Goal: Transaction & Acquisition: Download file/media

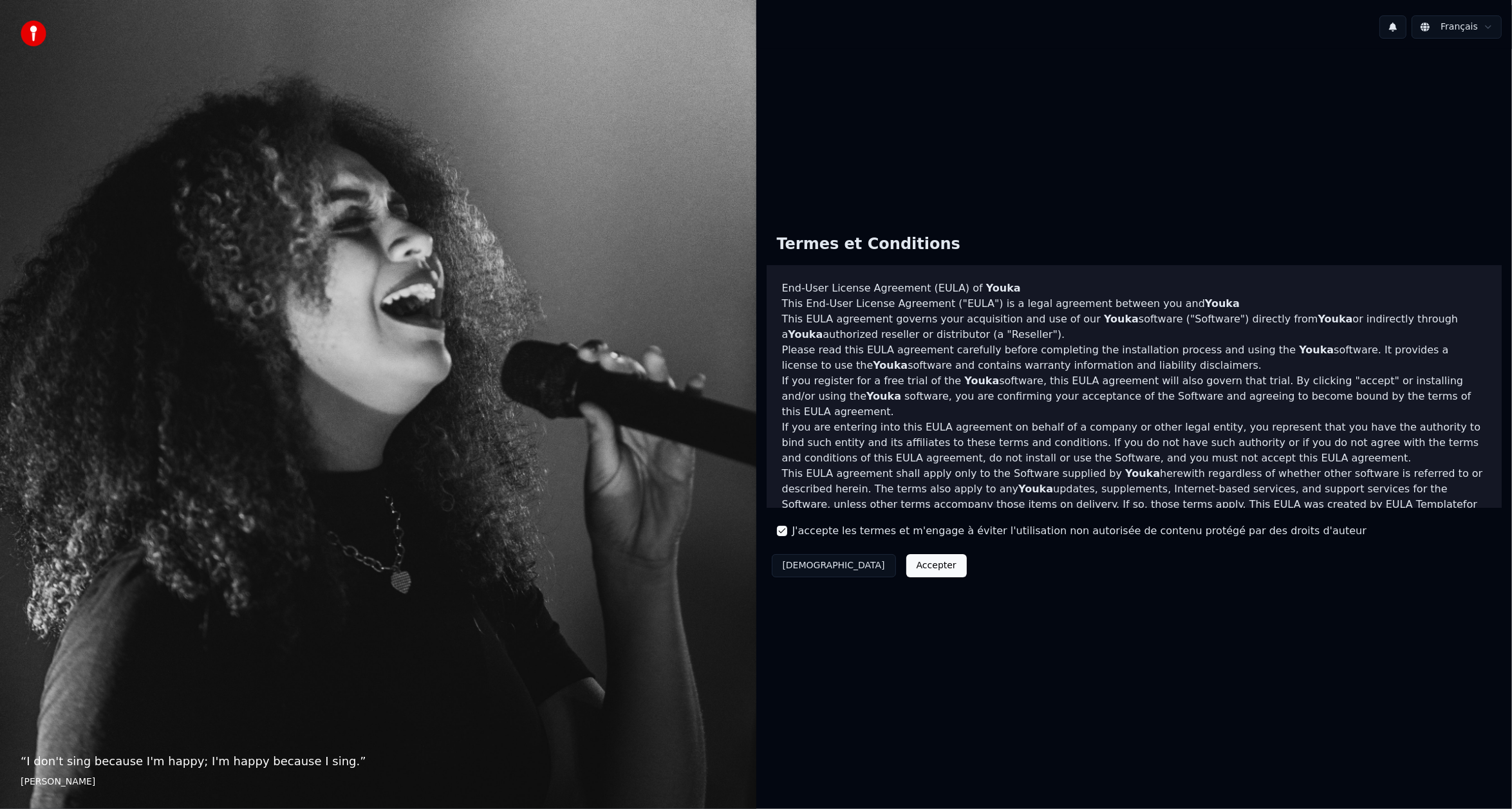
click at [906, 562] on button "Accepter" at bounding box center [936, 566] width 61 height 24
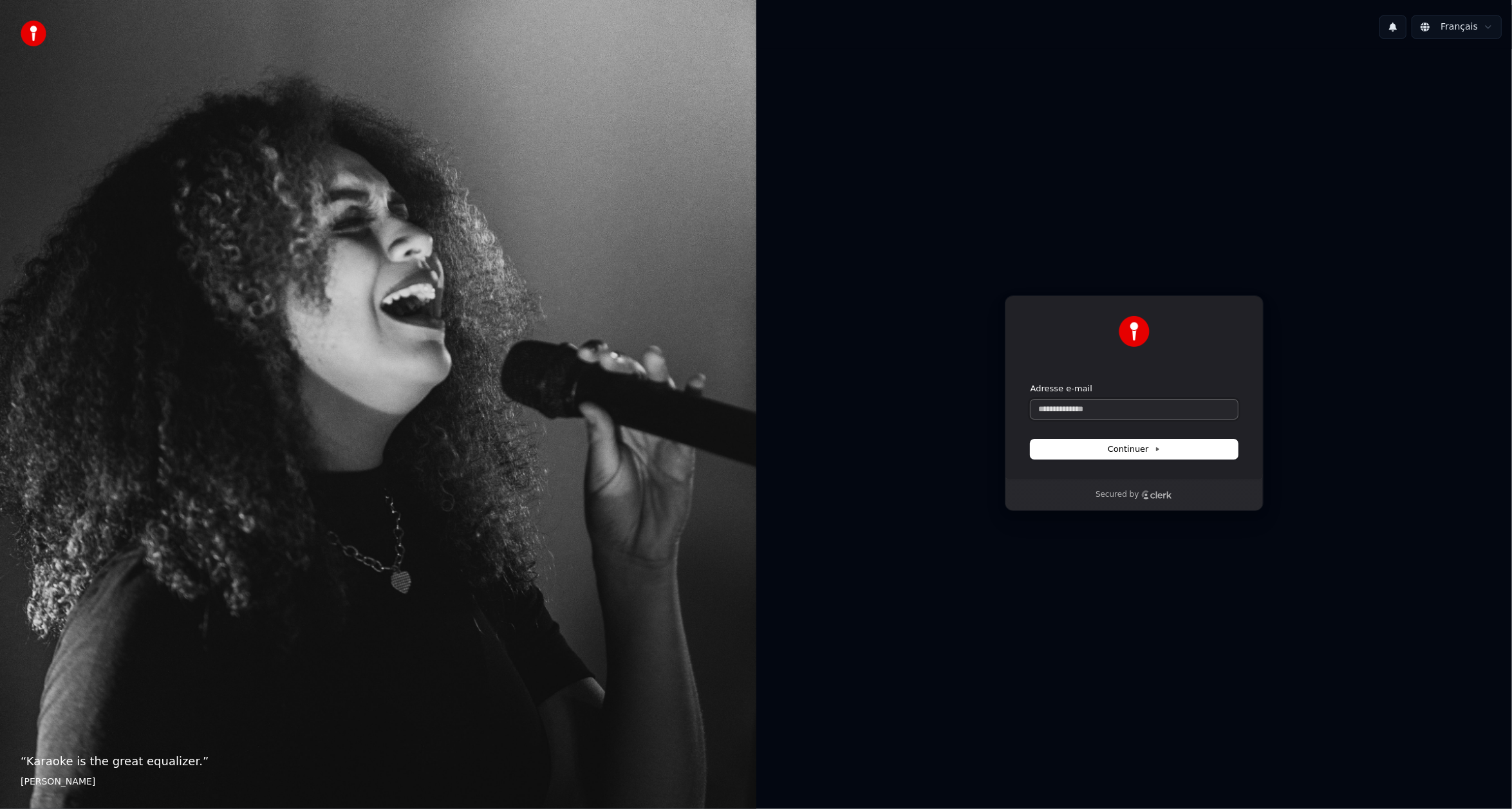
click at [1094, 406] on input "Adresse e-mail" at bounding box center [1134, 409] width 207 height 19
click at [1030, 383] on button "submit" at bounding box center [1030, 383] width 0 height 0
type input "**********"
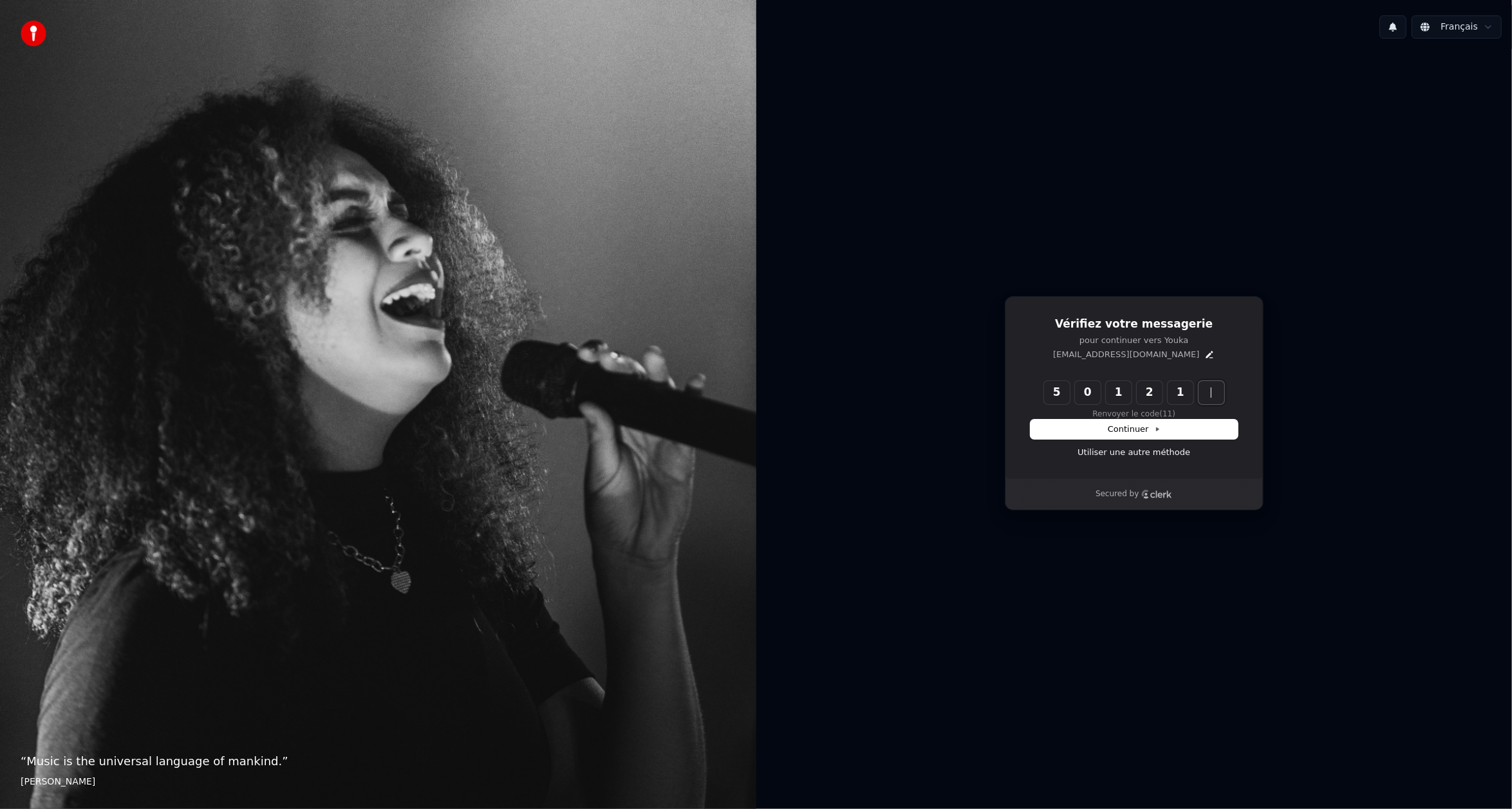
type input "******"
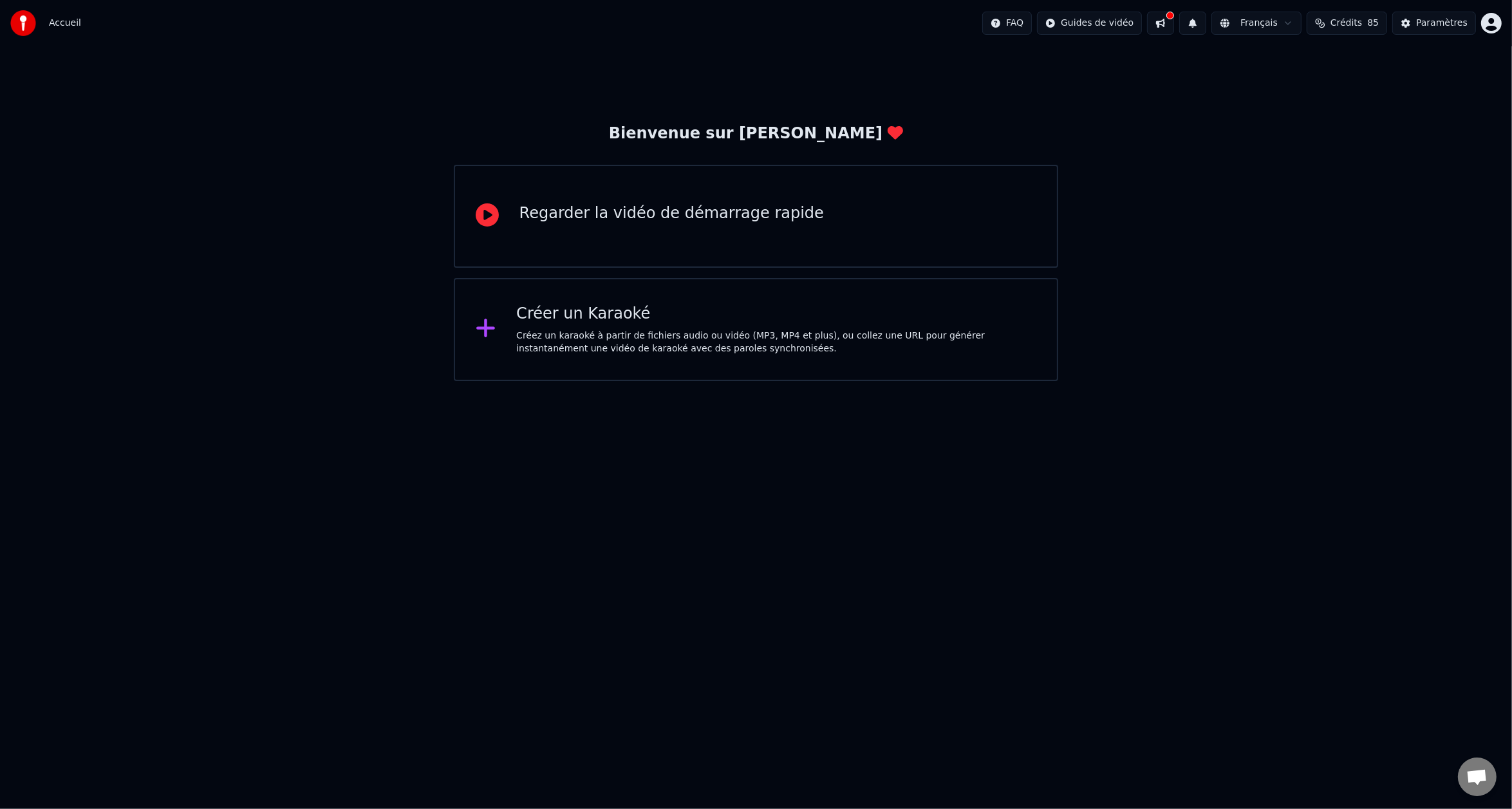
click at [1260, 334] on div "Bienvenue sur Youka Regarder la vidéo de démarrage rapide Créer un Karaoké Crée…" at bounding box center [756, 213] width 1512 height 334
click at [723, 218] on div "Regarder la vidéo de démarrage rapide" at bounding box center [672, 214] width 305 height 20
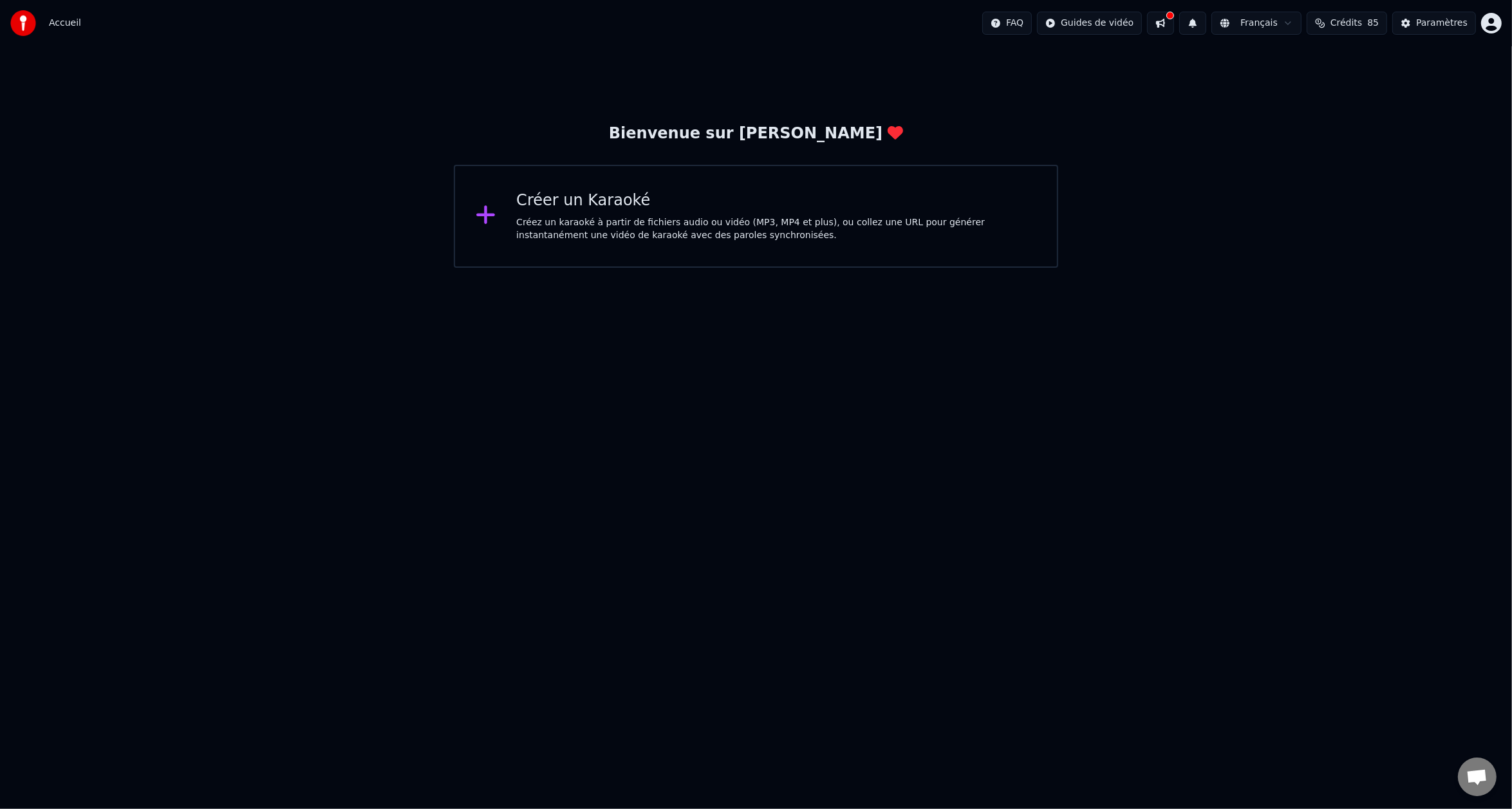
click at [1174, 20] on button at bounding box center [1160, 24] width 27 height 24
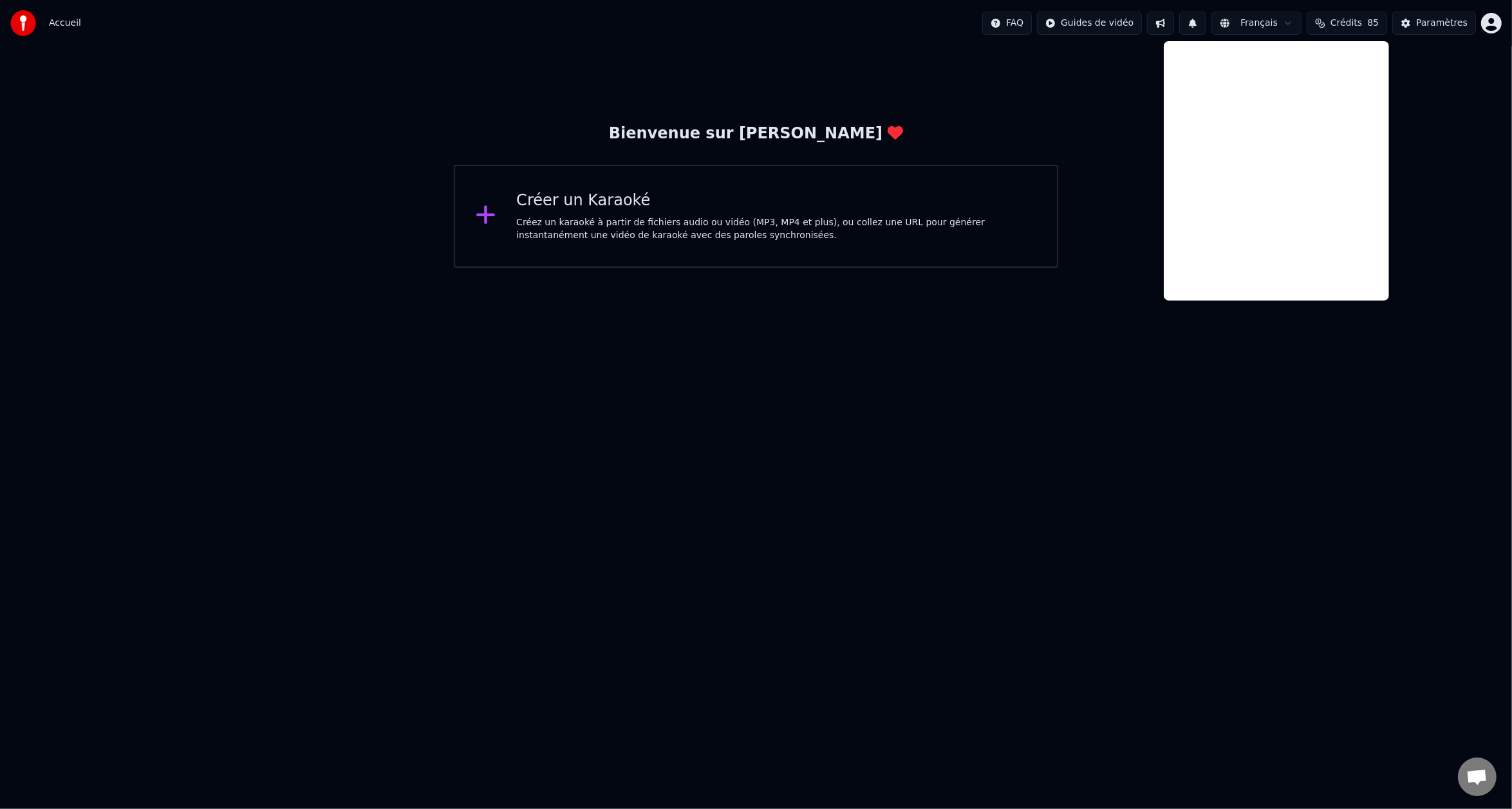
click at [1489, 25] on html "Accueil FAQ Guides de vidéo Français Crédits 85 Paramètres Bienvenue sur Youka …" at bounding box center [756, 134] width 1512 height 268
click at [1196, 268] on html "Accueil FAQ Guides de vidéo Français Crédits 85 Paramètres Bienvenue sur Youka …" at bounding box center [756, 134] width 1512 height 268
click at [37, 19] on div at bounding box center [27, 23] width 34 height 26
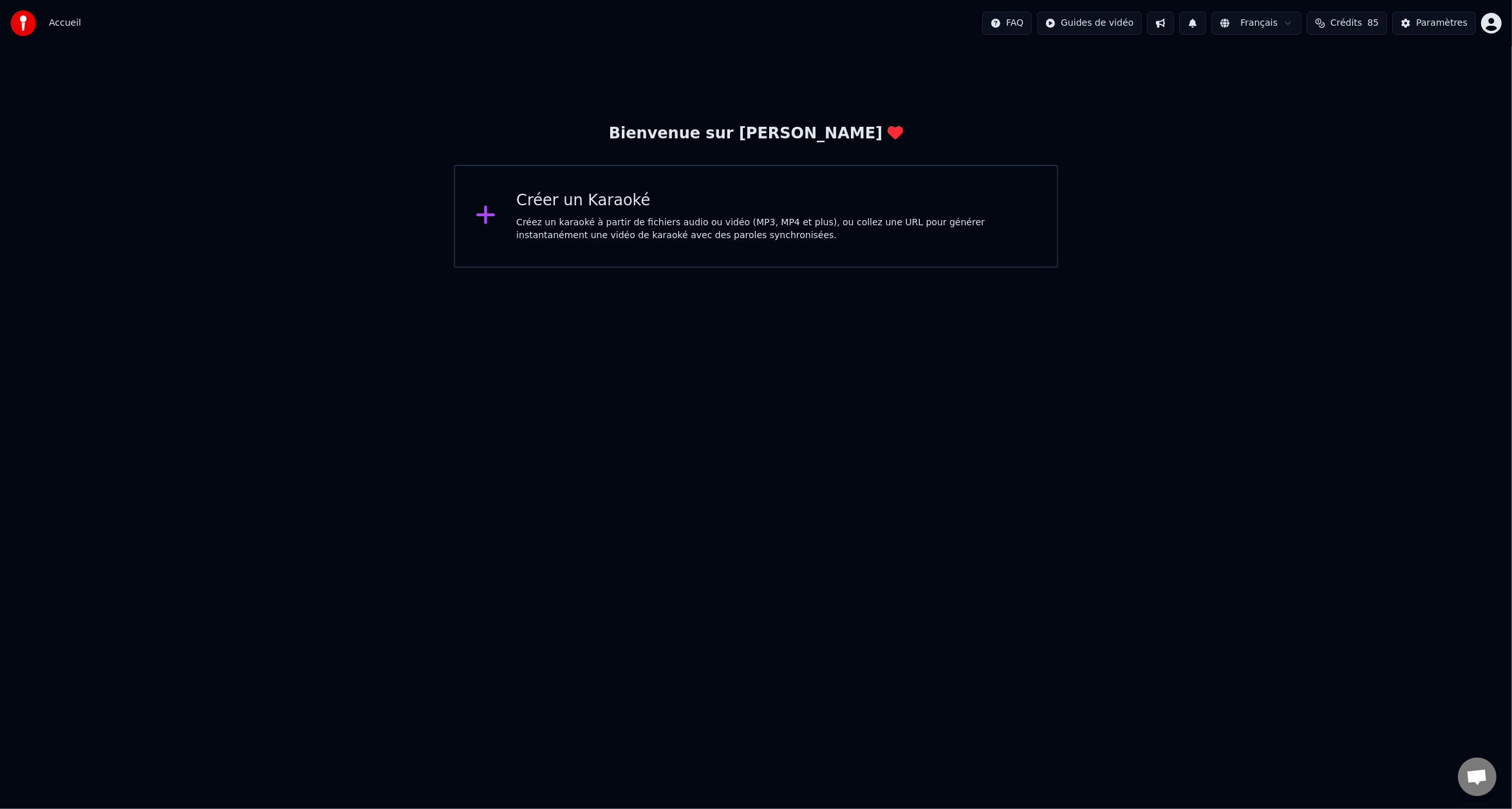
click at [20, 20] on img at bounding box center [23, 23] width 26 height 26
click at [605, 199] on div "Créer un Karaoké" at bounding box center [776, 200] width 520 height 20
click at [735, 231] on div "Créez un karaoké à partir de fichiers audio ou vidéo (MP3, MP4 et plus), ou col…" at bounding box center [776, 229] width 520 height 26
click at [167, 268] on html "Accueil FAQ Guides de vidéo Français Crédits 85 Paramètres Bienvenue sur Youka …" at bounding box center [756, 134] width 1512 height 268
click at [705, 268] on html "Accueil FAQ Guides de vidéo Français Crédits 85 Paramètres Bienvenue sur Youka …" at bounding box center [756, 134] width 1512 height 268
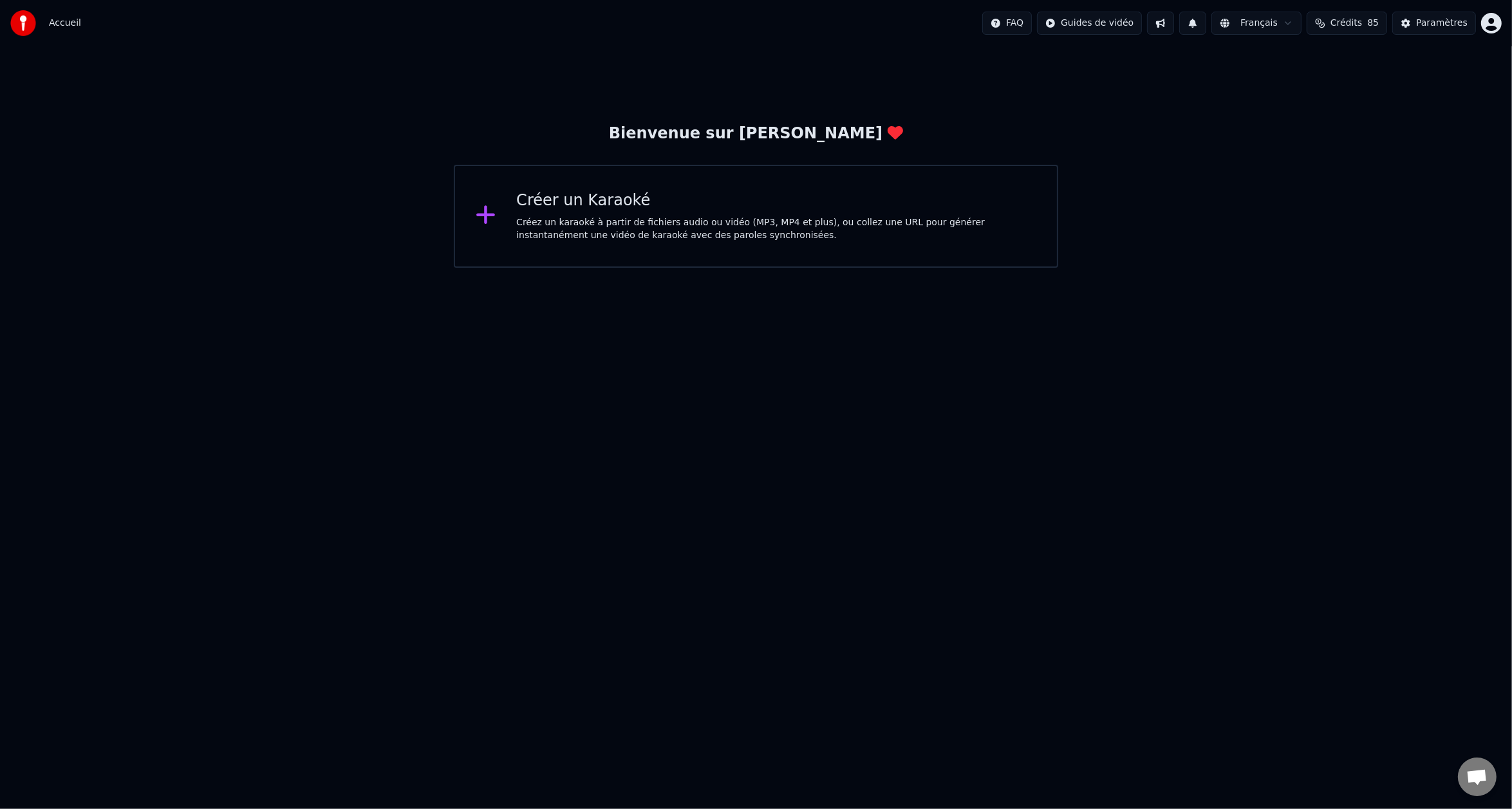
click at [609, 242] on div "Créer un Karaoké Créez un karaoké à partir de fichiers audio ou vidéo (MP3, MP4…" at bounding box center [756, 216] width 605 height 103
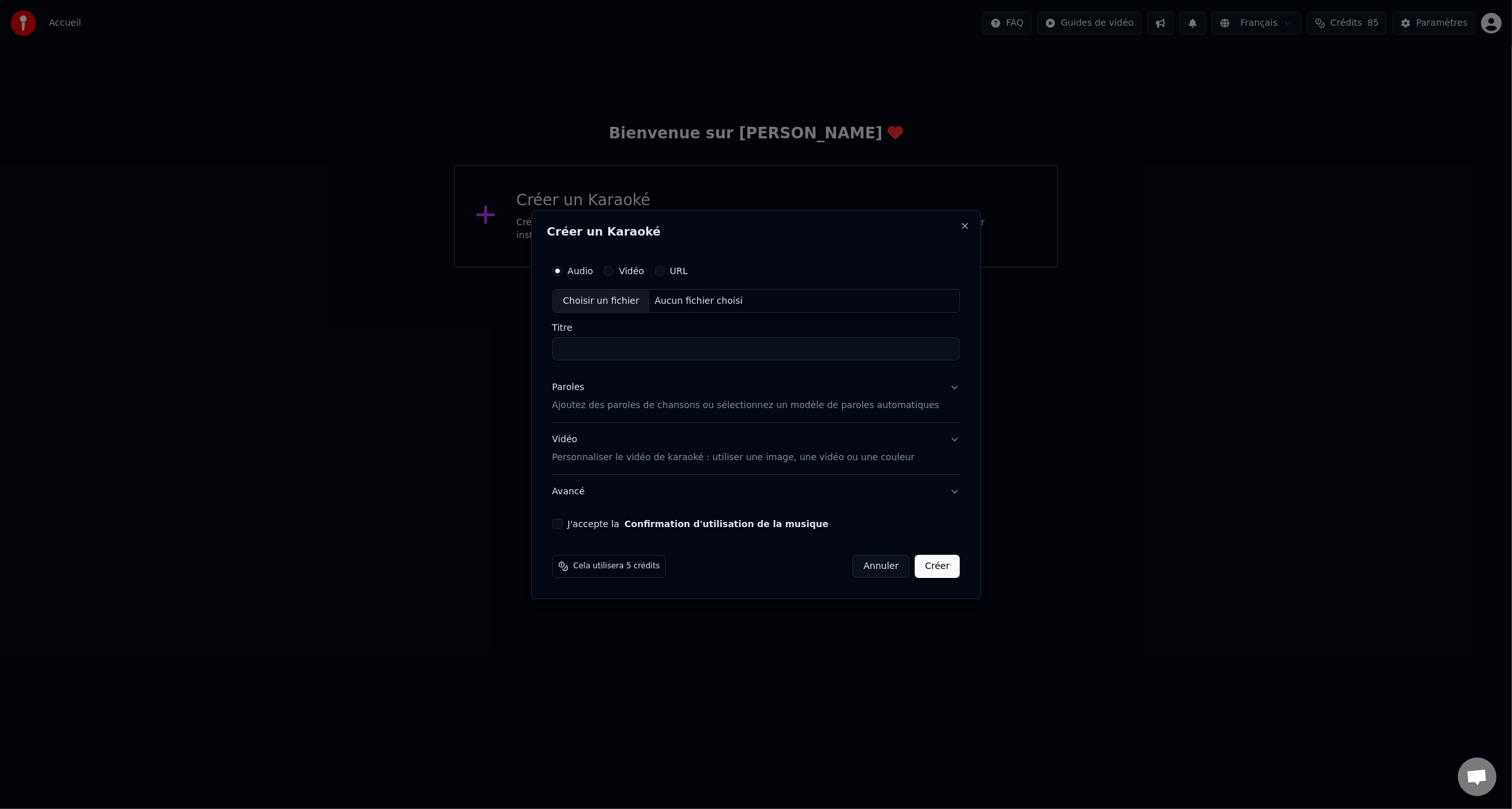
click at [861, 564] on button "Annuler" at bounding box center [881, 567] width 56 height 24
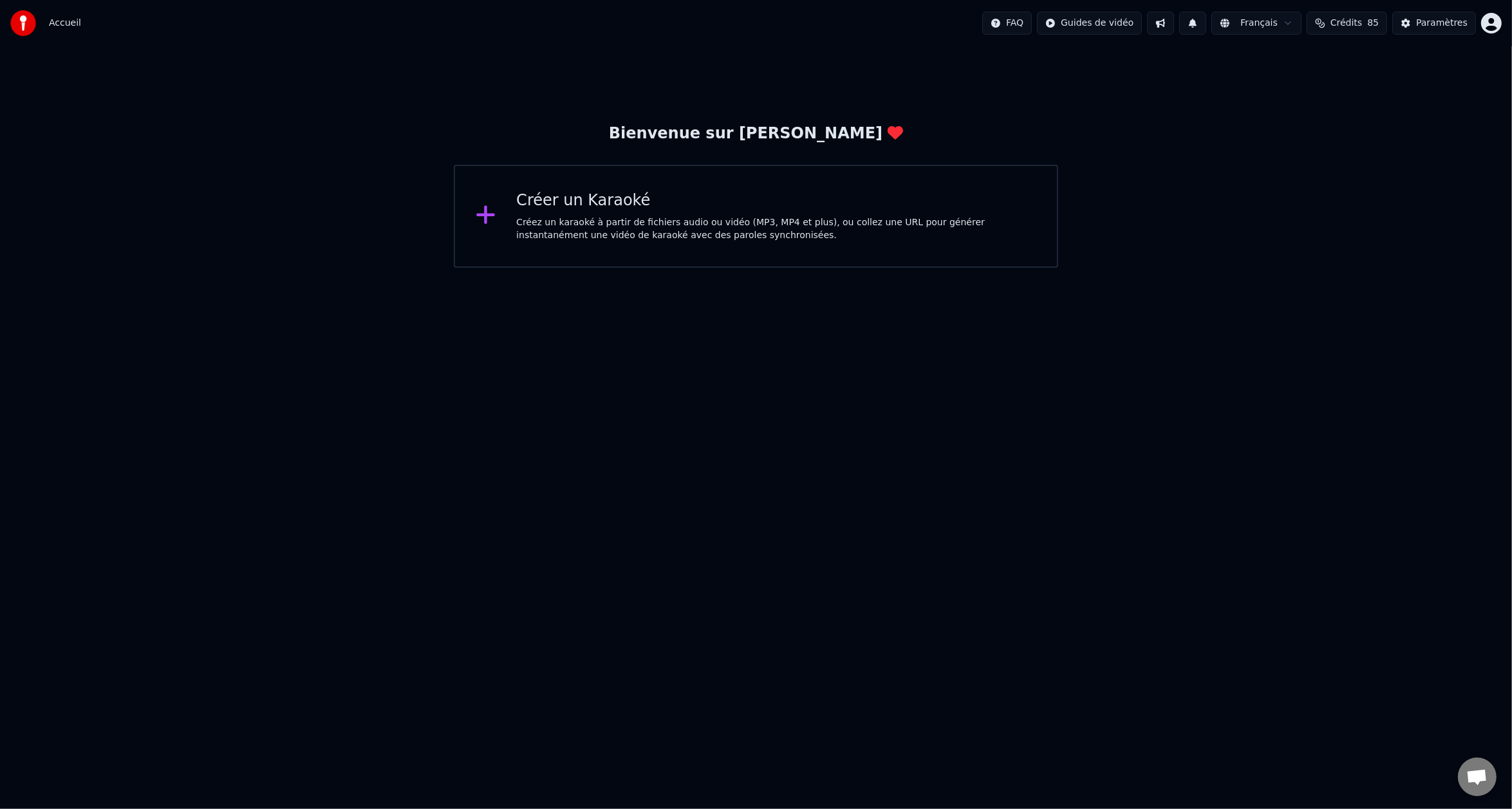
click at [71, 29] on span "Accueil" at bounding box center [65, 23] width 32 height 13
click at [53, 19] on span "Accueil" at bounding box center [65, 23] width 32 height 13
click at [7, 19] on div "Accueil FAQ Guides de vidéo Français Crédits 85 Paramètres" at bounding box center [756, 23] width 1512 height 46
click at [31, 24] on img at bounding box center [23, 23] width 26 height 26
click at [1493, 24] on html "Accueil FAQ Guides de vidéo Français Crédits 85 Paramètres Bienvenue sur Youka …" at bounding box center [756, 134] width 1512 height 268
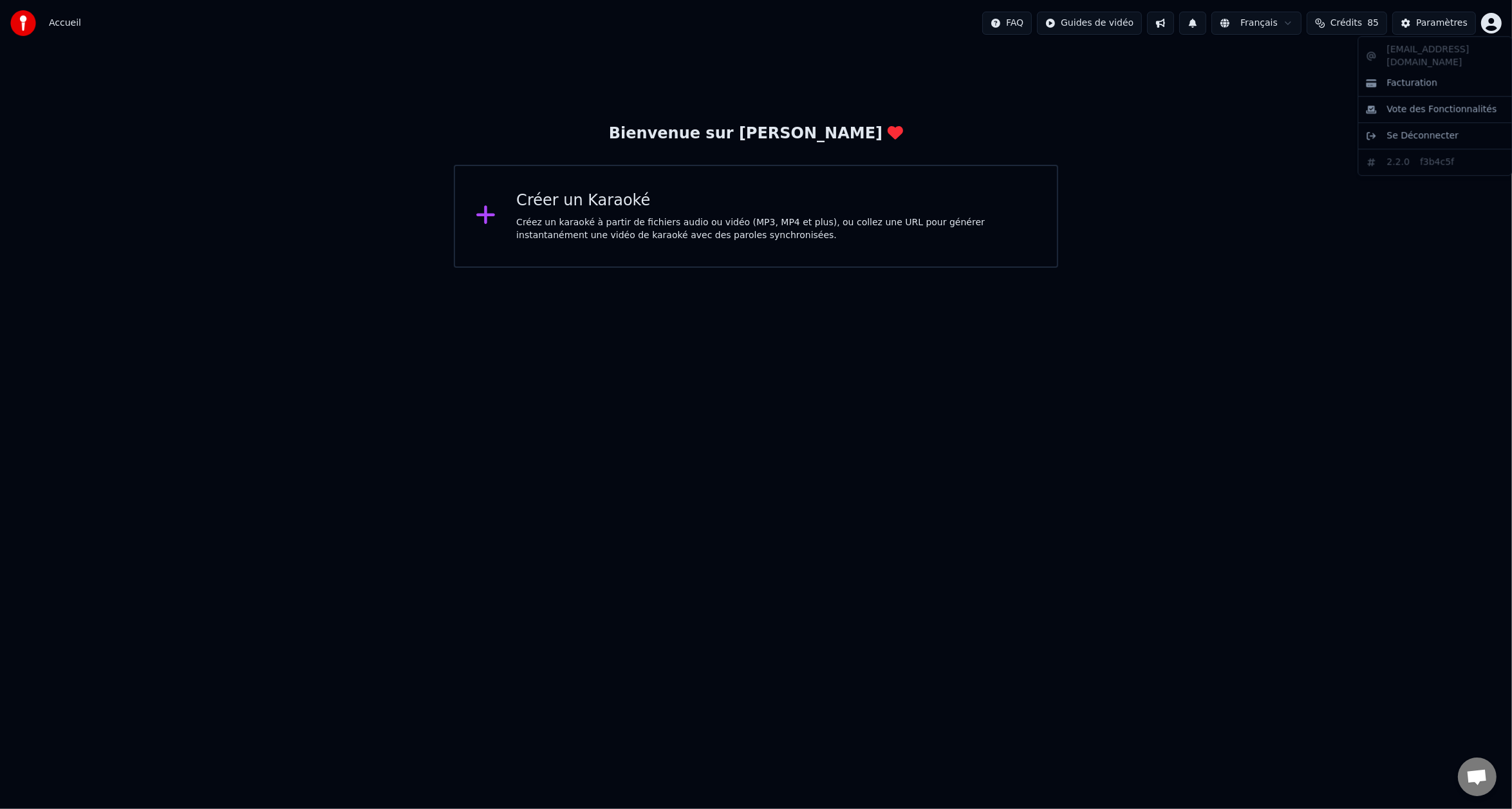
click at [1365, 16] on html "Accueil FAQ Guides de vidéo Français Crédits 85 Paramètres Bienvenue sur Youka …" at bounding box center [756, 134] width 1512 height 268
click at [1339, 22] on button "Crédits 85" at bounding box center [1347, 24] width 81 height 24
click at [1438, 24] on div "Paramètres" at bounding box center [1441, 23] width 51 height 13
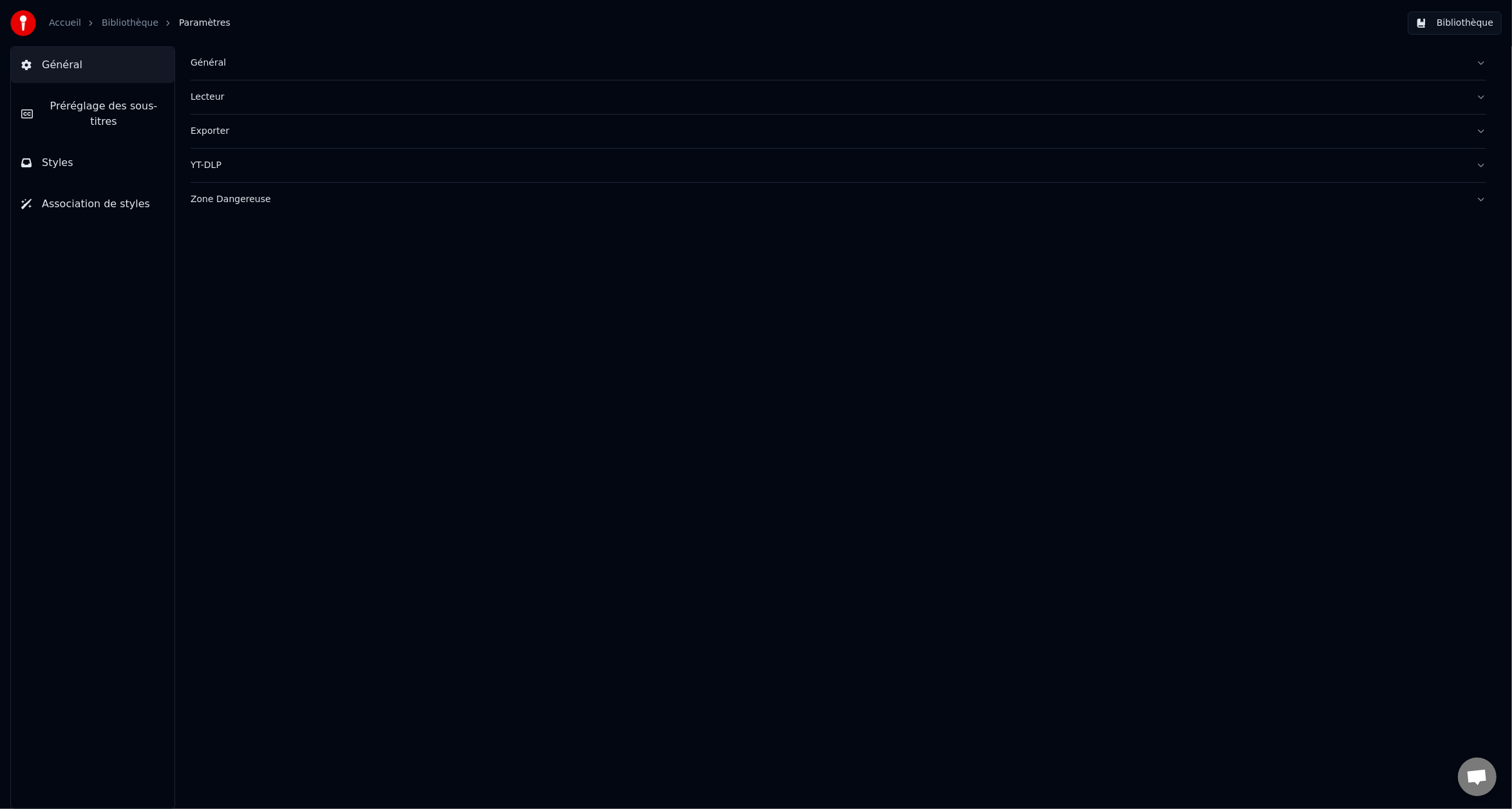
click at [130, 24] on link "Bibliothèque" at bounding box center [130, 23] width 56 height 13
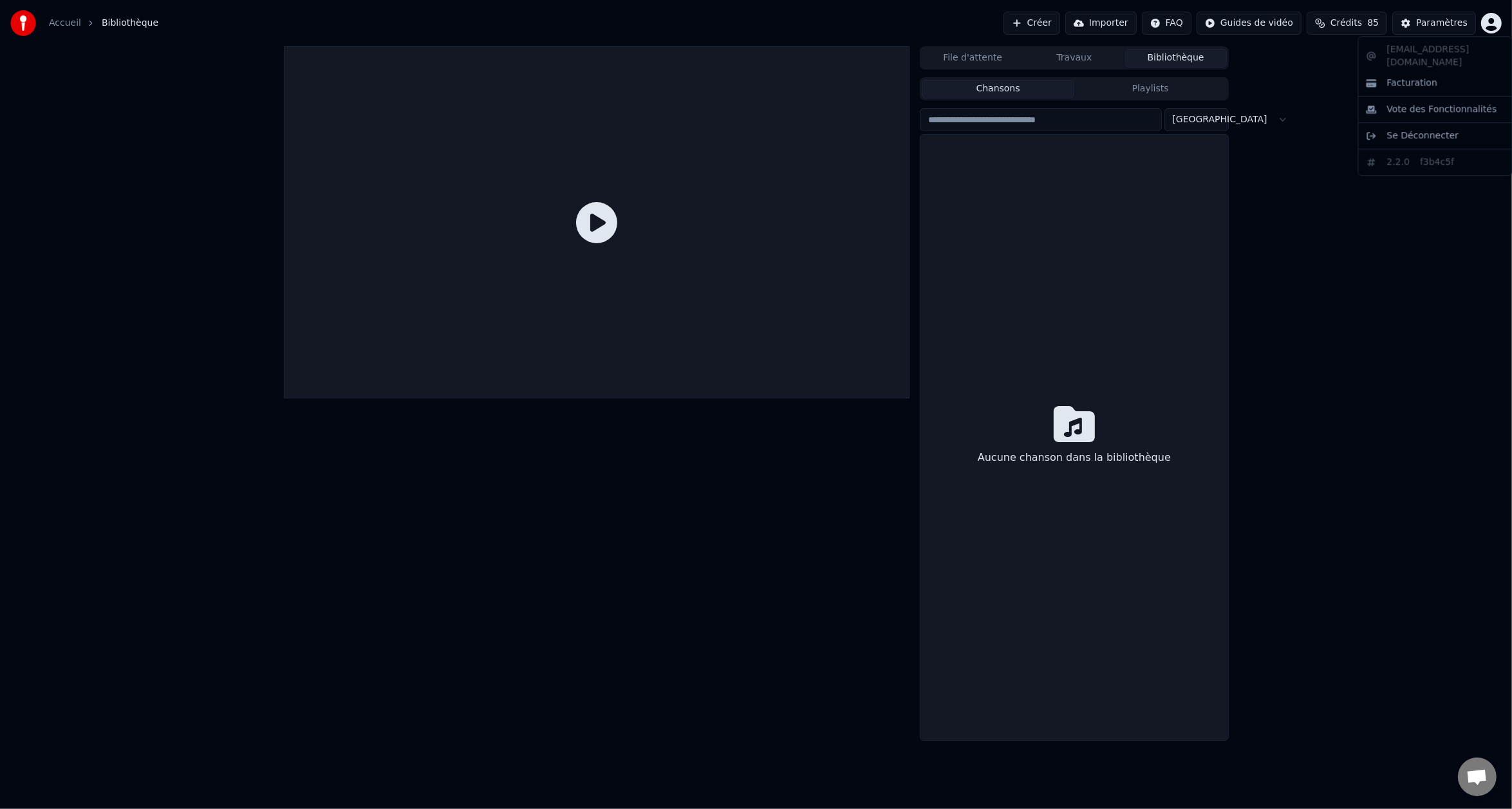
click at [1493, 21] on html "Accueil Bibliothèque Créer Importer FAQ Guides de vidéo Crédits 85 Paramètres F…" at bounding box center [756, 404] width 1512 height 809
click at [578, 482] on html "Accueil Bibliothèque Créer Importer FAQ Guides de vidéo Crédits 85 Paramètres F…" at bounding box center [756, 404] width 1512 height 809
click at [1121, 90] on button "Playlists" at bounding box center [1150, 89] width 152 height 19
click at [986, 92] on button "Chansons" at bounding box center [998, 89] width 152 height 19
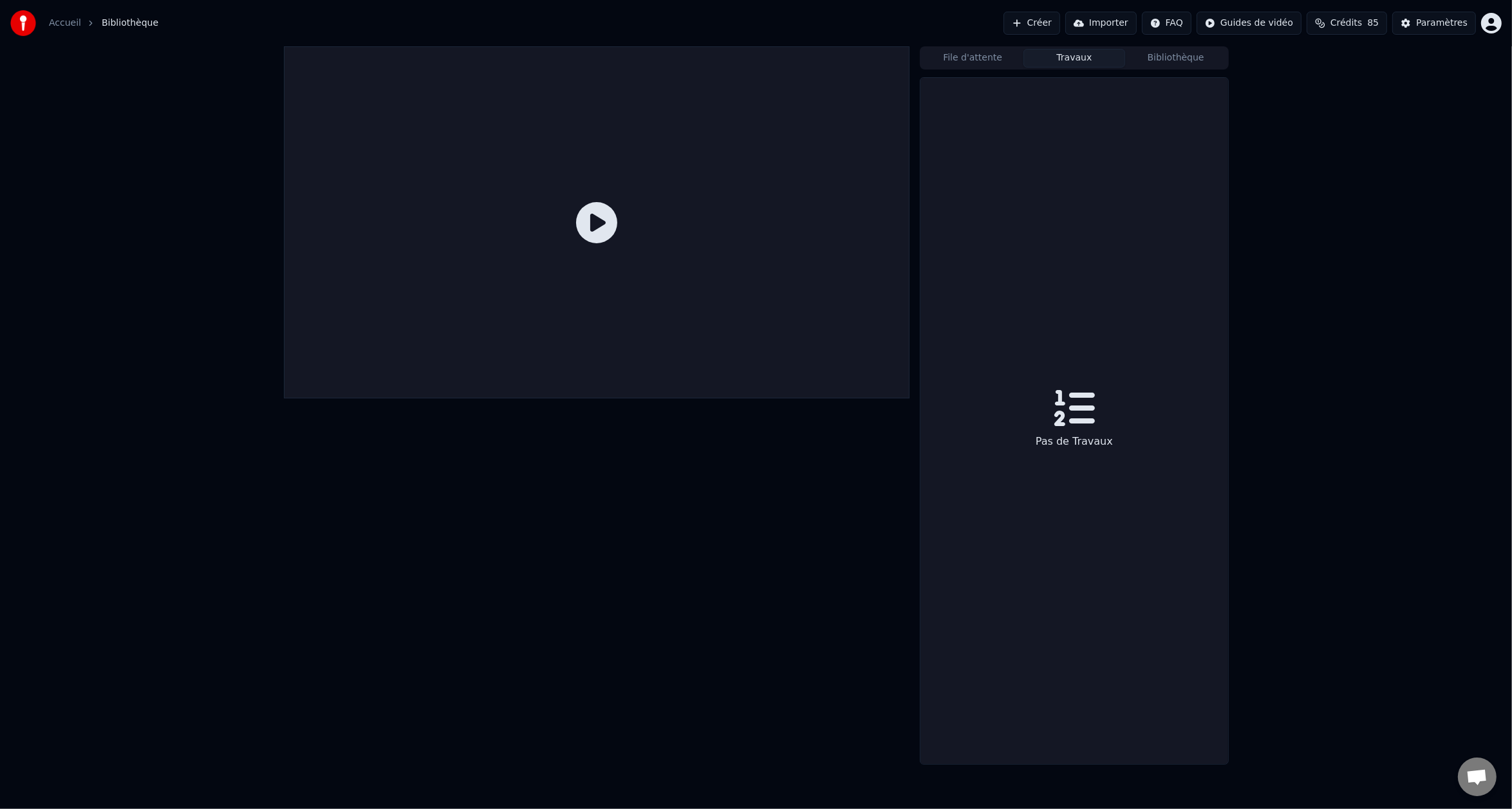
click at [1078, 61] on button "Travaux" at bounding box center [1073, 58] width 102 height 19
click at [984, 56] on button "File d'attente" at bounding box center [972, 58] width 102 height 19
click at [597, 220] on icon at bounding box center [596, 222] width 41 height 41
click at [594, 206] on icon at bounding box center [596, 222] width 41 height 41
click at [61, 24] on link "Accueil" at bounding box center [65, 23] width 32 height 13
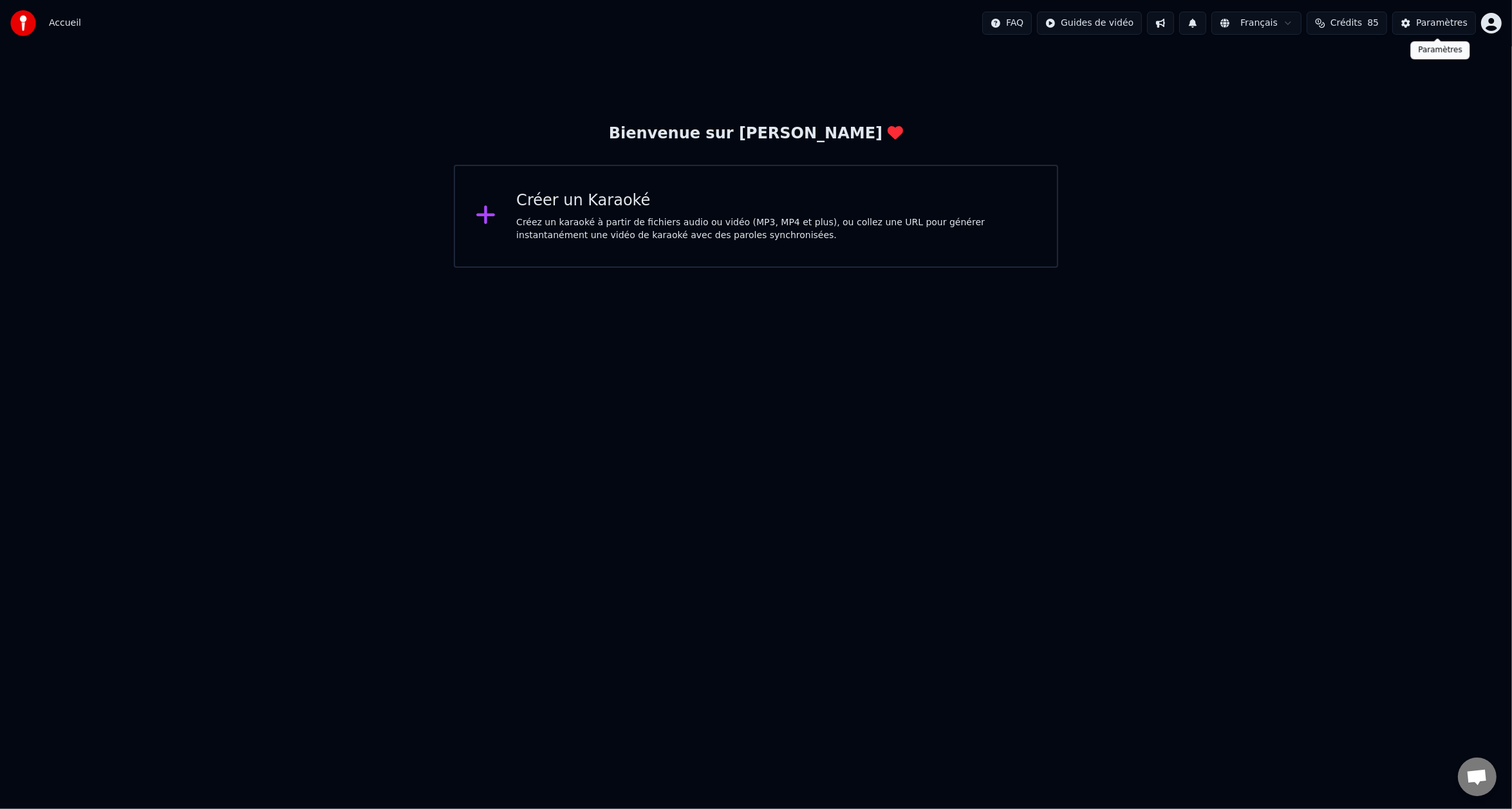
click at [1424, 24] on div "Paramètres" at bounding box center [1441, 23] width 51 height 13
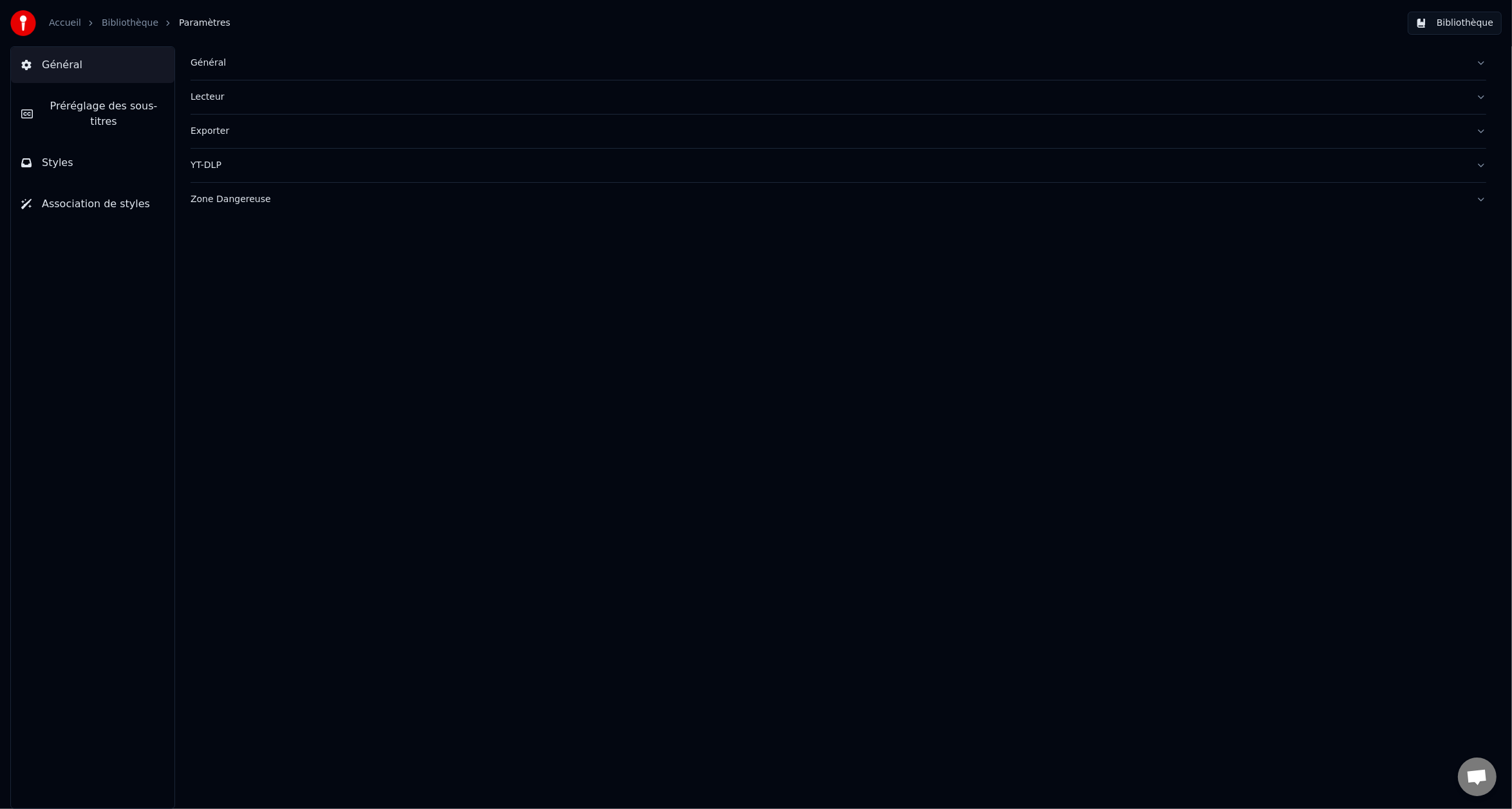
click at [116, 24] on link "Bibliothèque" at bounding box center [130, 23] width 56 height 13
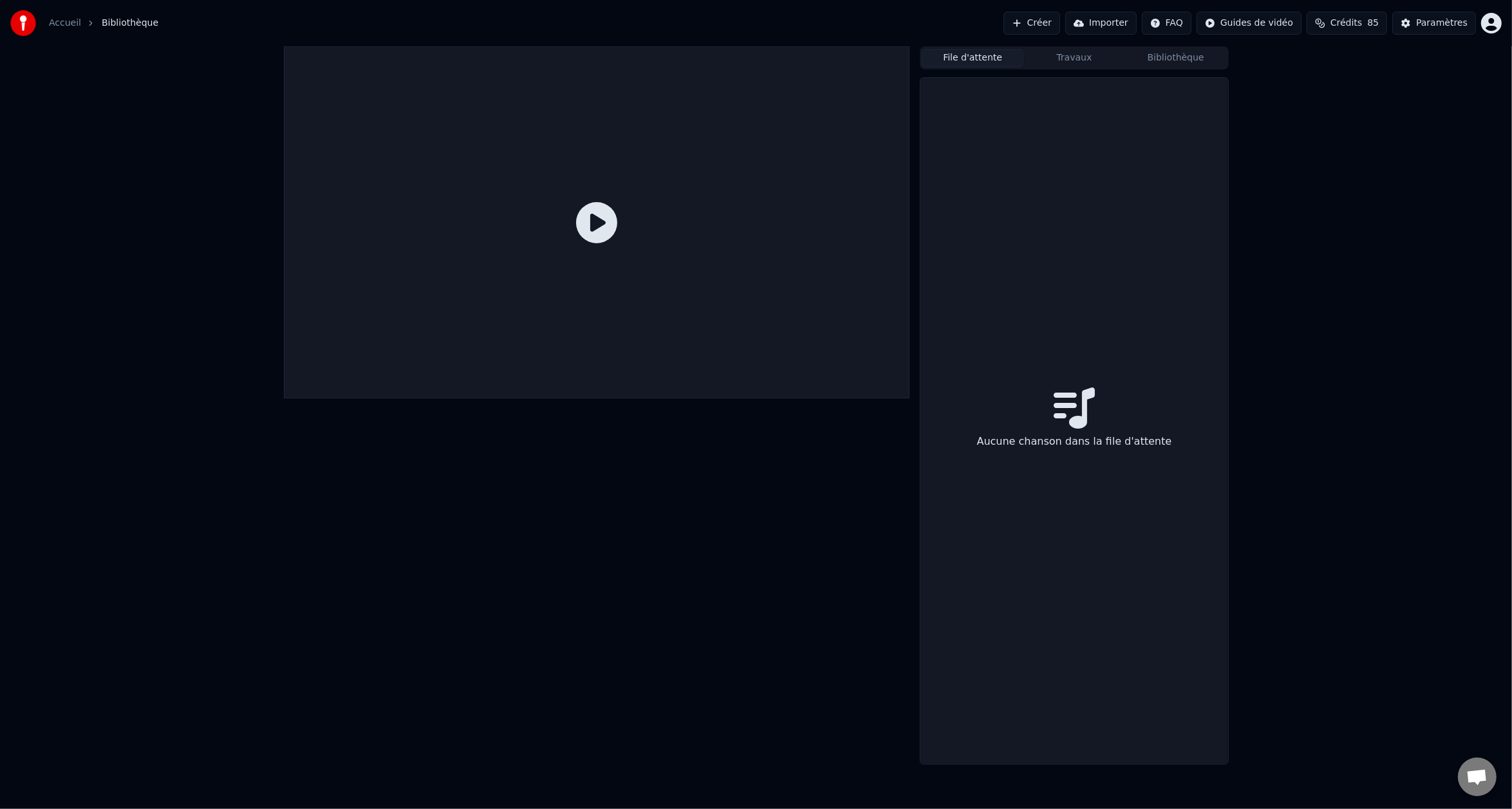
click at [584, 204] on icon at bounding box center [596, 222] width 41 height 41
click at [597, 228] on icon at bounding box center [596, 222] width 41 height 41
click at [1277, 21] on html "Accueil Bibliothèque Créer Importer FAQ Guides de vidéo Crédits 85 Paramètres F…" at bounding box center [756, 404] width 1512 height 809
click at [1121, 19] on html "Accueil Bibliothèque Créer Importer FAQ Guides de vidéo Crédits 85 Paramètres F…" at bounding box center [756, 404] width 1512 height 809
click at [1060, 17] on button "Créer" at bounding box center [1031, 24] width 56 height 24
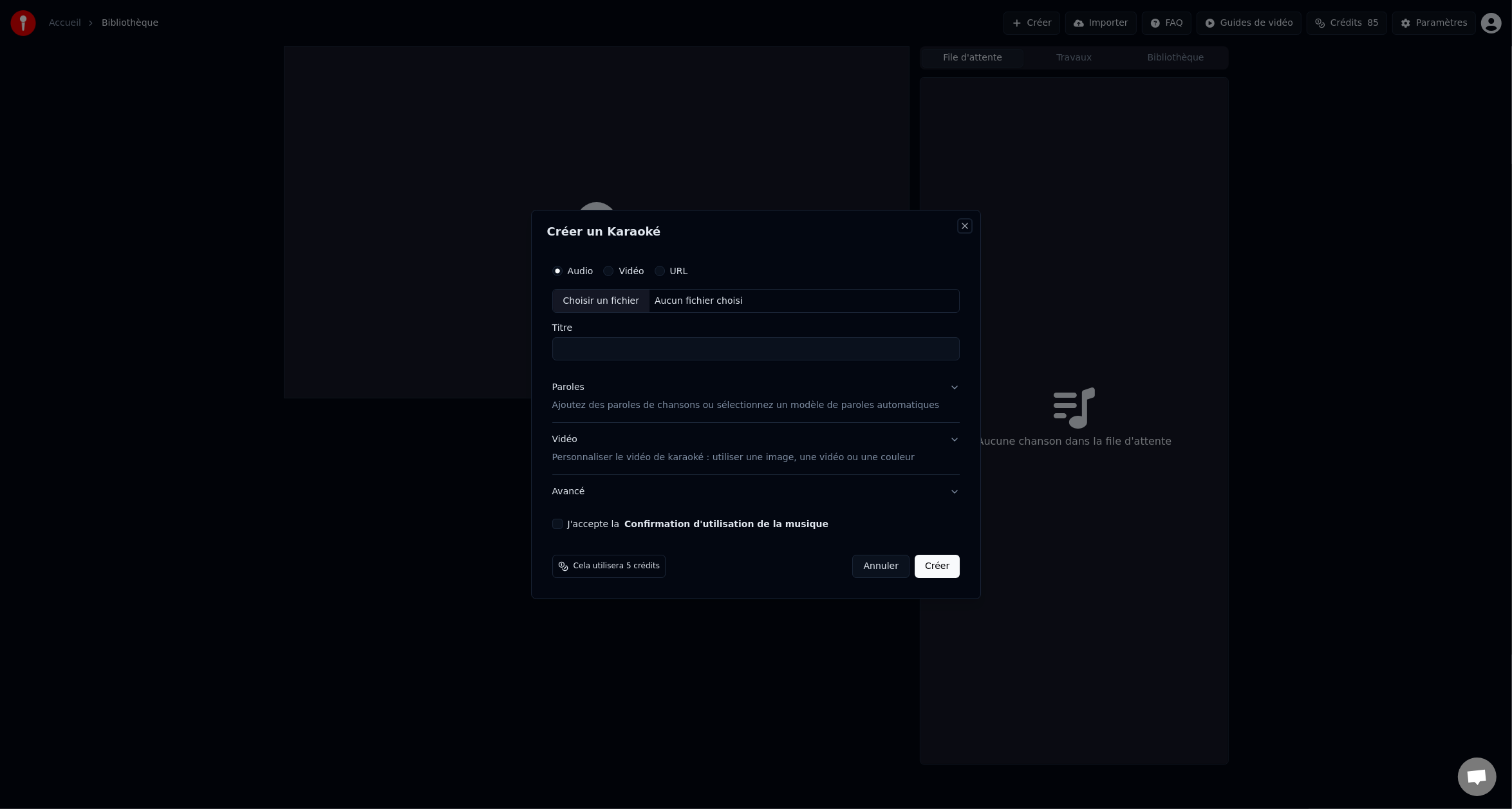
click at [960, 221] on button "Close" at bounding box center [965, 226] width 10 height 10
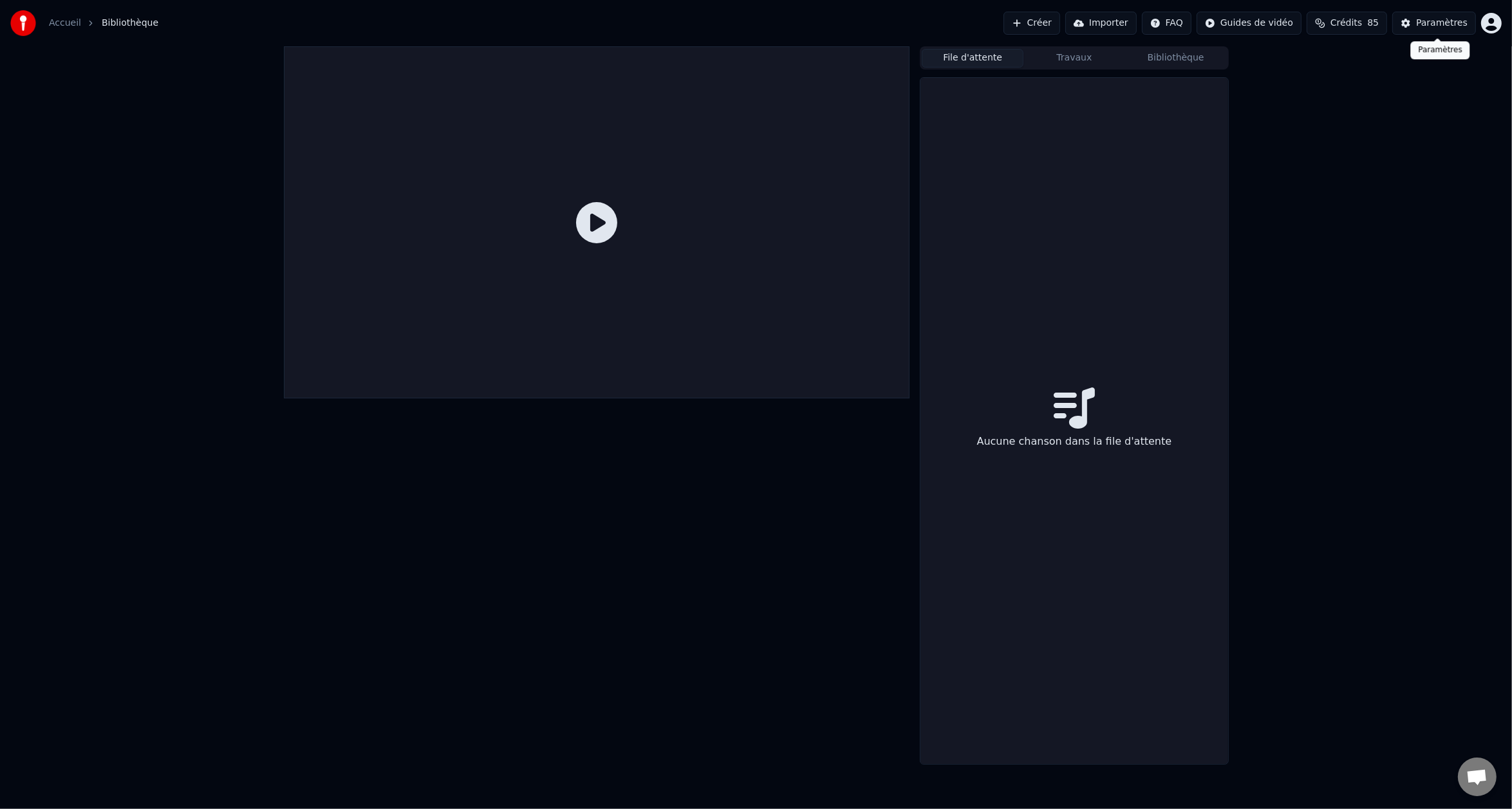
click at [1437, 26] on div "Paramètres" at bounding box center [1441, 23] width 51 height 13
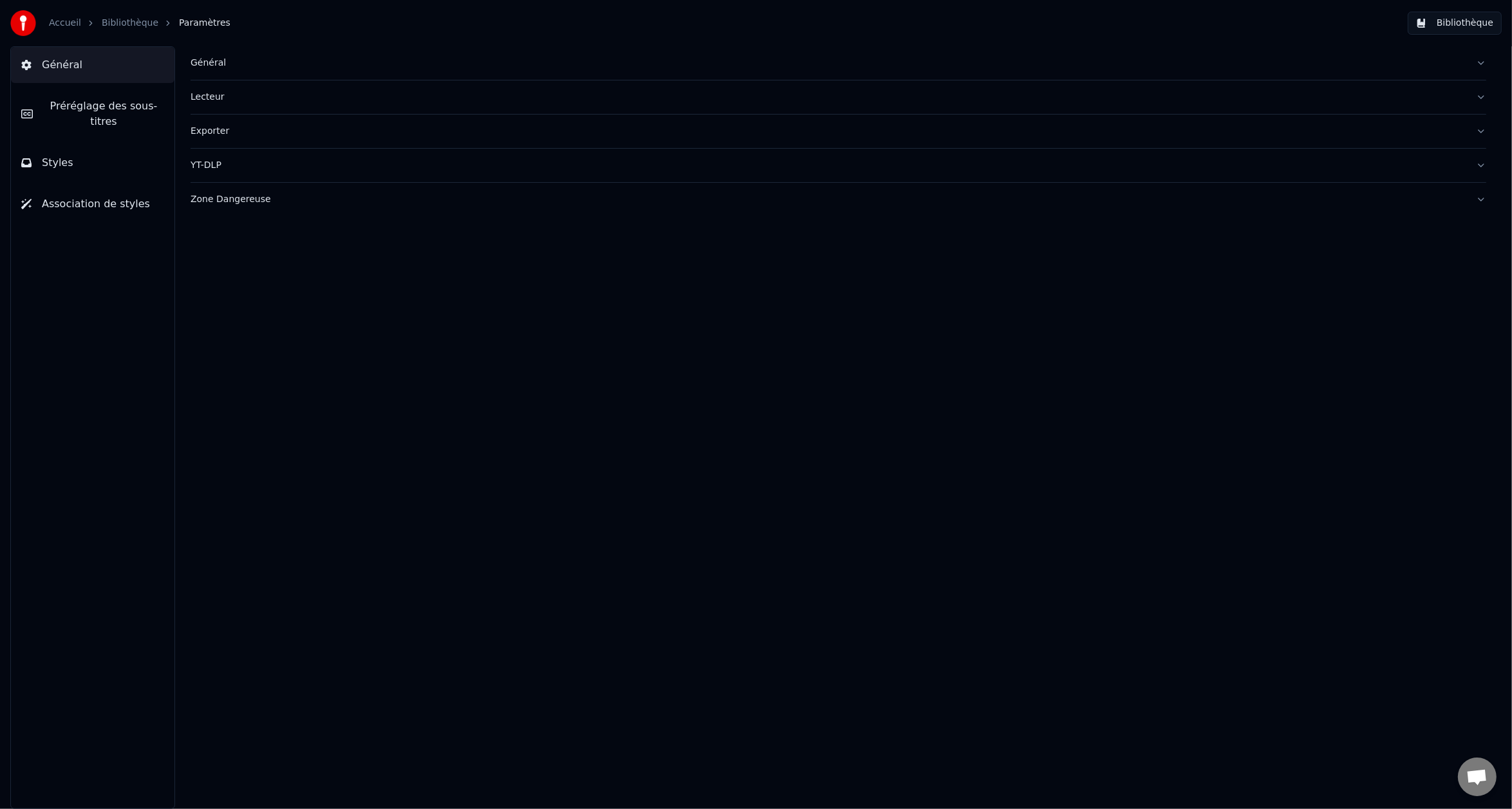
click at [85, 104] on span "Préréglage des sous-titres" at bounding box center [104, 114] width 121 height 31
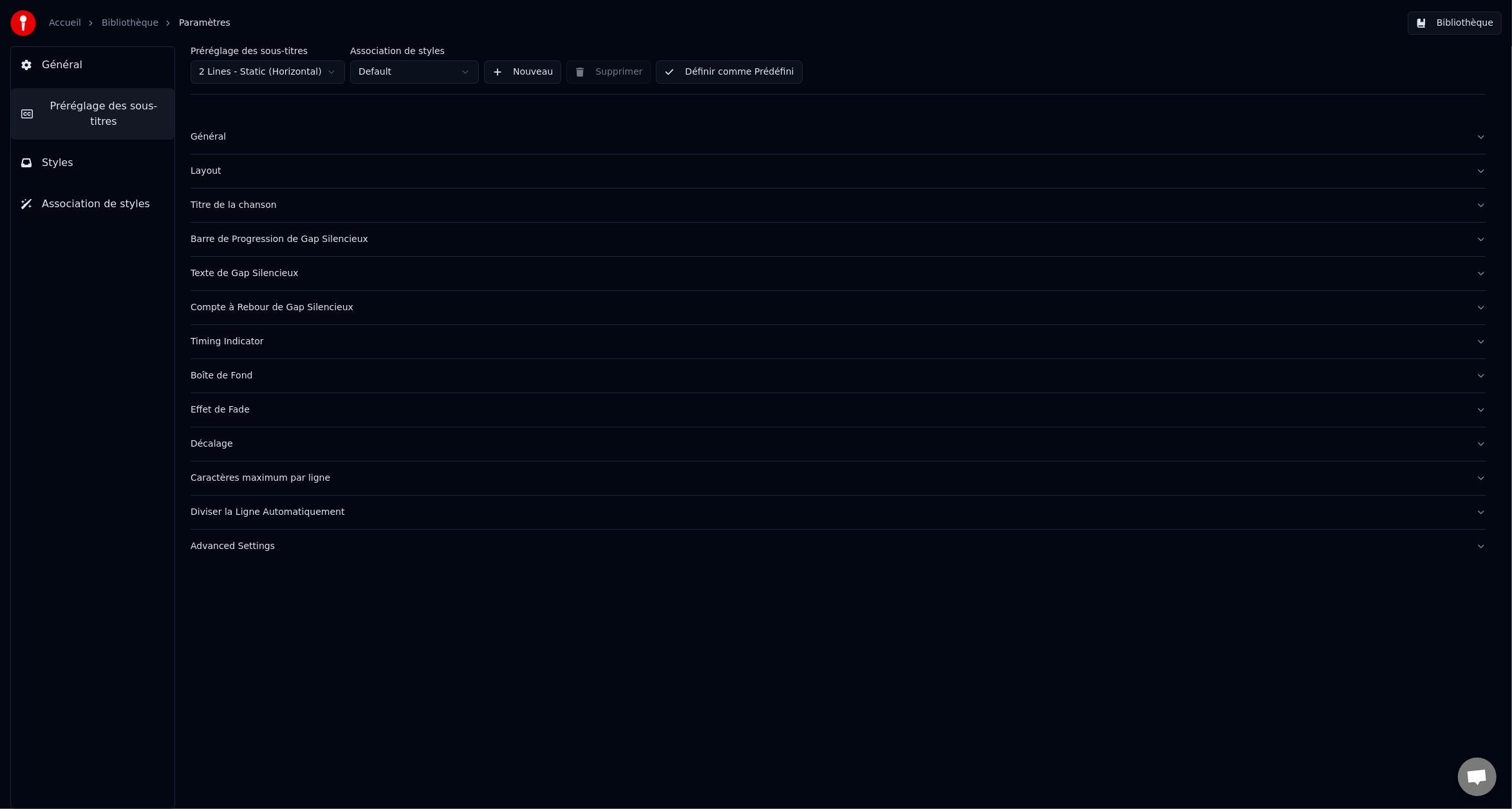
click at [83, 145] on button "Styles" at bounding box center [93, 162] width 163 height 36
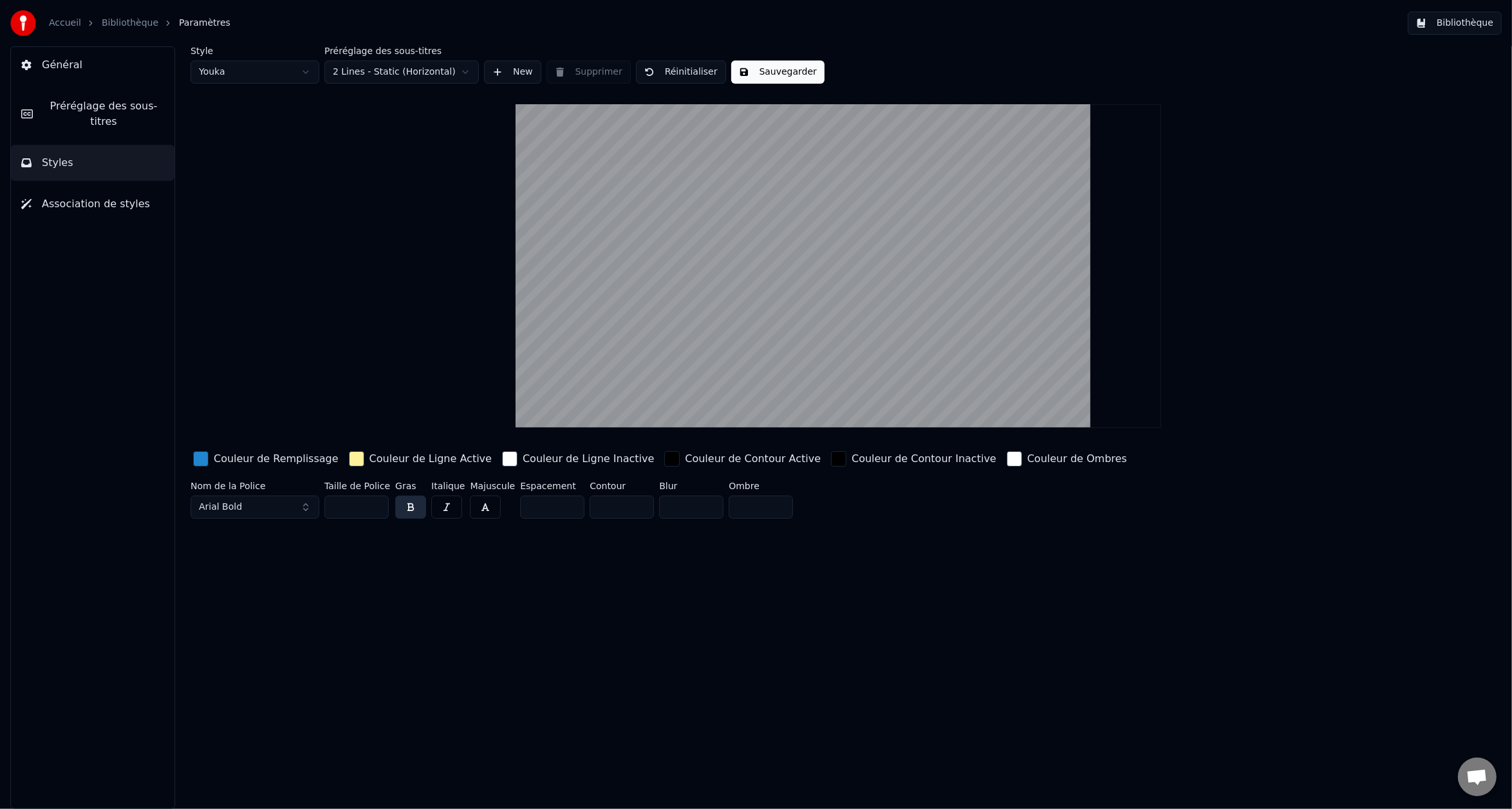
click at [78, 196] on span "Association de styles" at bounding box center [96, 204] width 108 height 15
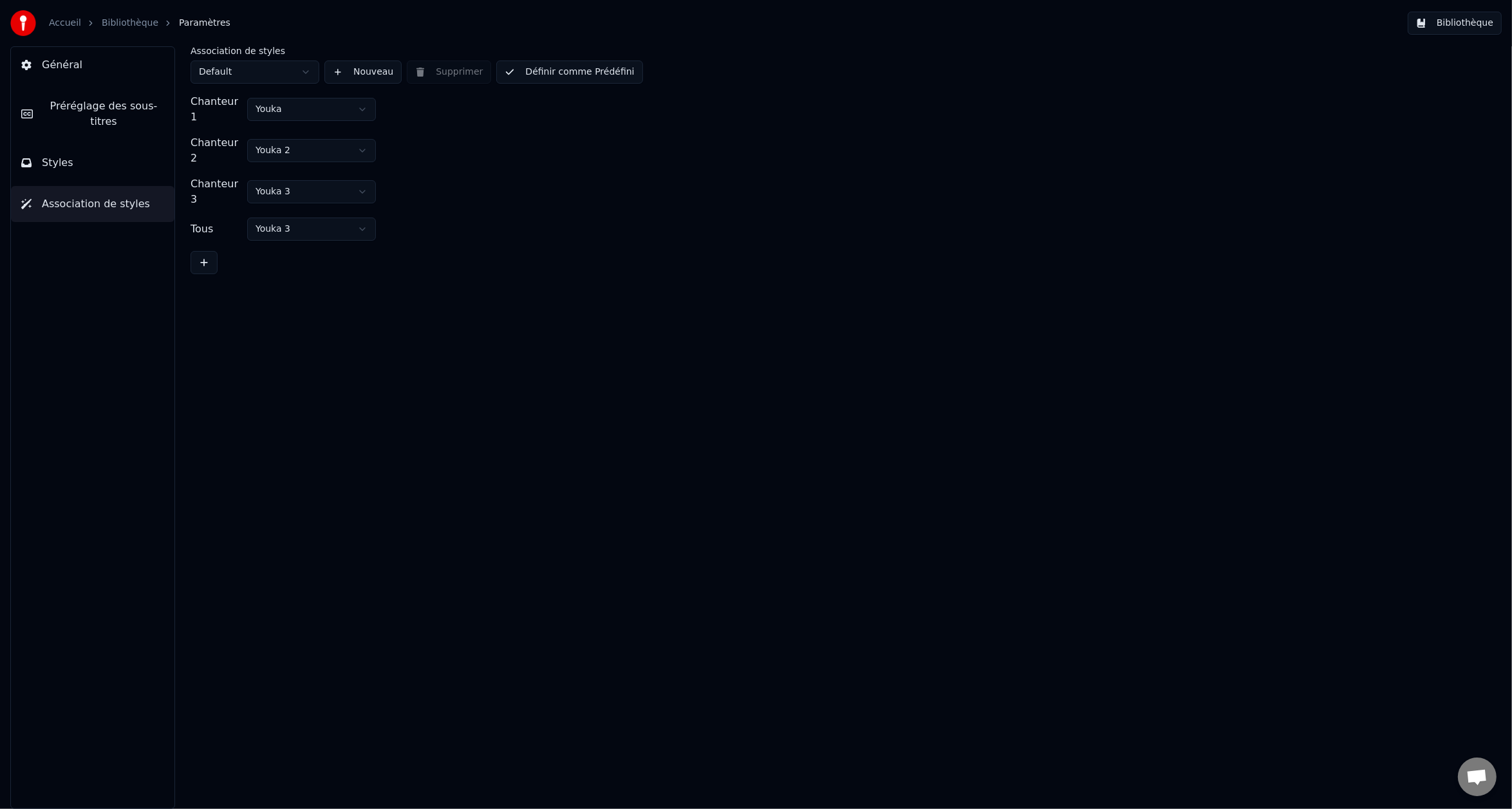
click at [114, 22] on link "Bibliothèque" at bounding box center [130, 23] width 56 height 13
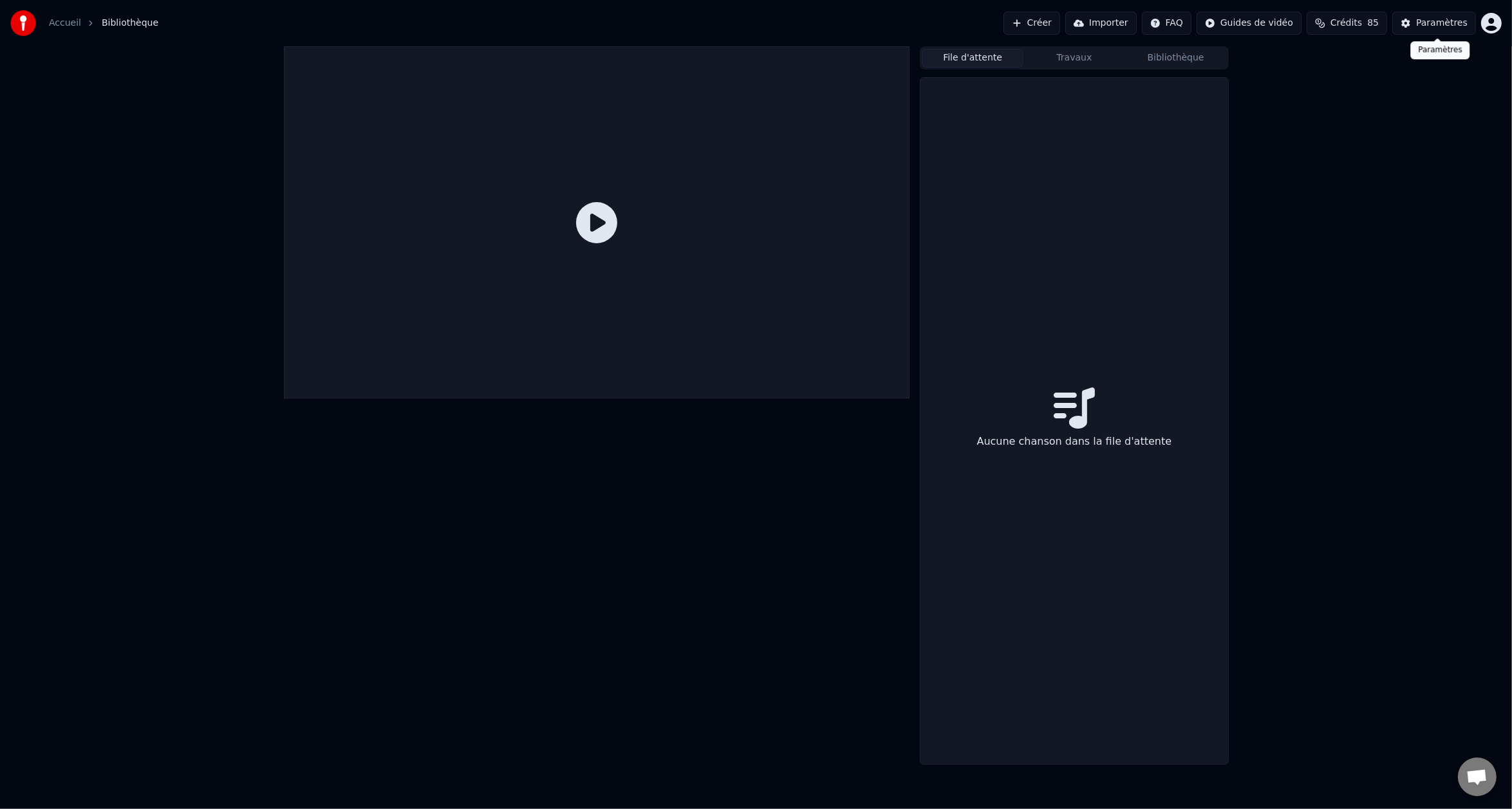
click at [1335, 20] on button "Crédits 85" at bounding box center [1347, 24] width 81 height 24
click at [129, 24] on span "Bibliothèque" at bounding box center [130, 23] width 56 height 13
click at [64, 22] on link "Accueil" at bounding box center [65, 23] width 32 height 13
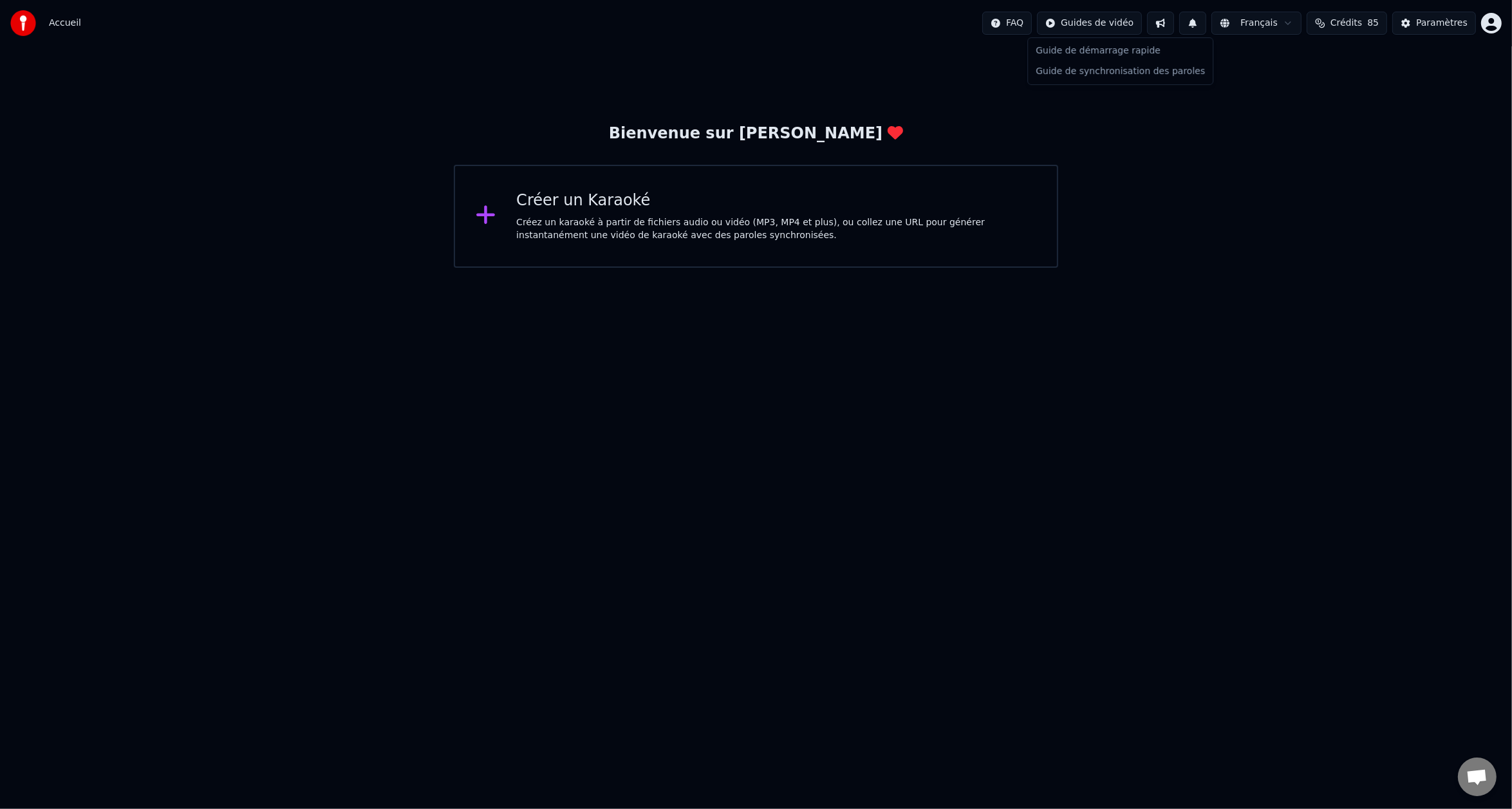
click at [1106, 24] on html "Accueil FAQ Guides de vidéo Français Crédits 85 Paramètres Bienvenue sur Youka …" at bounding box center [756, 134] width 1512 height 268
click at [1111, 46] on div "Guide de démarrage rapide" at bounding box center [1120, 51] width 179 height 20
click at [1346, 21] on span "Crédits" at bounding box center [1345, 23] width 31 height 13
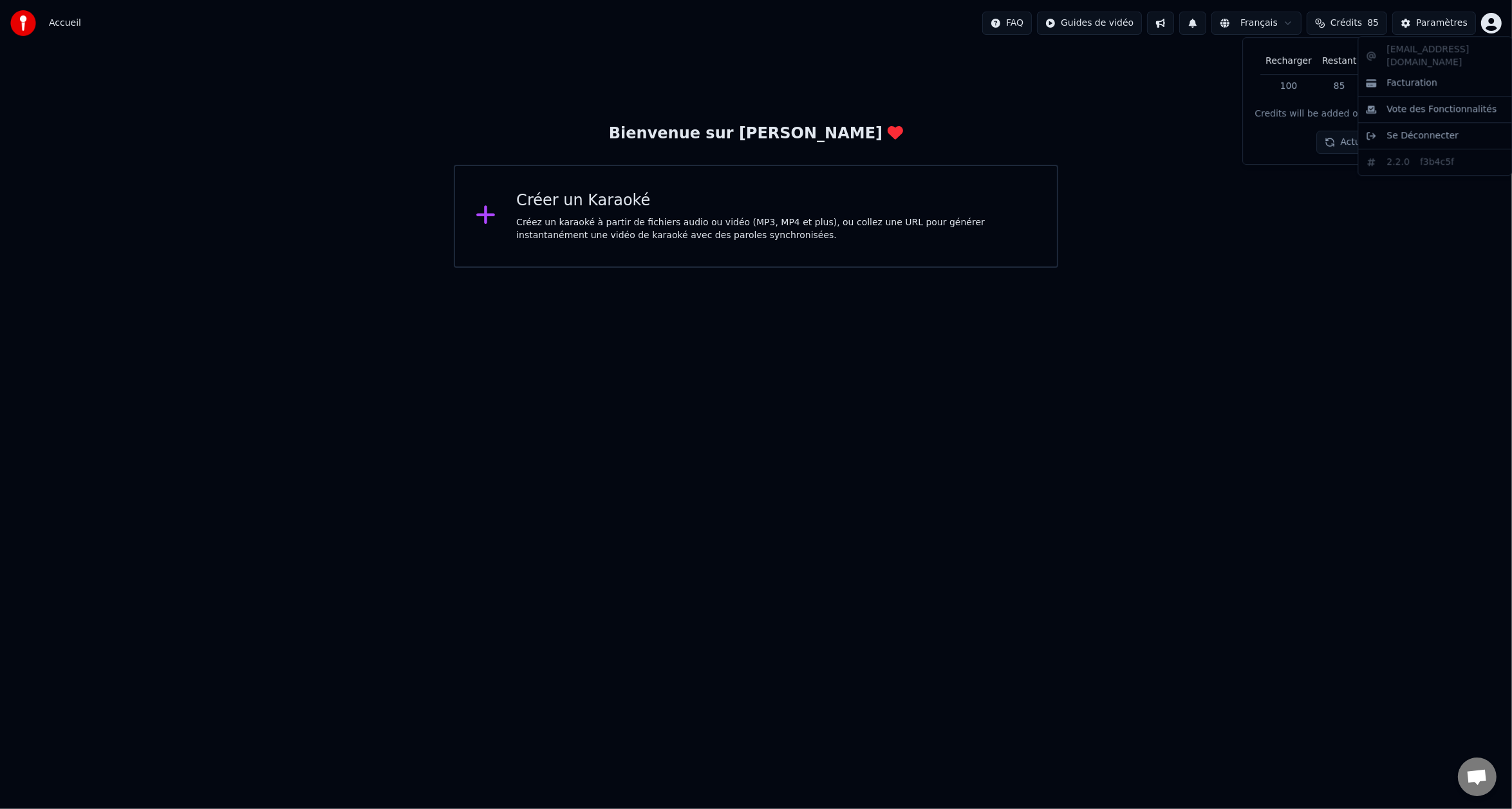
click at [1495, 24] on html "Accueil FAQ Guides de vidéo Français Crédits 85 Paramètres Bienvenue sur Youka …" at bounding box center [756, 134] width 1512 height 268
click at [1419, 77] on span "Facturation" at bounding box center [1412, 82] width 51 height 13
click at [51, 24] on span "Accueil" at bounding box center [65, 23] width 32 height 13
click at [24, 19] on img at bounding box center [23, 23] width 26 height 26
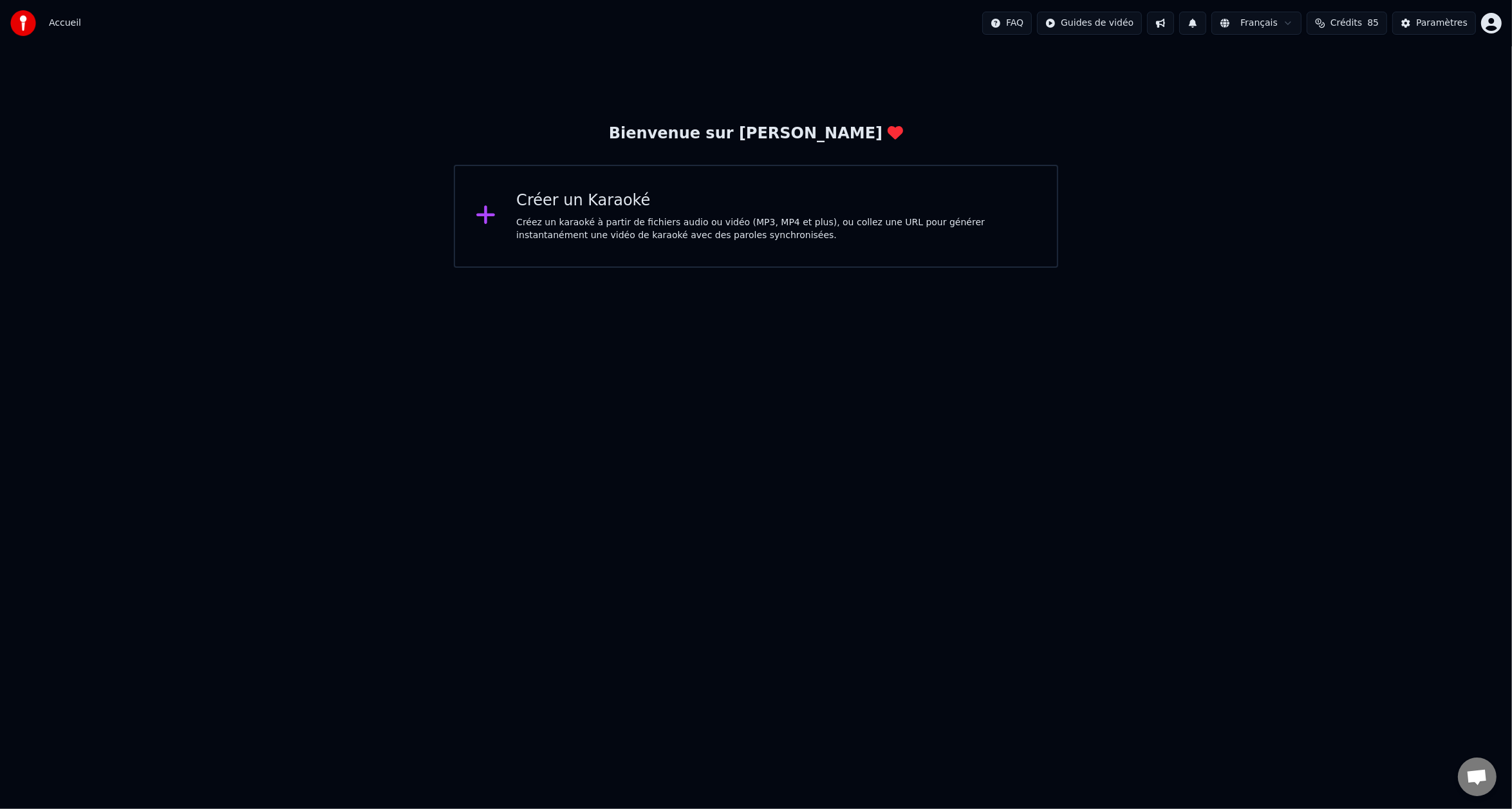
click at [56, 19] on span "Accueil" at bounding box center [65, 23] width 32 height 13
click at [1102, 20] on html "Accueil FAQ Guides de vidéo Français Crédits 85 Paramètres Bienvenue sur Youka …" at bounding box center [756, 134] width 1512 height 268
click at [1171, 26] on html "Accueil FAQ Guides de vidéo Français Crédits 85 Paramètres Bienvenue sur Youka …" at bounding box center [756, 134] width 1512 height 268
click at [1203, 25] on button at bounding box center [1192, 24] width 27 height 24
click at [1248, 17] on html "Accueil FAQ Guides de vidéo Français Crédits 85 Paramètres Bienvenue sur Youka …" at bounding box center [756, 134] width 1512 height 268
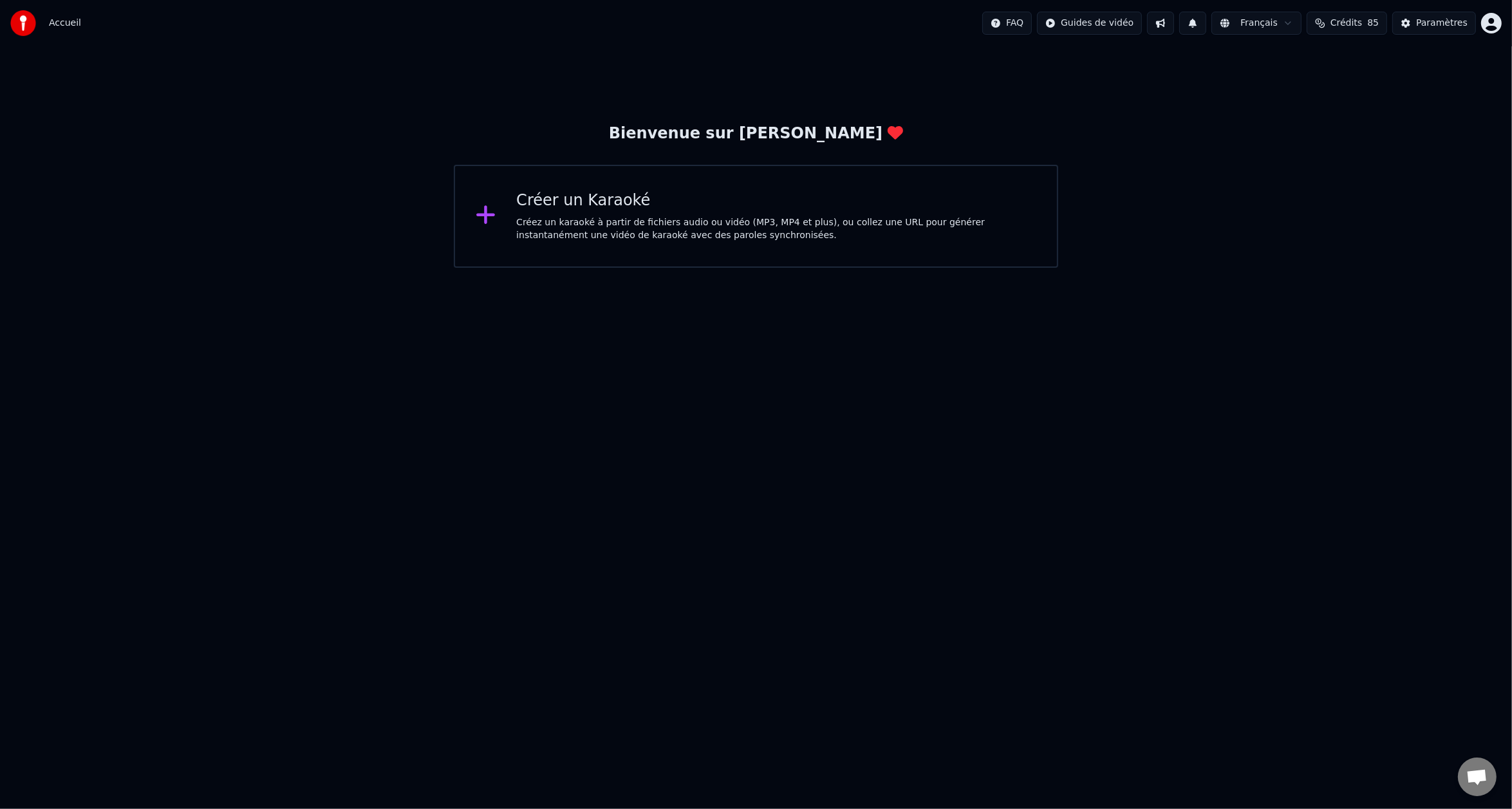
drag, startPoint x: 1408, startPoint y: 86, endPoint x: 1370, endPoint y: 38, distance: 61.2
click at [1403, 81] on html "Accueil FAQ Guides de vidéo Français Crédits 85 Paramètres Bienvenue sur Youka …" at bounding box center [756, 134] width 1512 height 268
click at [1422, 24] on div "Paramètres" at bounding box center [1441, 23] width 51 height 13
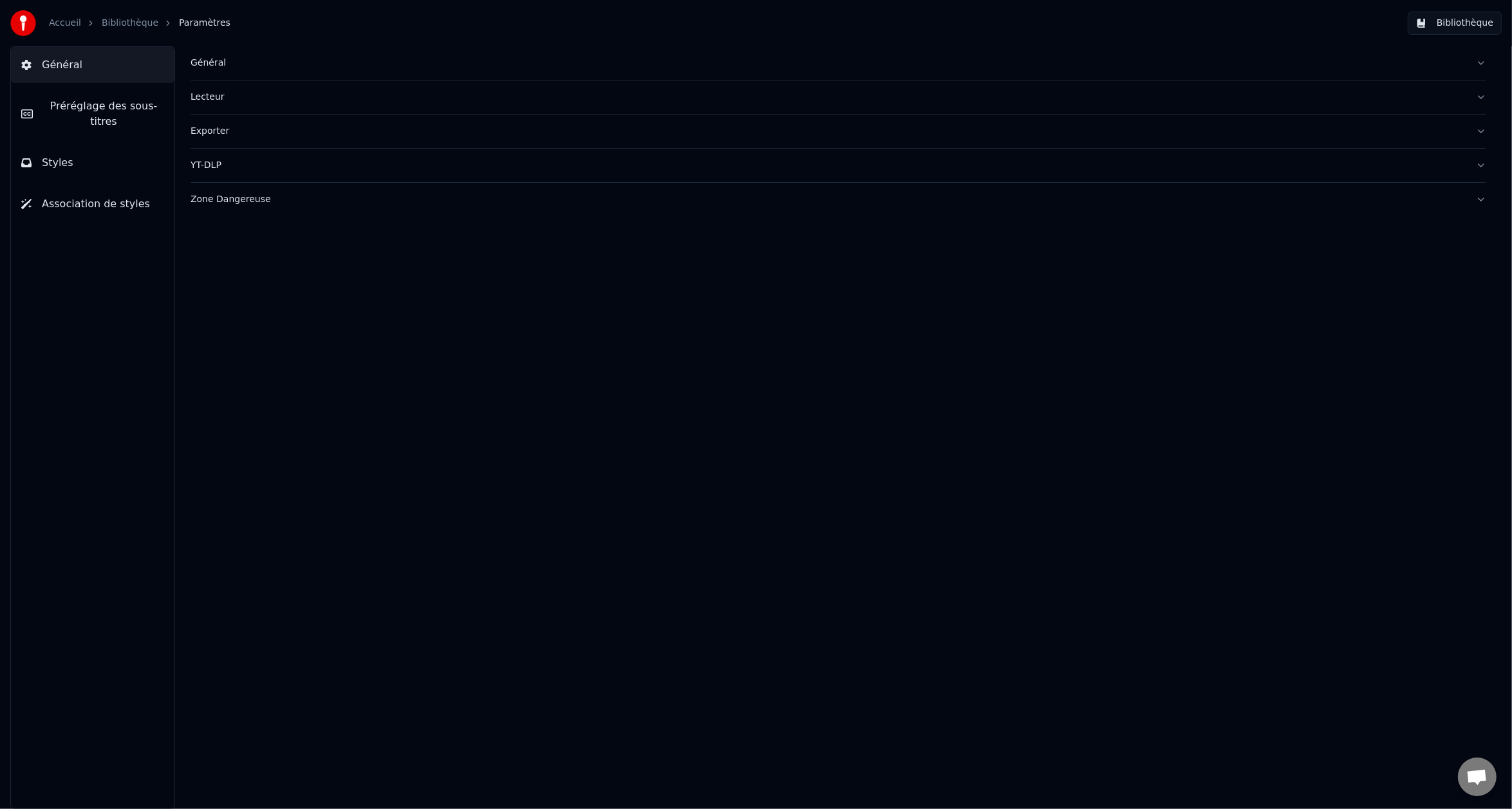
click at [1475, 27] on button "Bibliothèque" at bounding box center [1455, 24] width 94 height 24
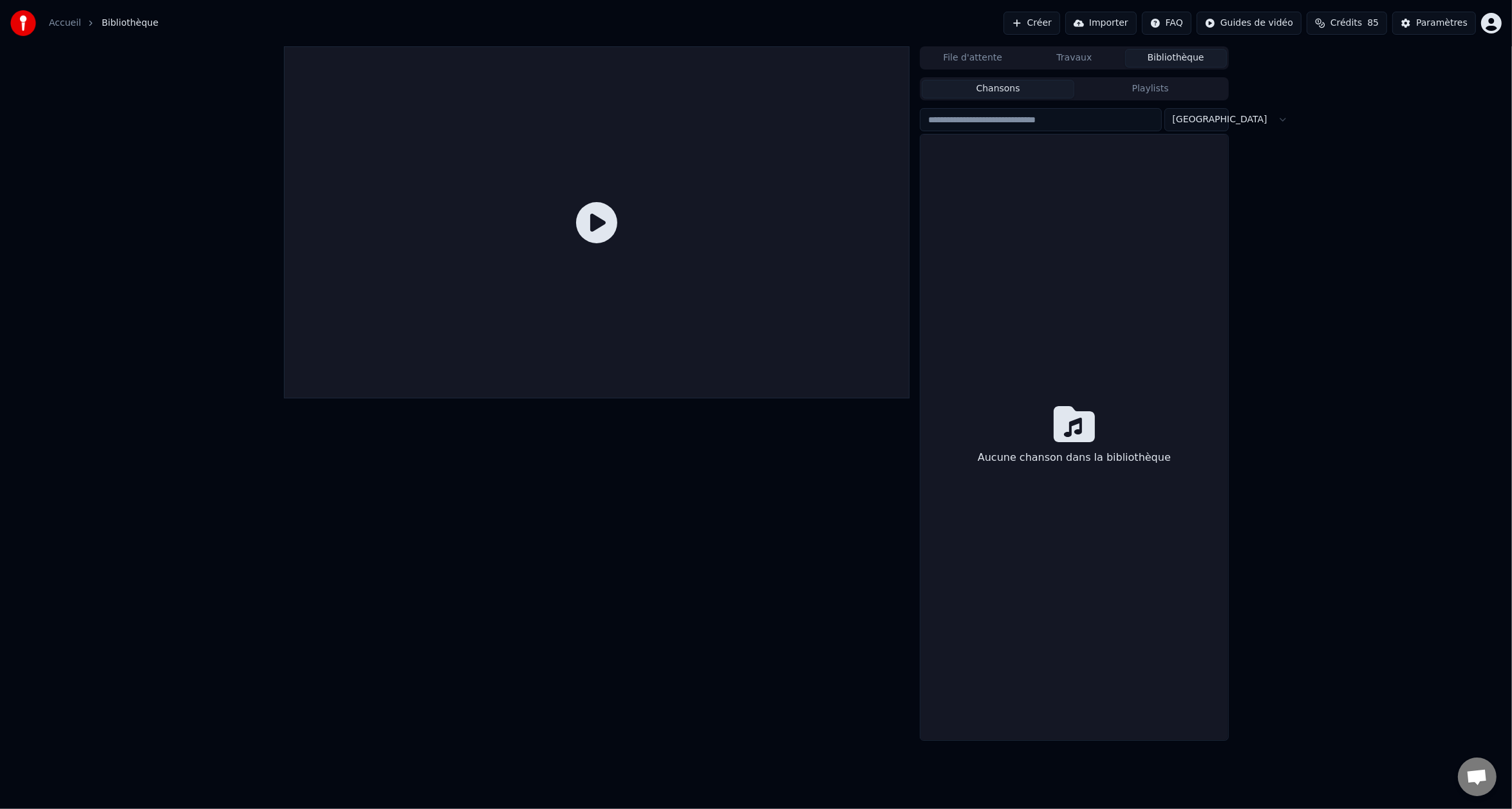
click at [594, 207] on icon at bounding box center [596, 222] width 41 height 41
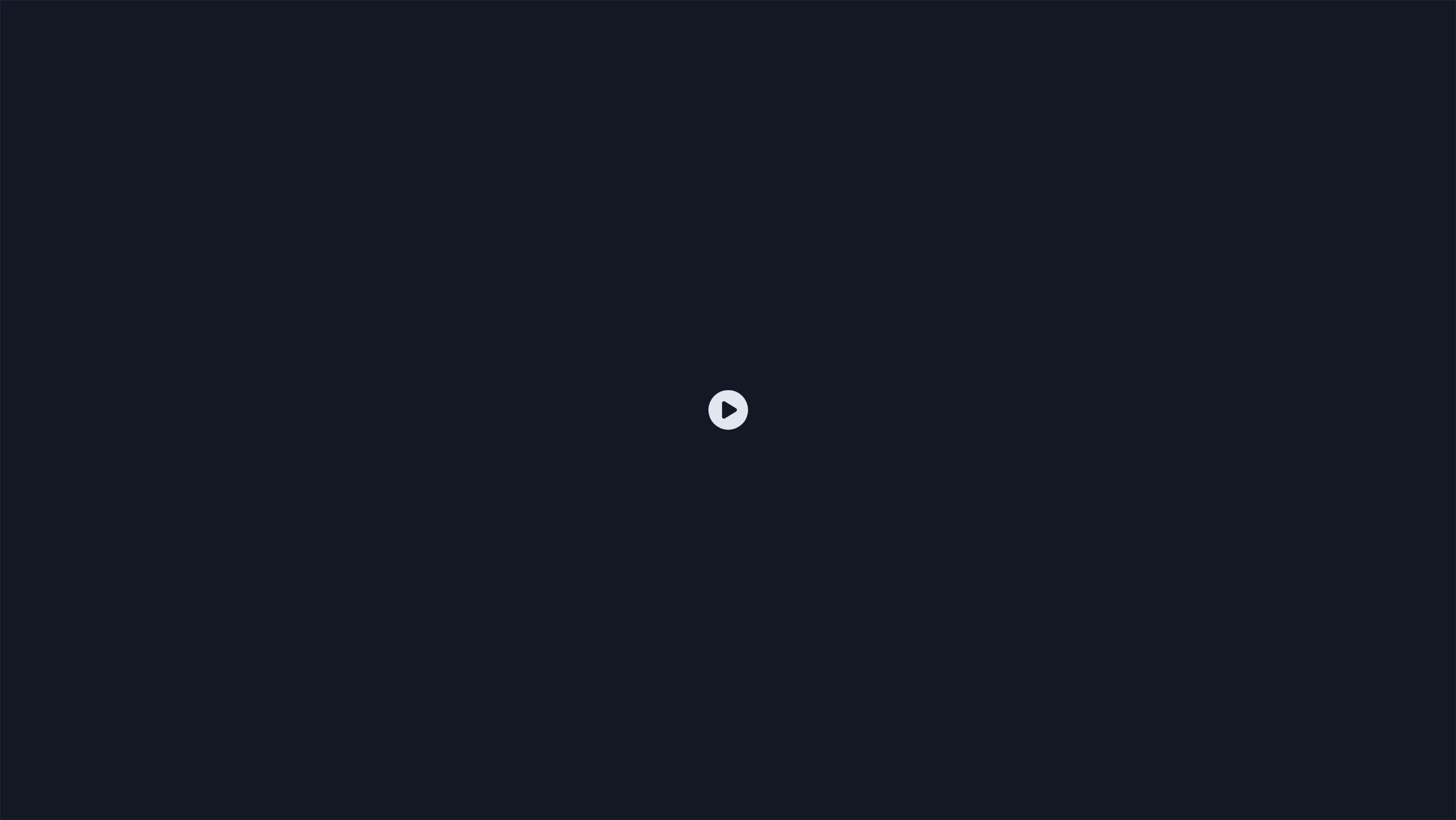
click at [725, 409] on icon at bounding box center [728, 410] width 40 height 40
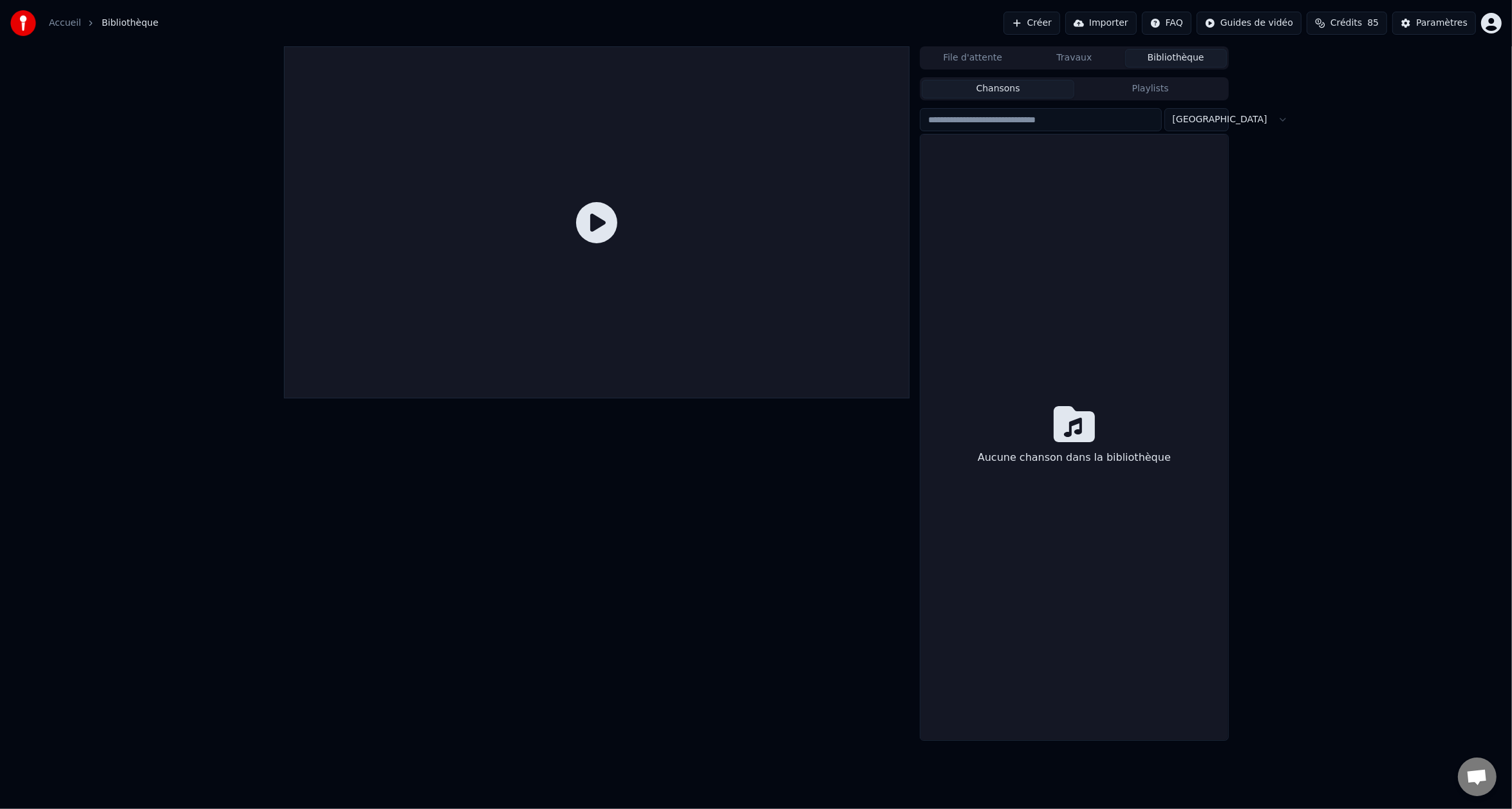
click at [1069, 428] on icon at bounding box center [1073, 423] width 41 height 41
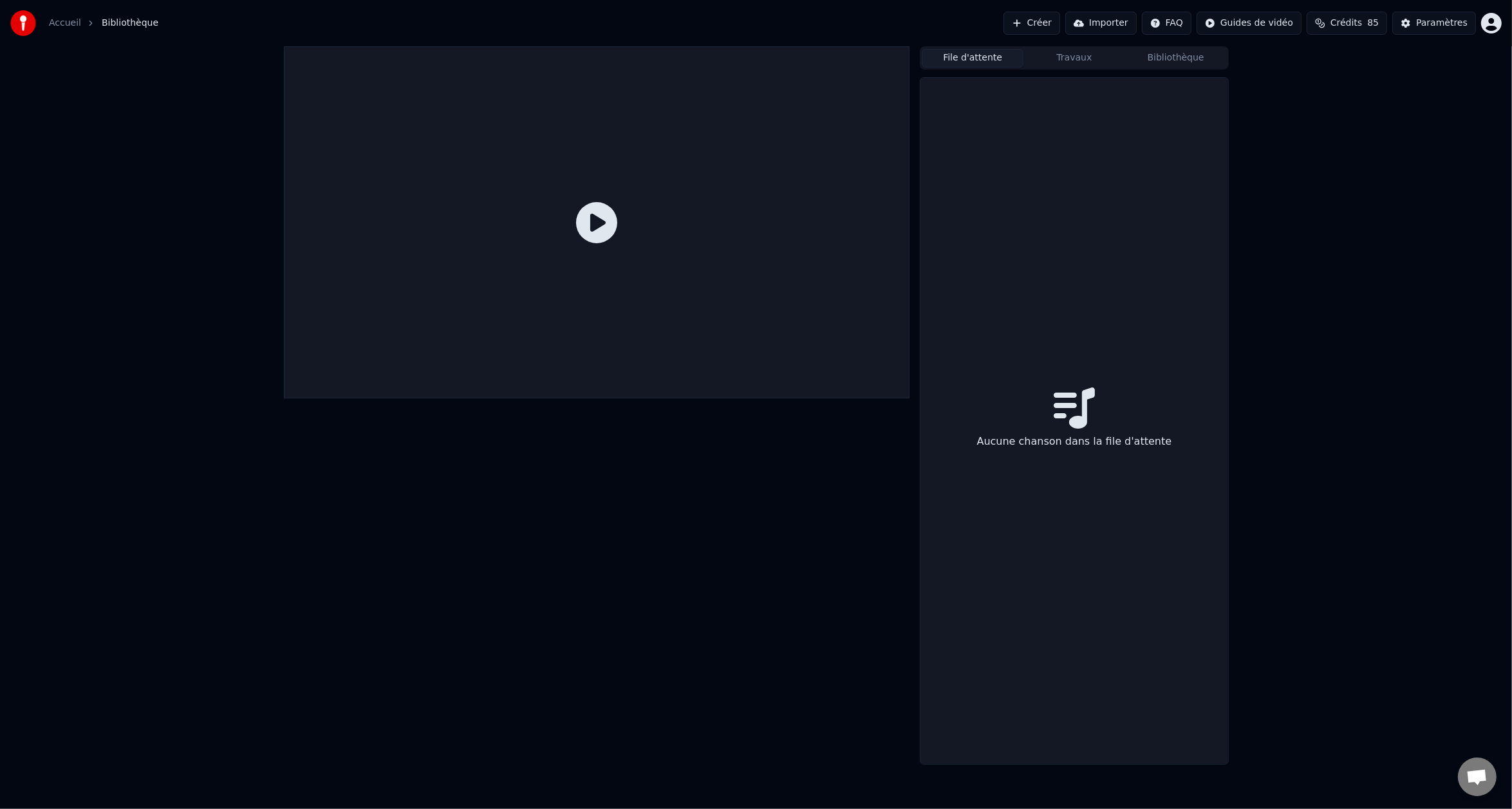
click at [993, 61] on button "File d'attente" at bounding box center [972, 58] width 102 height 19
click at [1058, 59] on button "Travaux" at bounding box center [1073, 58] width 102 height 19
click at [1169, 60] on button "Bibliothèque" at bounding box center [1175, 58] width 102 height 19
click at [1168, 91] on button "Playlists" at bounding box center [1150, 89] width 152 height 19
click at [1042, 83] on button "Chansons" at bounding box center [998, 89] width 152 height 19
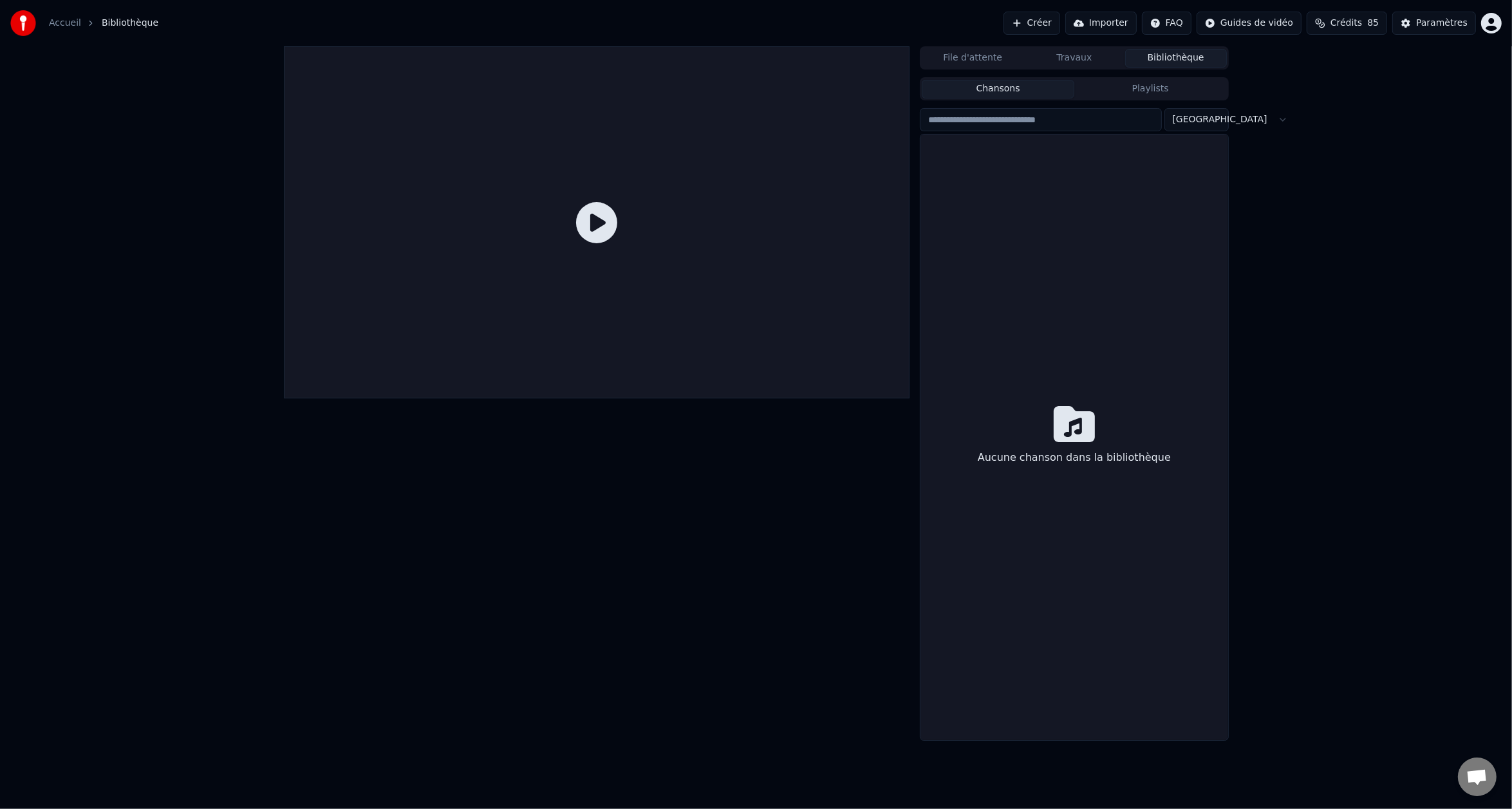
click at [957, 40] on div "Accueil Bibliothèque Créer Importer FAQ Guides de vidéo Crédits 85 Paramètres" at bounding box center [756, 23] width 1512 height 46
click at [963, 59] on button "File d'attente" at bounding box center [972, 58] width 102 height 19
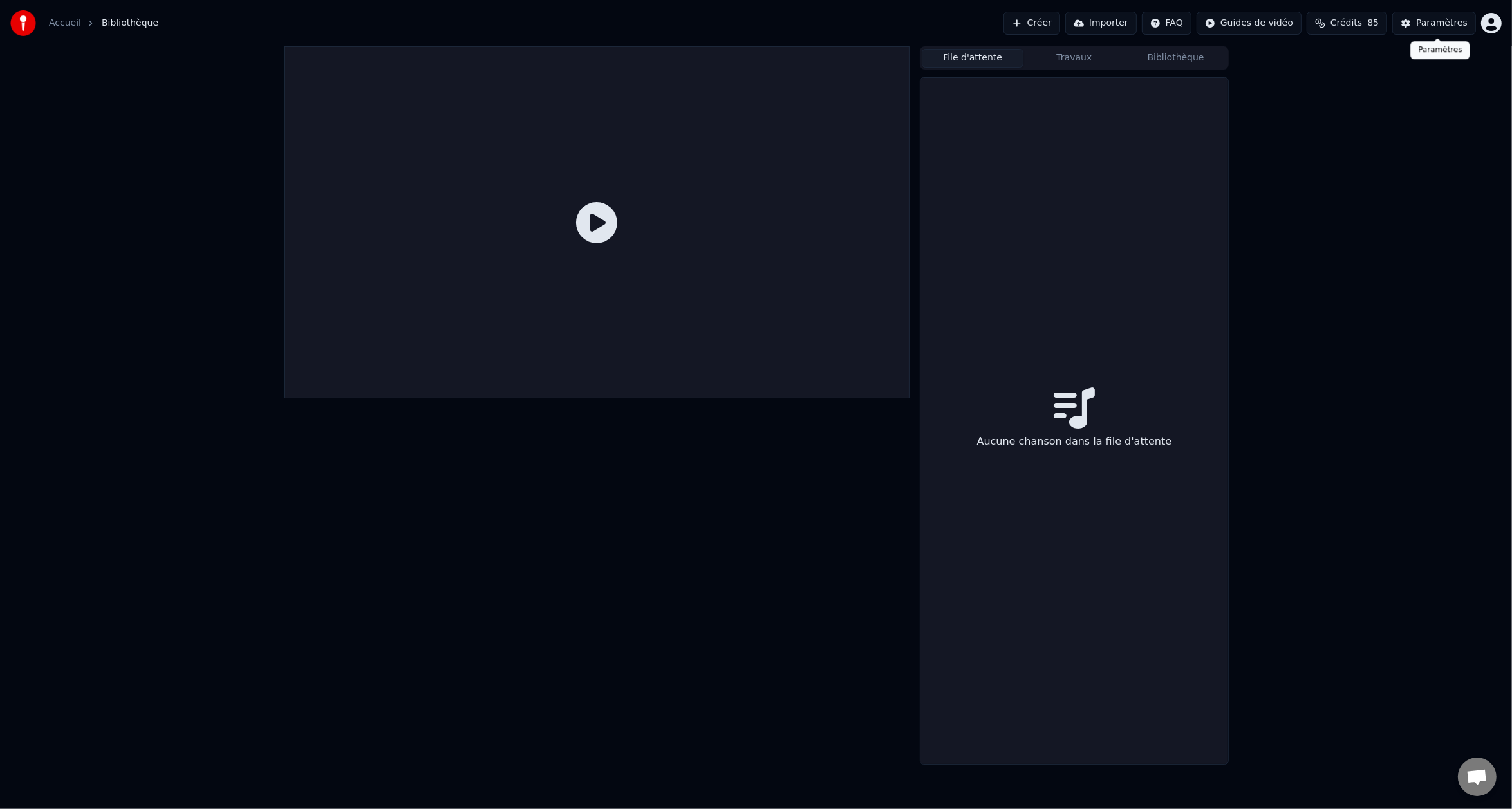
click at [1441, 20] on div "Paramètres" at bounding box center [1441, 23] width 51 height 13
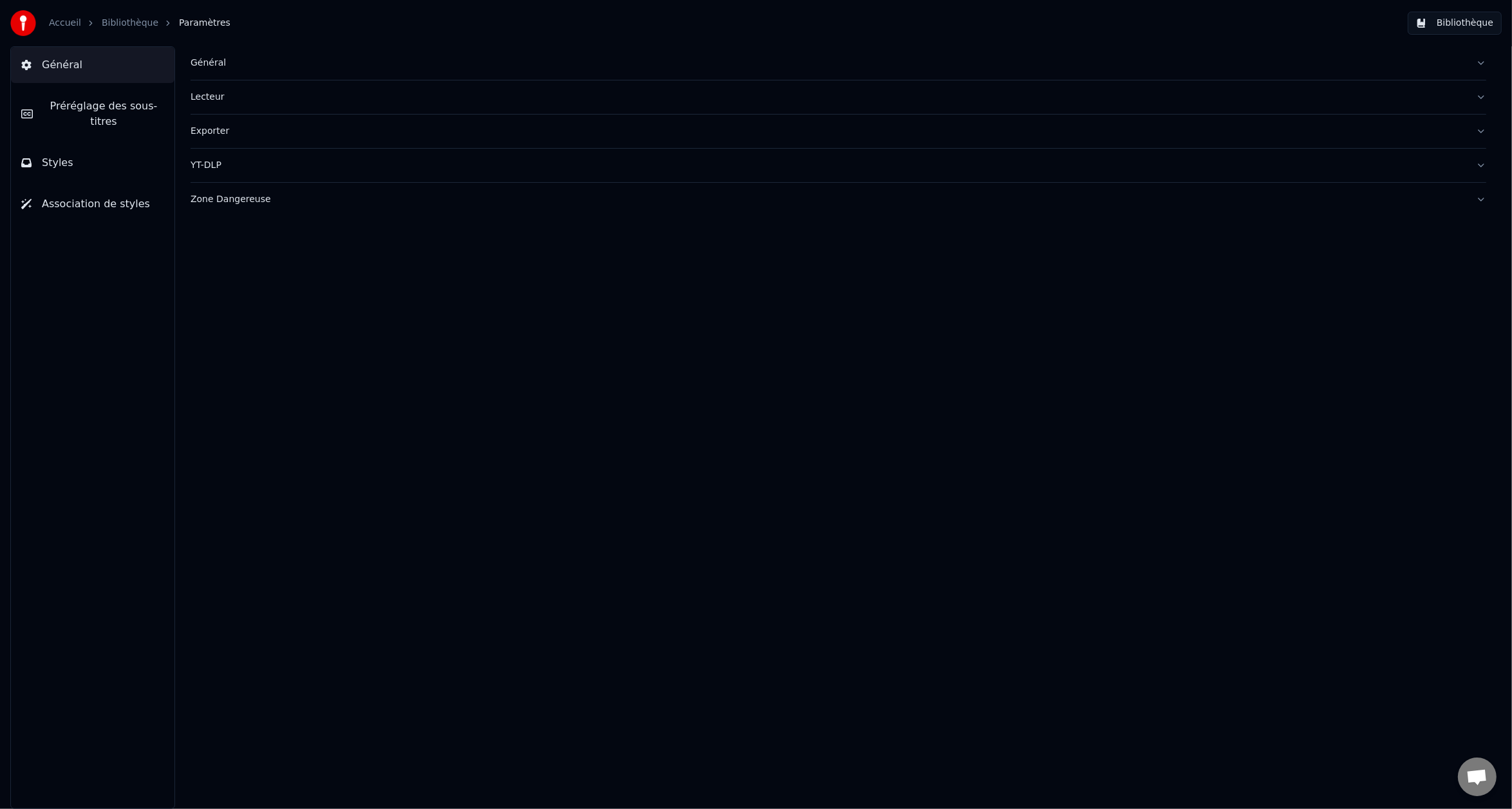
click at [96, 58] on button "Général" at bounding box center [93, 65] width 163 height 36
click at [238, 157] on button "YT-DLP" at bounding box center [838, 166] width 1296 height 34
click at [66, 110] on span "Préréglage des sous-titres" at bounding box center [104, 114] width 121 height 31
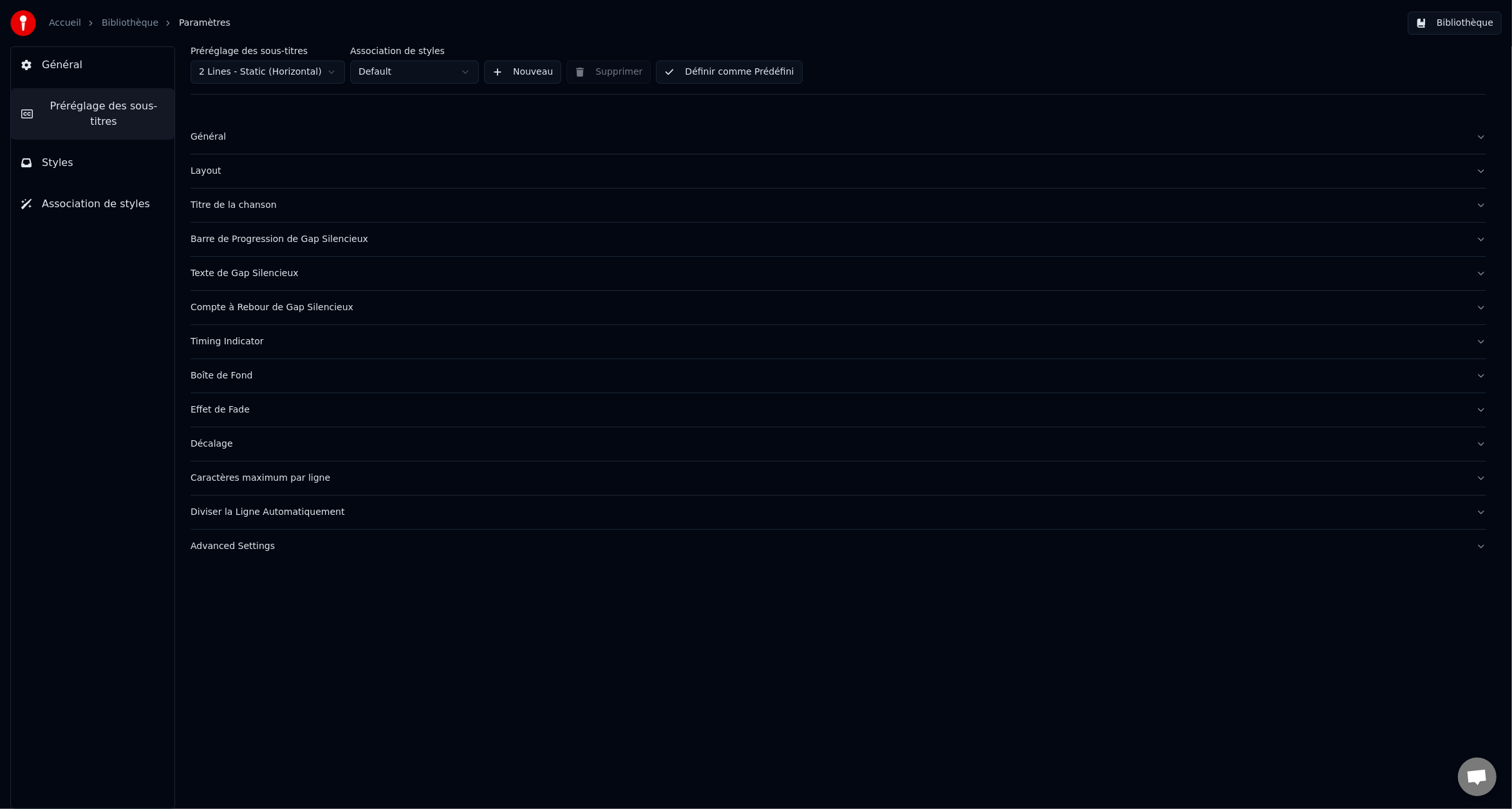
click at [62, 155] on span "Styles" at bounding box center [57, 162] width 31 height 15
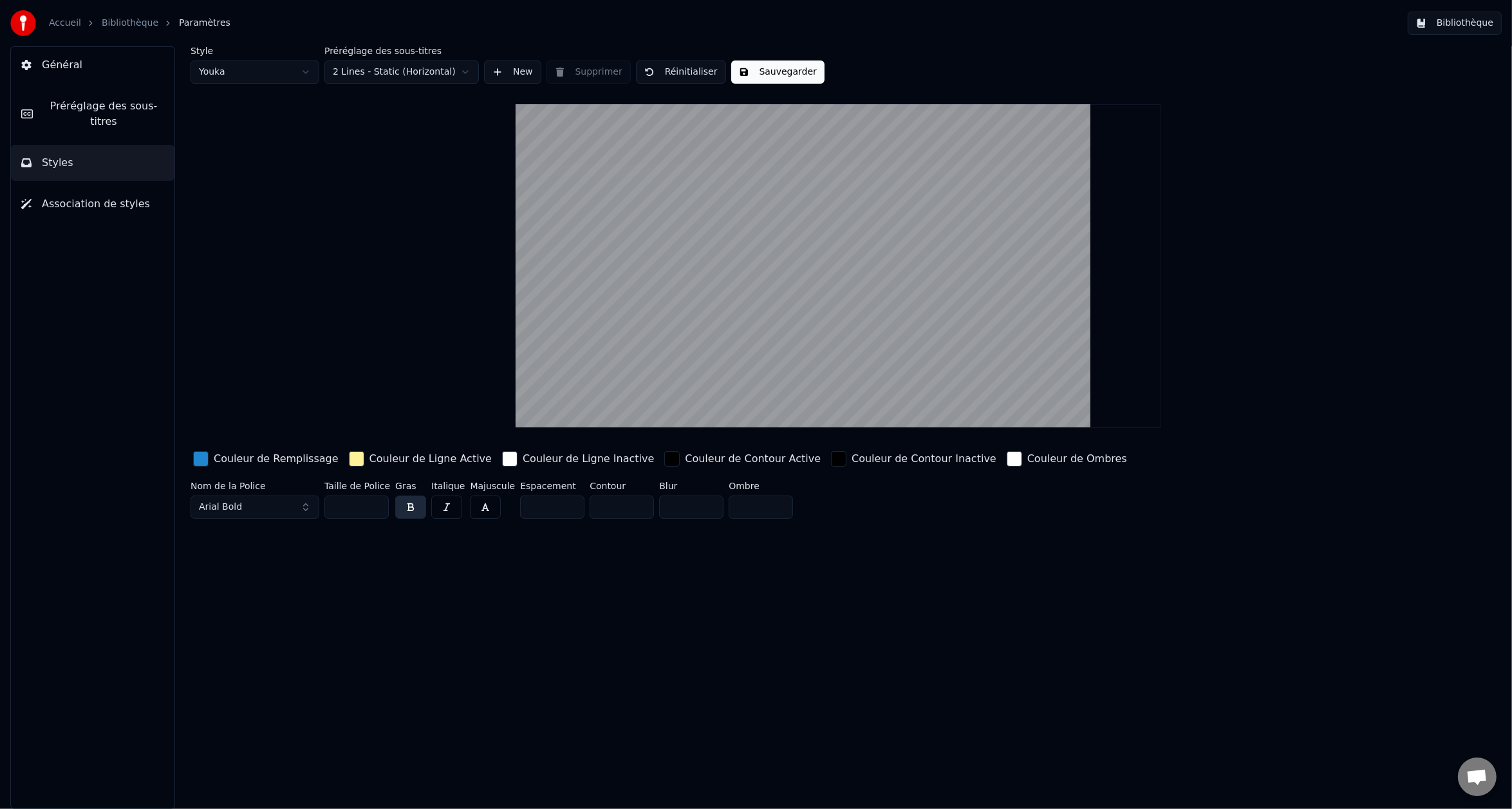
click at [72, 62] on span "Général" at bounding box center [62, 65] width 40 height 15
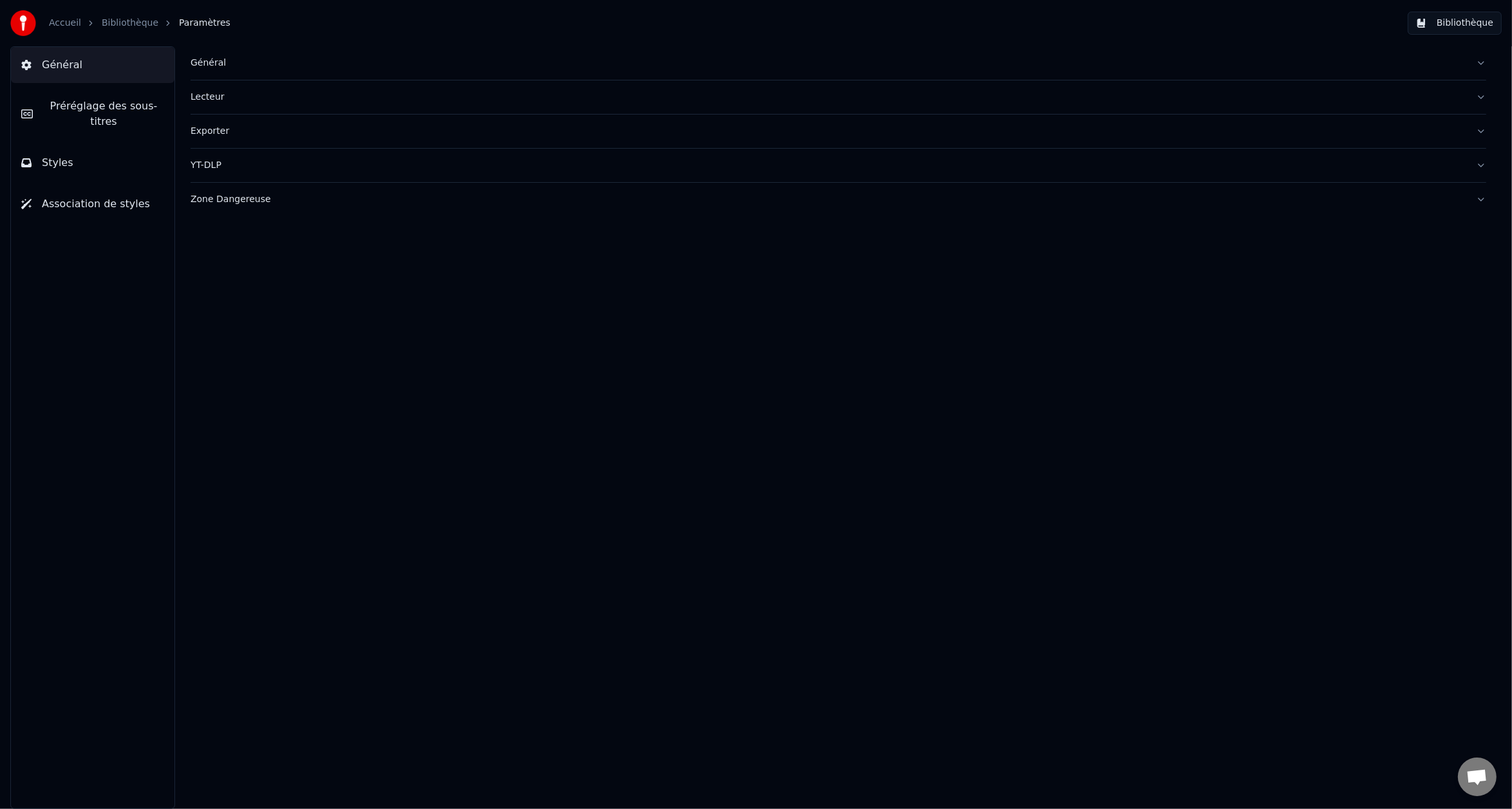
click at [72, 108] on span "Préréglage des sous-titres" at bounding box center [104, 114] width 121 height 31
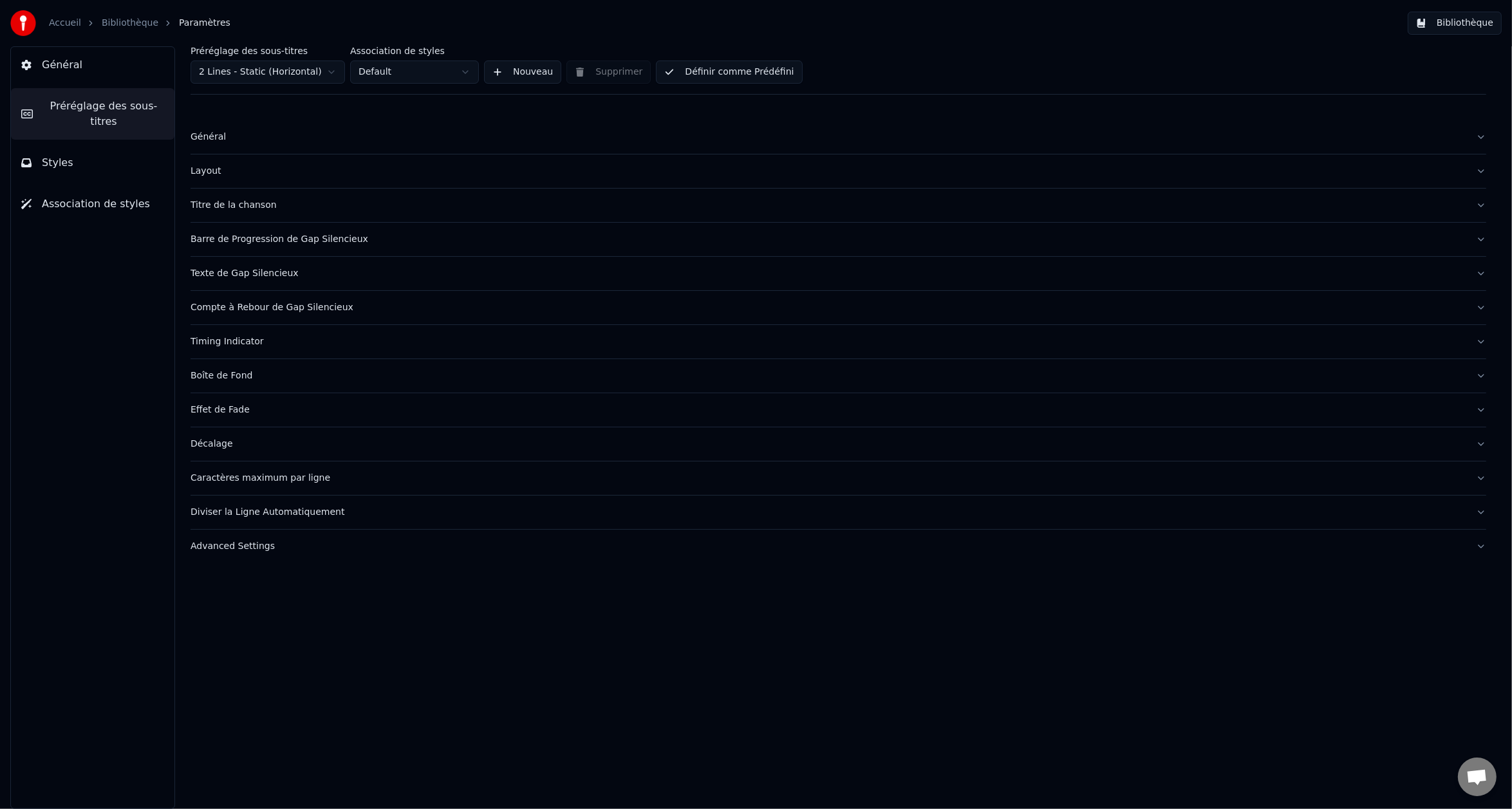
click at [73, 148] on button "Styles" at bounding box center [93, 162] width 163 height 36
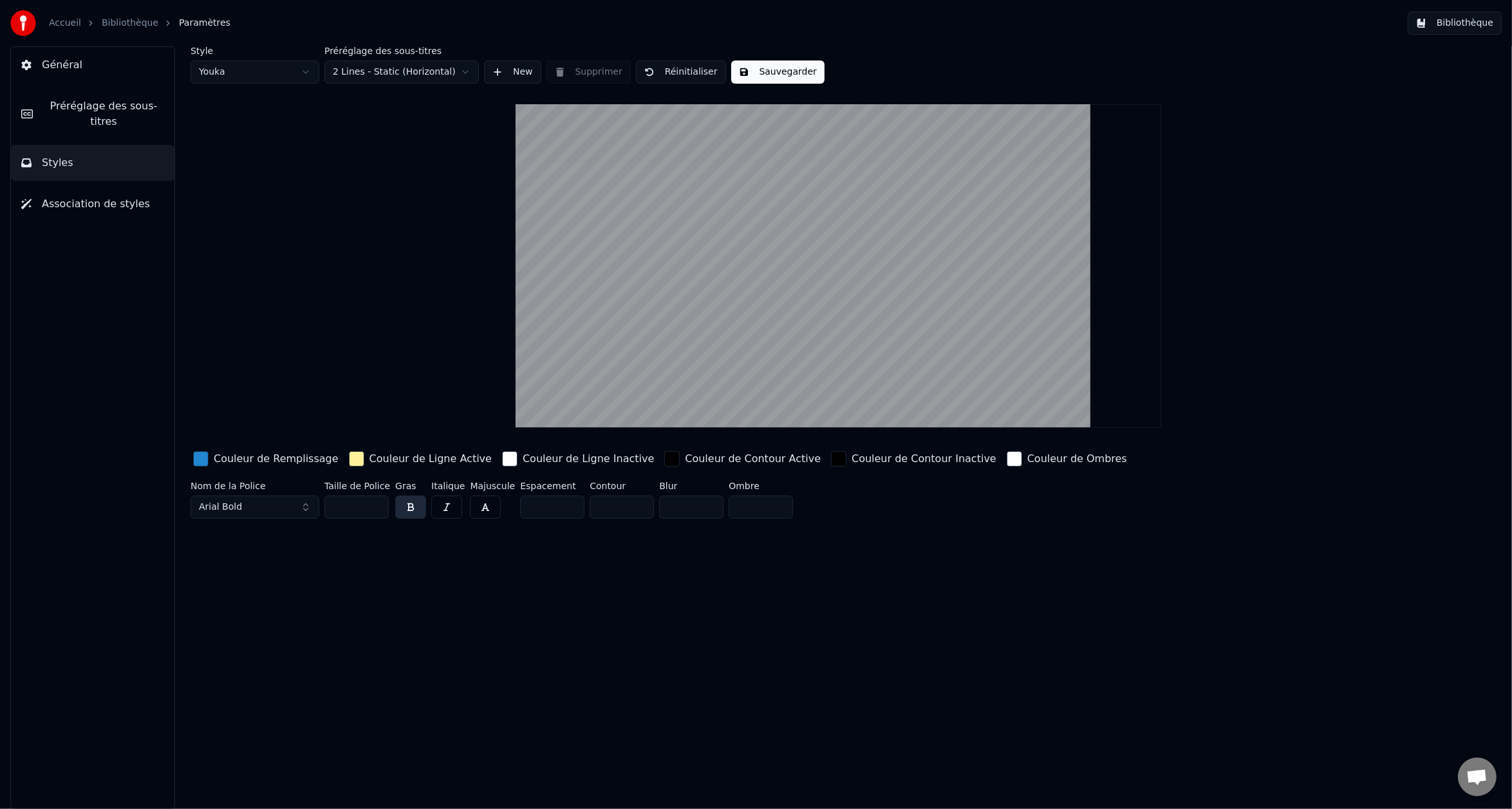
click at [82, 186] on button "Association de styles" at bounding box center [93, 204] width 163 height 36
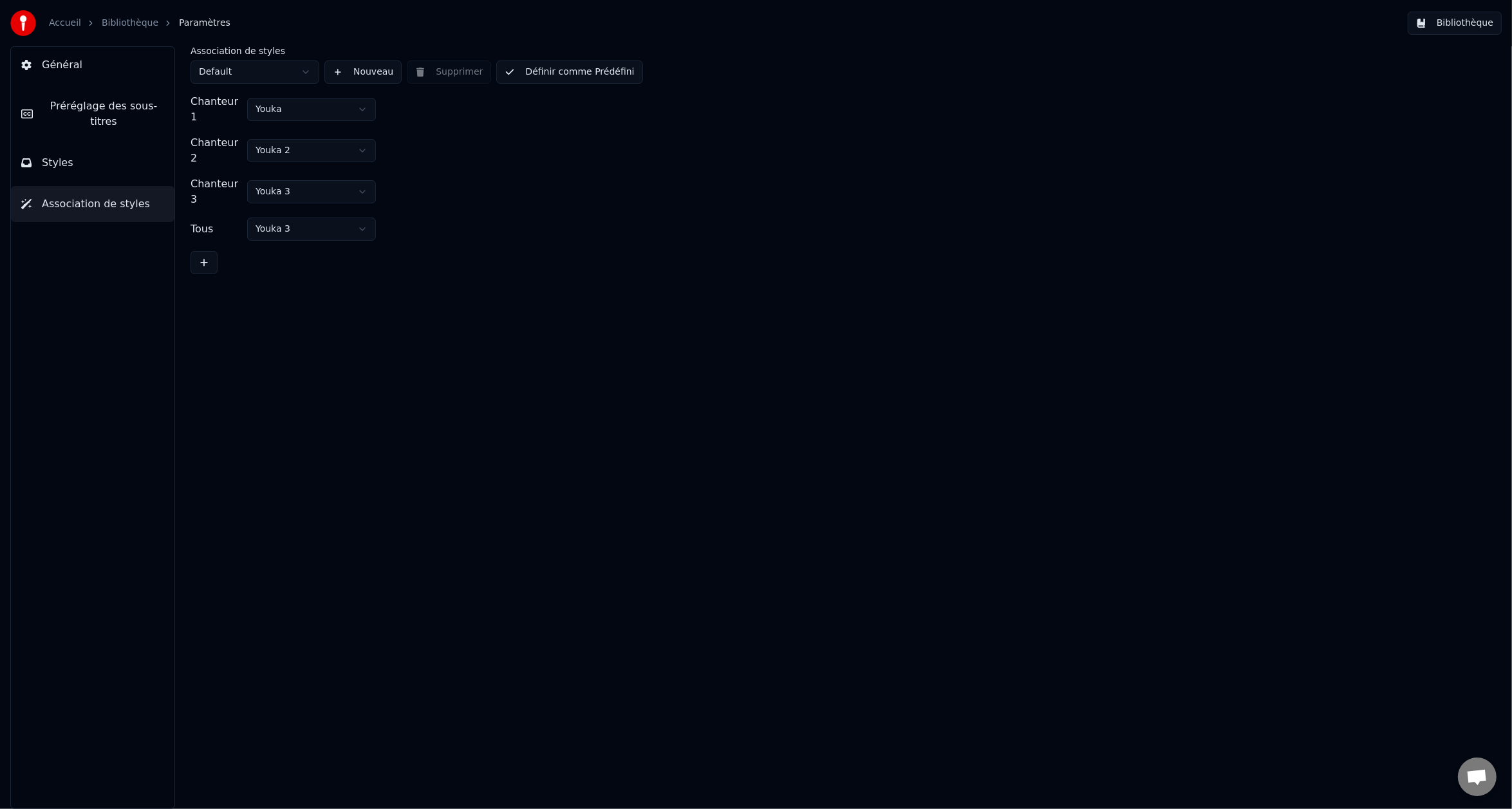
click at [117, 20] on link "Bibliothèque" at bounding box center [130, 23] width 56 height 13
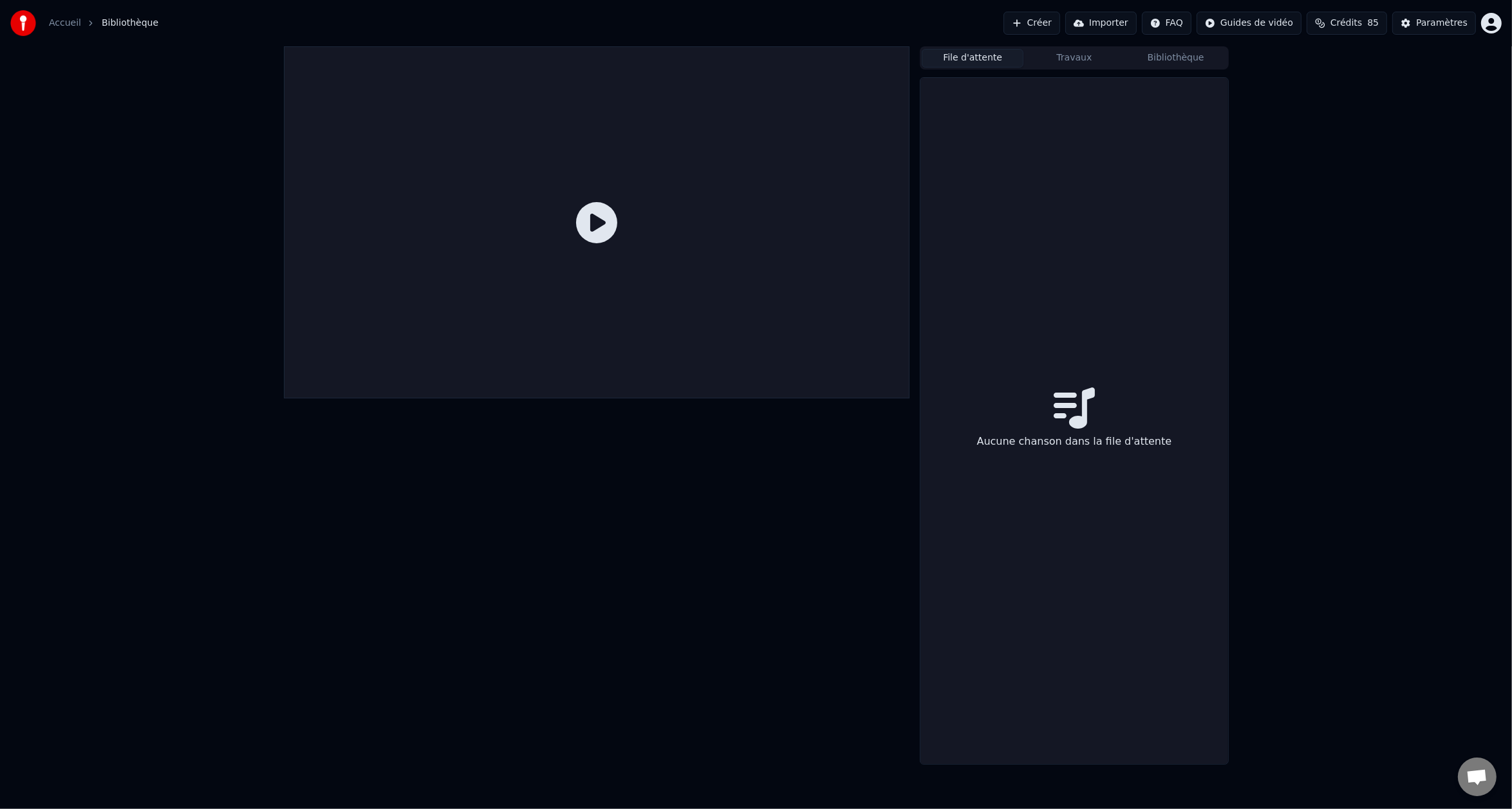
click at [1053, 425] on icon at bounding box center [1073, 407] width 41 height 41
click at [1113, 24] on button "Importer" at bounding box center [1100, 24] width 72 height 24
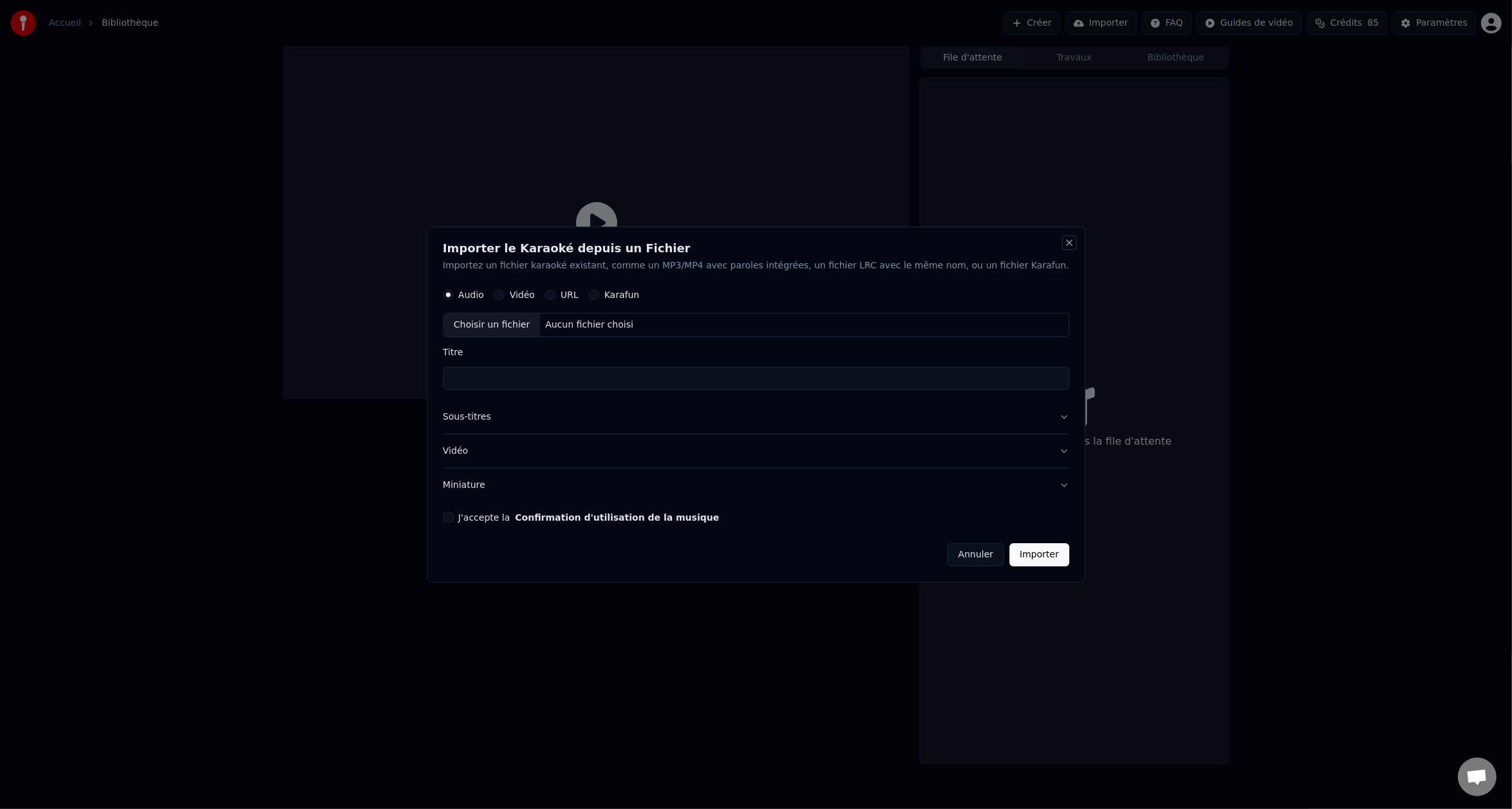
click at [1064, 240] on button "Close" at bounding box center [1069, 242] width 10 height 10
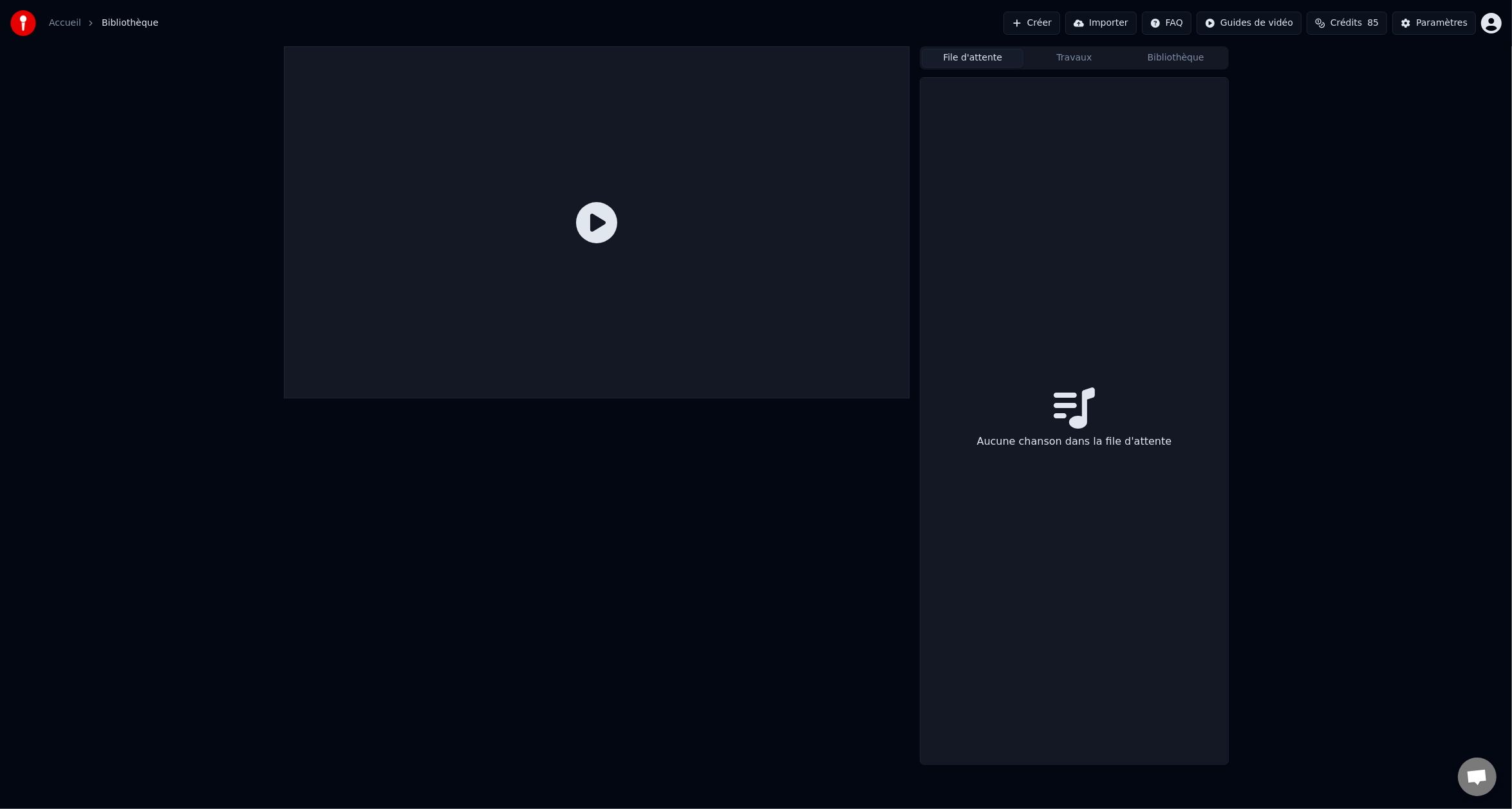
click at [1119, 24] on button "Importer" at bounding box center [1100, 24] width 72 height 24
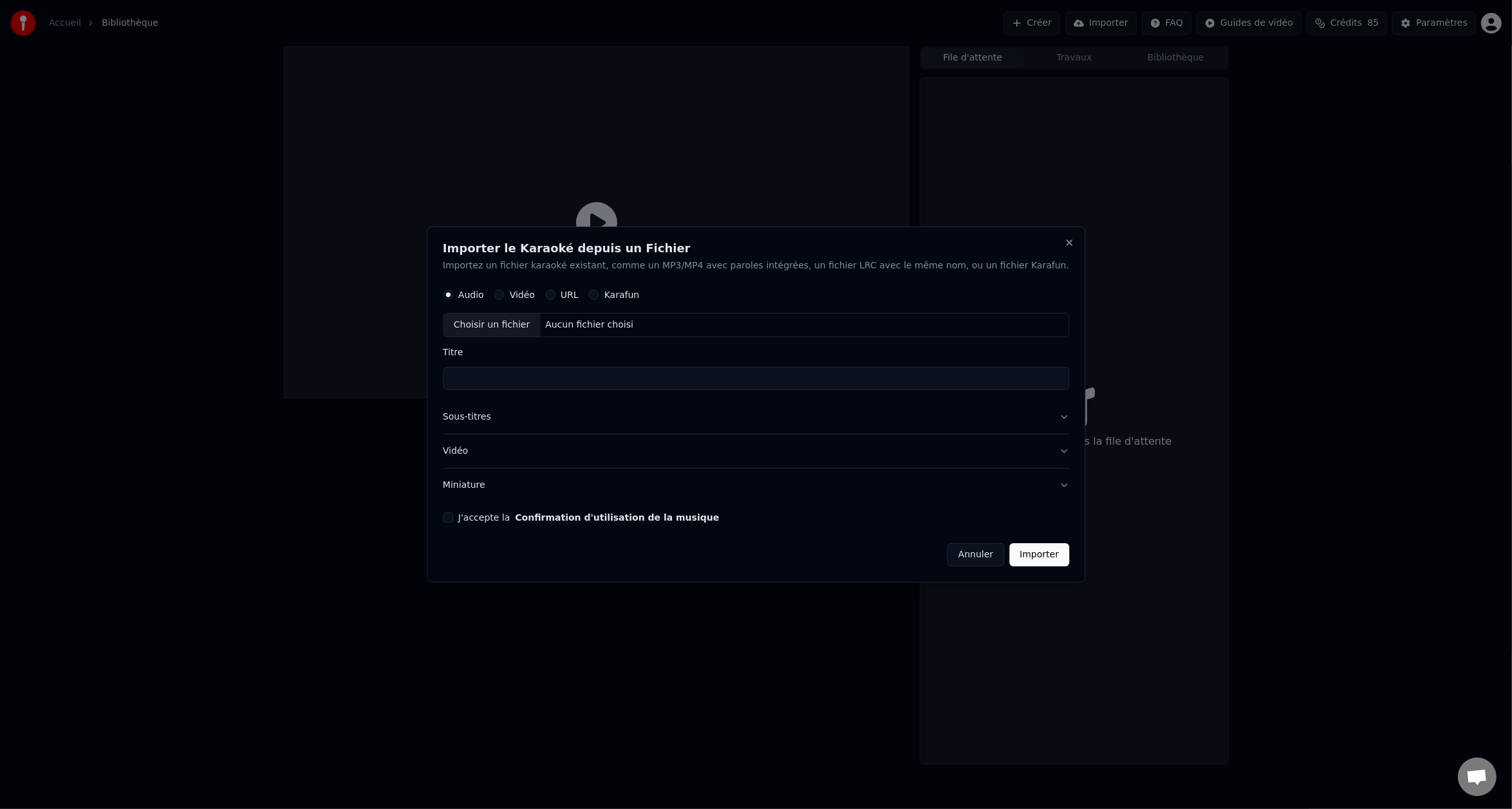
click at [947, 555] on button "Annuler" at bounding box center [975, 555] width 56 height 24
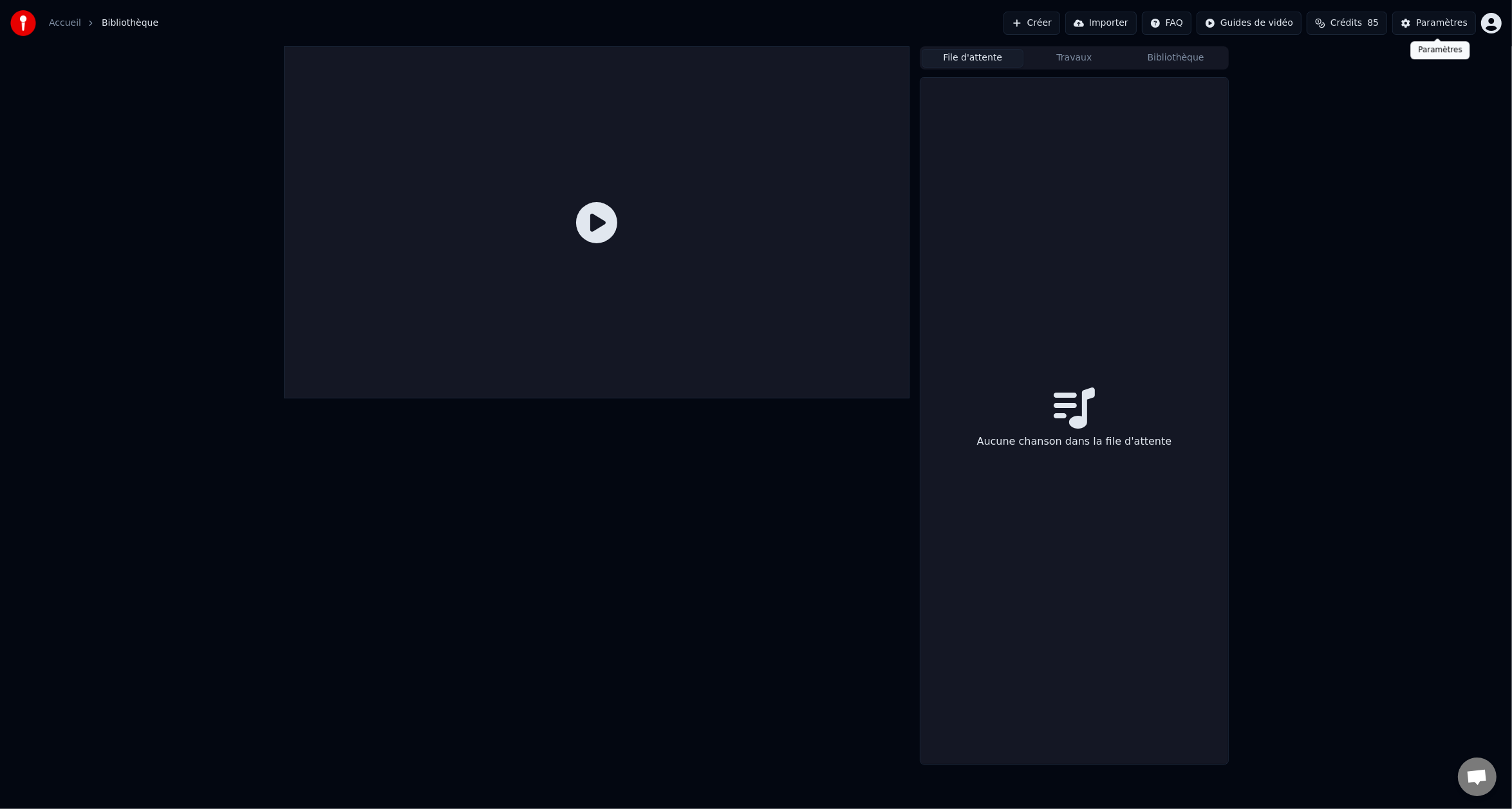
click at [1438, 29] on button "Paramètres" at bounding box center [1433, 24] width 83 height 24
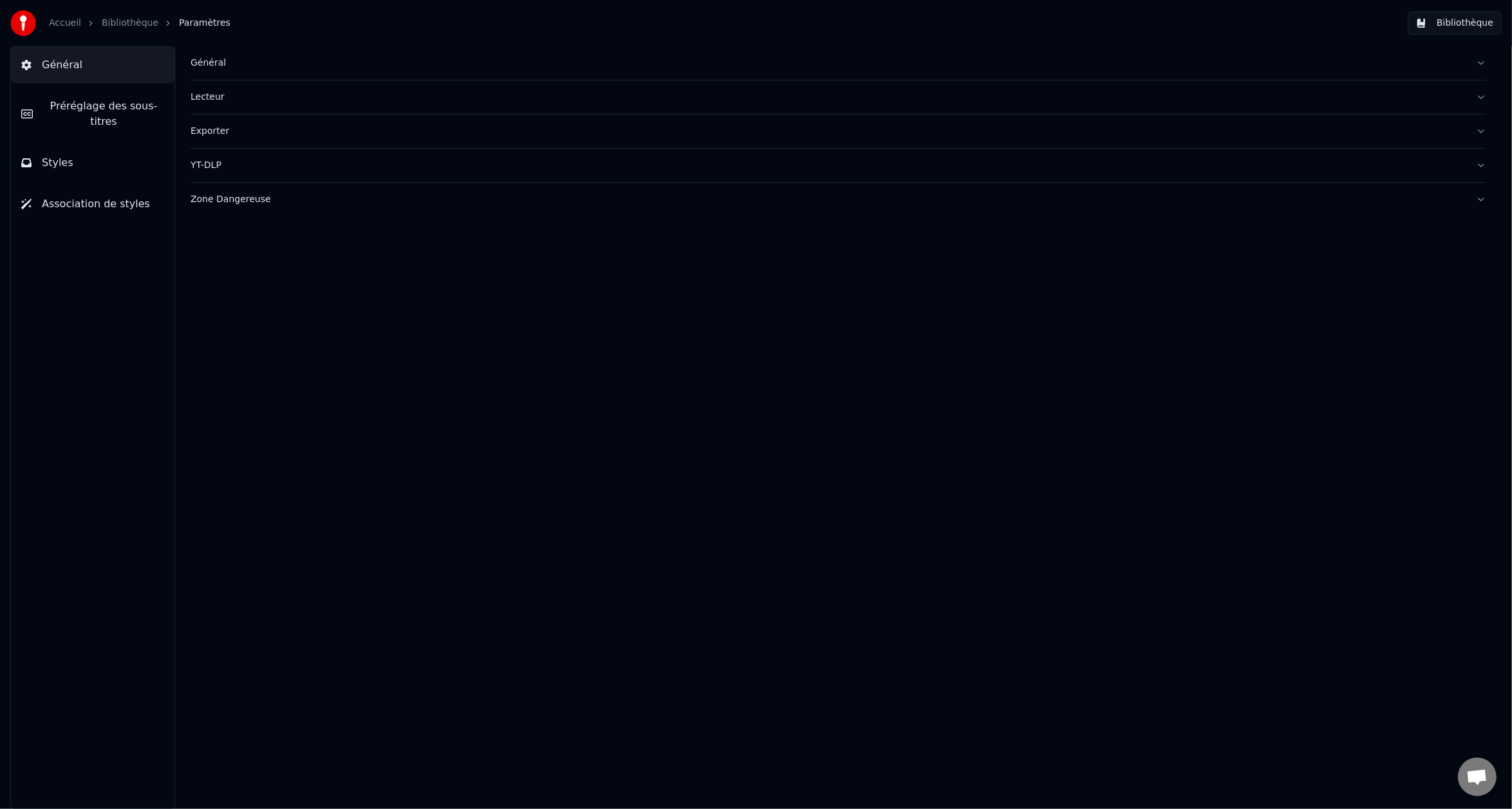
click at [1481, 783] on span "Ouvrir le chat" at bounding box center [1476, 777] width 21 height 18
click at [627, 629] on div "Général Lecteur Exporter YT-DLP Zone Dangereuse" at bounding box center [839, 428] width 1347 height 763
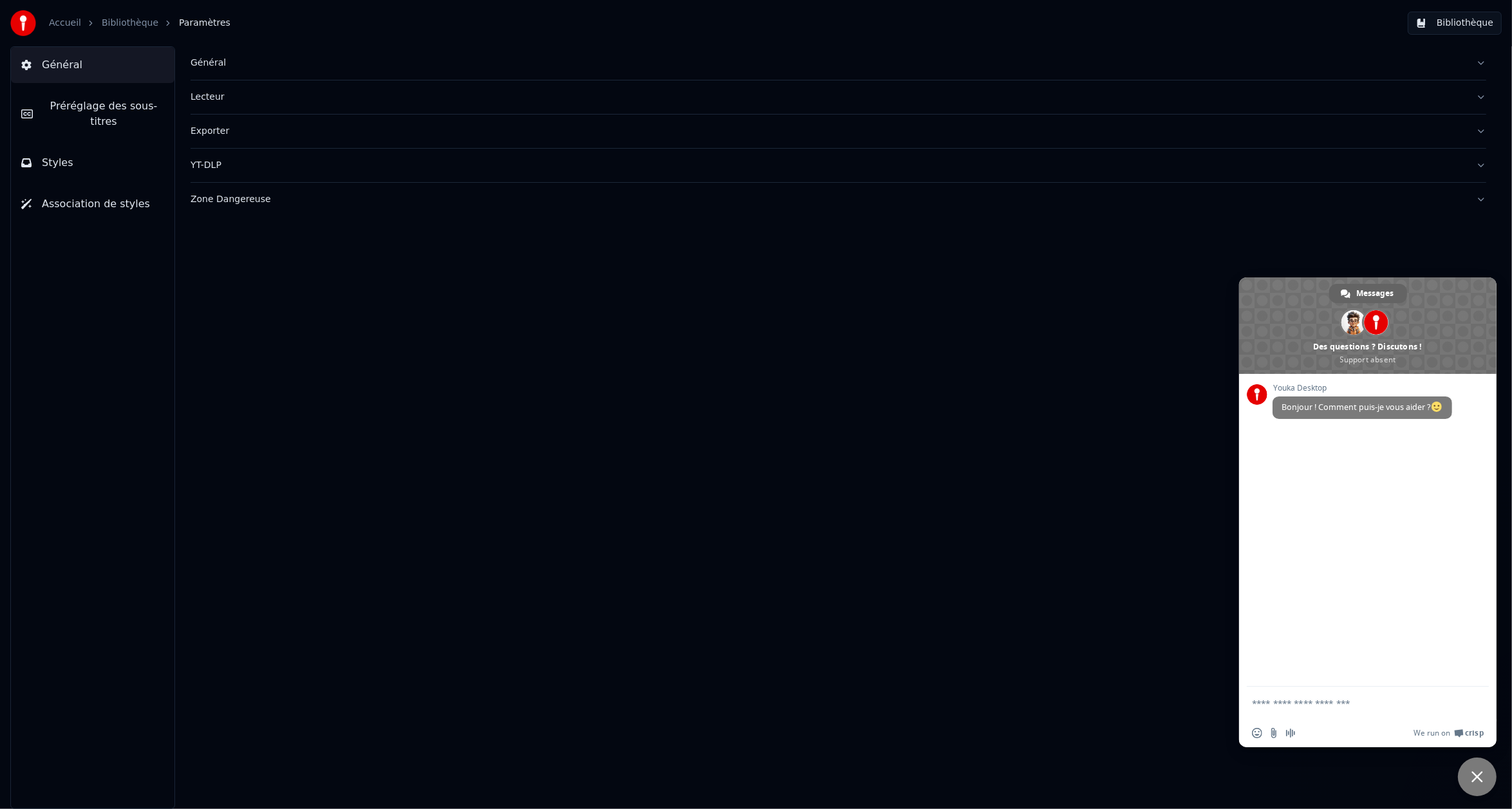
click at [1311, 704] on textarea "Entrez votre message..." at bounding box center [1354, 704] width 204 height 12
type textarea "**********"
click at [1299, 699] on textarea "Entrez votre message..." at bounding box center [1354, 704] width 204 height 12
type textarea "*******"
click at [1449, 22] on button "Bibliothèque" at bounding box center [1455, 24] width 94 height 24
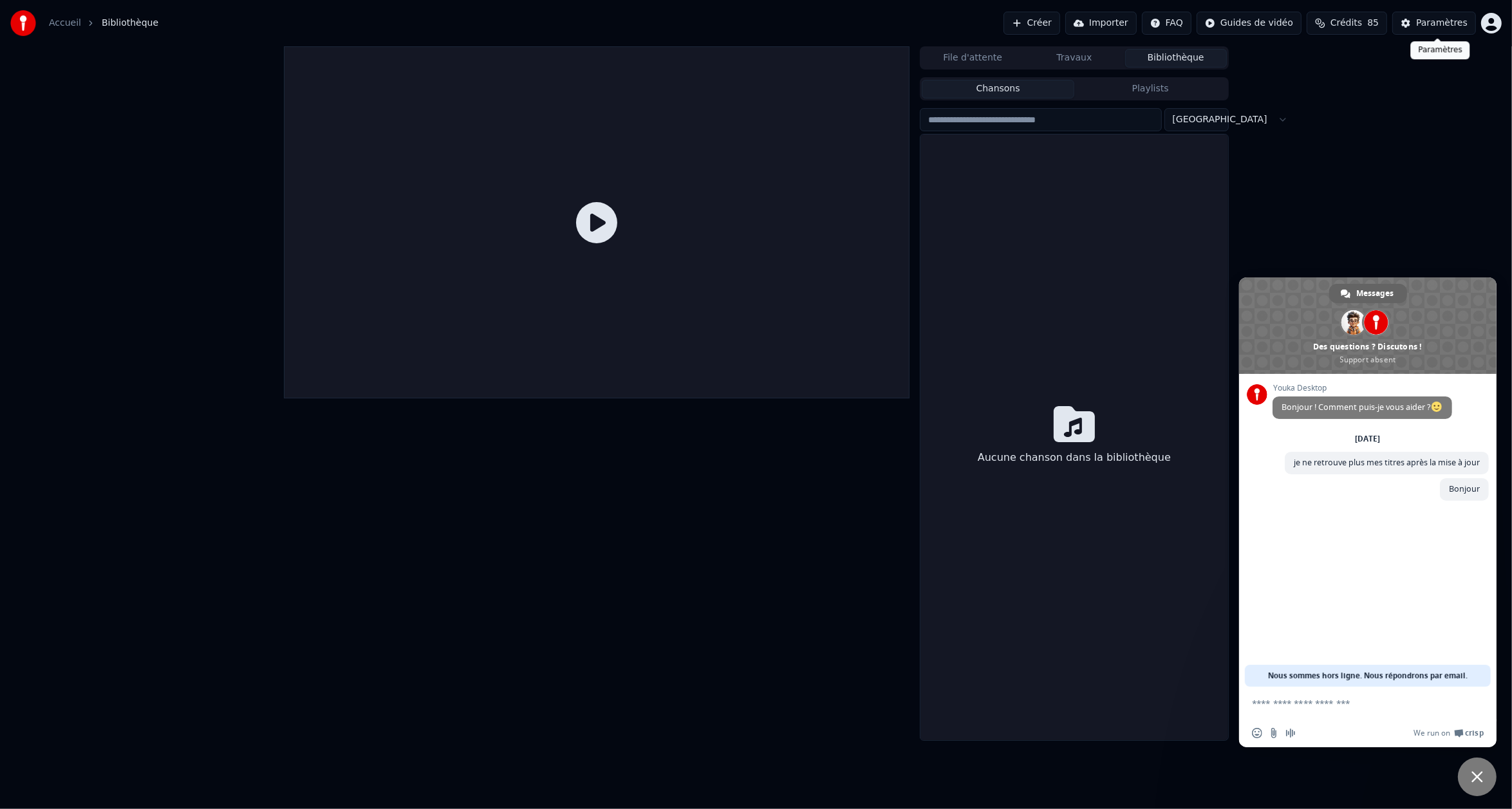
click at [1434, 28] on div "Paramètres" at bounding box center [1441, 23] width 51 height 13
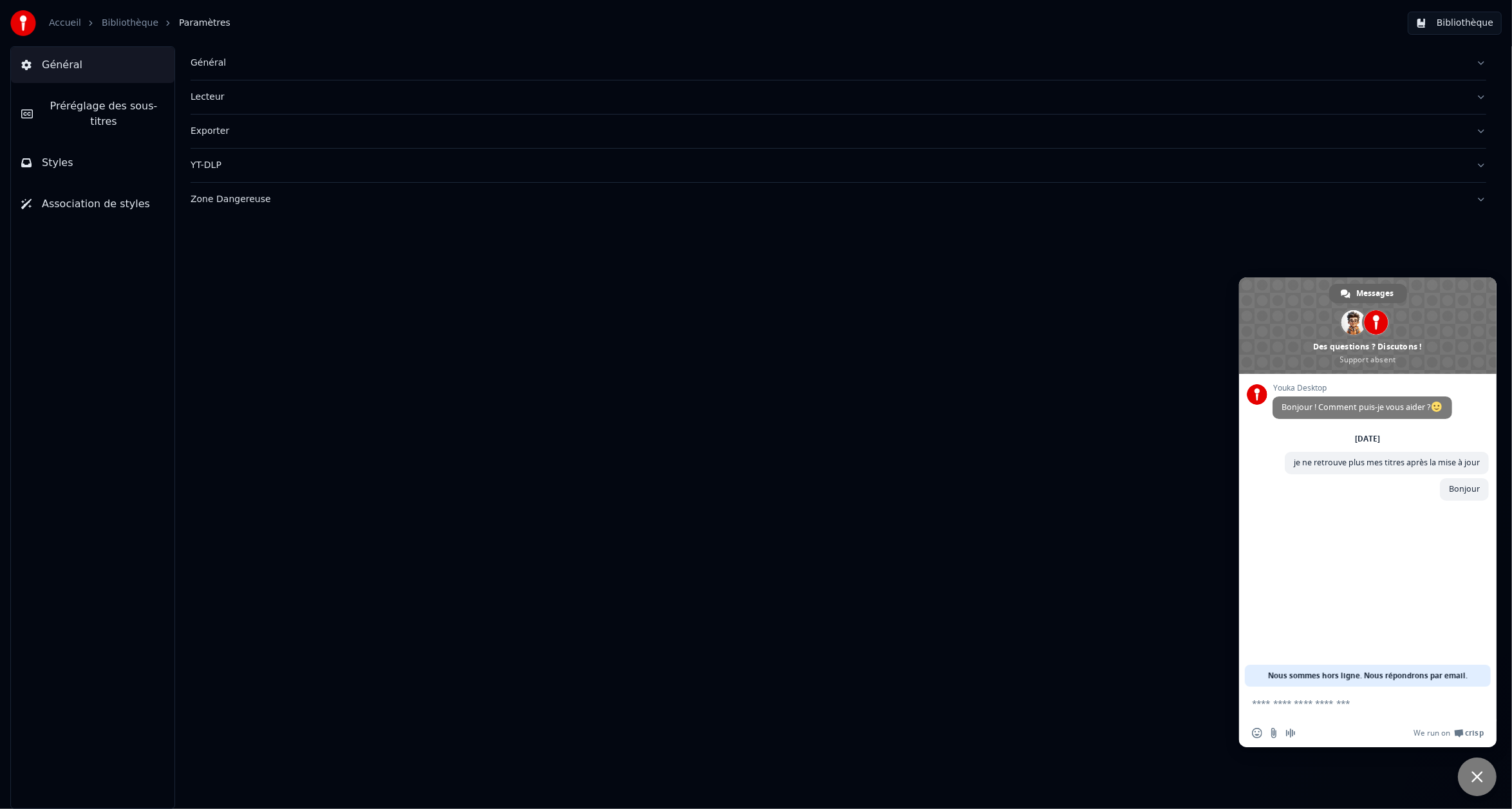
click at [1434, 28] on button "Bibliothèque" at bounding box center [1455, 24] width 94 height 24
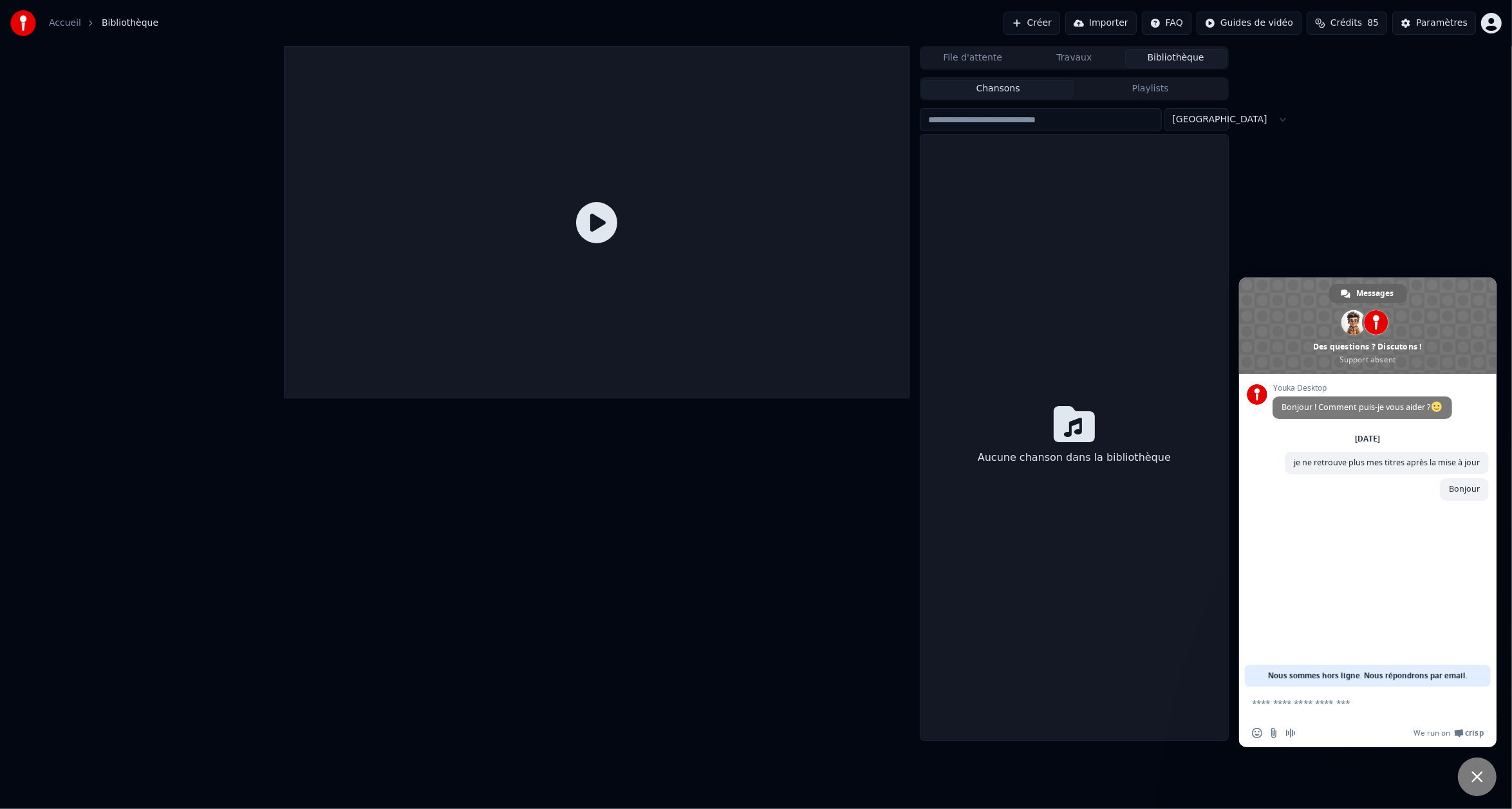
click at [1044, 91] on button "Chansons" at bounding box center [998, 89] width 152 height 19
click at [1071, 125] on input "search" at bounding box center [1040, 120] width 242 height 24
type input "*********"
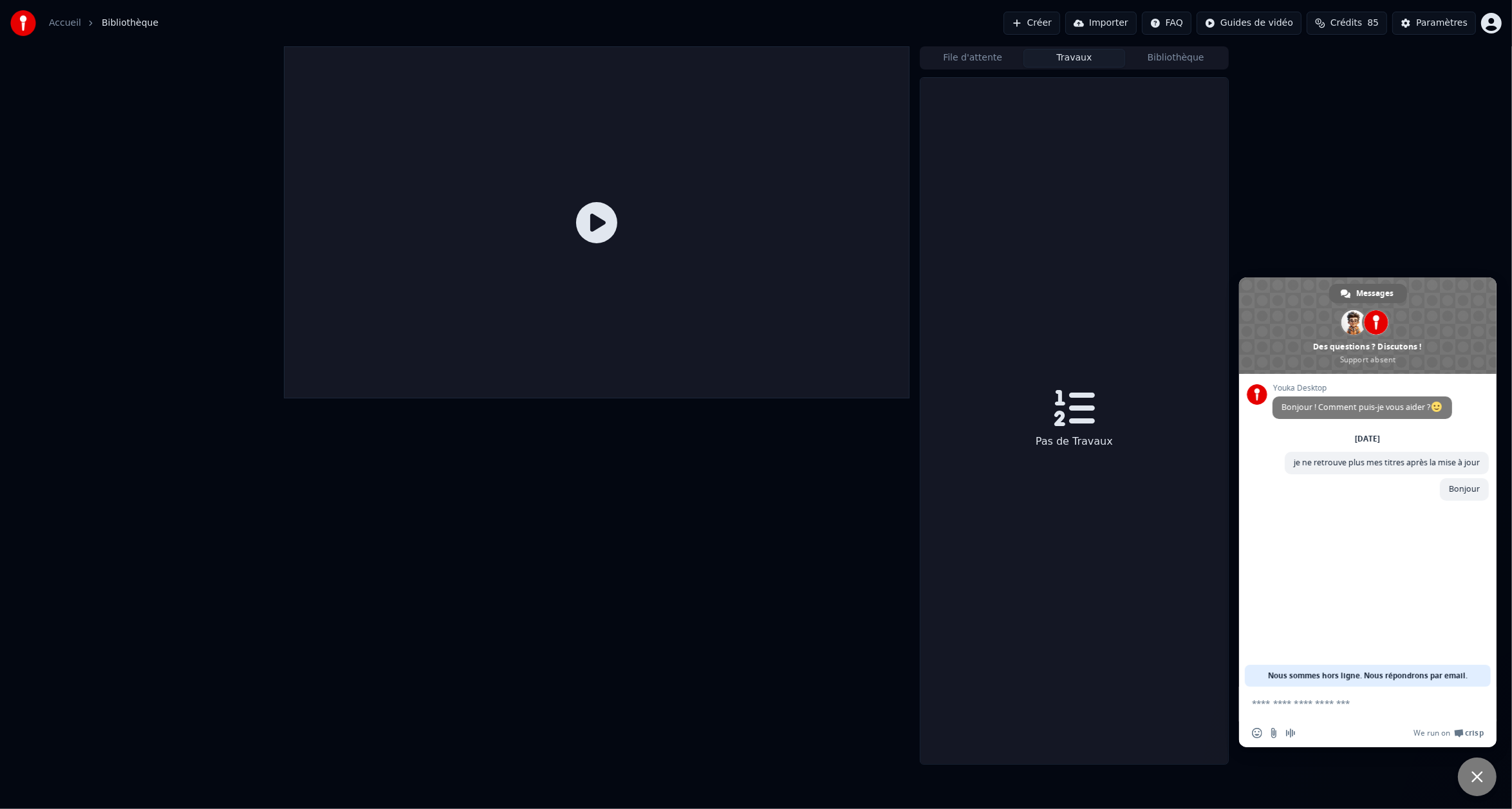
click at [1083, 64] on button "Travaux" at bounding box center [1073, 58] width 102 height 19
click at [960, 61] on button "File d'attente" at bounding box center [972, 58] width 102 height 19
click at [1044, 58] on button "Travaux" at bounding box center [1073, 58] width 102 height 19
click at [1148, 59] on button "Bibliothèque" at bounding box center [1175, 58] width 102 height 19
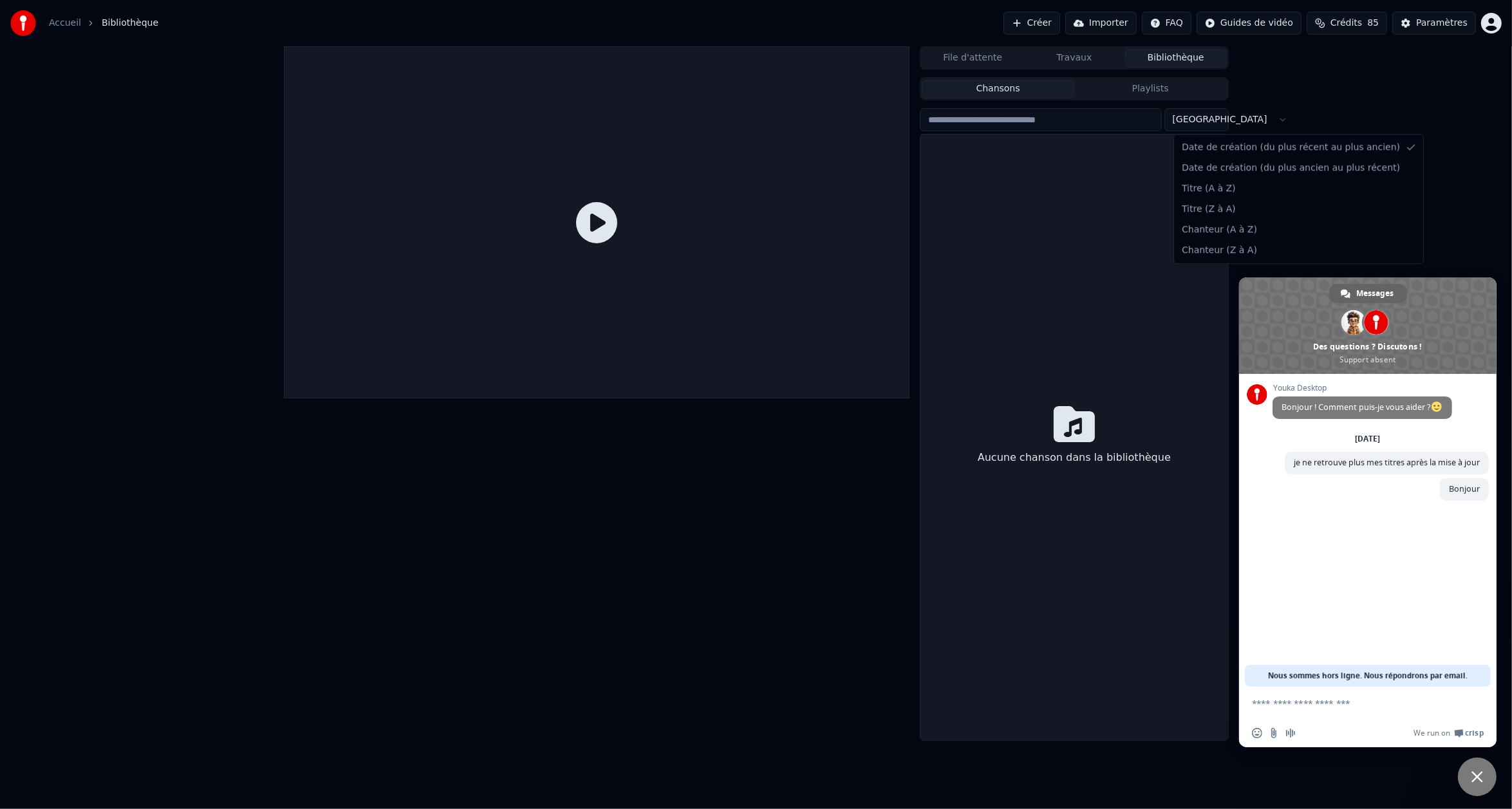
click at [1184, 121] on html "Accueil Bibliothèque Créer Importer FAQ Guides de vidéo Crédits 85 Paramètres F…" at bounding box center [756, 404] width 1512 height 809
click at [1082, 119] on html "Accueil Bibliothèque Créer Importer FAQ Guides de vidéo Crédits 85 Paramètres F…" at bounding box center [756, 404] width 1512 height 809
click at [1082, 119] on input "search" at bounding box center [1040, 120] width 242 height 24
click at [1064, 629] on div "Aucune chanson dans la bibliothèque" at bounding box center [1073, 437] width 307 height 605
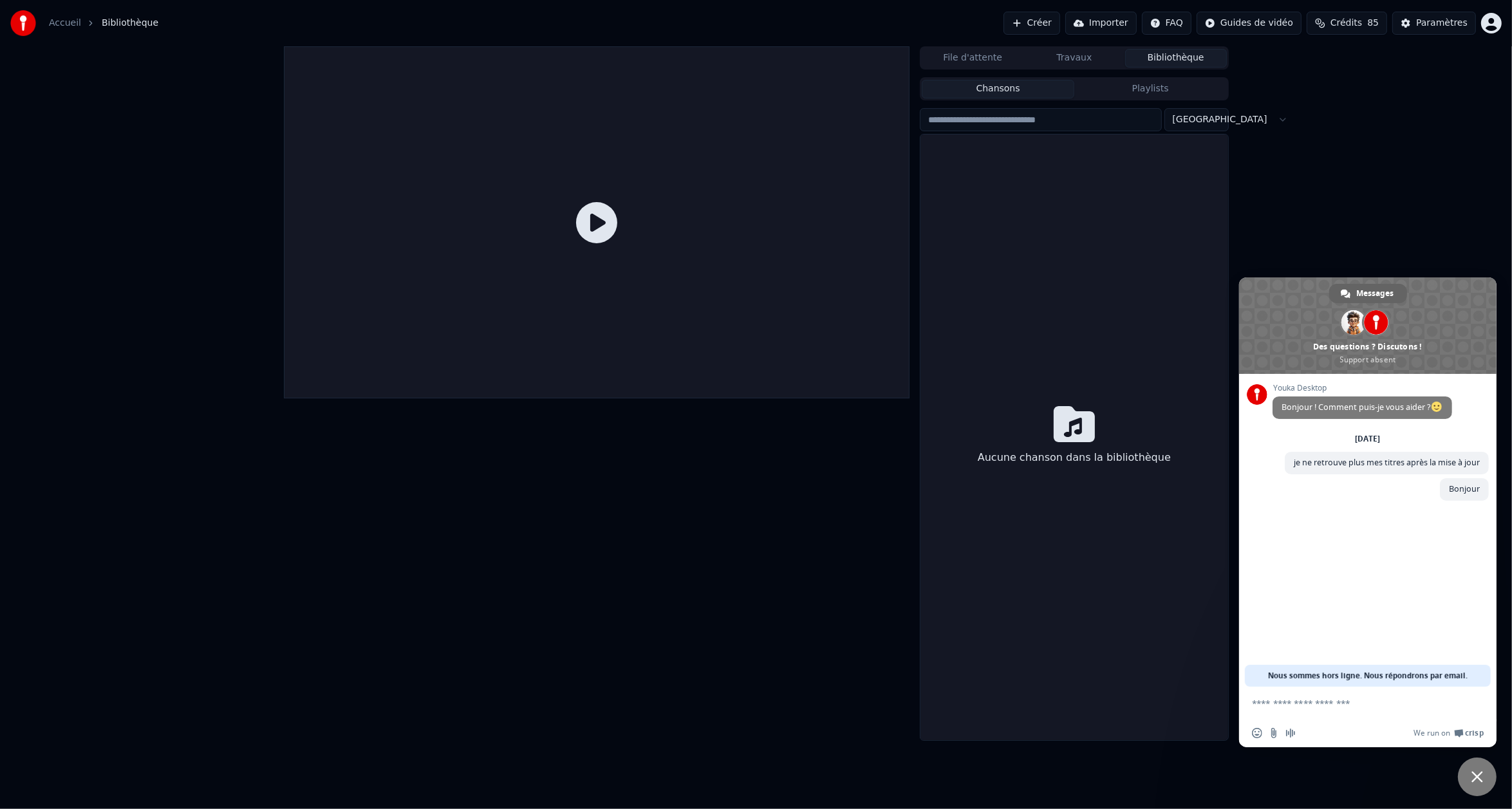
click at [1482, 769] on span "Fermer le chat" at bounding box center [1477, 777] width 39 height 39
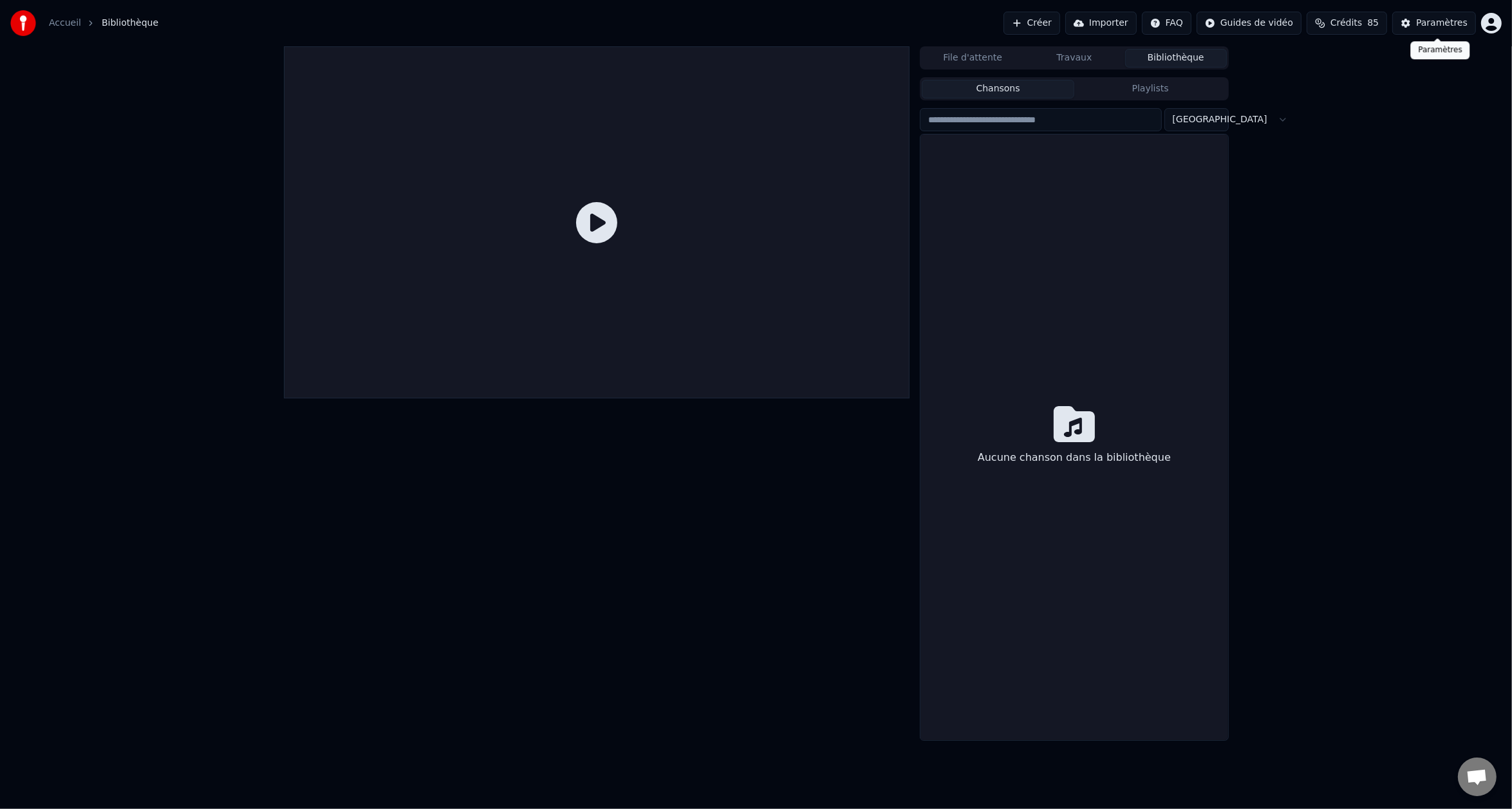
click at [1430, 15] on button "Paramètres" at bounding box center [1433, 24] width 83 height 24
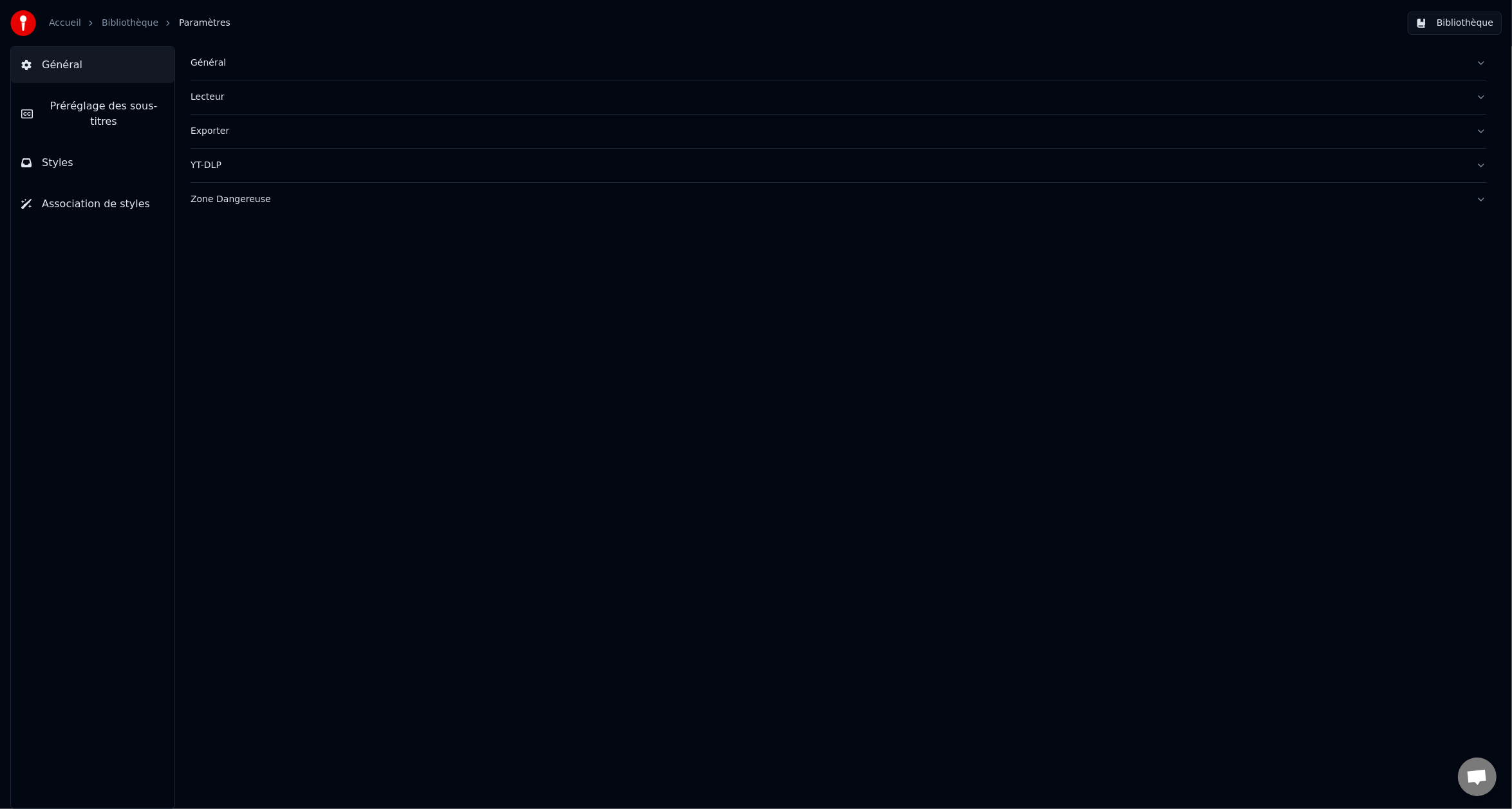
click at [96, 109] on span "Préréglage des sous-titres" at bounding box center [104, 114] width 121 height 31
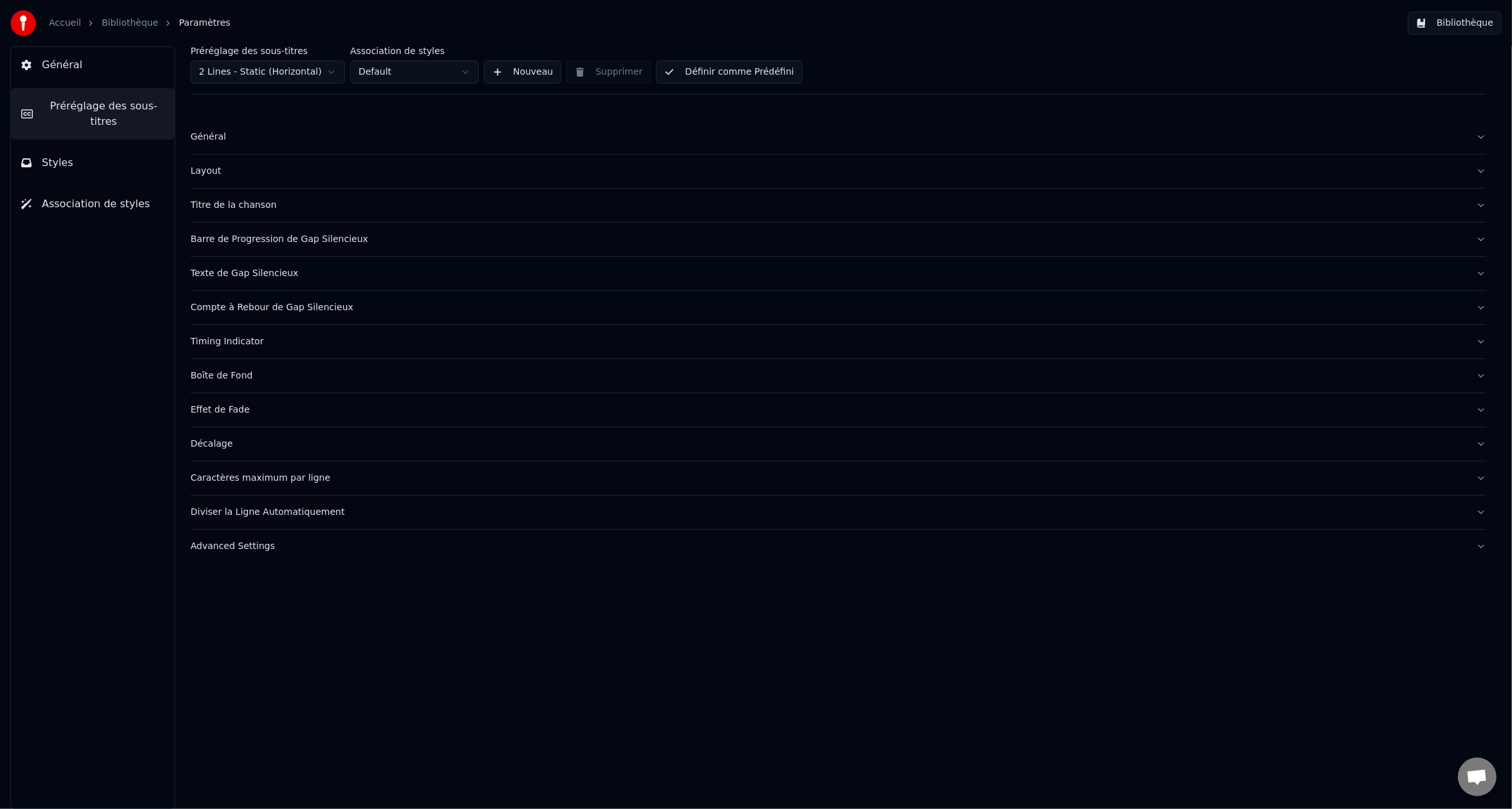
click at [116, 26] on link "Bibliothèque" at bounding box center [130, 23] width 56 height 13
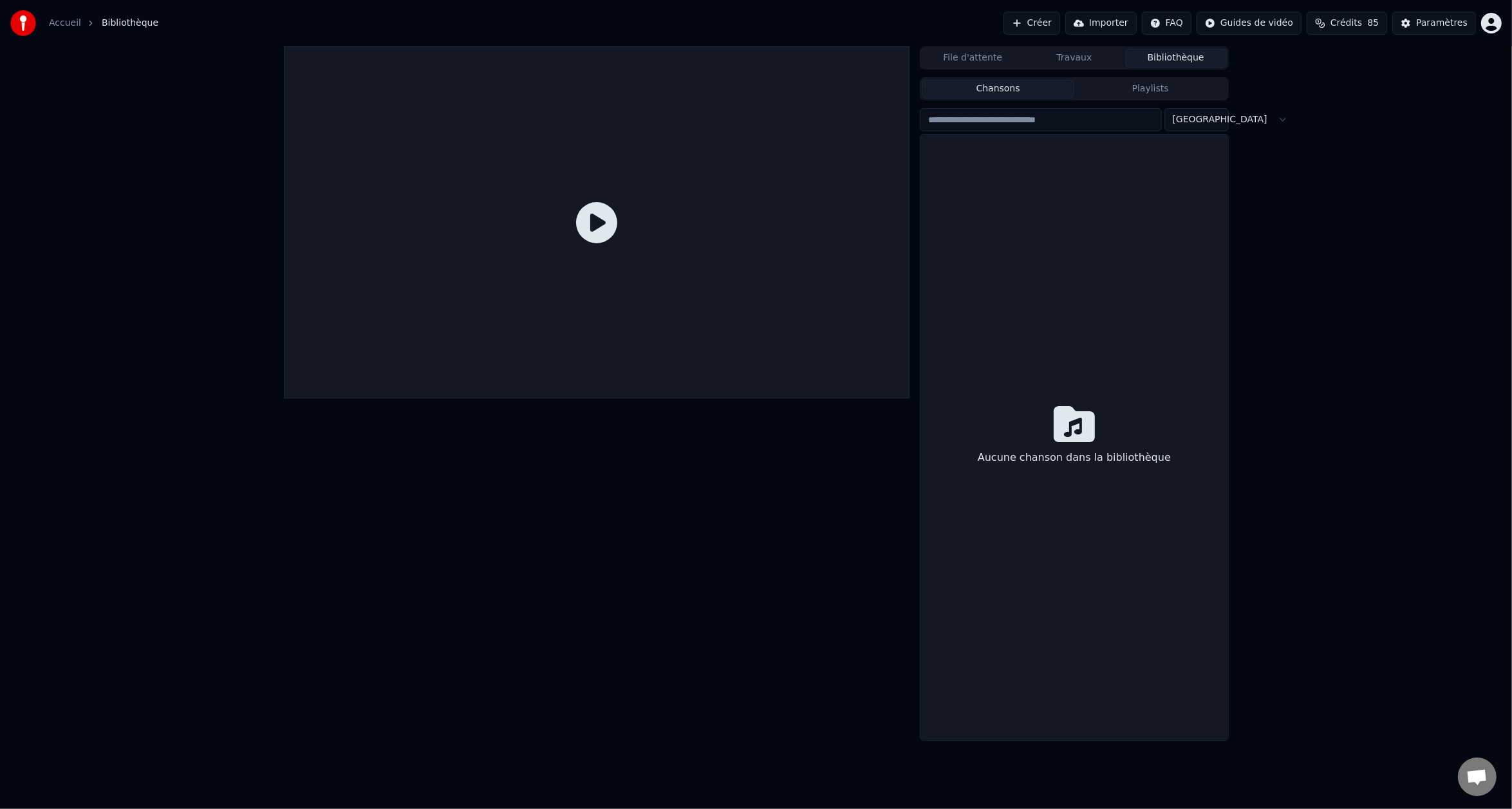
click at [1094, 56] on button "Travaux" at bounding box center [1073, 58] width 102 height 19
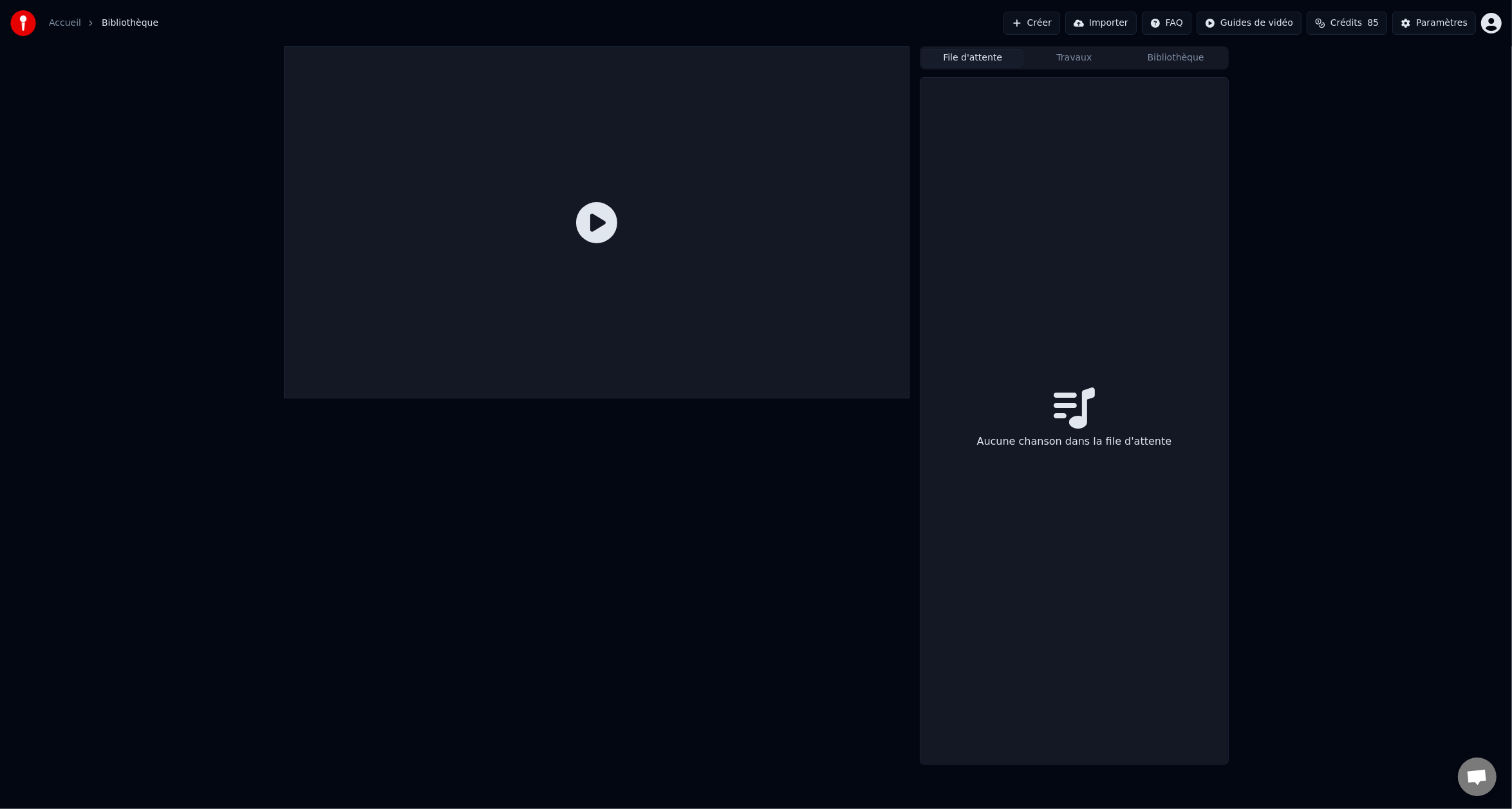
click at [990, 56] on button "File d'attente" at bounding box center [972, 58] width 102 height 19
click at [1356, 25] on span "Crédits" at bounding box center [1345, 23] width 31 height 13
click at [1415, 24] on button "Paramètres" at bounding box center [1433, 24] width 83 height 24
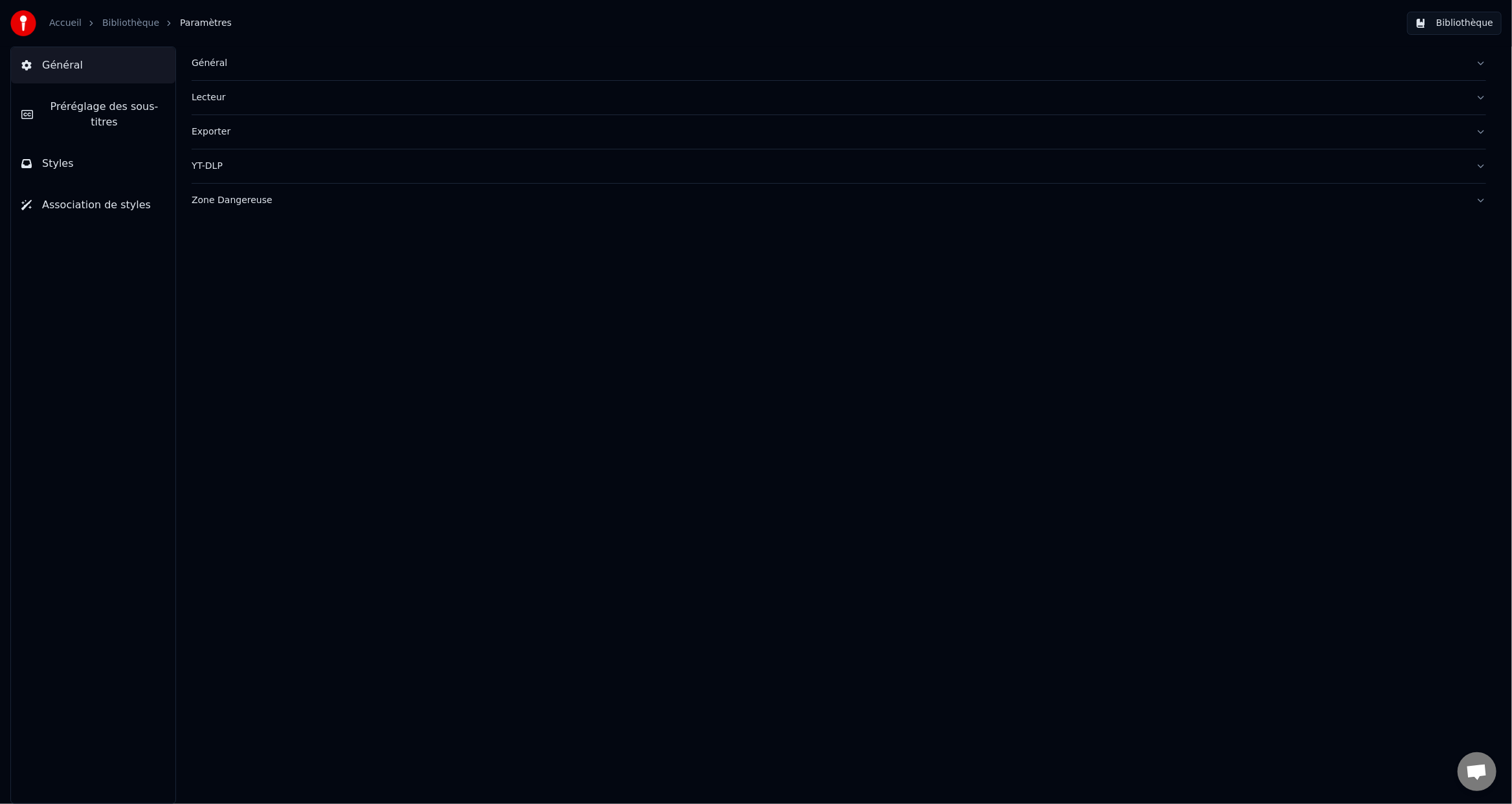
click at [83, 106] on span "Préréglage des sous-titres" at bounding box center [104, 114] width 122 height 31
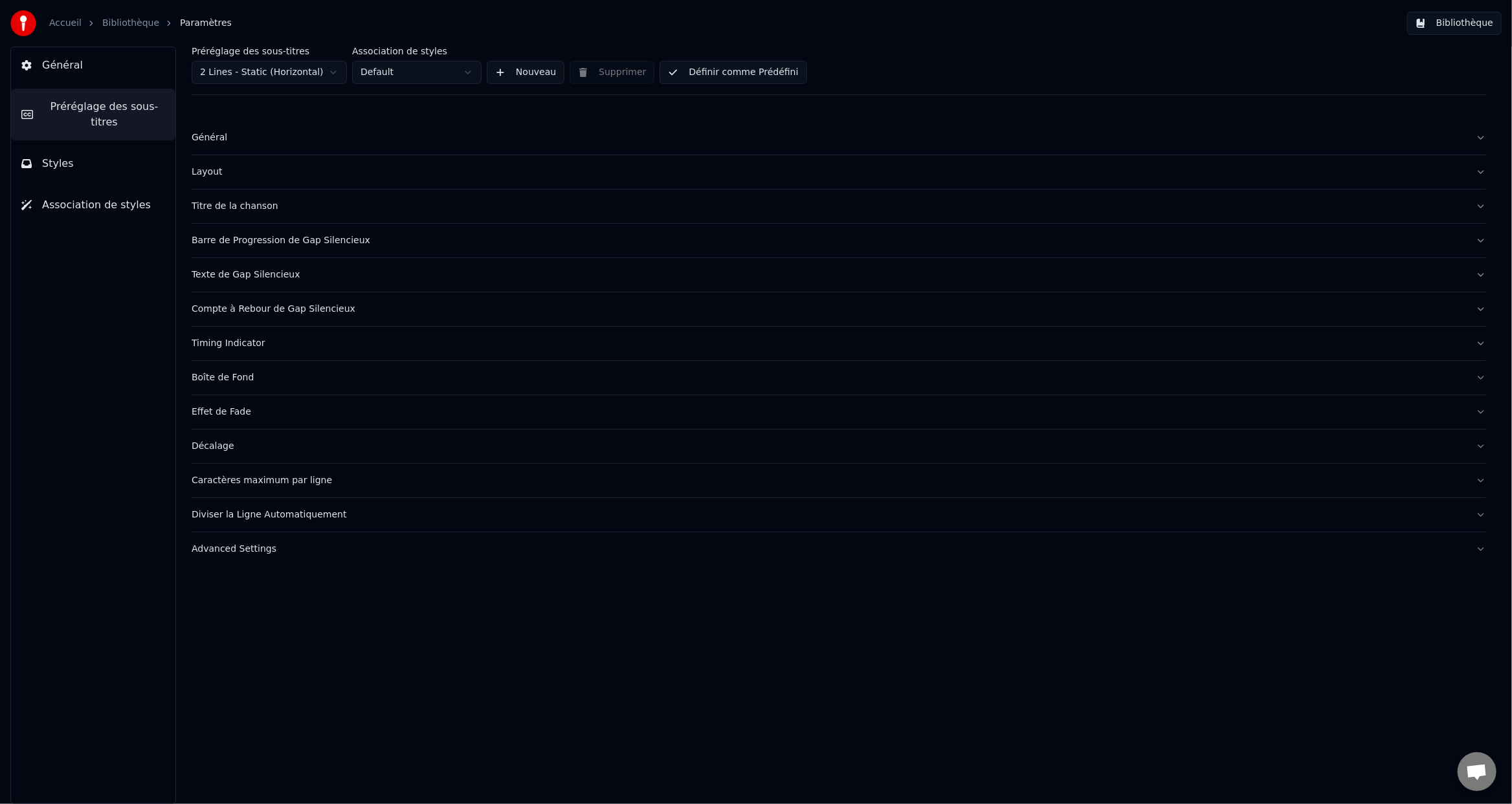
click at [113, 26] on link "Bibliothèque" at bounding box center [130, 23] width 57 height 13
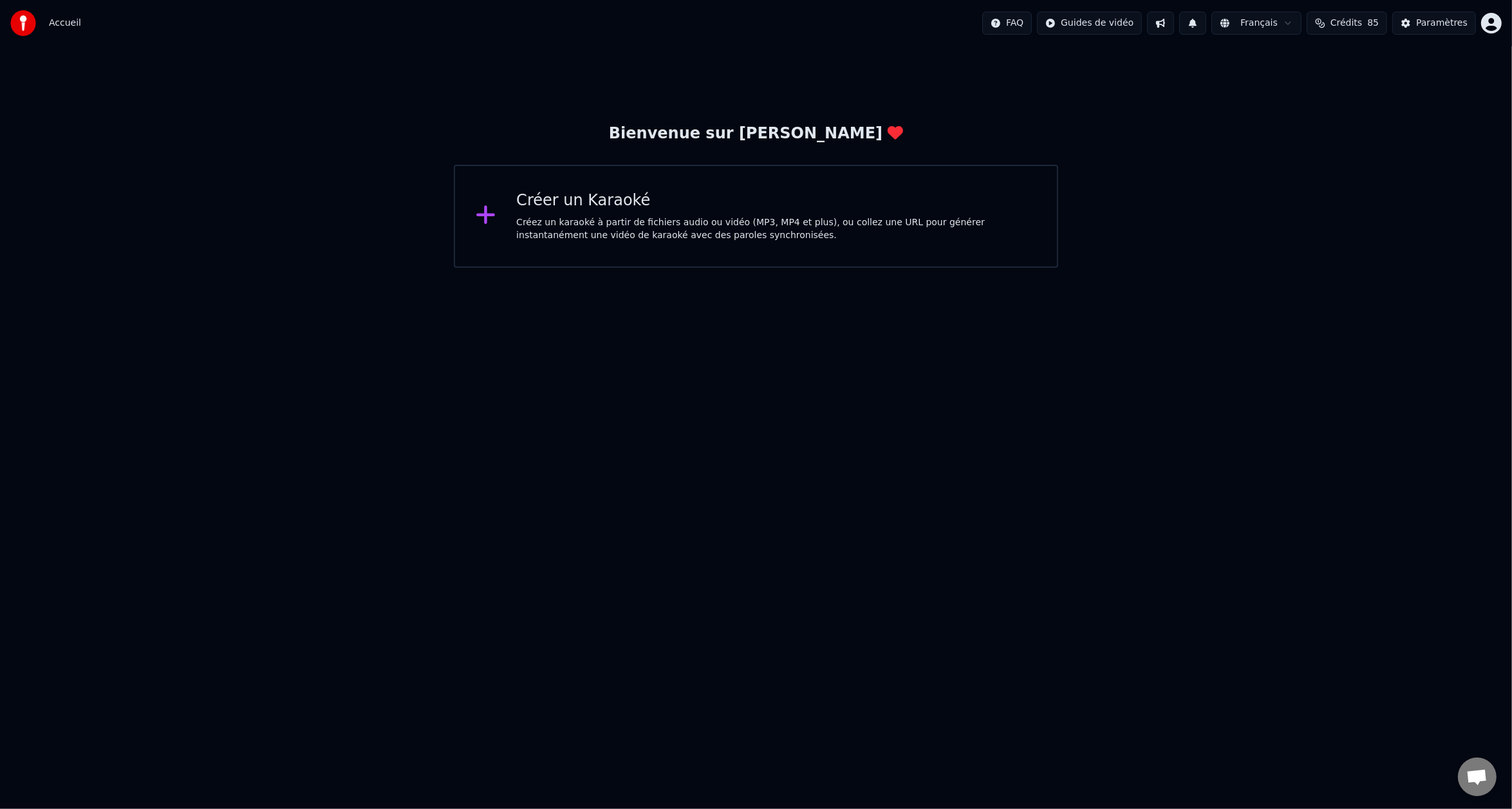
click at [574, 232] on div "Créez un karaoké à partir de fichiers audio ou vidéo (MP3, MP4 et plus), ou col…" at bounding box center [776, 229] width 520 height 26
click at [1432, 25] on div "Paramètres" at bounding box center [1441, 23] width 51 height 13
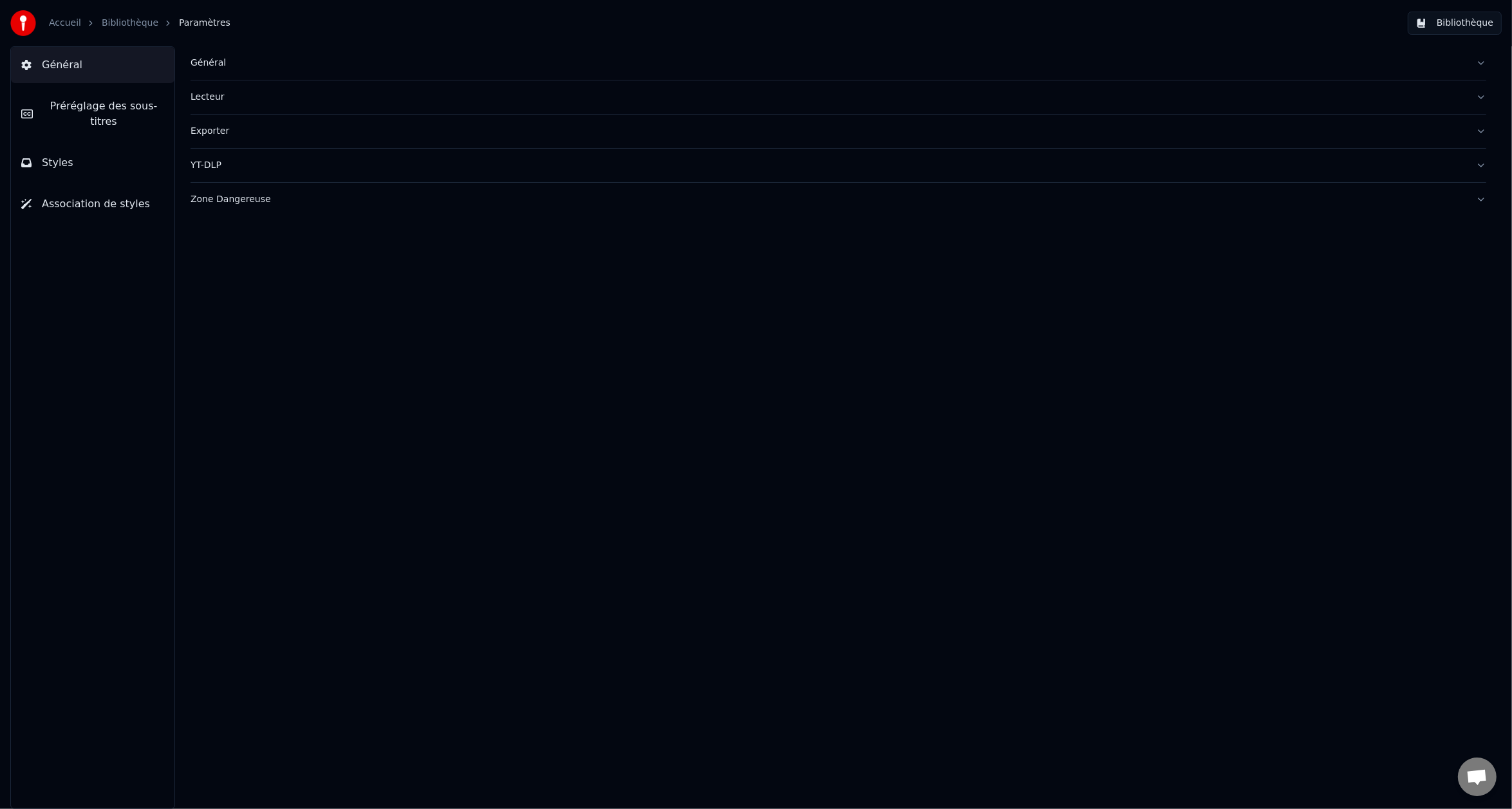
click at [127, 21] on link "Bibliothèque" at bounding box center [130, 23] width 56 height 13
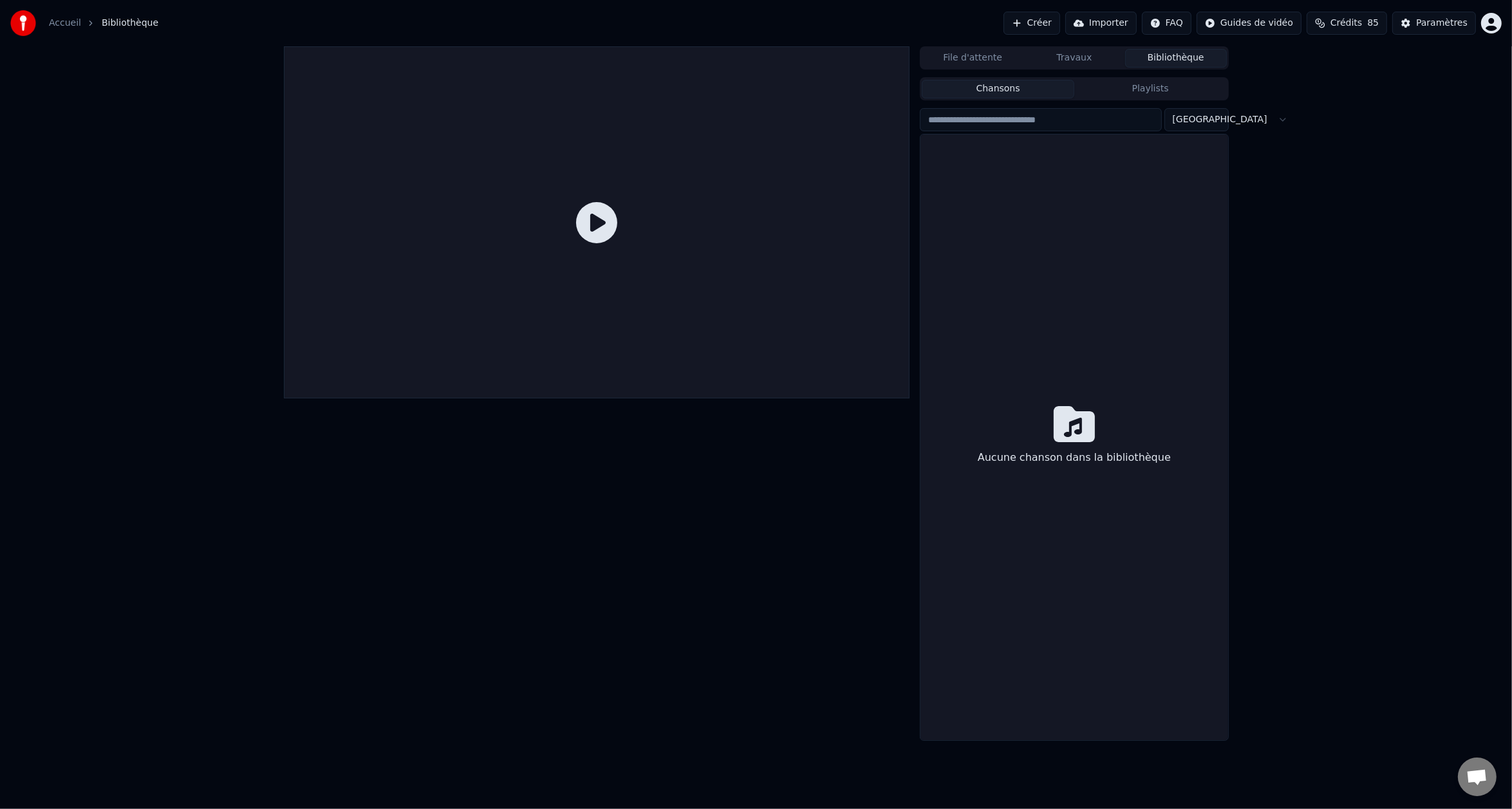
click at [1092, 375] on div "Aucune chanson dans la bibliothèque" at bounding box center [1073, 437] width 307 height 605
click at [1451, 20] on div "Paramètres" at bounding box center [1441, 23] width 51 height 13
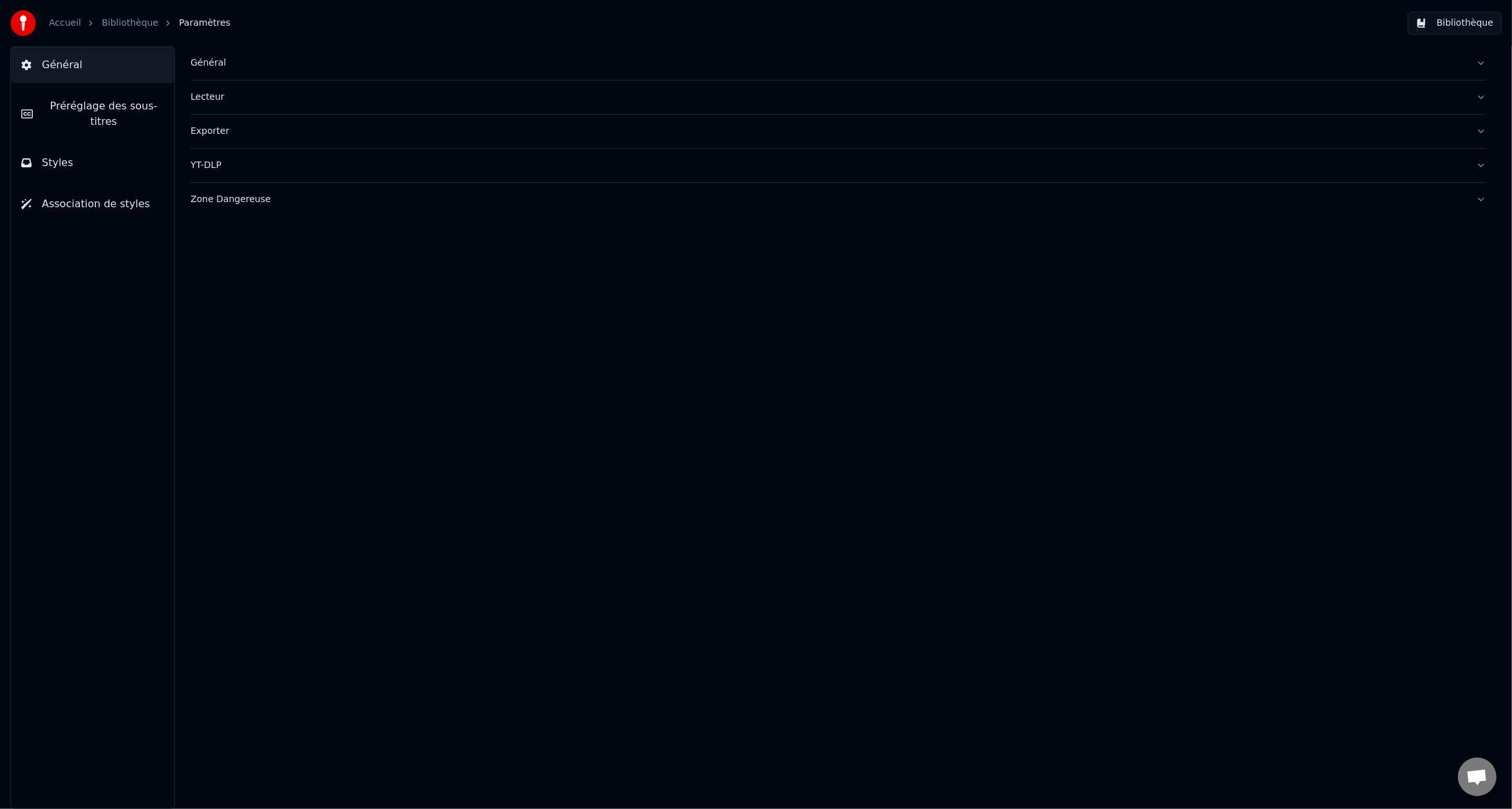
click at [130, 72] on button "Général" at bounding box center [93, 65] width 163 height 36
click at [204, 59] on div "Général" at bounding box center [828, 62] width 1275 height 13
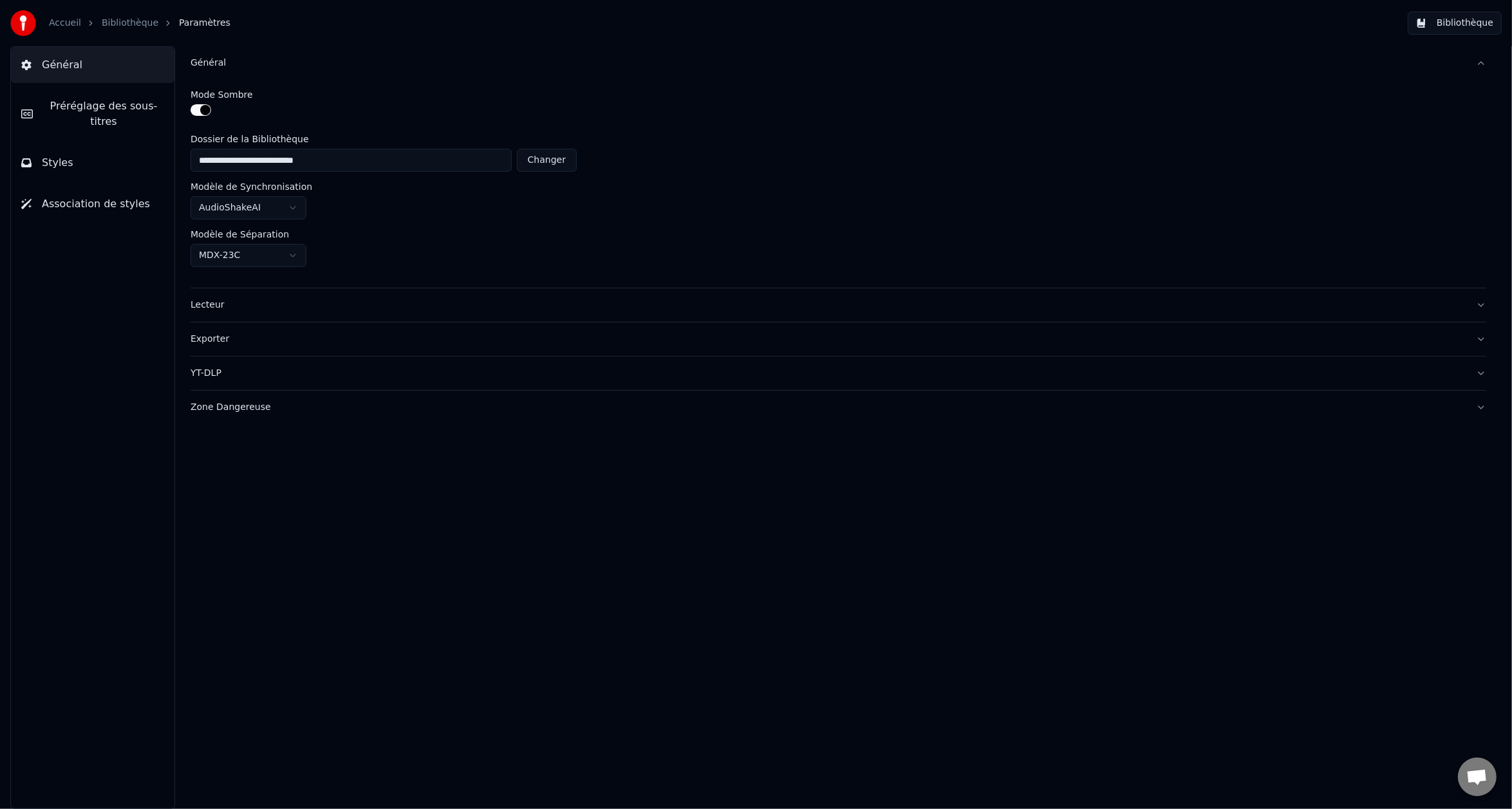
drag, startPoint x: 401, startPoint y: 153, endPoint x: 180, endPoint y: 146, distance: 221.1
click at [180, 146] on div "**********" at bounding box center [839, 428] width 1347 height 763
click at [344, 152] on input "**********" at bounding box center [350, 161] width 321 height 24
click at [57, 26] on link "Accueil" at bounding box center [65, 23] width 32 height 13
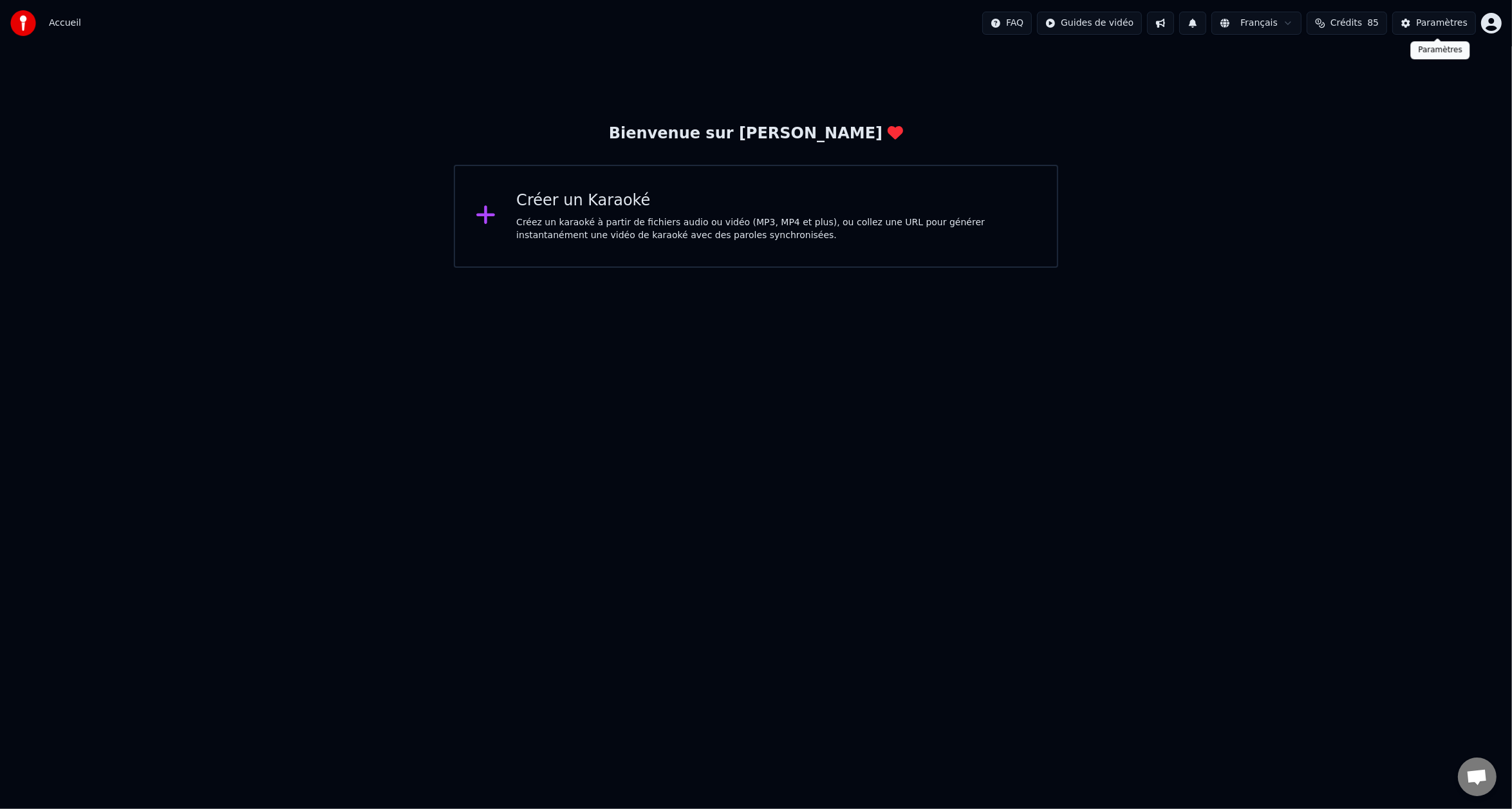
click at [1446, 29] on div "Paramètres" at bounding box center [1441, 23] width 51 height 13
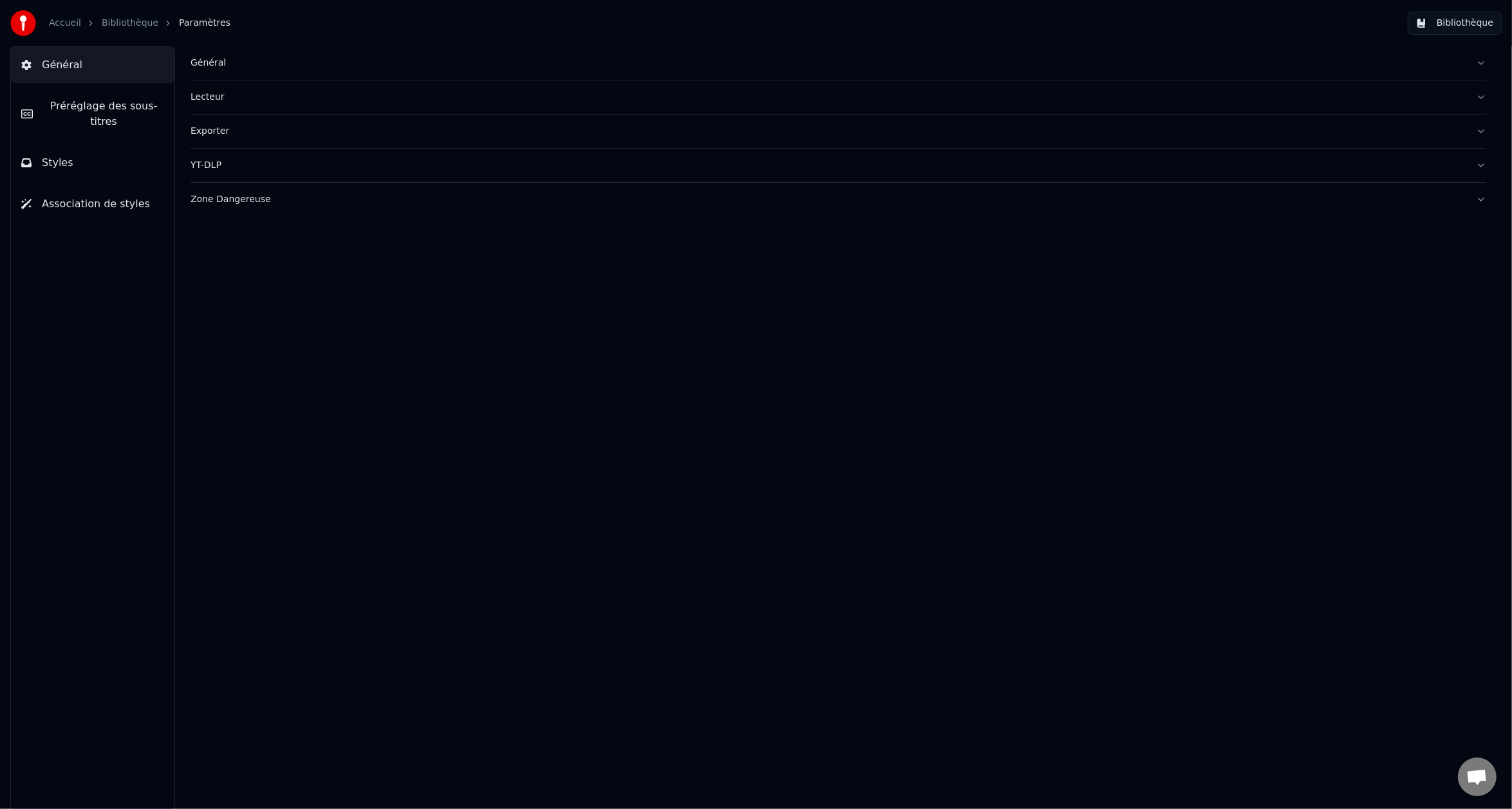
click at [82, 98] on span "Préréglage des sous-titres" at bounding box center [104, 114] width 121 height 31
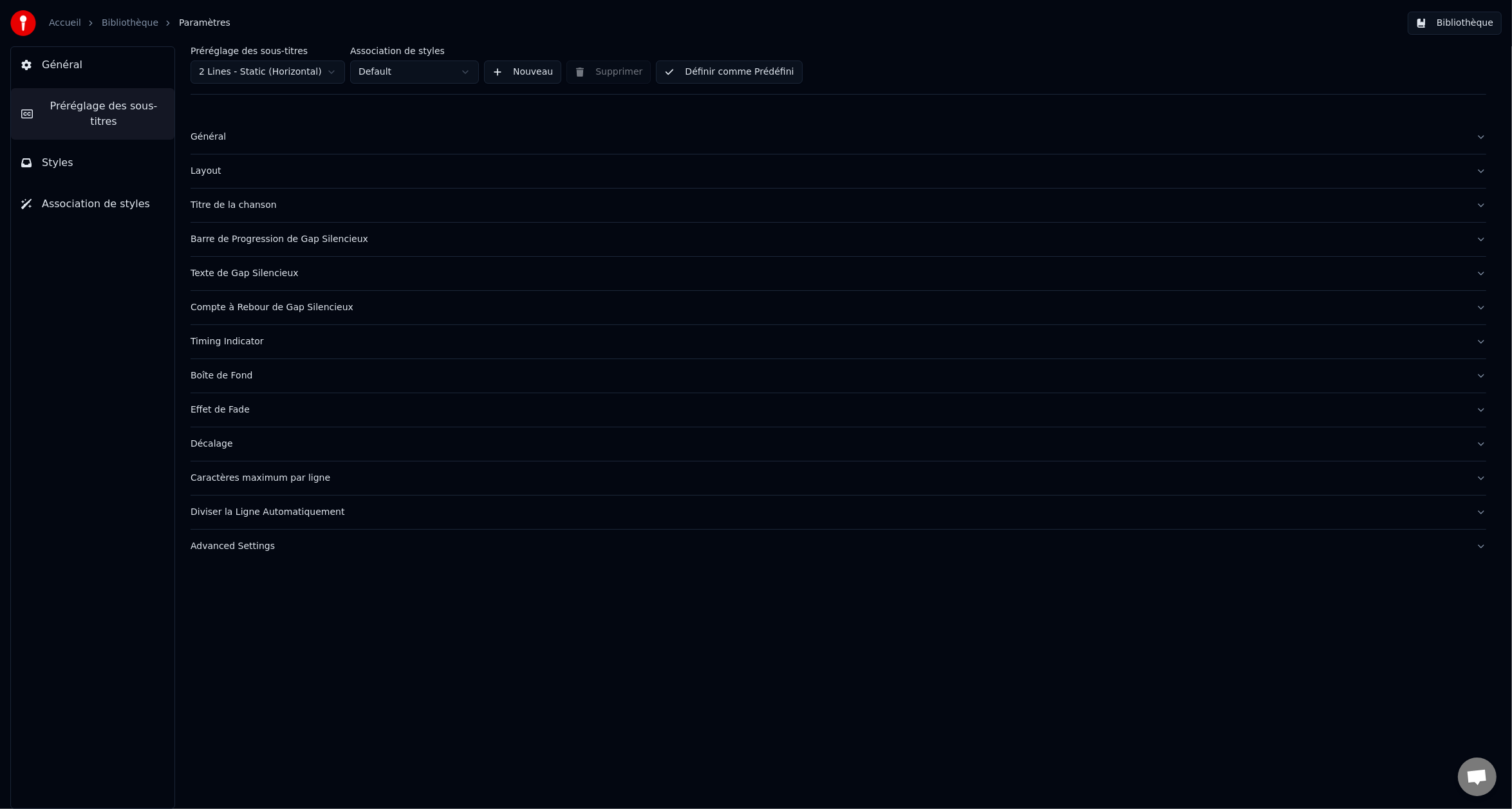
click at [71, 145] on button "Styles" at bounding box center [93, 162] width 163 height 36
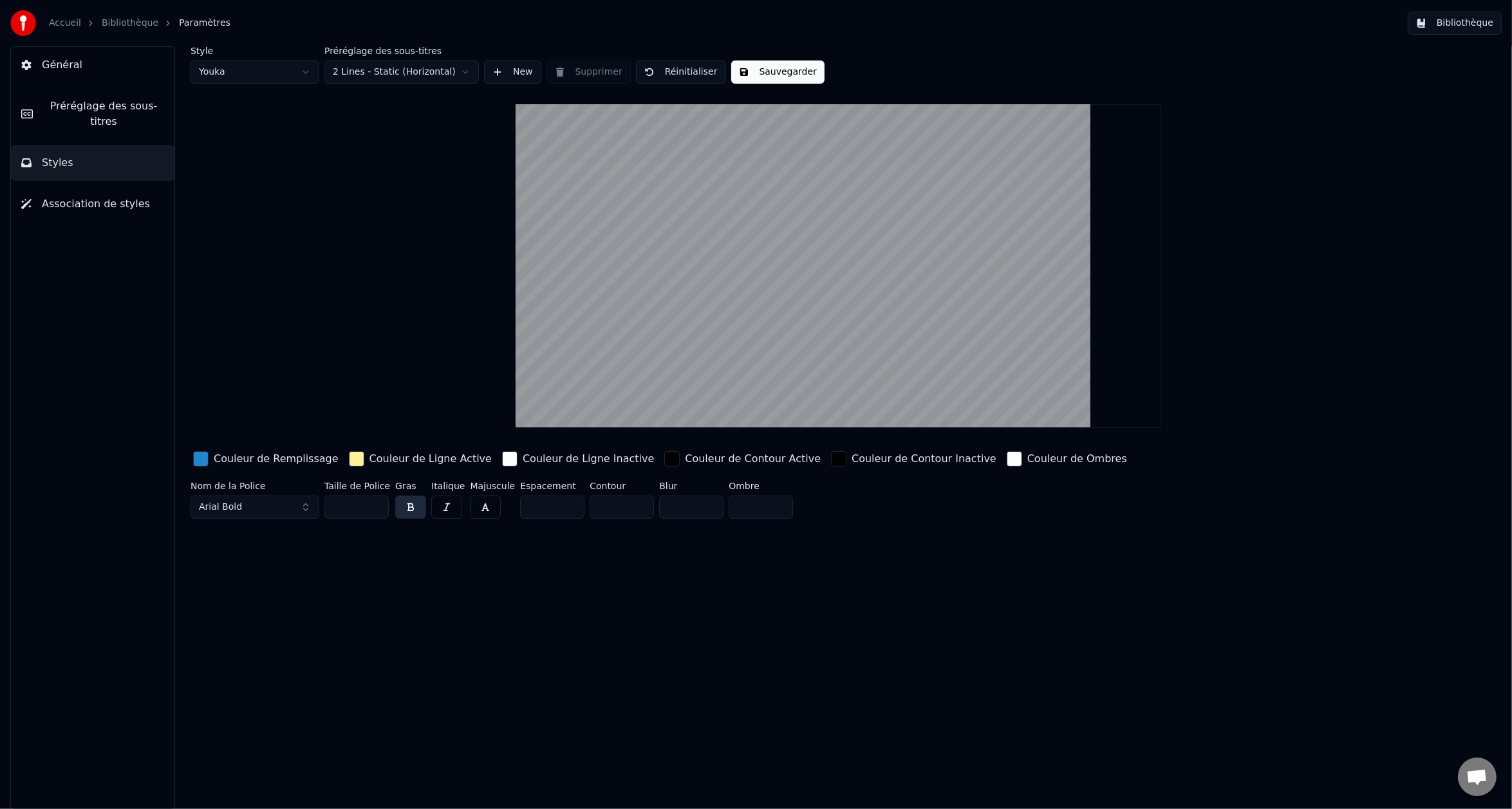
click at [76, 196] on span "Association de styles" at bounding box center [96, 204] width 108 height 15
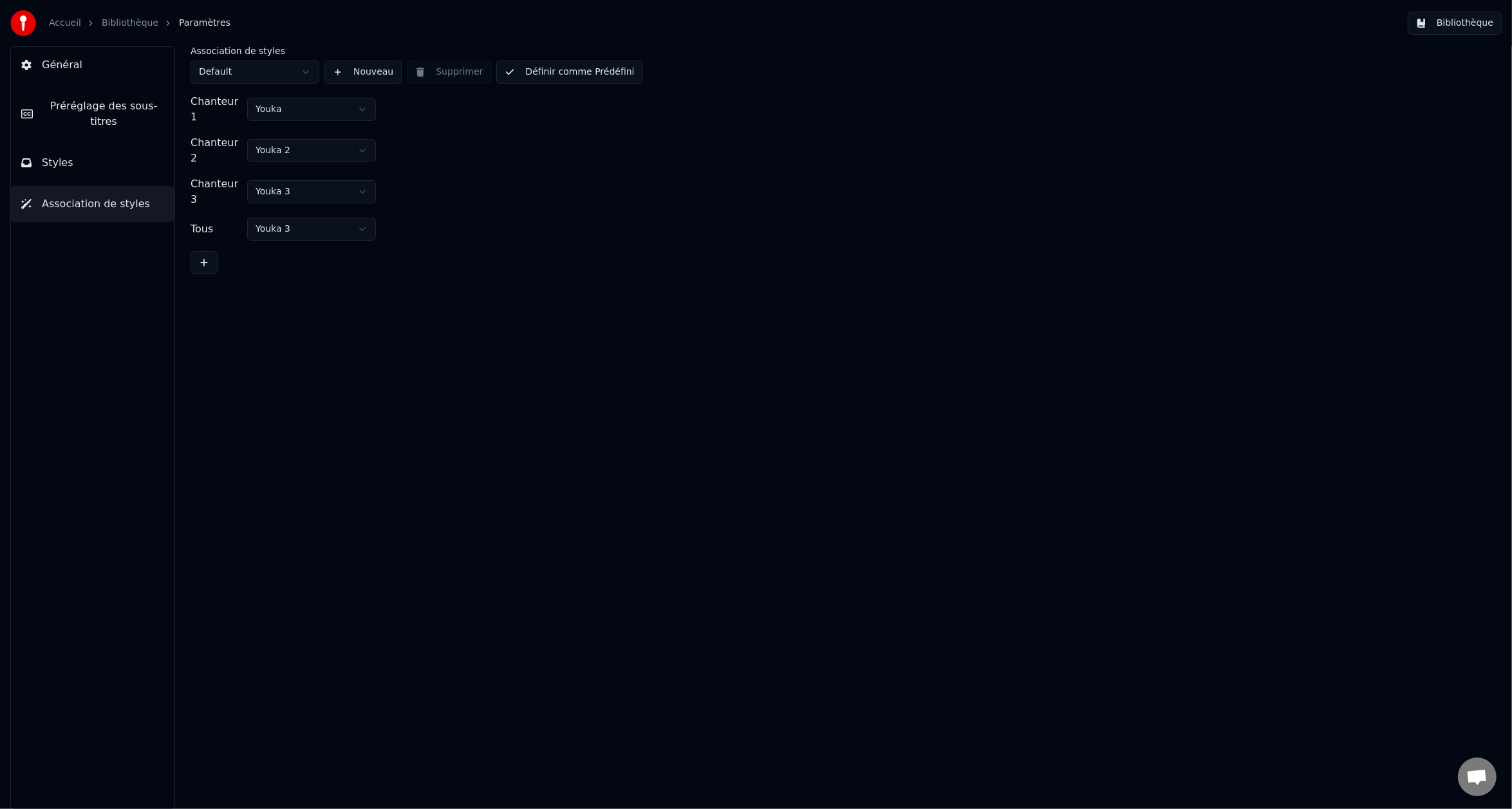
click at [59, 61] on span "Général" at bounding box center [62, 65] width 40 height 15
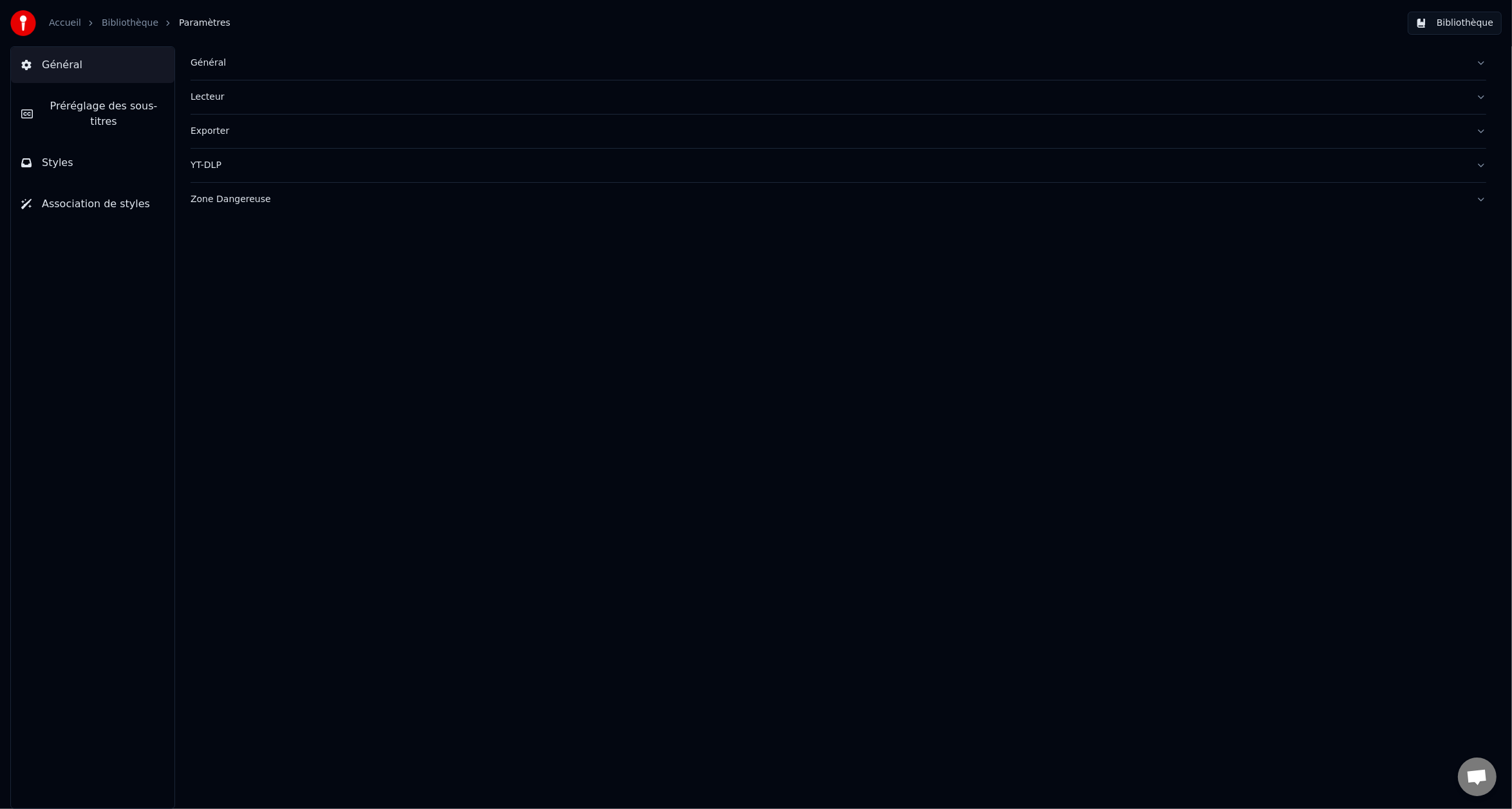
click at [263, 75] on button "Général" at bounding box center [838, 63] width 1296 height 34
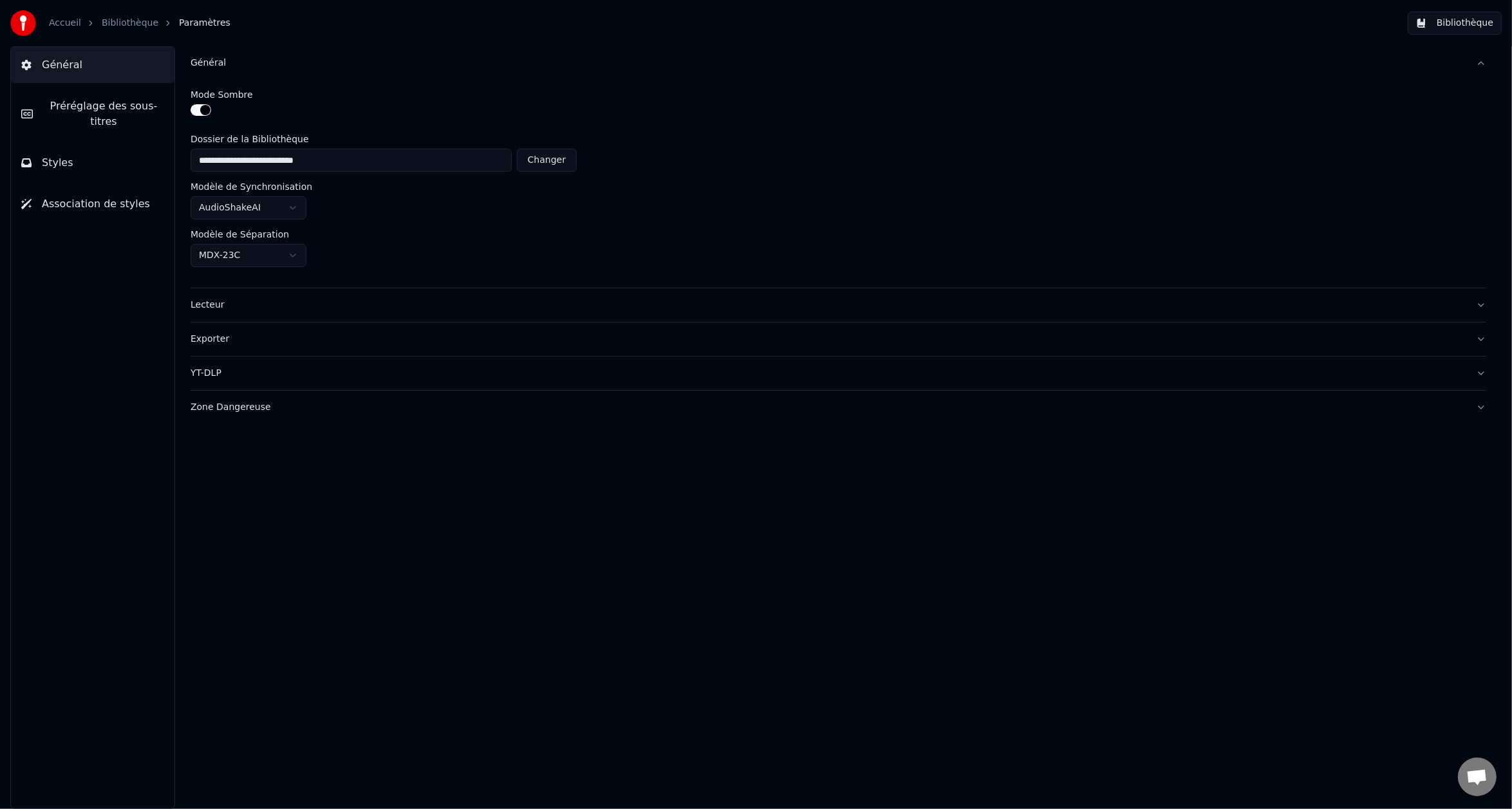
drag, startPoint x: 413, startPoint y: 155, endPoint x: 285, endPoint y: 152, distance: 128.0
click at [285, 152] on input "**********" at bounding box center [350, 161] width 321 height 24
click at [536, 165] on button "Changer" at bounding box center [546, 161] width 60 height 24
click at [469, 203] on div "AudioShakeAI" at bounding box center [838, 208] width 1296 height 24
click at [555, 157] on button "Changer" at bounding box center [546, 161] width 60 height 24
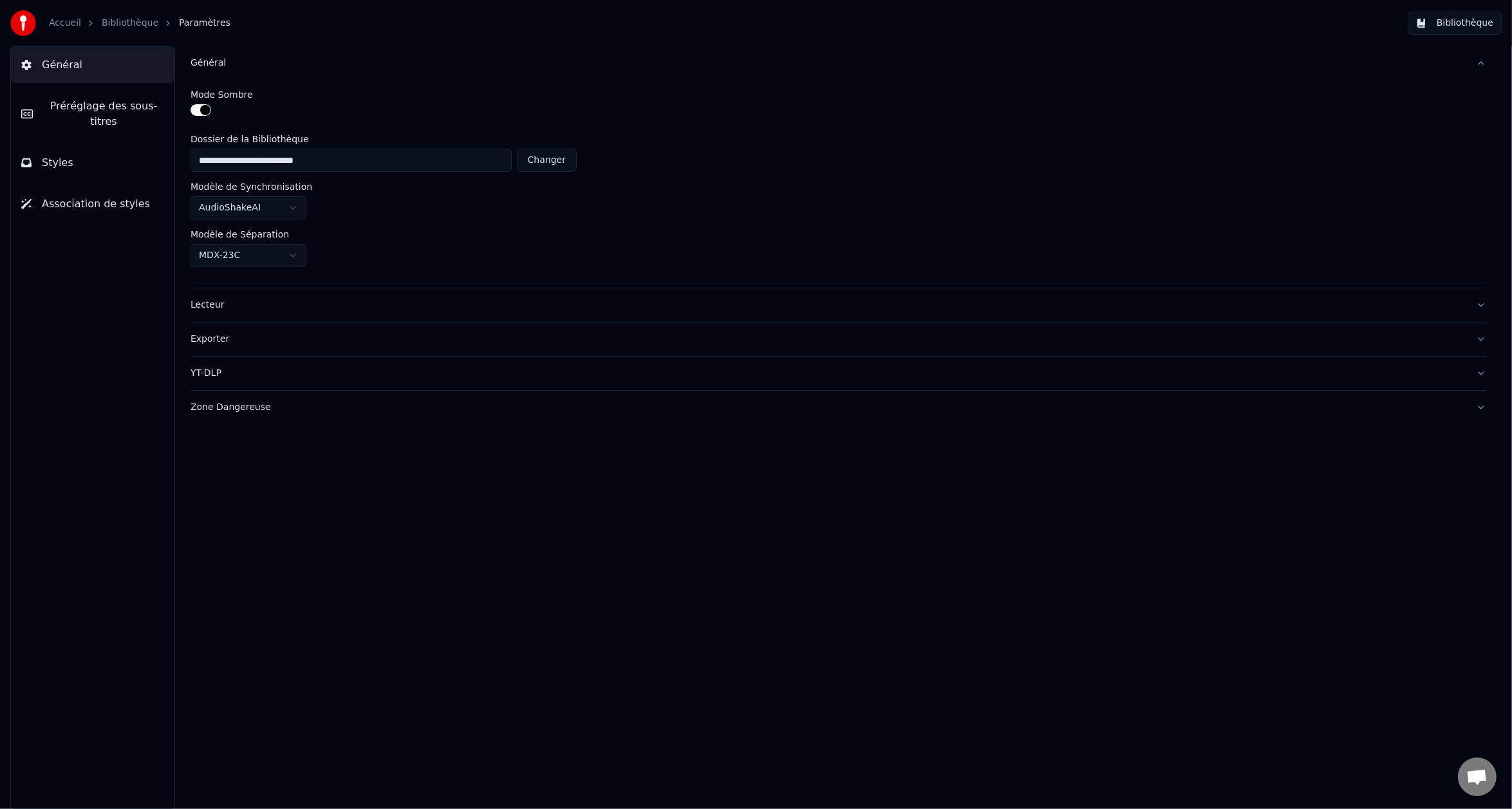
type input "**********"
click at [1439, 17] on button "Bibliothèque" at bounding box center [1455, 24] width 94 height 24
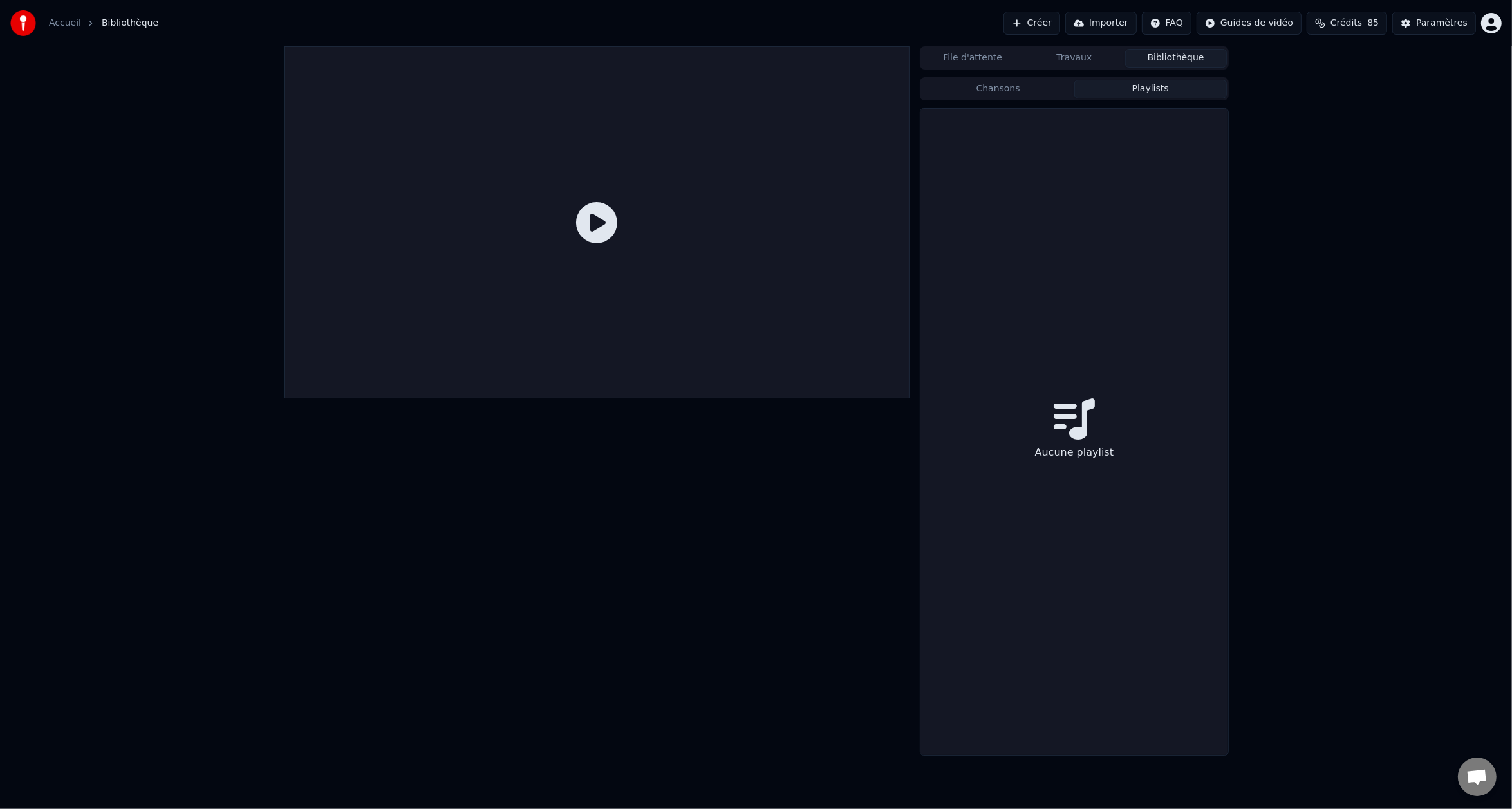
click at [1146, 83] on button "Playlists" at bounding box center [1150, 89] width 152 height 19
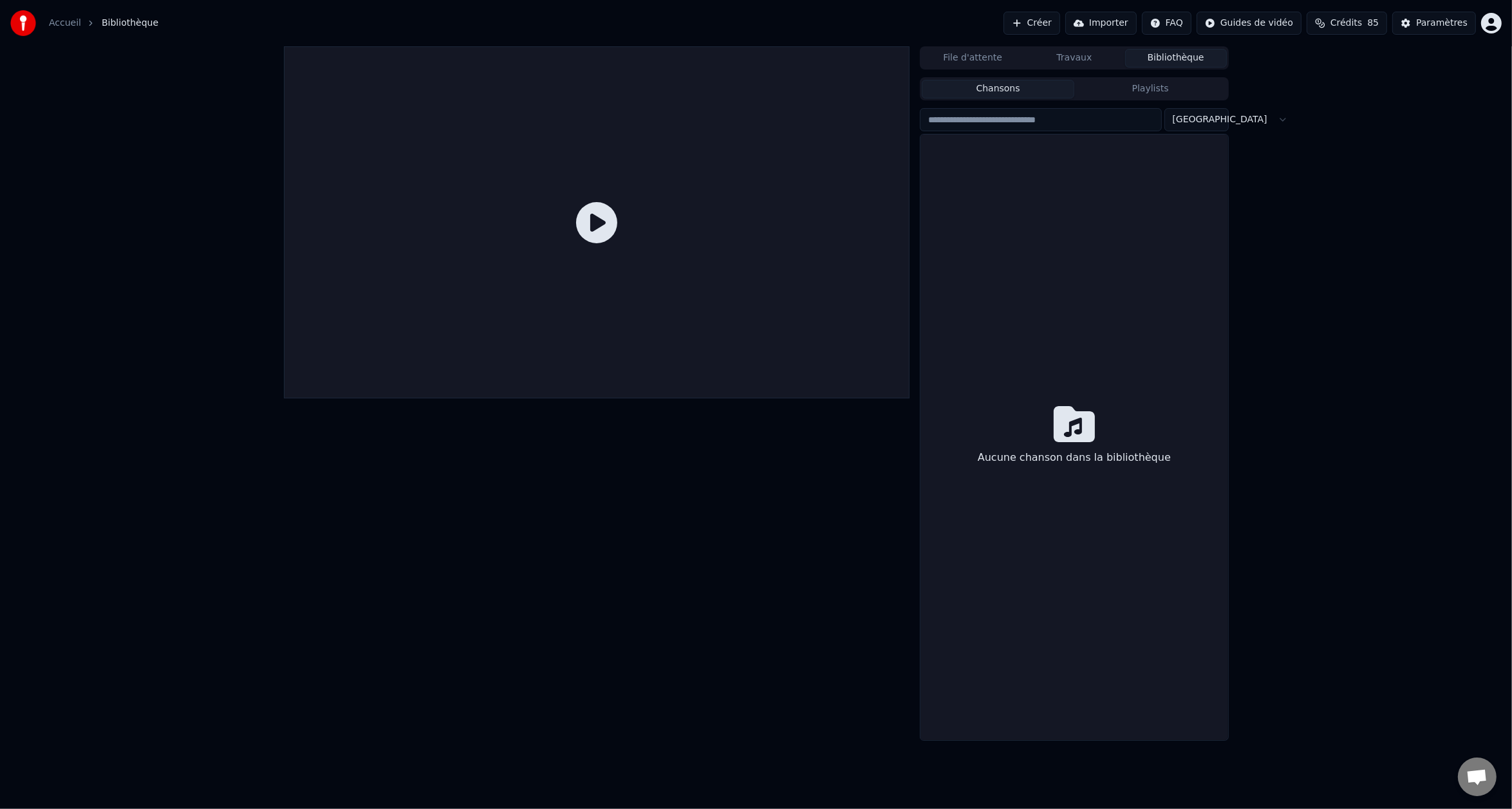
click at [1016, 83] on button "Chansons" at bounding box center [998, 89] width 152 height 19
click at [1360, 24] on span "Crédits" at bounding box center [1345, 23] width 31 height 13
click at [1323, 233] on div "File d'attente Travaux Bibliothèque Chansons Playlists Trier Aucune chanson dan…" at bounding box center [756, 393] width 1512 height 695
click at [1119, 19] on button "Importer" at bounding box center [1100, 24] width 72 height 24
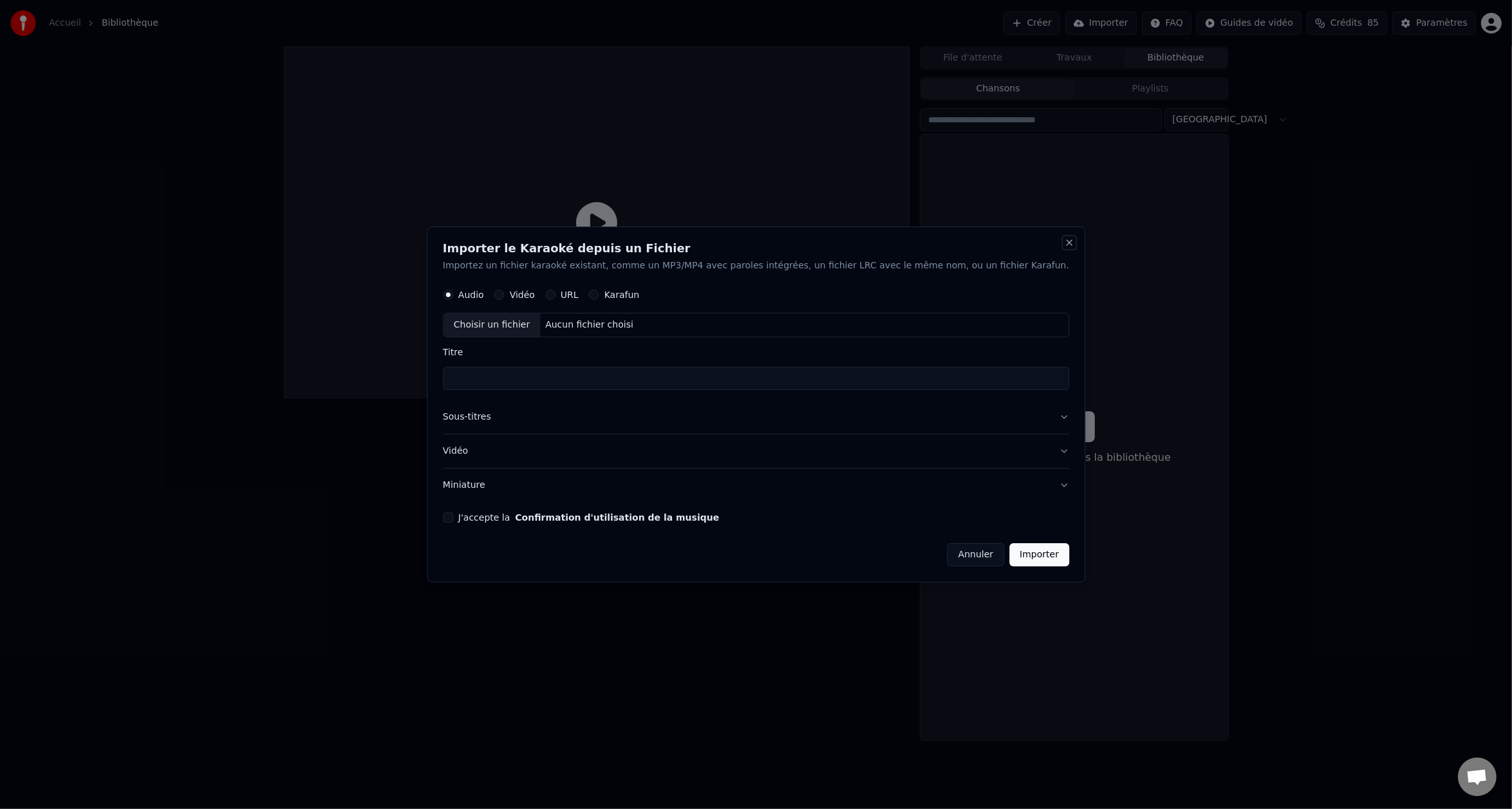
click at [1064, 245] on button "Close" at bounding box center [1069, 242] width 10 height 10
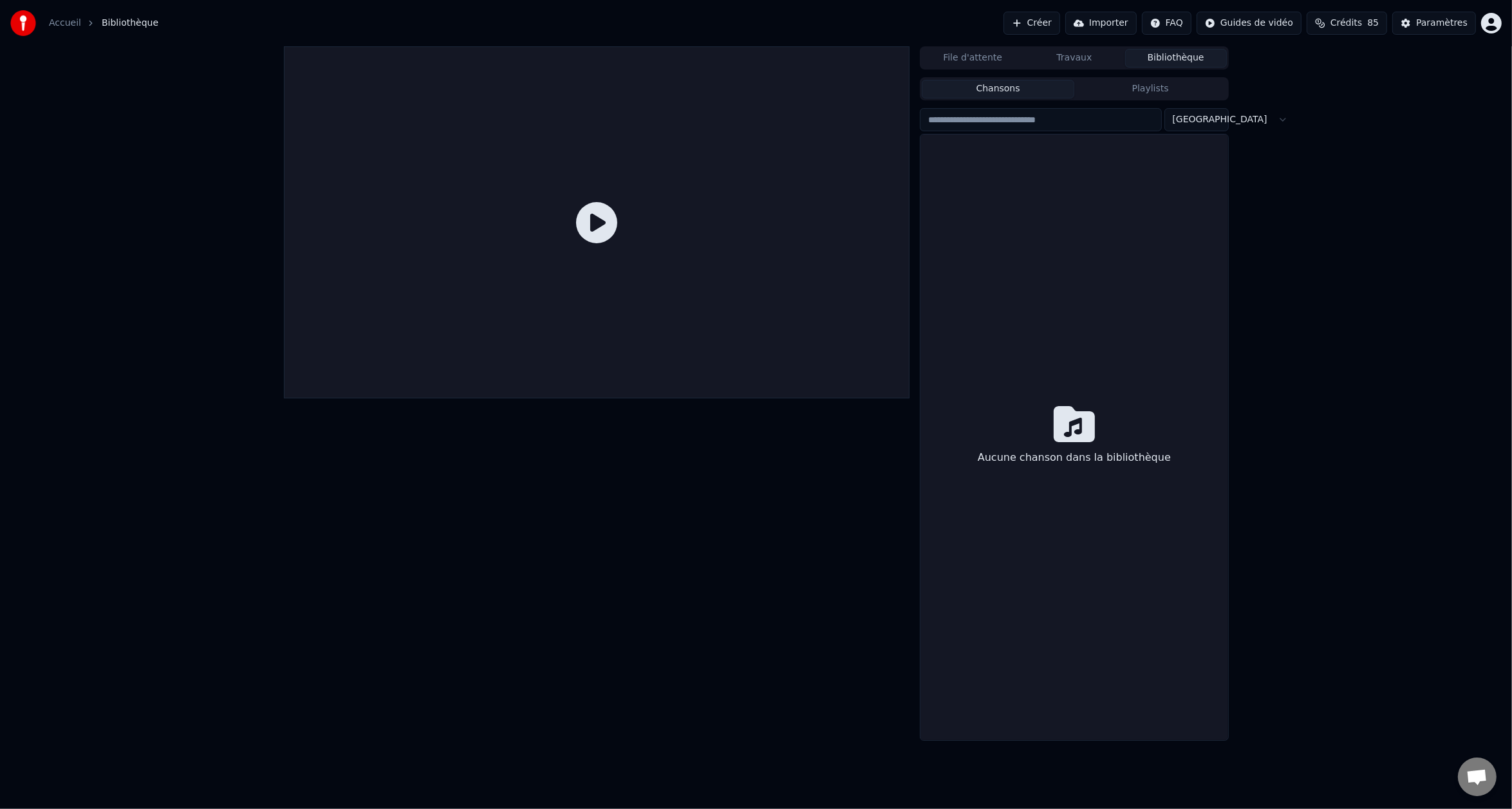
click at [1494, 24] on html "Accueil Bibliothèque Créer Importer FAQ Guides de vidéo Crédits 85 Paramètres F…" at bounding box center [756, 404] width 1512 height 809
click at [1359, 270] on html "Accueil Bibliothèque Créer Importer FAQ Guides de vidéo Crédits 85 Paramètres F…" at bounding box center [756, 404] width 1512 height 809
click at [1493, 18] on html "Accueil Bibliothèque Créer Importer FAQ Guides de vidéo Crédits 85 Paramètres F…" at bounding box center [756, 404] width 1512 height 809
click at [997, 51] on html "Accueil Bibliothèque Créer Importer FAQ Guides de vidéo Crédits 85 Paramètres F…" at bounding box center [756, 404] width 1512 height 809
click at [1069, 56] on button "Travaux" at bounding box center [1073, 58] width 102 height 19
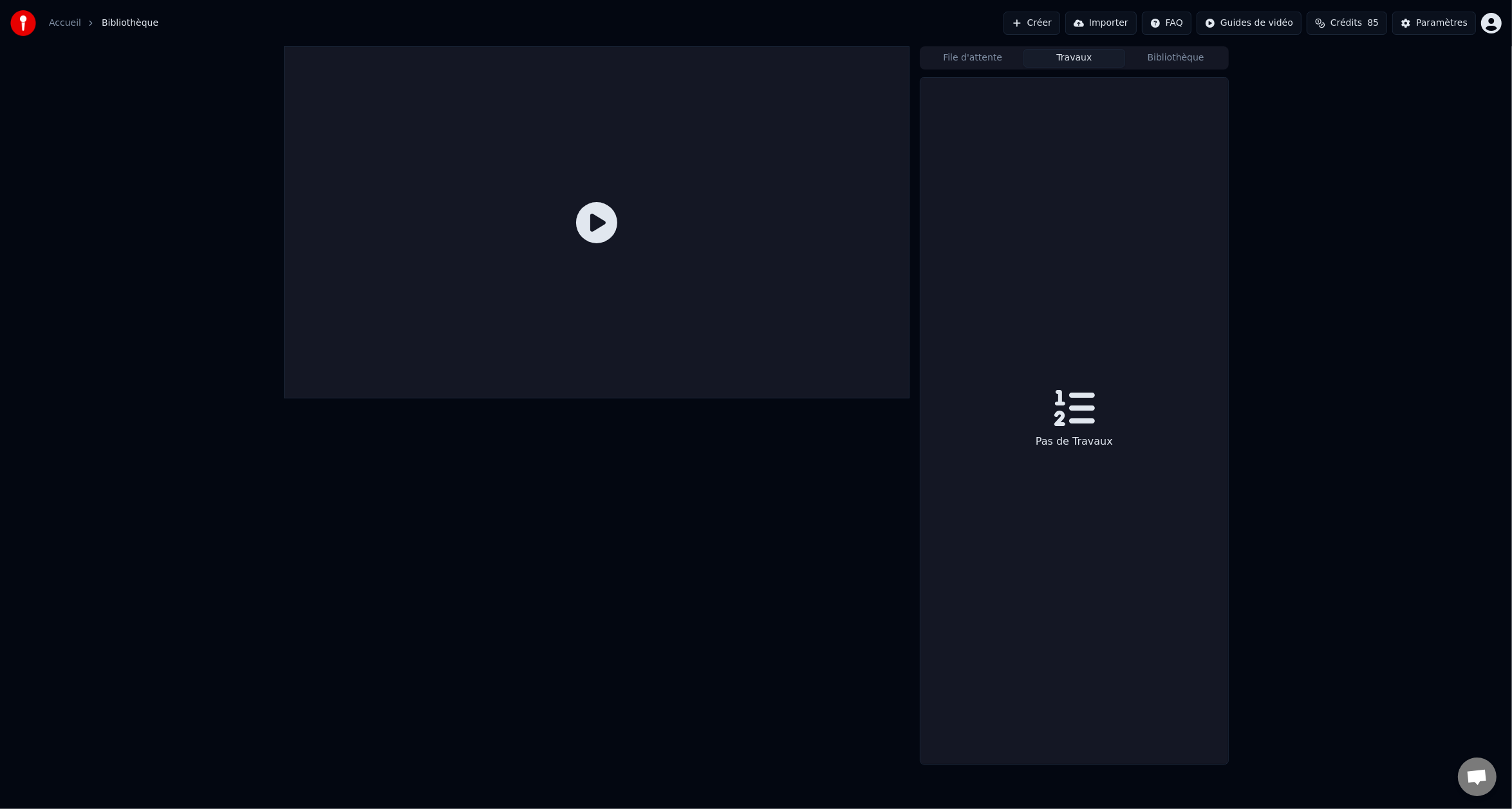
click at [1358, 24] on span "Crédits" at bounding box center [1345, 23] width 31 height 13
click at [1390, 181] on div "File d'attente Travaux Bibliothèque Pas de Travaux" at bounding box center [756, 405] width 1512 height 718
click at [1435, 20] on div "Paramètres" at bounding box center [1441, 23] width 51 height 13
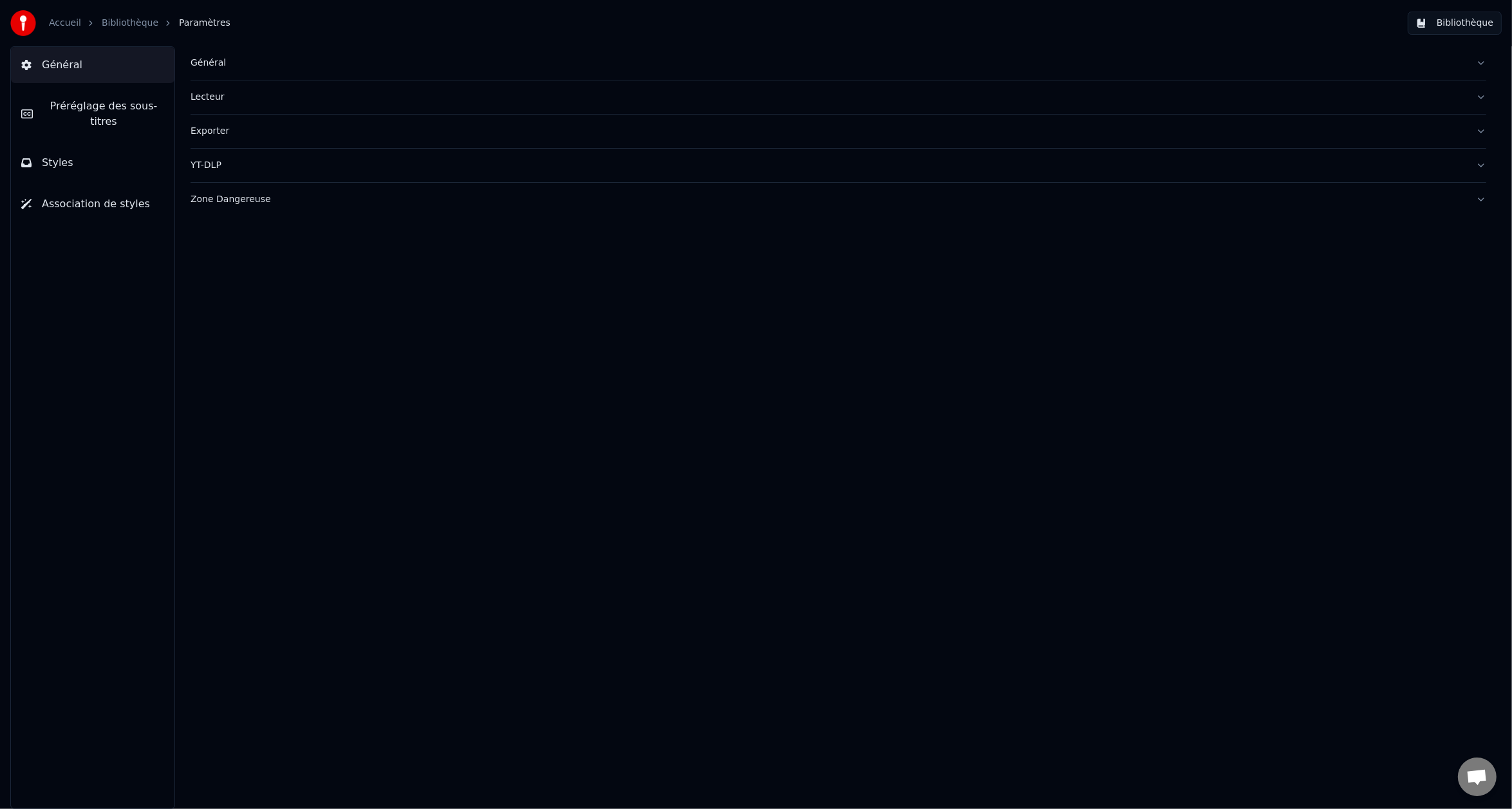
click at [86, 70] on button "Général" at bounding box center [93, 65] width 163 height 36
click at [215, 64] on div "Général" at bounding box center [828, 62] width 1275 height 13
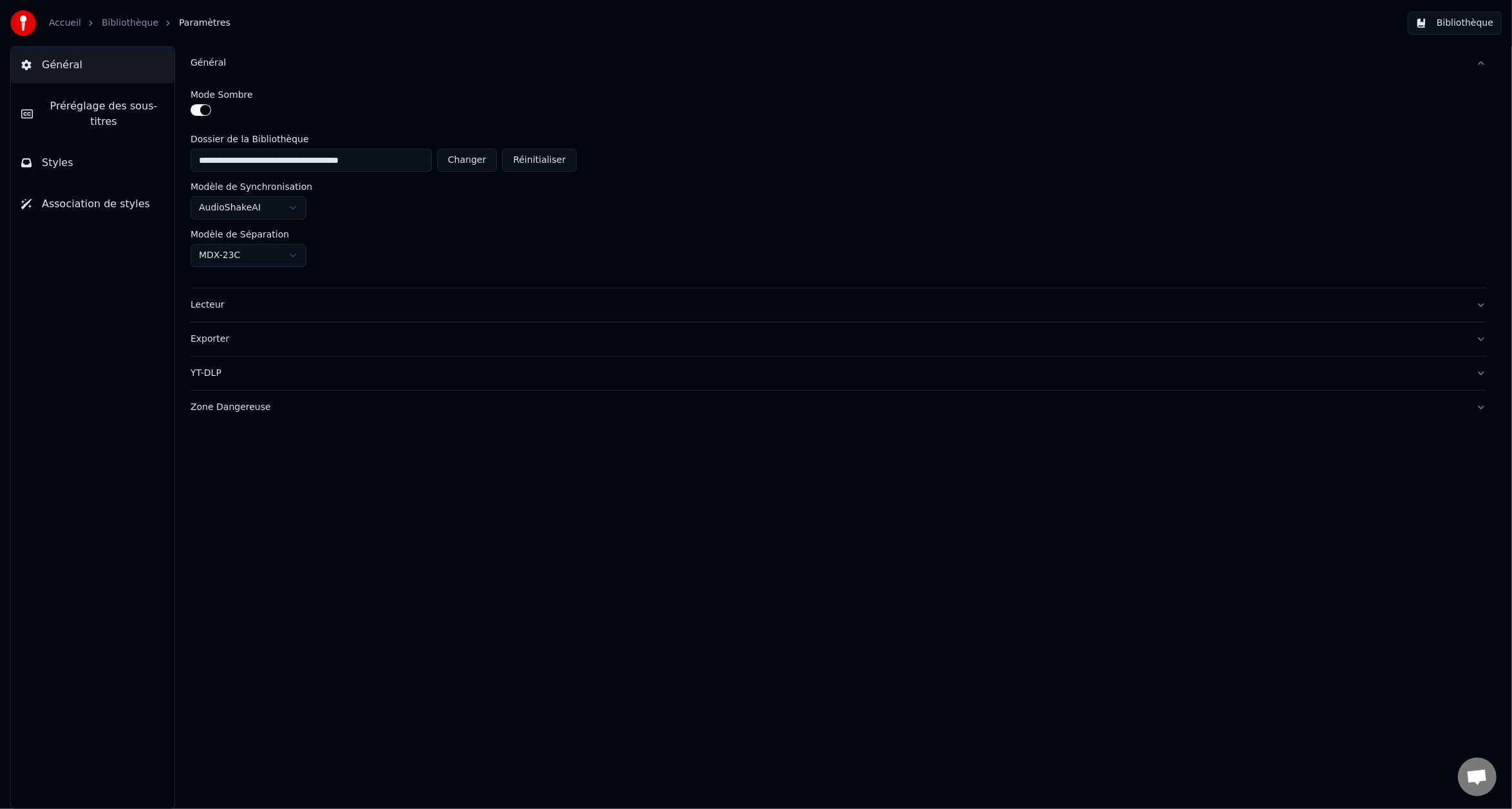
click at [475, 162] on button "Changer" at bounding box center [466, 161] width 60 height 24
type input "**********"
click at [1462, 24] on button "Bibliothèque" at bounding box center [1455, 24] width 94 height 24
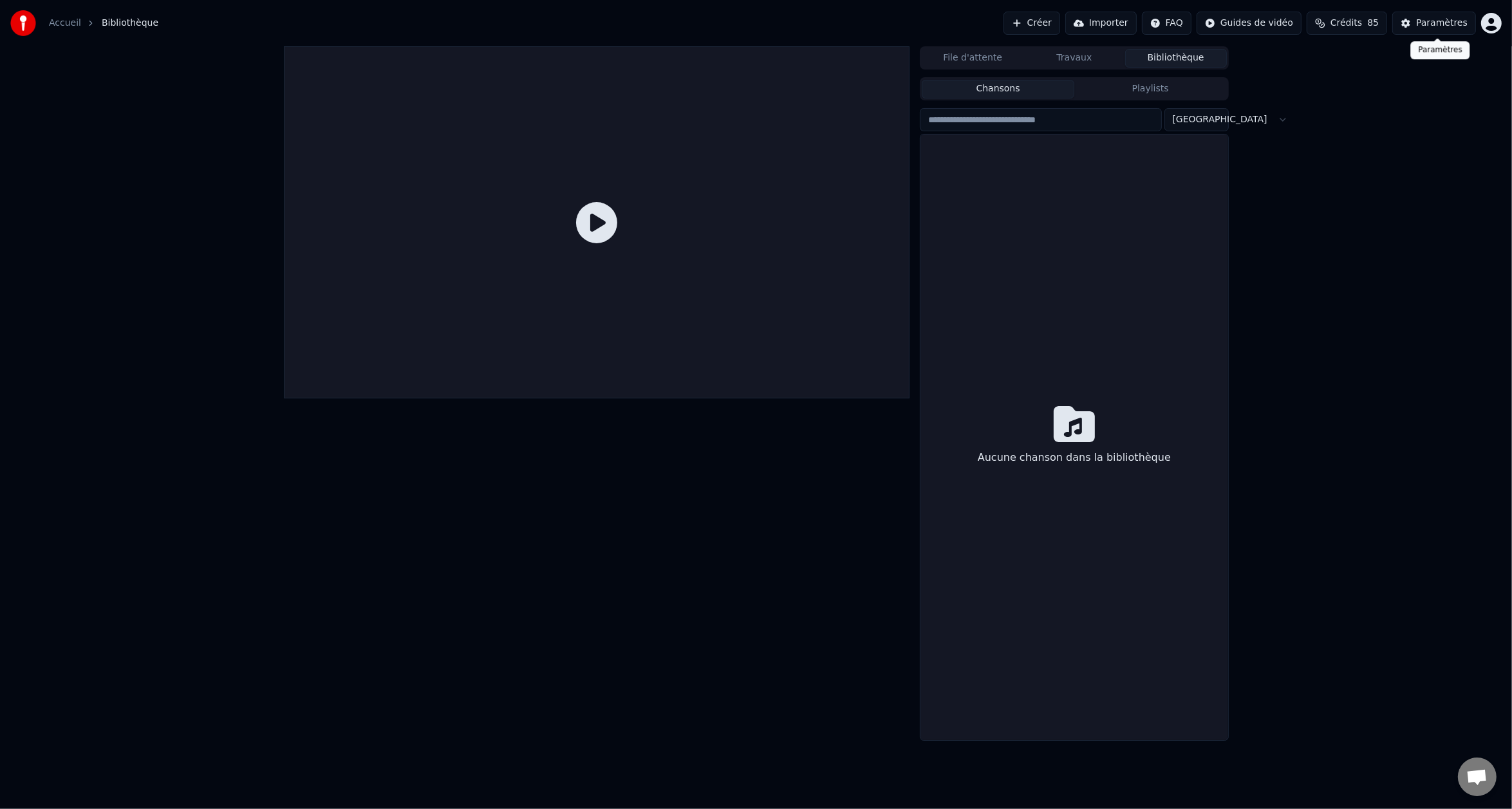
click at [1434, 26] on div "Paramètres" at bounding box center [1441, 23] width 51 height 13
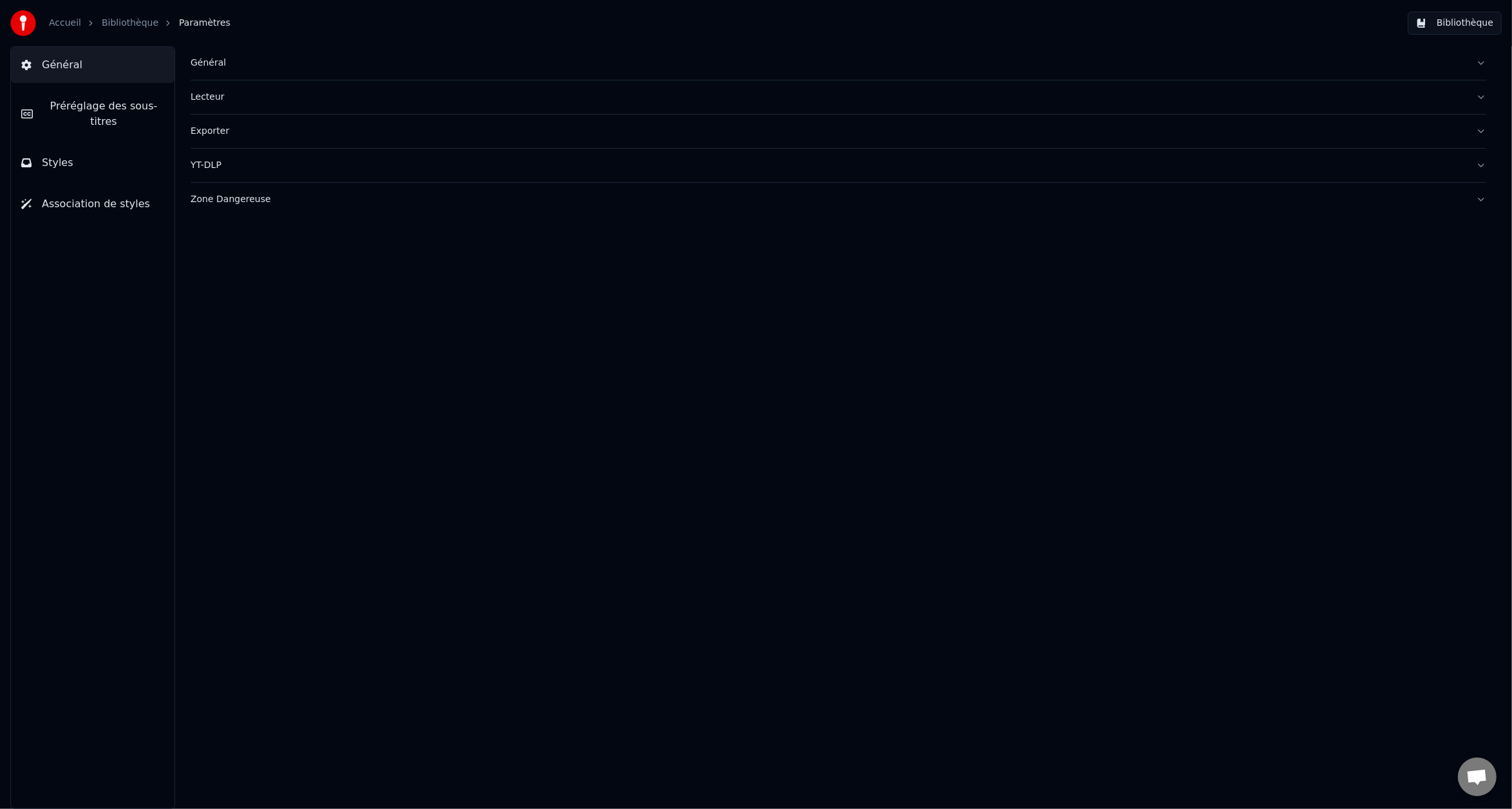
click at [82, 70] on button "Général" at bounding box center [93, 65] width 163 height 36
click at [130, 22] on link "Bibliothèque" at bounding box center [130, 23] width 56 height 13
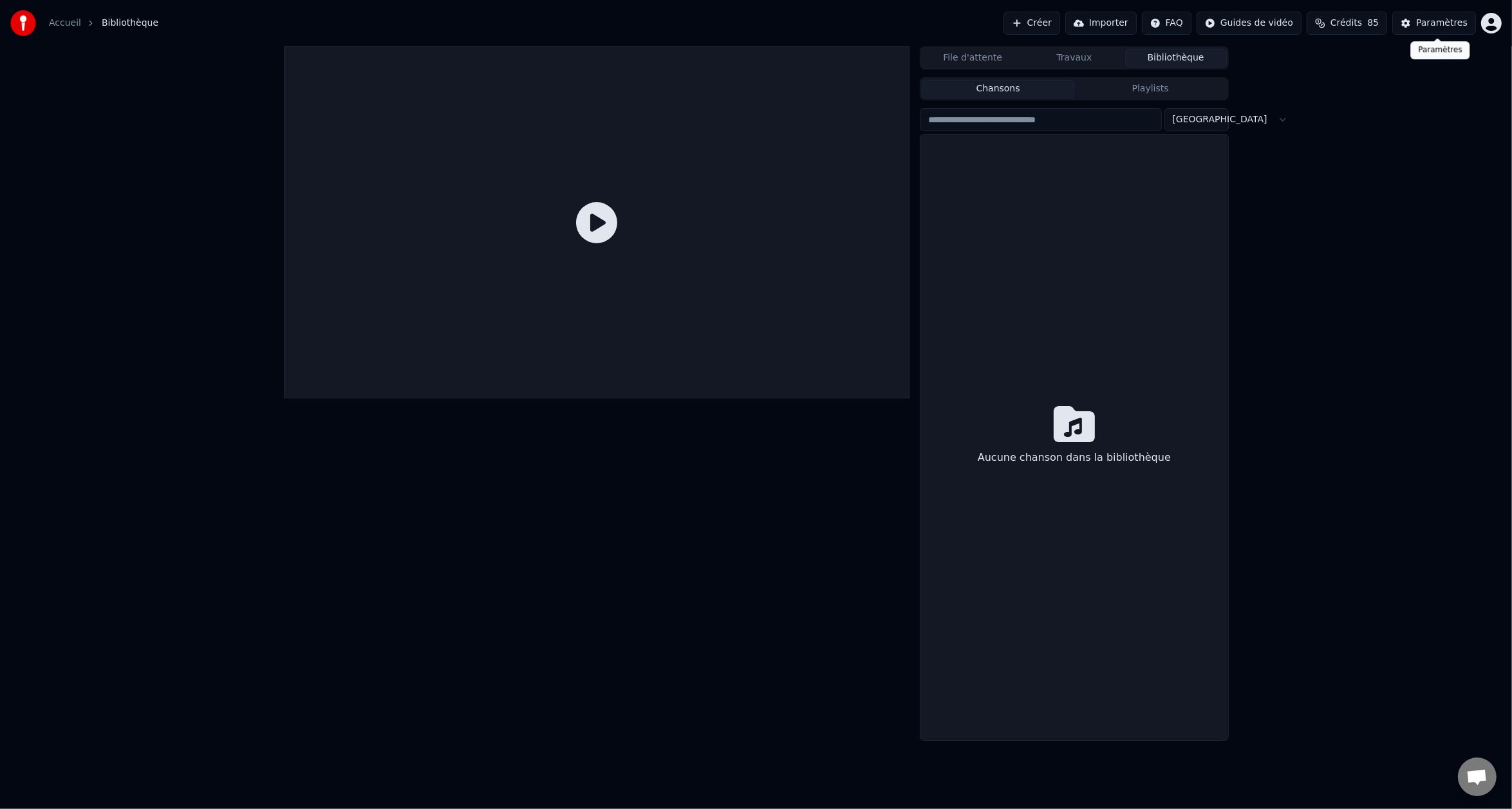
click at [1444, 19] on div "Paramètres" at bounding box center [1441, 23] width 51 height 13
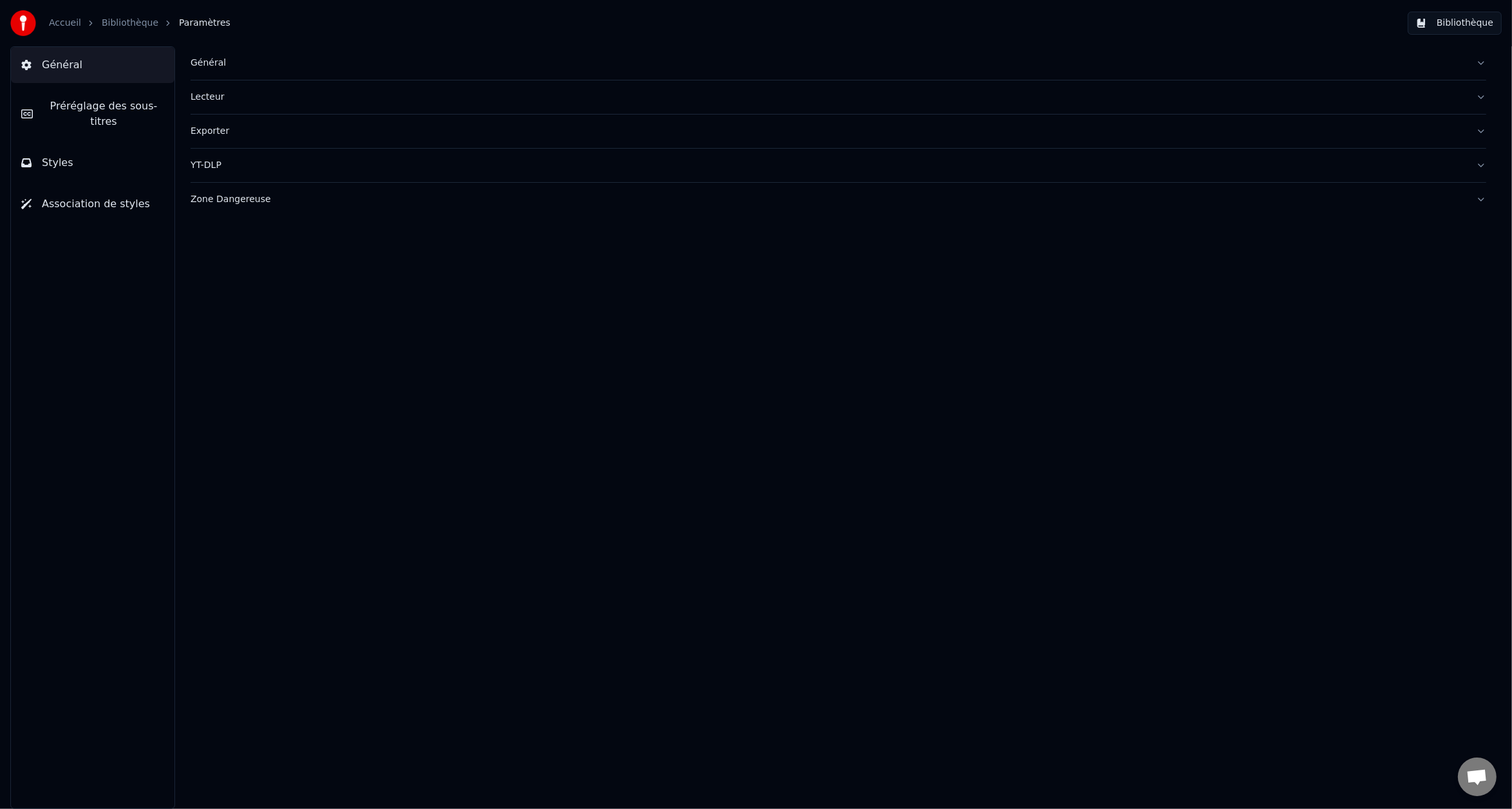
click at [210, 62] on div "Général" at bounding box center [828, 62] width 1275 height 13
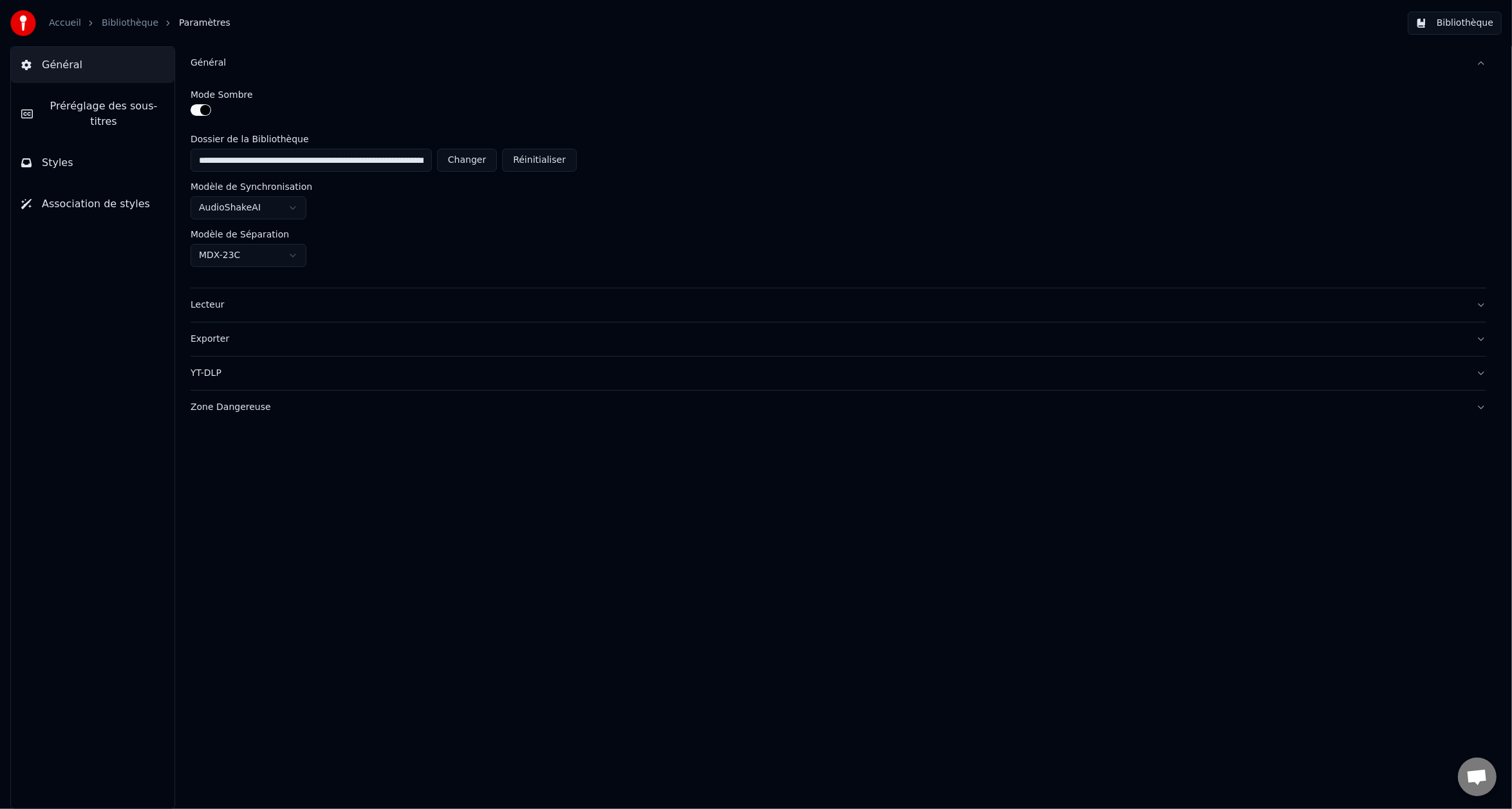
click at [481, 157] on button "Changer" at bounding box center [466, 161] width 60 height 24
type input "**********"
click at [1449, 26] on button "Bibliothèque" at bounding box center [1455, 24] width 94 height 24
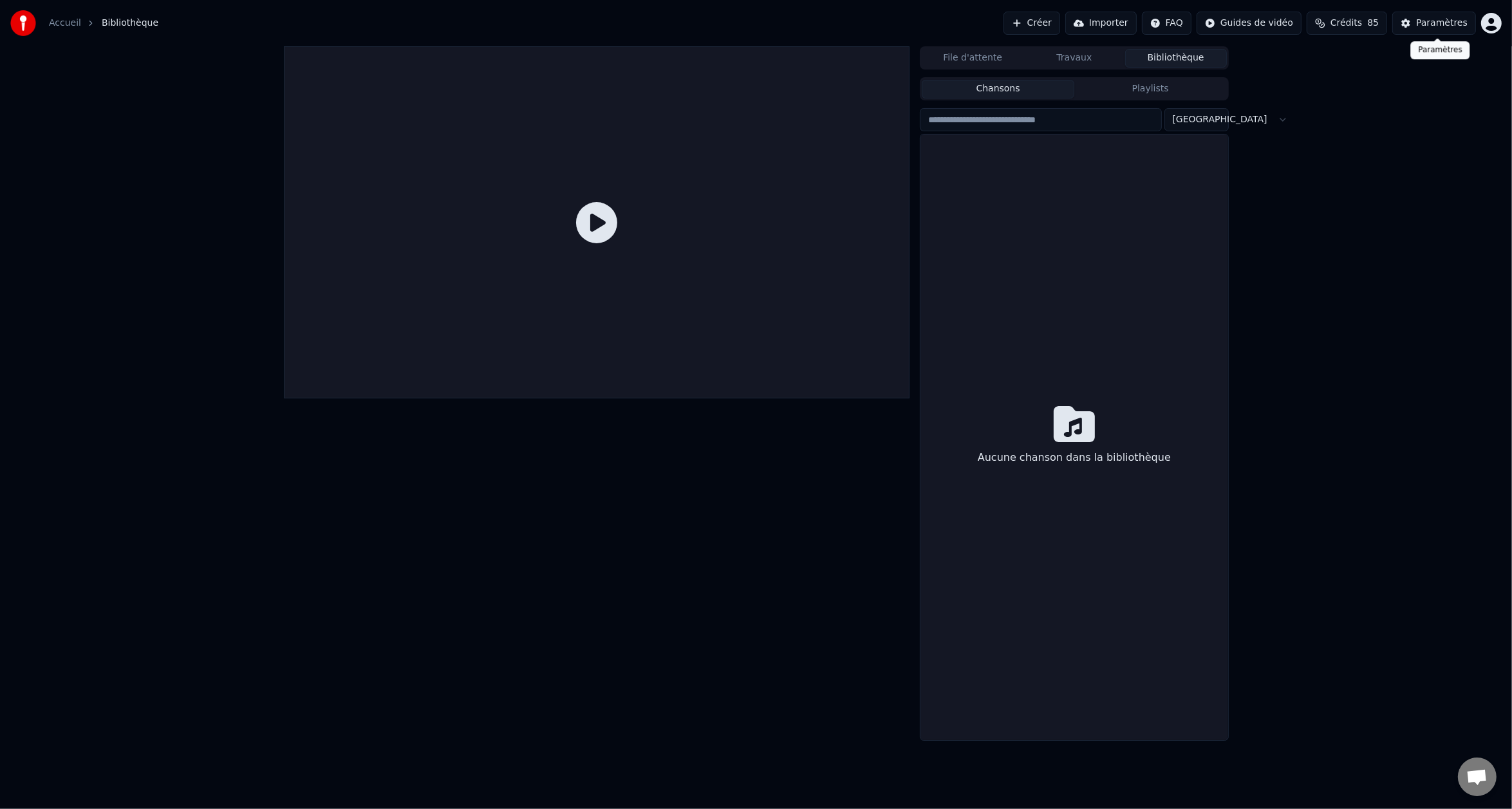
click at [1440, 21] on div "Paramètres" at bounding box center [1441, 23] width 51 height 13
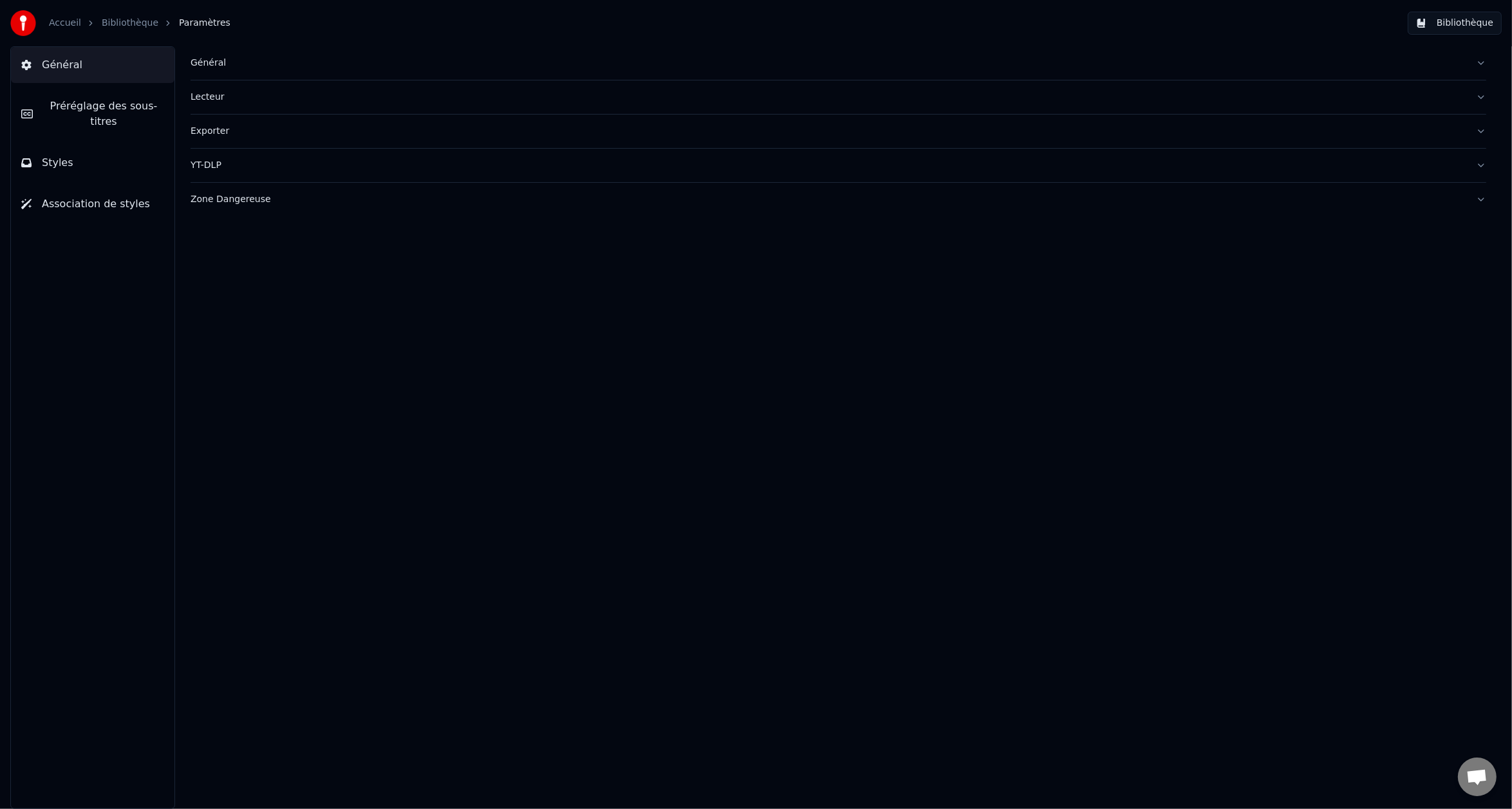
click at [214, 59] on div "Général" at bounding box center [828, 62] width 1275 height 13
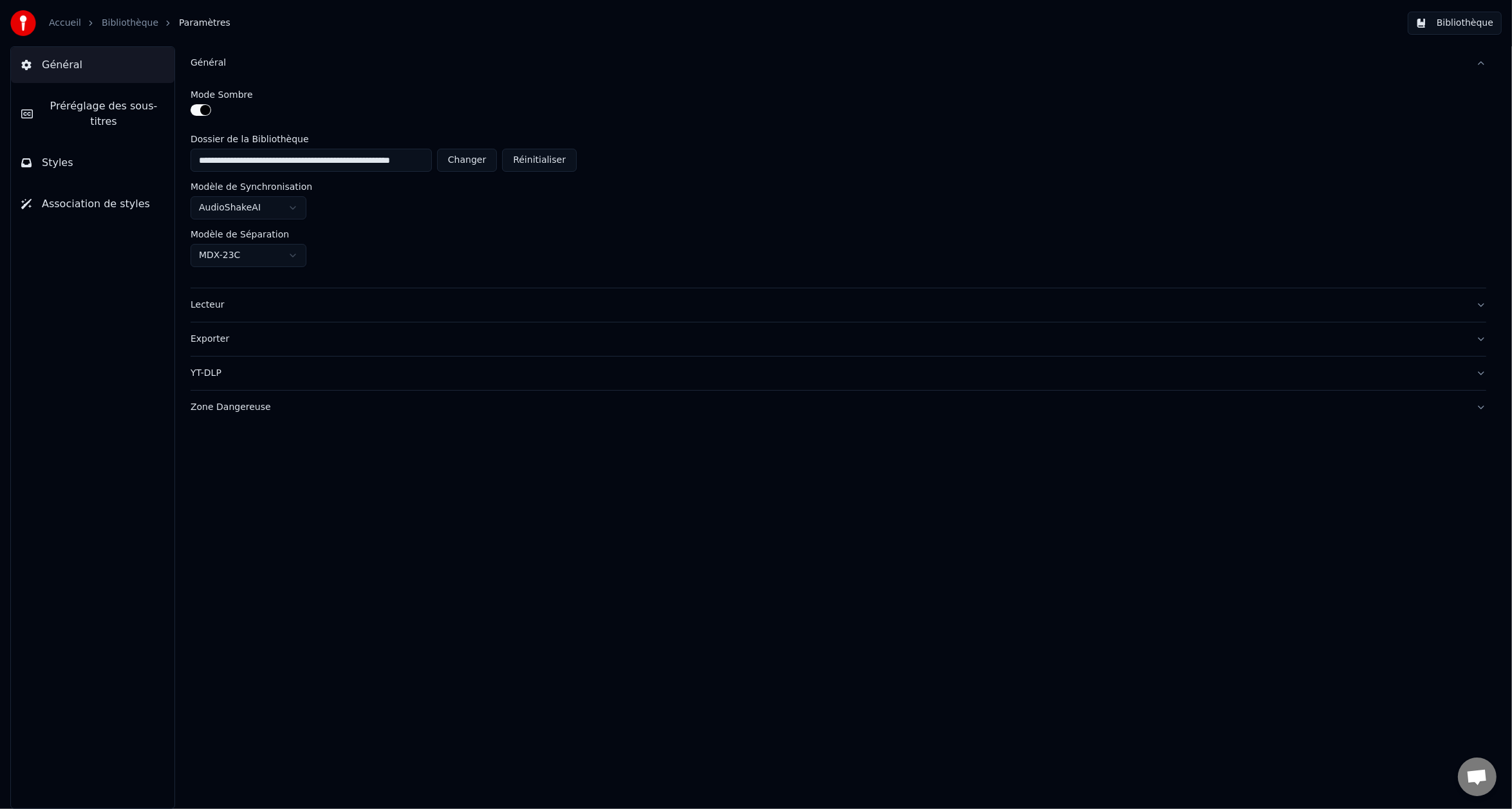
click at [480, 154] on button "Changer" at bounding box center [466, 161] width 60 height 24
type input "**********"
click at [1463, 19] on button "Bibliothèque" at bounding box center [1455, 24] width 94 height 24
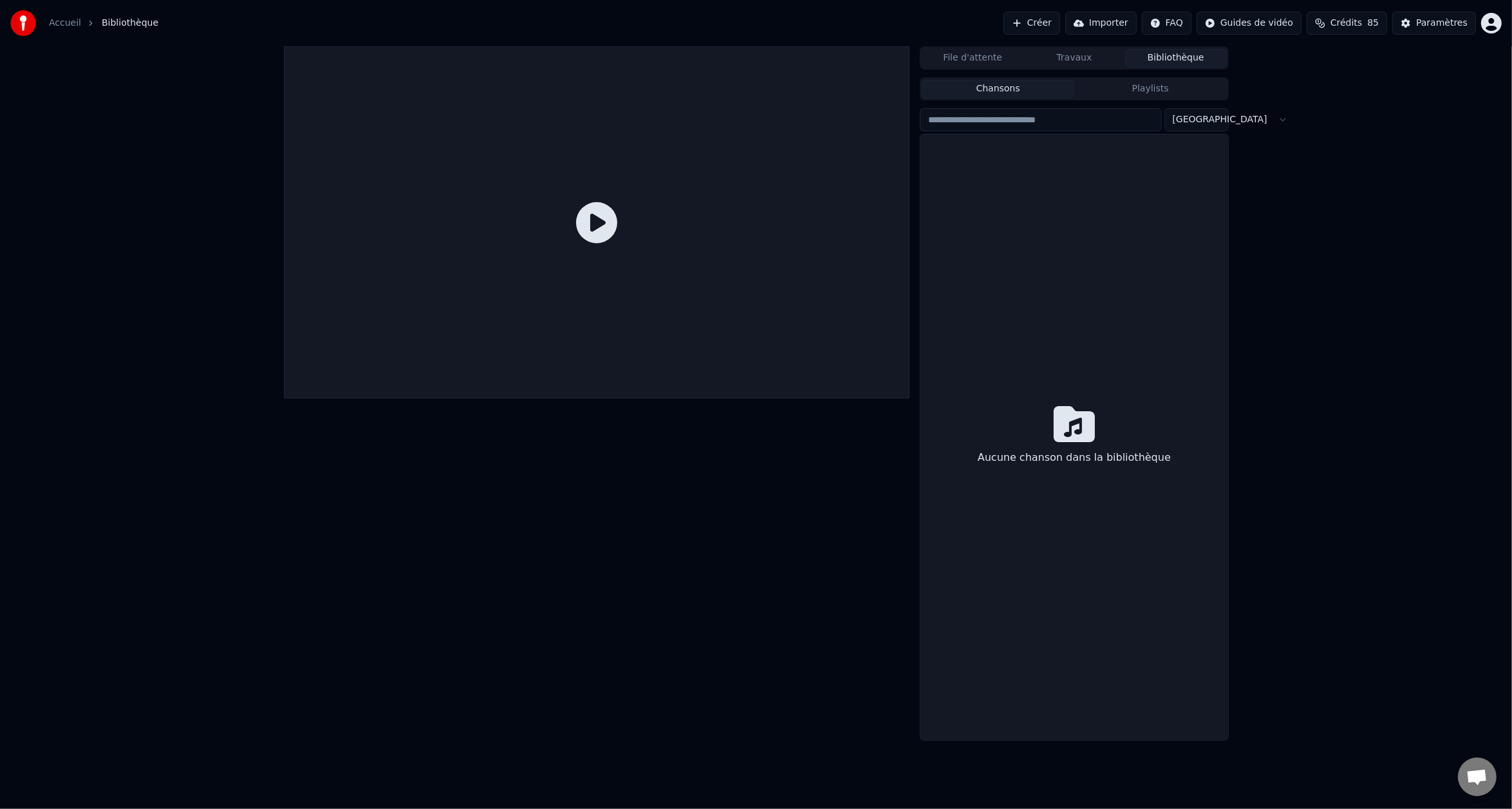
click at [975, 60] on button "File d'attente" at bounding box center [972, 58] width 102 height 19
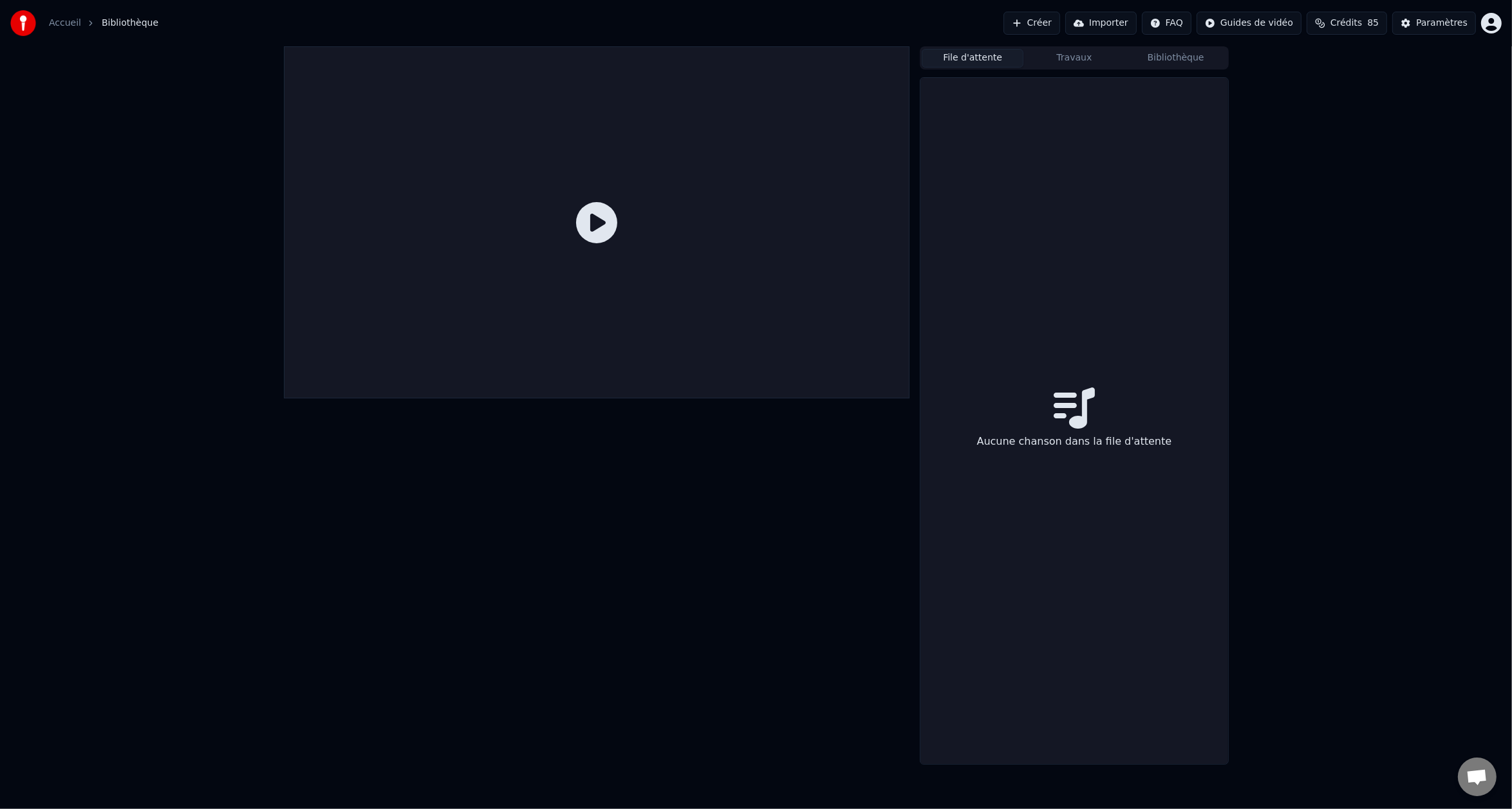
click at [1064, 60] on button "Travaux" at bounding box center [1073, 58] width 102 height 19
click at [1163, 62] on button "Bibliothèque" at bounding box center [1175, 58] width 102 height 19
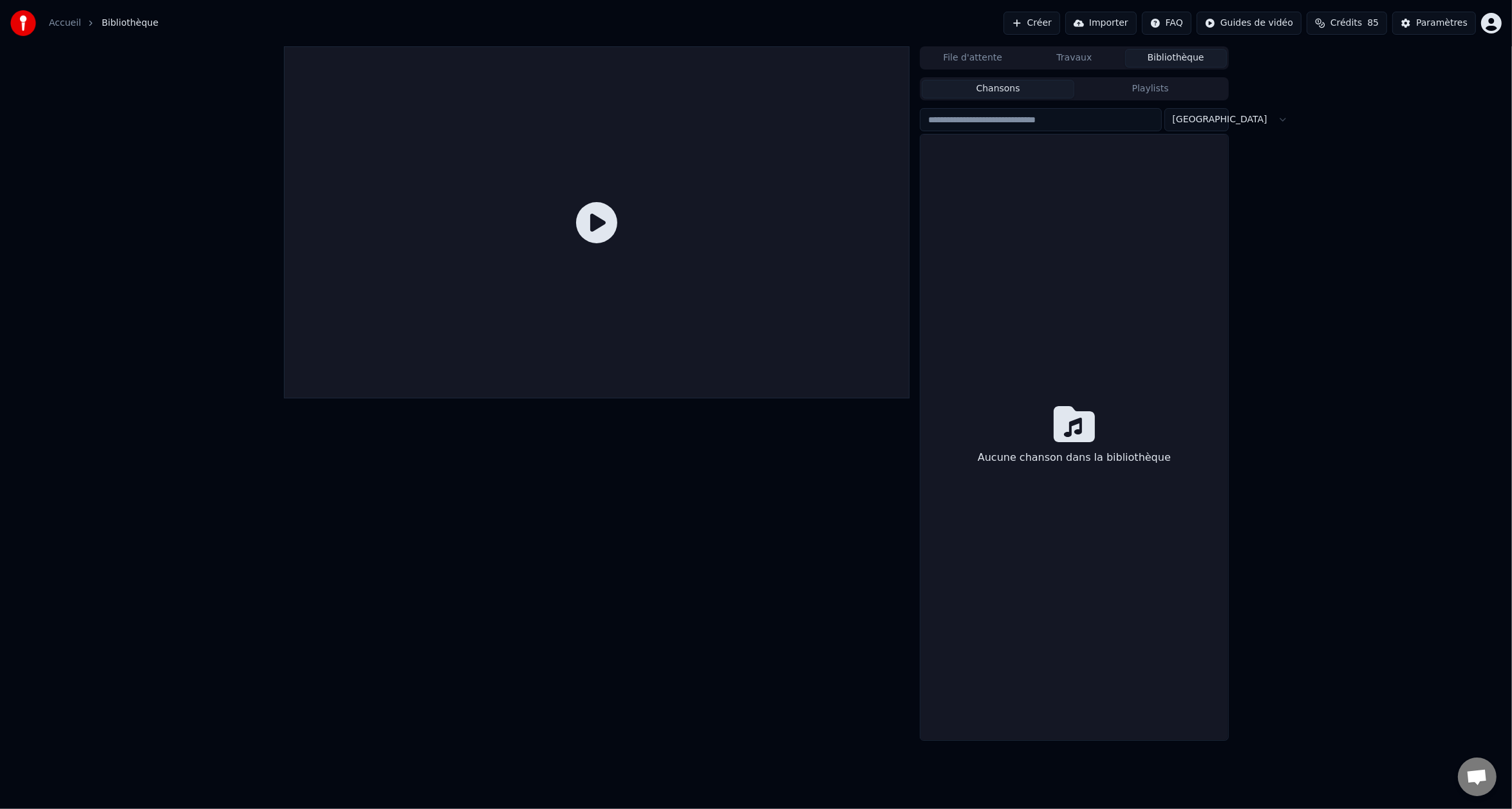
click at [1001, 116] on input "search" at bounding box center [1040, 120] width 242 height 24
type input "*"
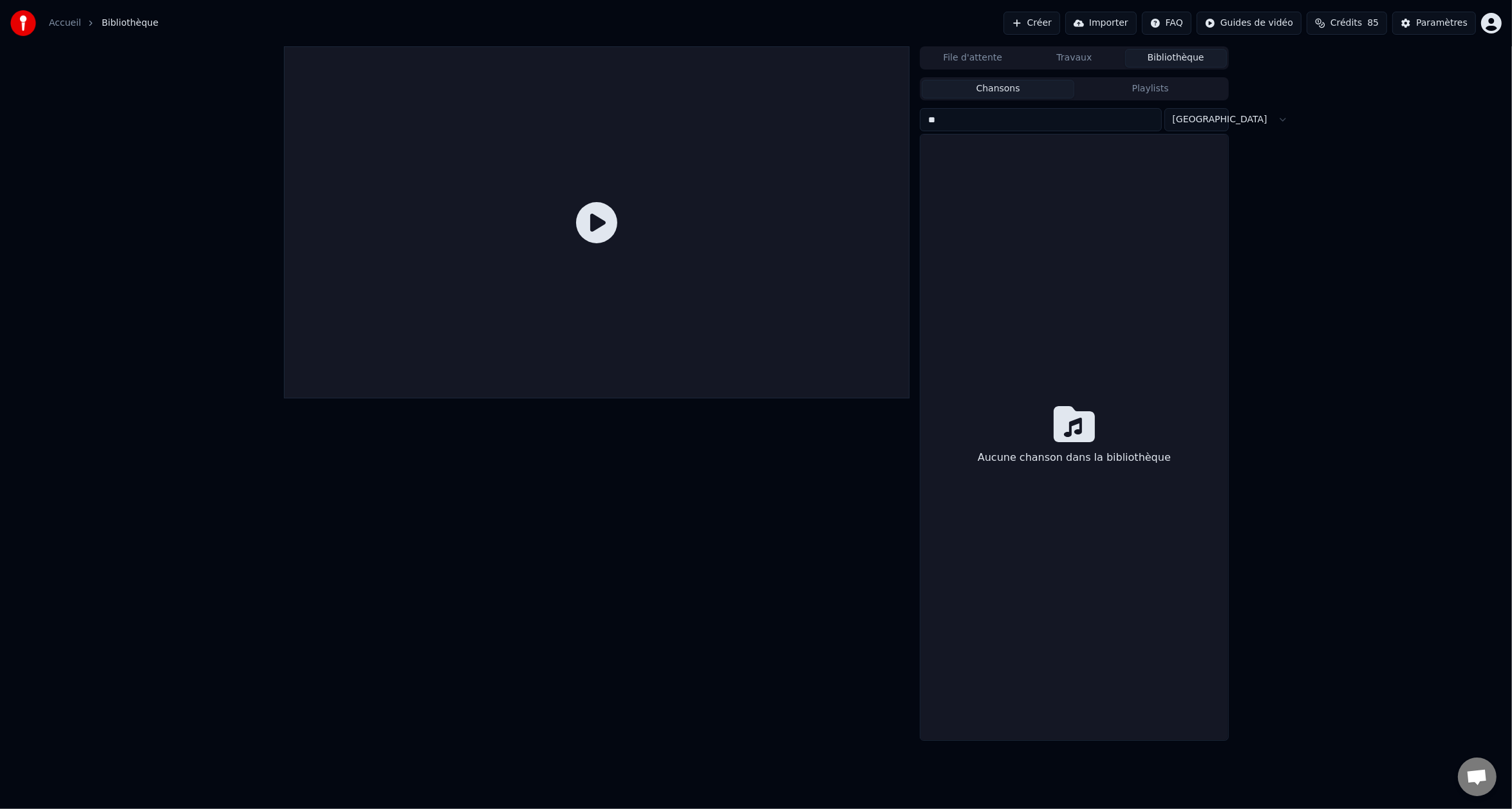
type input "**"
click at [1018, 138] on div "Aucune chanson dans la bibliothèque" at bounding box center [1073, 437] width 307 height 605
drag, startPoint x: 944, startPoint y: 125, endPoint x: 884, endPoint y: 111, distance: 61.6
click at [884, 111] on div "File d'attente Travaux Bibliothèque Chansons Playlists ** Trier Aucune chanson …" at bounding box center [756, 393] width 966 height 695
click at [1383, 121] on div "File d'attente Travaux Bibliothèque Chansons Playlists ** Trier Aucune chanson …" at bounding box center [756, 393] width 1512 height 695
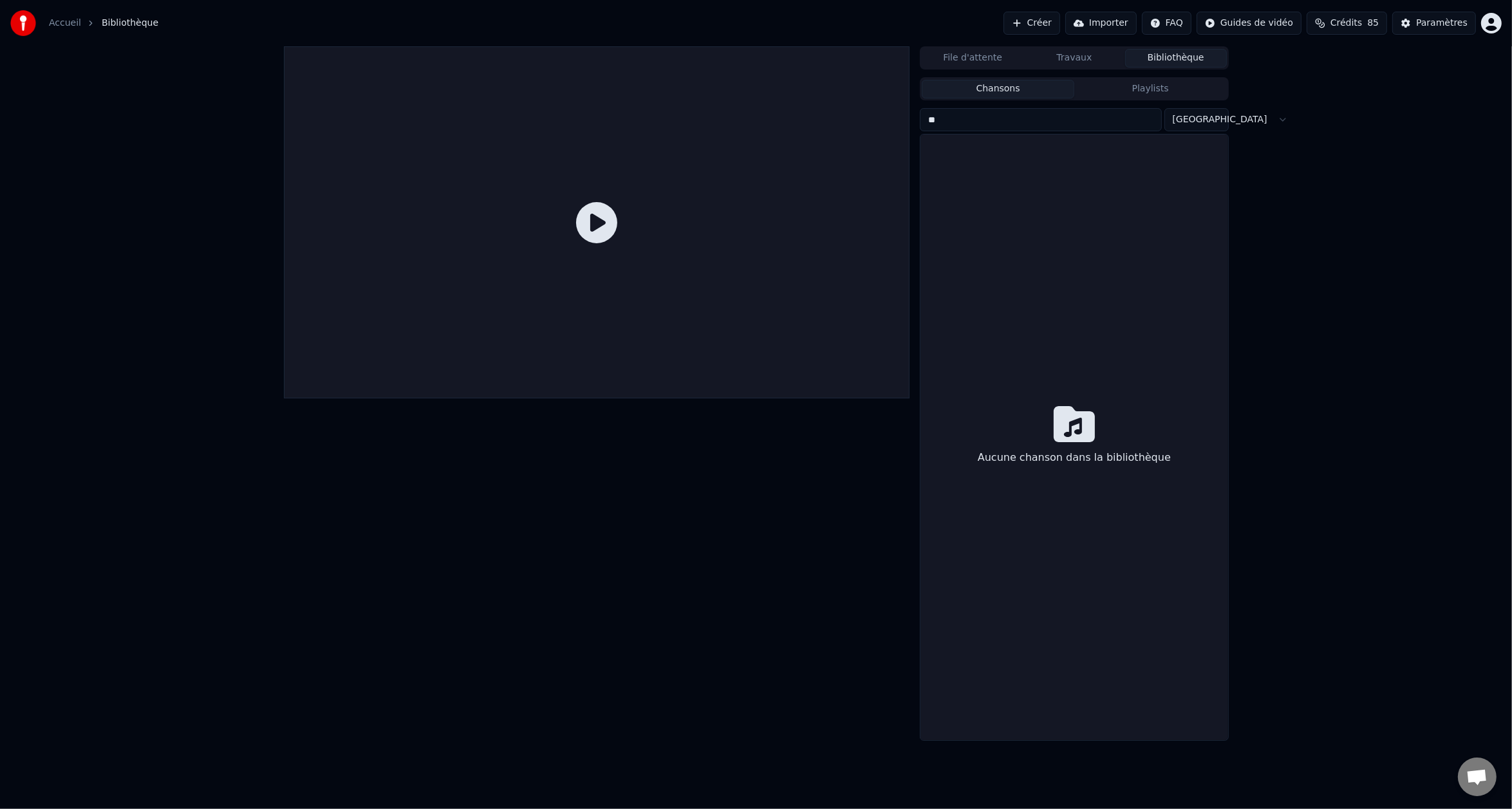
click at [1060, 25] on button "Créer" at bounding box center [1031, 24] width 56 height 24
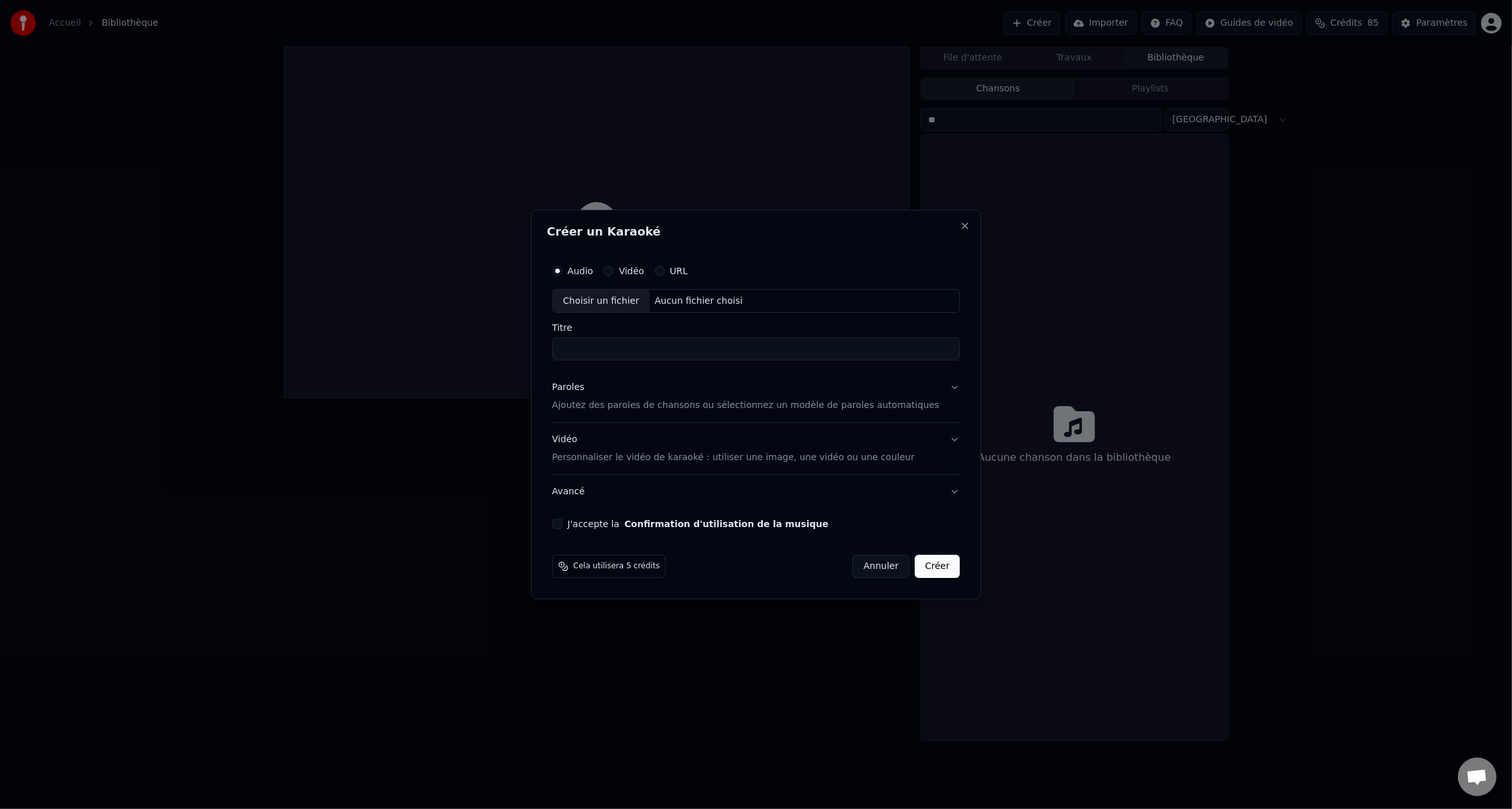
click at [639, 344] on input "Titre" at bounding box center [756, 349] width 408 height 24
type input "**********"
click at [688, 269] on label "URL" at bounding box center [679, 270] width 18 height 9
click at [665, 269] on button "URL" at bounding box center [659, 271] width 10 height 10
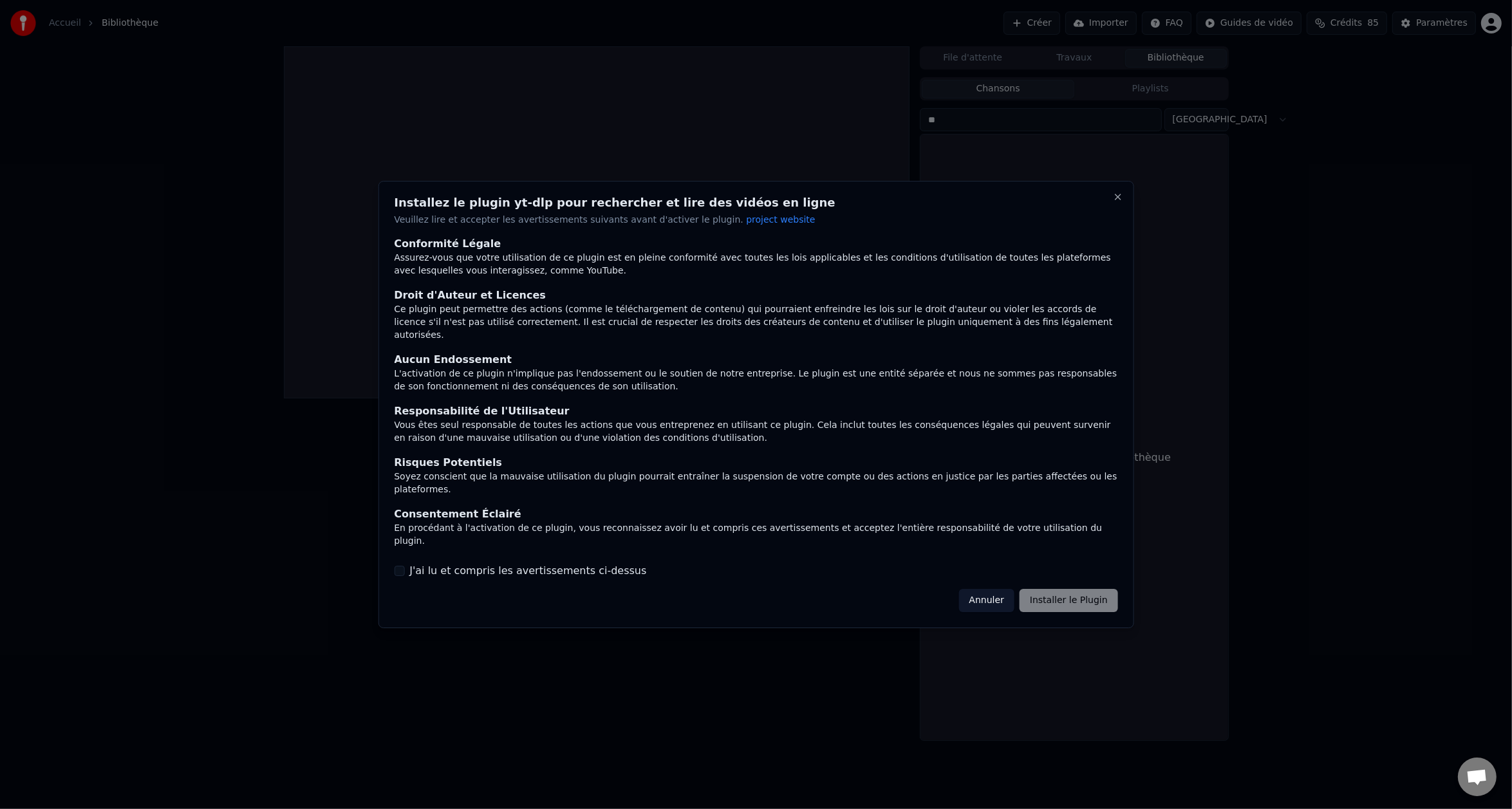
click at [555, 541] on div "Conformité Légale Assurez-vous que votre utilisation de ce plugin est en pleine…" at bounding box center [756, 407] width 724 height 343
click at [533, 563] on label "J'ai lu et compris les avertissements ci-dessus" at bounding box center [527, 571] width 237 height 15
click at [404, 566] on button "J'ai lu et compris les avertissements ci-dessus" at bounding box center [399, 571] width 10 height 10
click at [1069, 588] on button "Installer le Plugin" at bounding box center [1068, 600] width 98 height 24
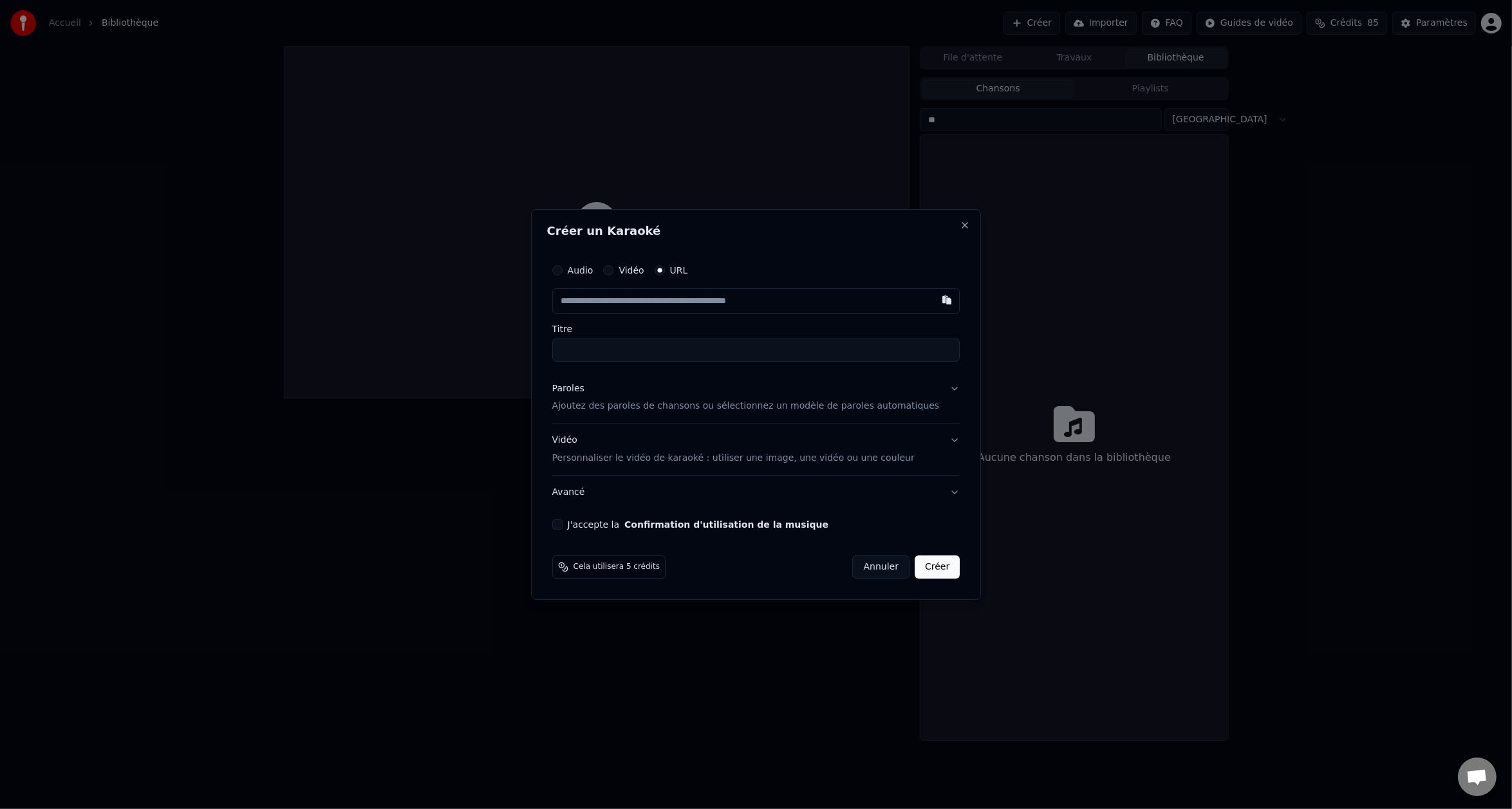
type input "**"
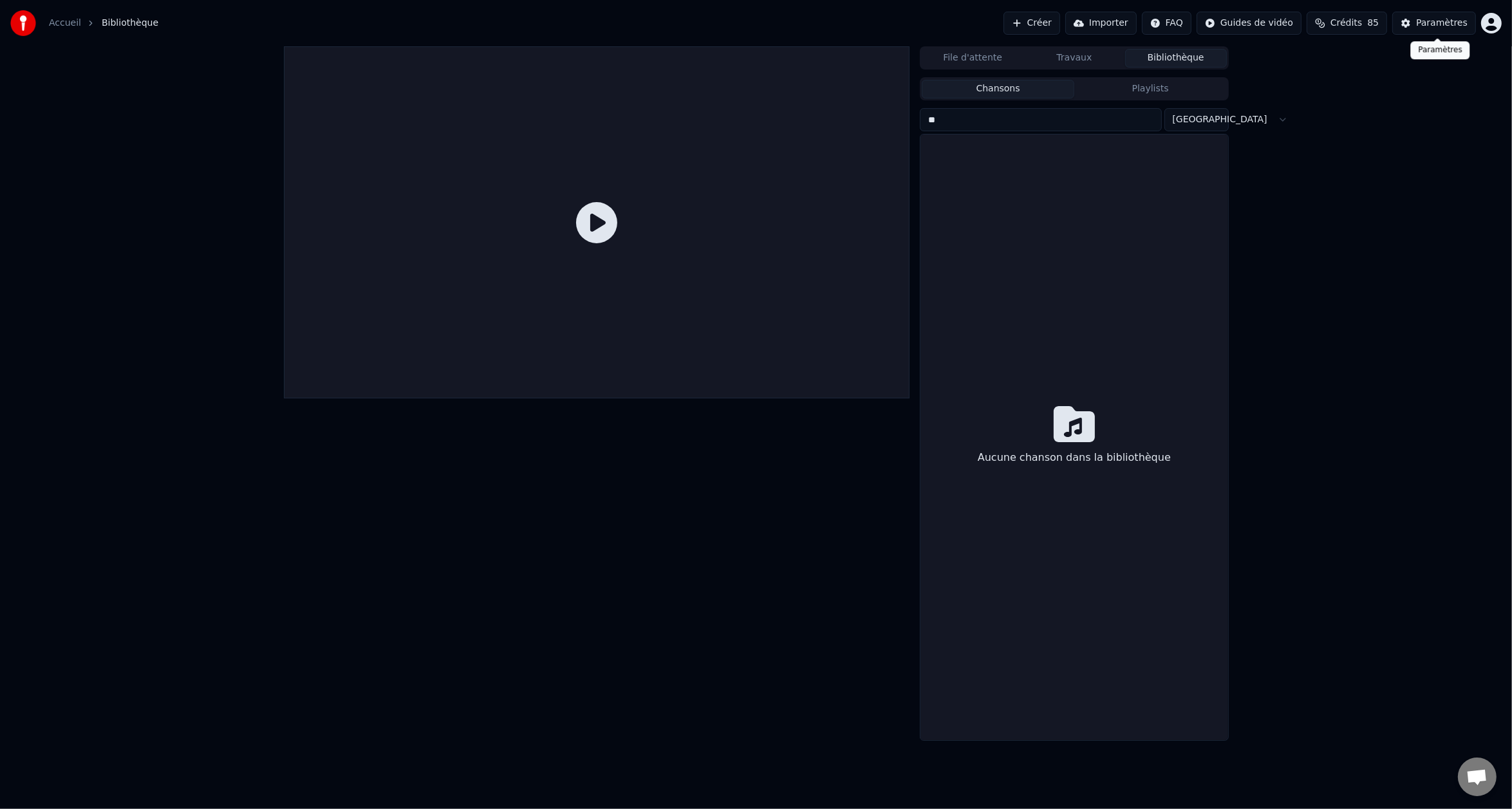
click at [1445, 21] on div "Paramètres" at bounding box center [1441, 23] width 51 height 13
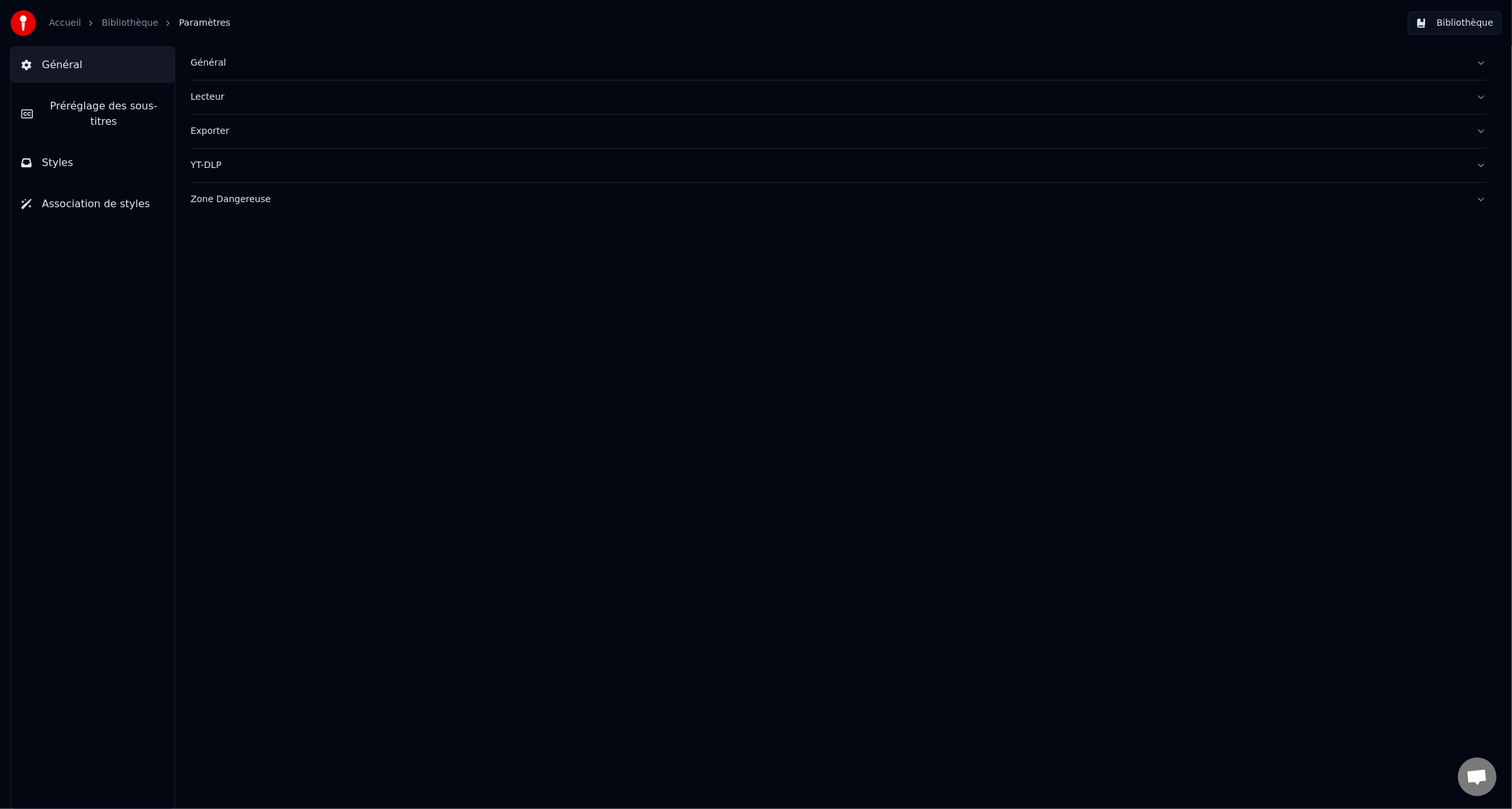
click at [210, 59] on div "Général" at bounding box center [828, 62] width 1275 height 13
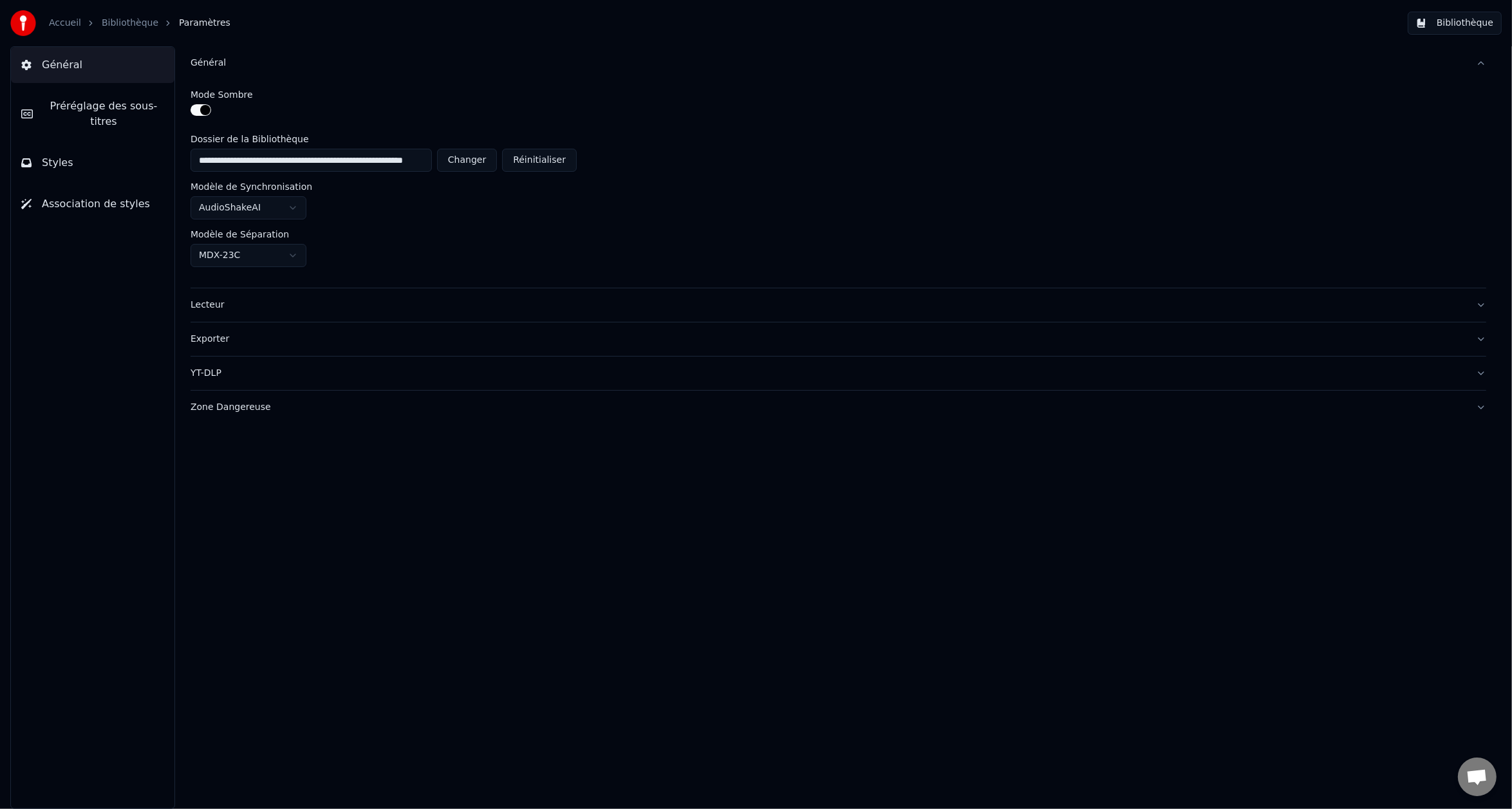
click at [479, 155] on button "Changer" at bounding box center [466, 161] width 60 height 24
type input "**********"
click at [1456, 25] on button "Bibliothèque" at bounding box center [1455, 24] width 94 height 24
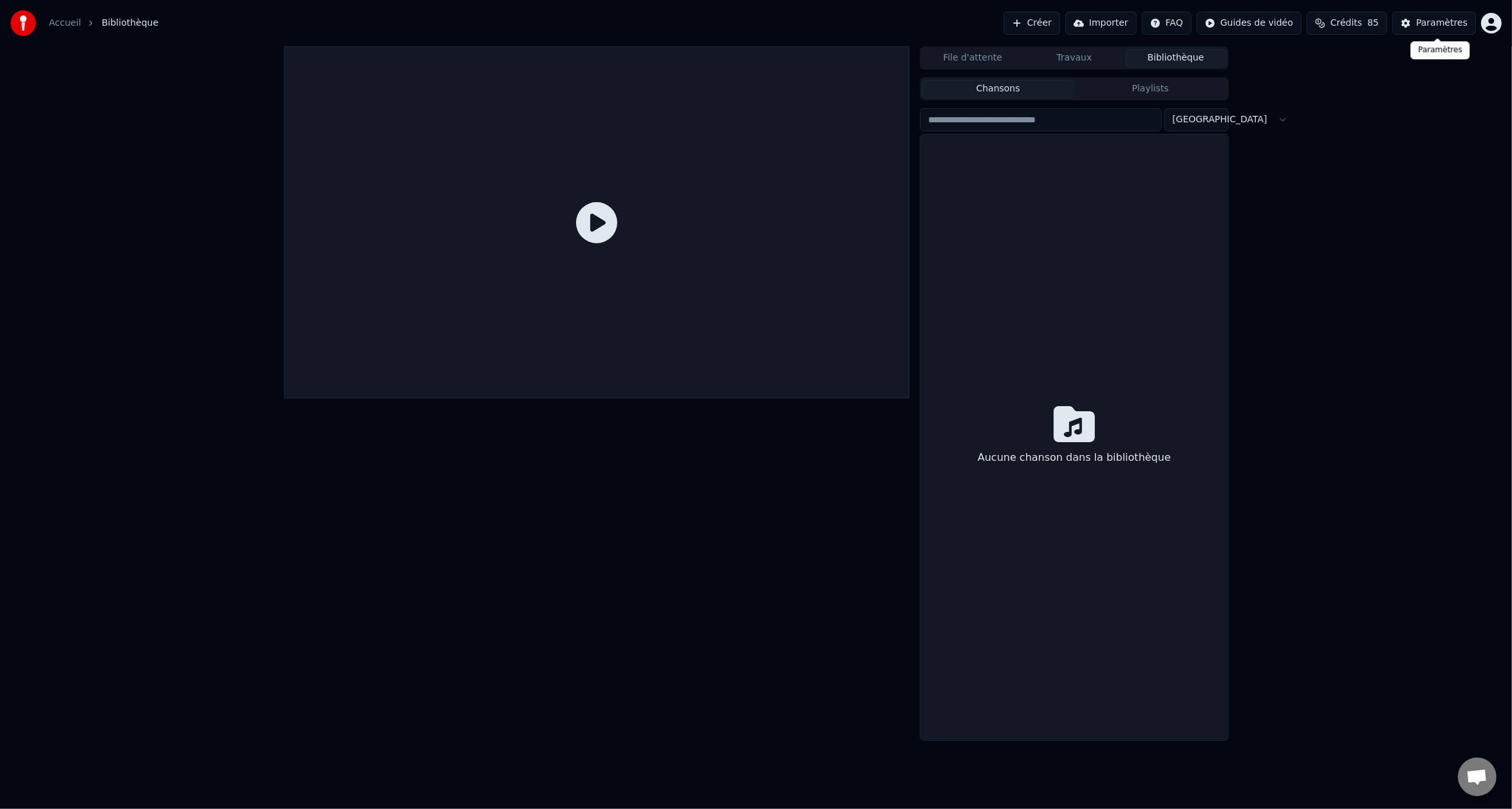
click at [1435, 24] on div "Paramètres" at bounding box center [1441, 23] width 51 height 13
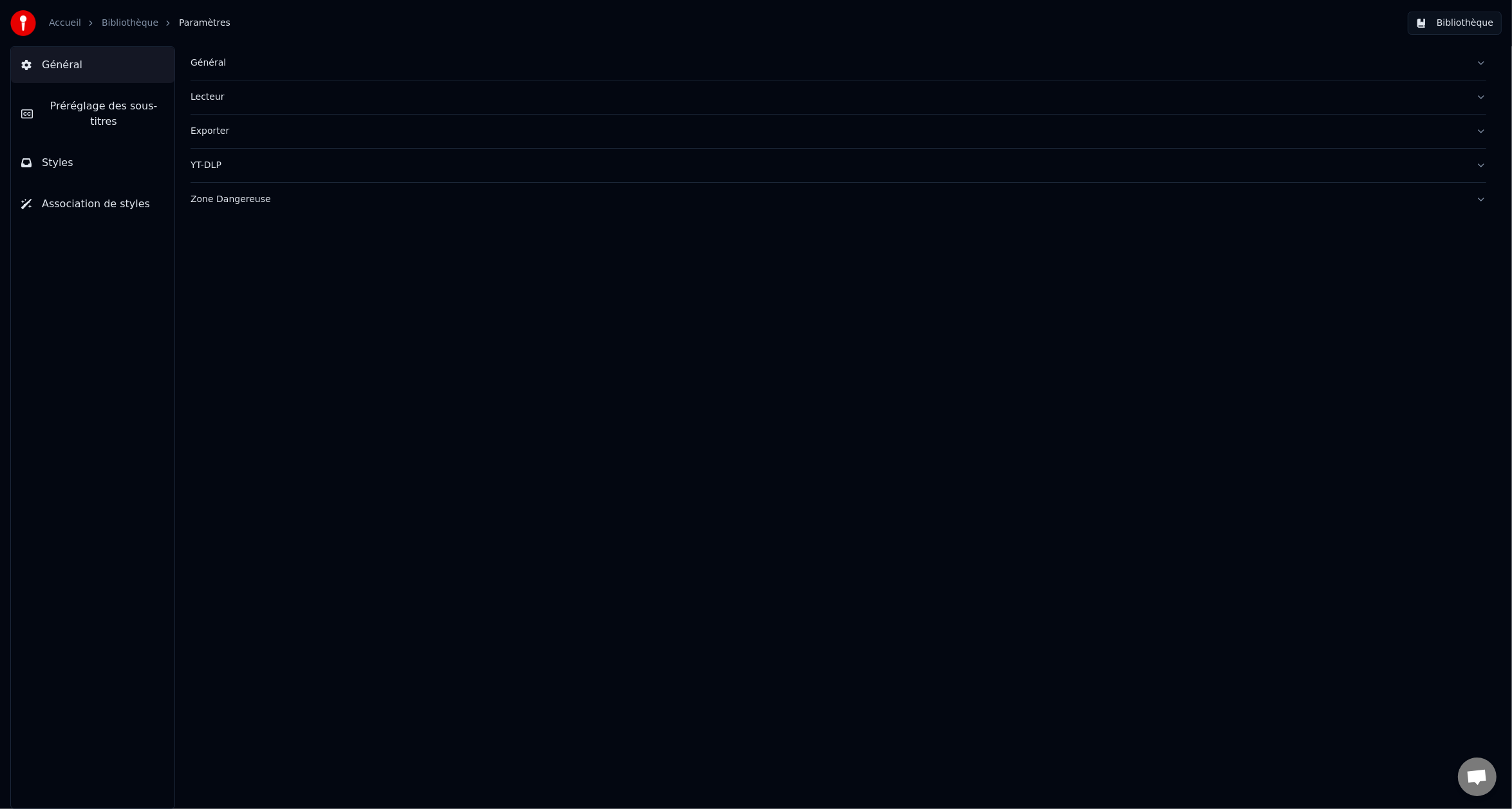
click at [205, 64] on div "Général" at bounding box center [828, 62] width 1275 height 13
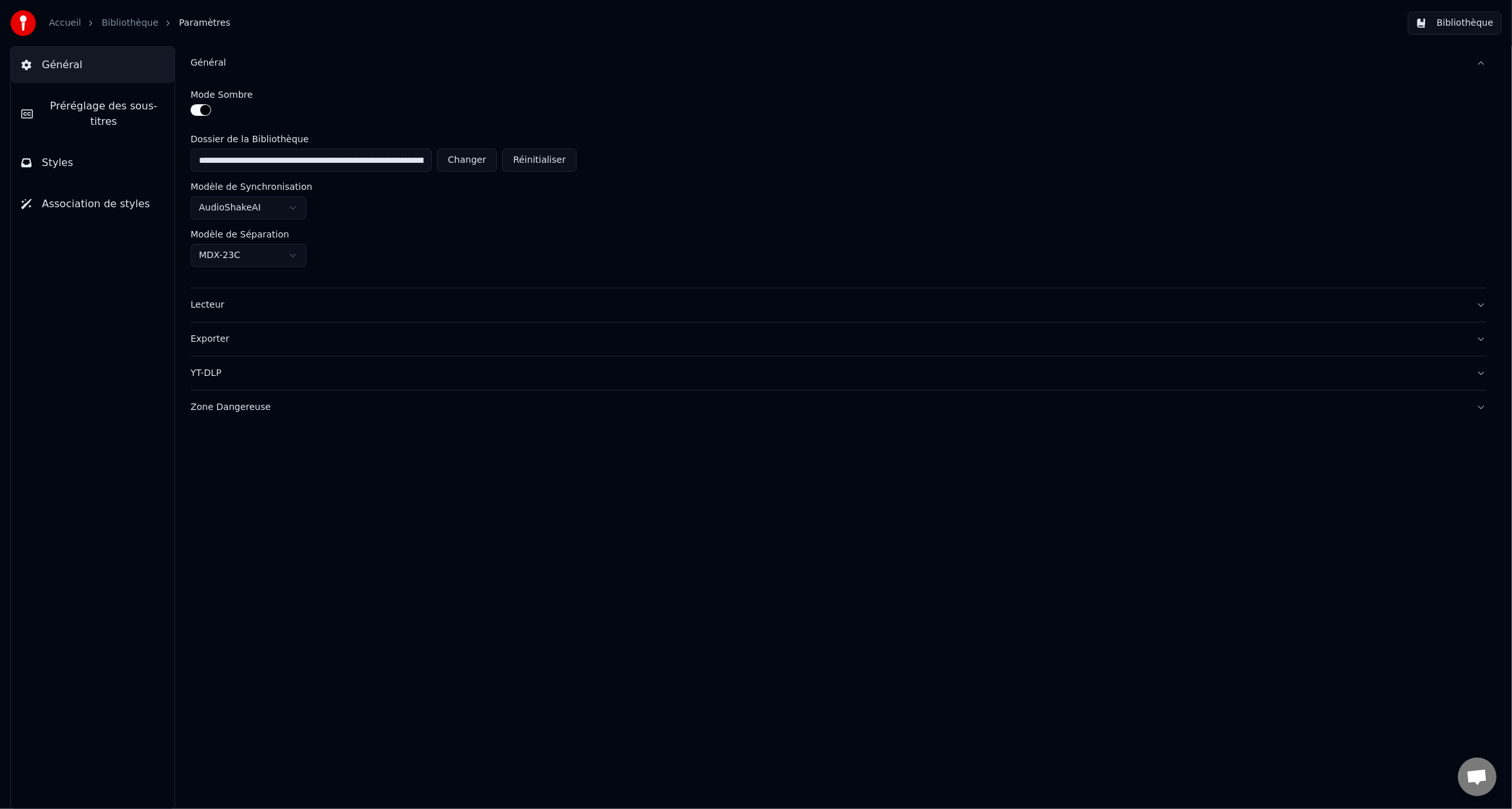
click at [480, 160] on button "Changer" at bounding box center [466, 161] width 60 height 24
click at [1462, 20] on button "Bibliothèque" at bounding box center [1455, 24] width 94 height 24
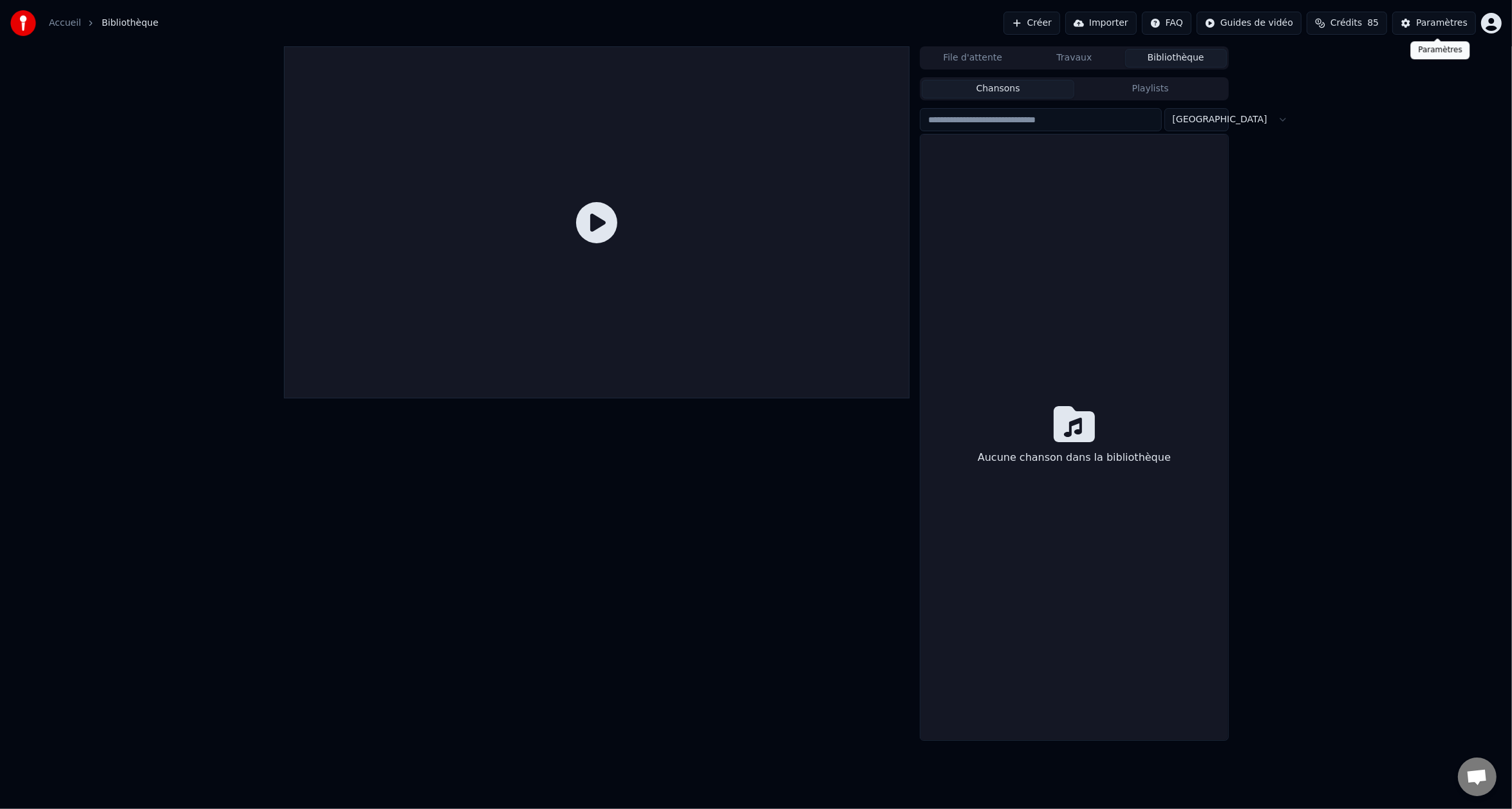
click at [1445, 24] on div "Paramètres" at bounding box center [1441, 23] width 51 height 13
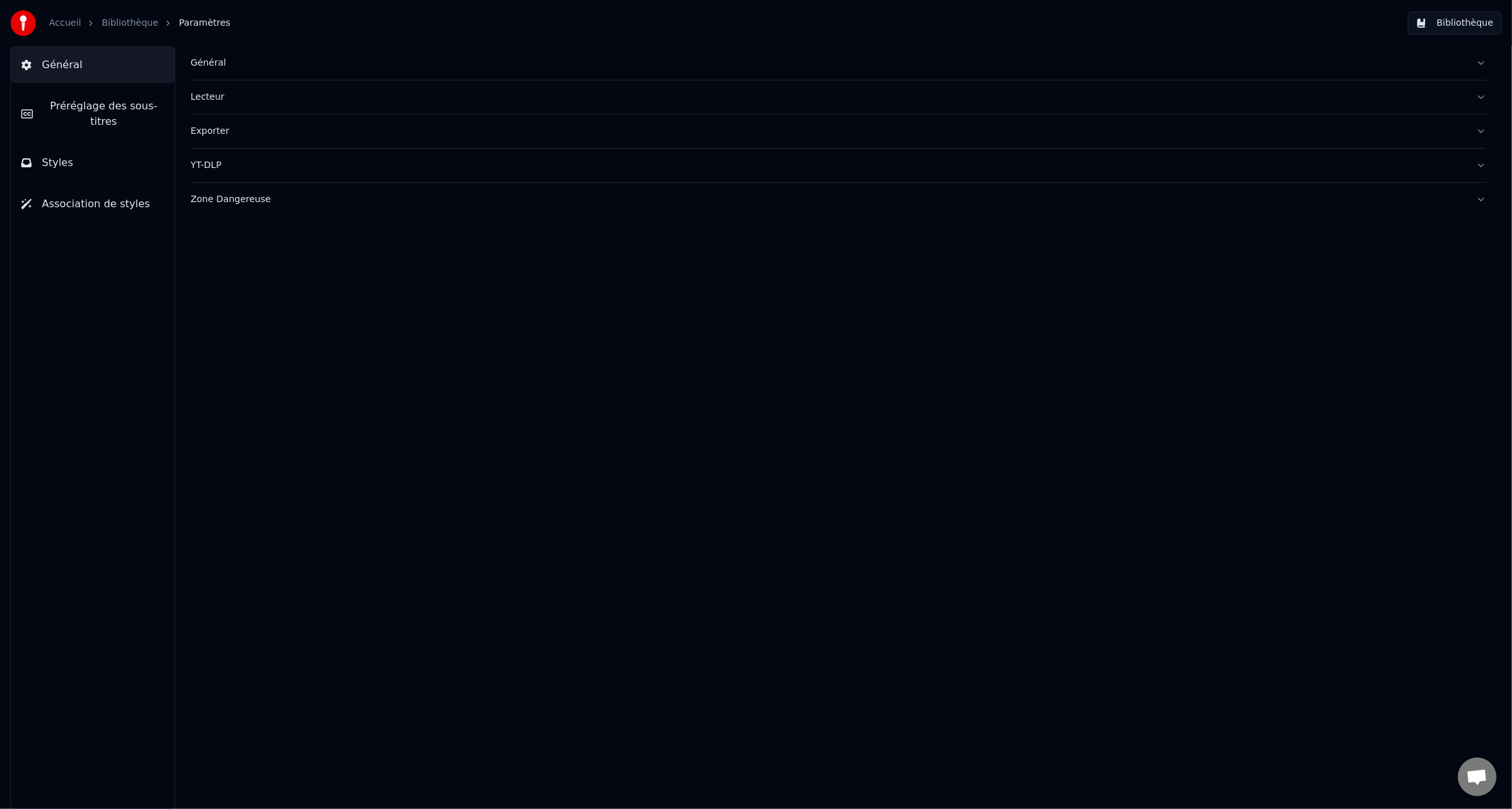
click at [214, 65] on div "Général" at bounding box center [828, 62] width 1275 height 13
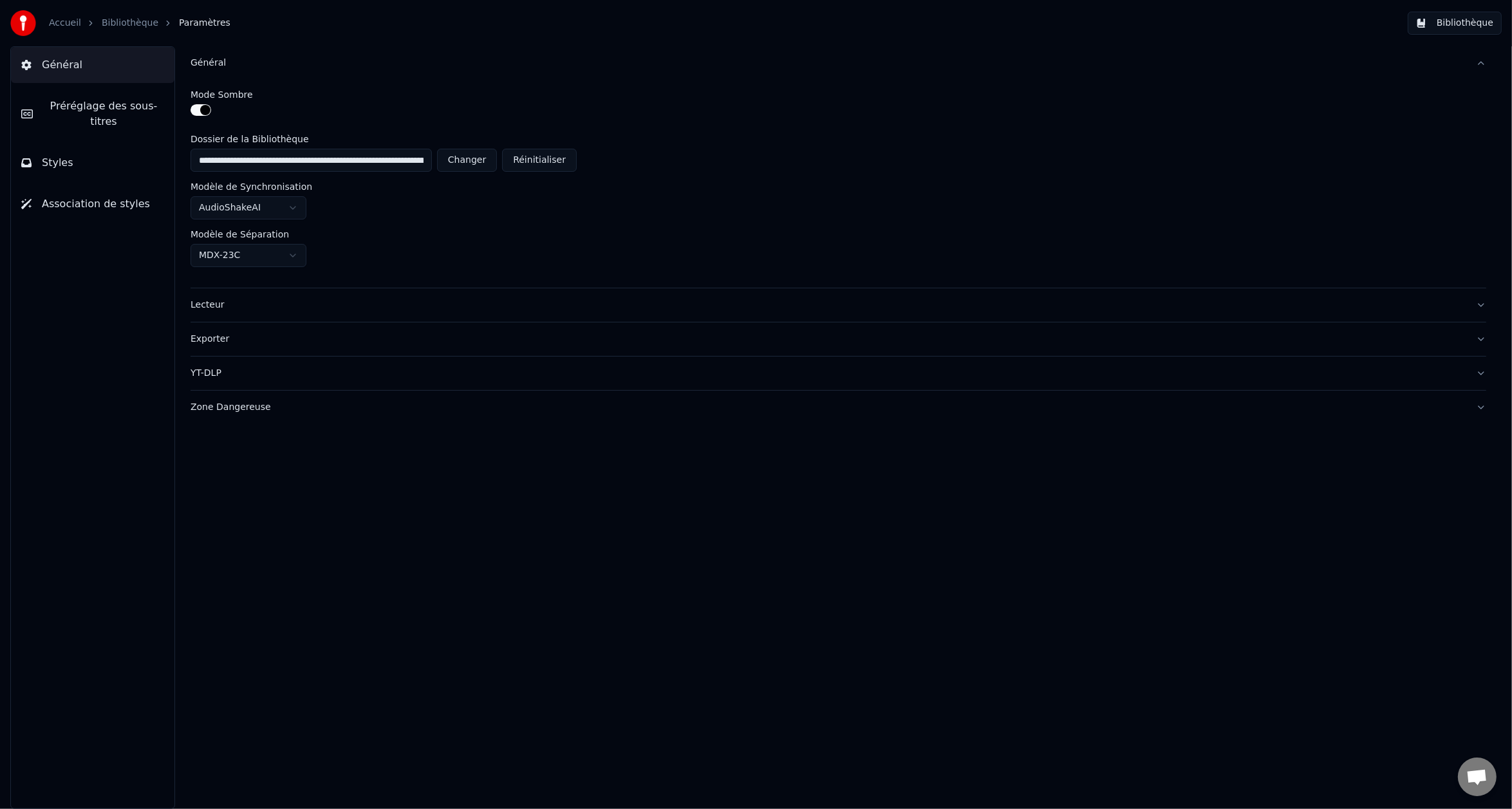
click at [471, 157] on button "Changer" at bounding box center [466, 161] width 60 height 24
click at [466, 153] on button "Changer" at bounding box center [466, 161] width 60 height 24
type input "**********"
click at [129, 19] on link "Bibliothèque" at bounding box center [130, 23] width 56 height 13
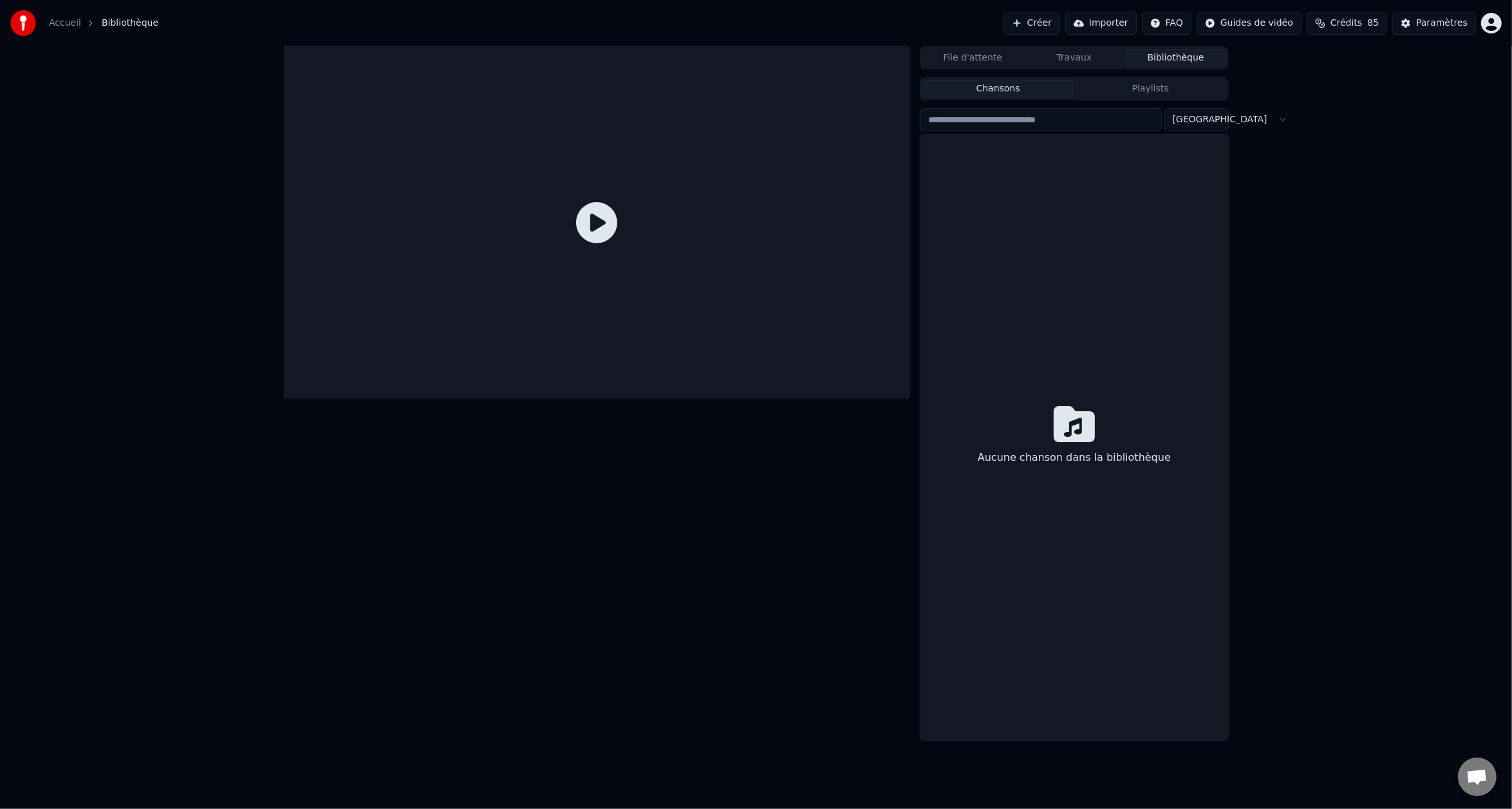
click at [723, 475] on div at bounding box center [597, 393] width 626 height 695
click at [1058, 24] on button "Créer" at bounding box center [1031, 24] width 56 height 24
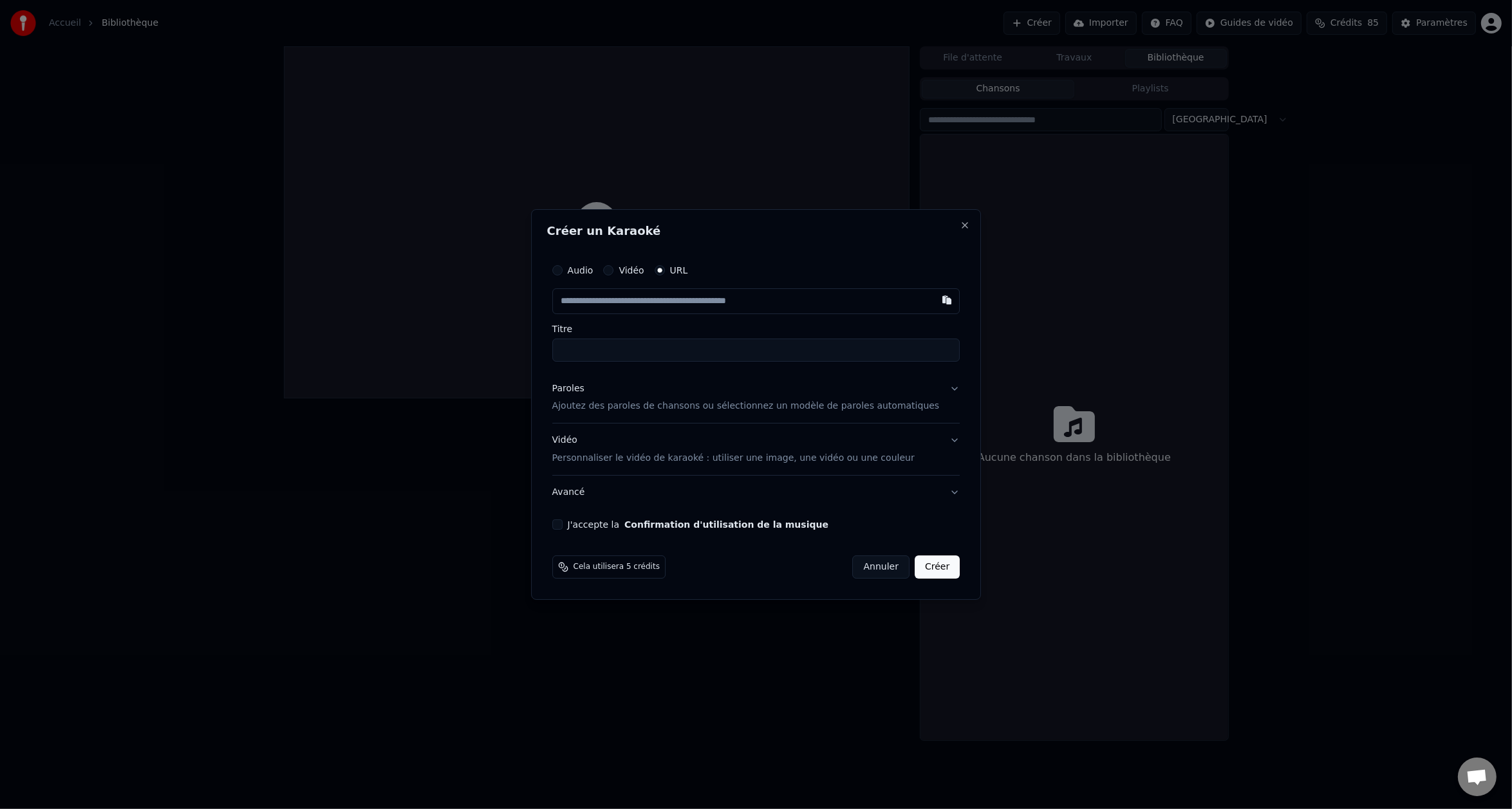
type input "**********"
drag, startPoint x: 891, startPoint y: 349, endPoint x: 653, endPoint y: 346, distance: 238.0
click at [653, 346] on input "**********" at bounding box center [756, 350] width 408 height 24
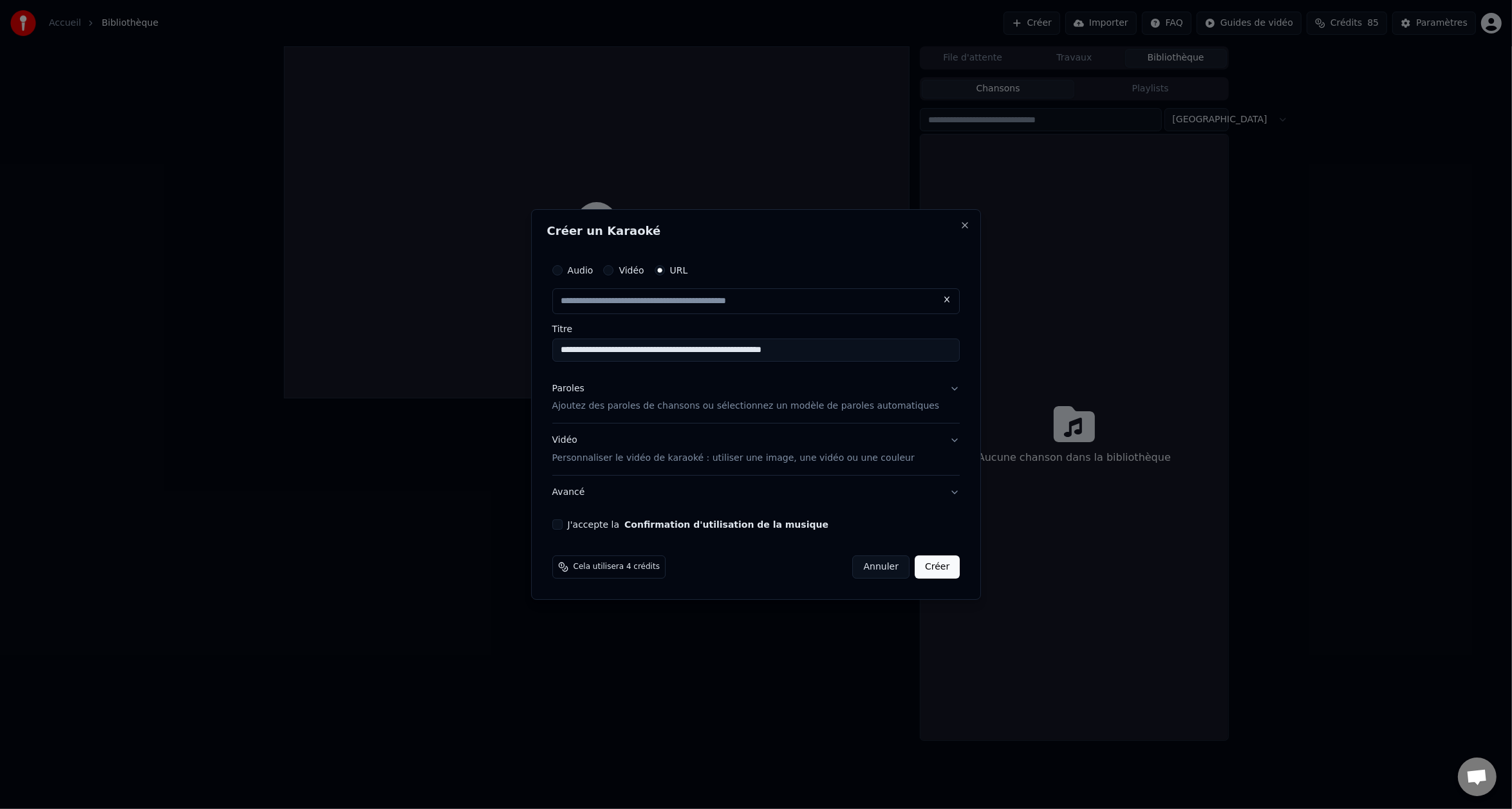
type input "**********"
click at [562, 529] on button "J'accepte la Confirmation d'utilisation de la musique" at bounding box center [557, 524] width 10 height 10
click at [929, 391] on button "Paroles Ajoutez des paroles de chansons ou sélectionnez un modèle de paroles au…" at bounding box center [756, 397] width 408 height 51
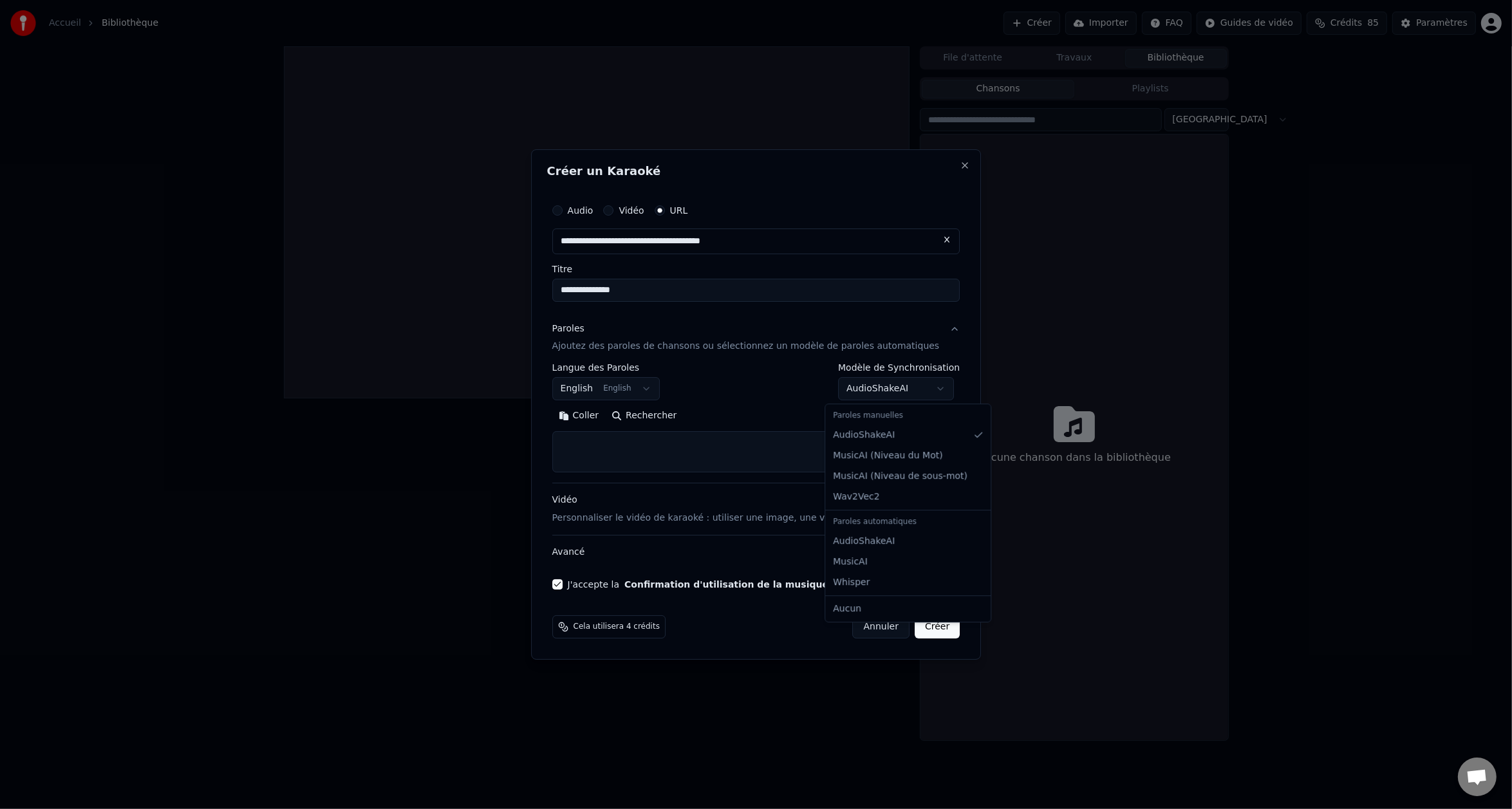
click at [897, 388] on body "**********" at bounding box center [756, 404] width 1512 height 809
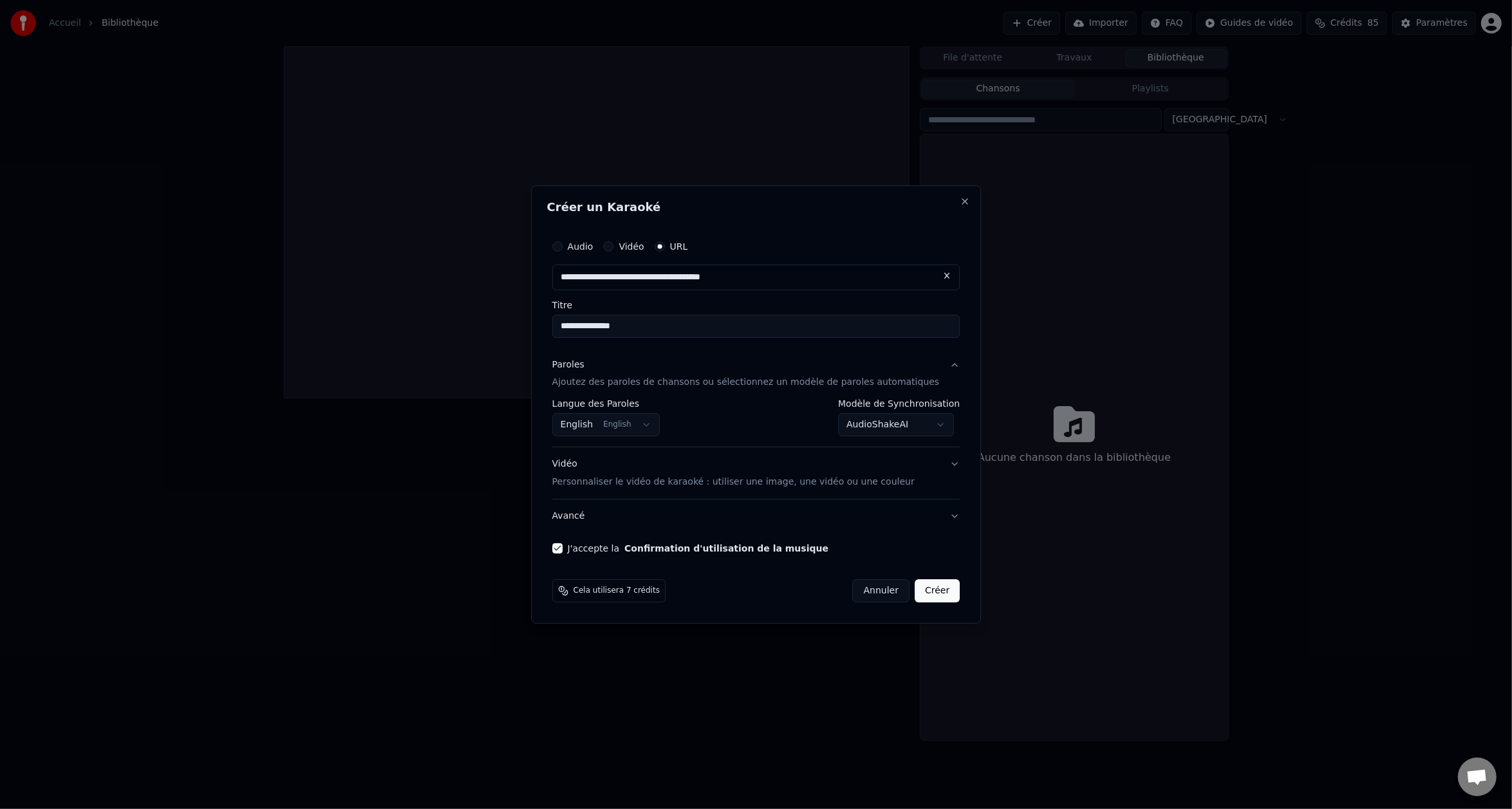
click at [931, 586] on button "Créer" at bounding box center [937, 591] width 45 height 24
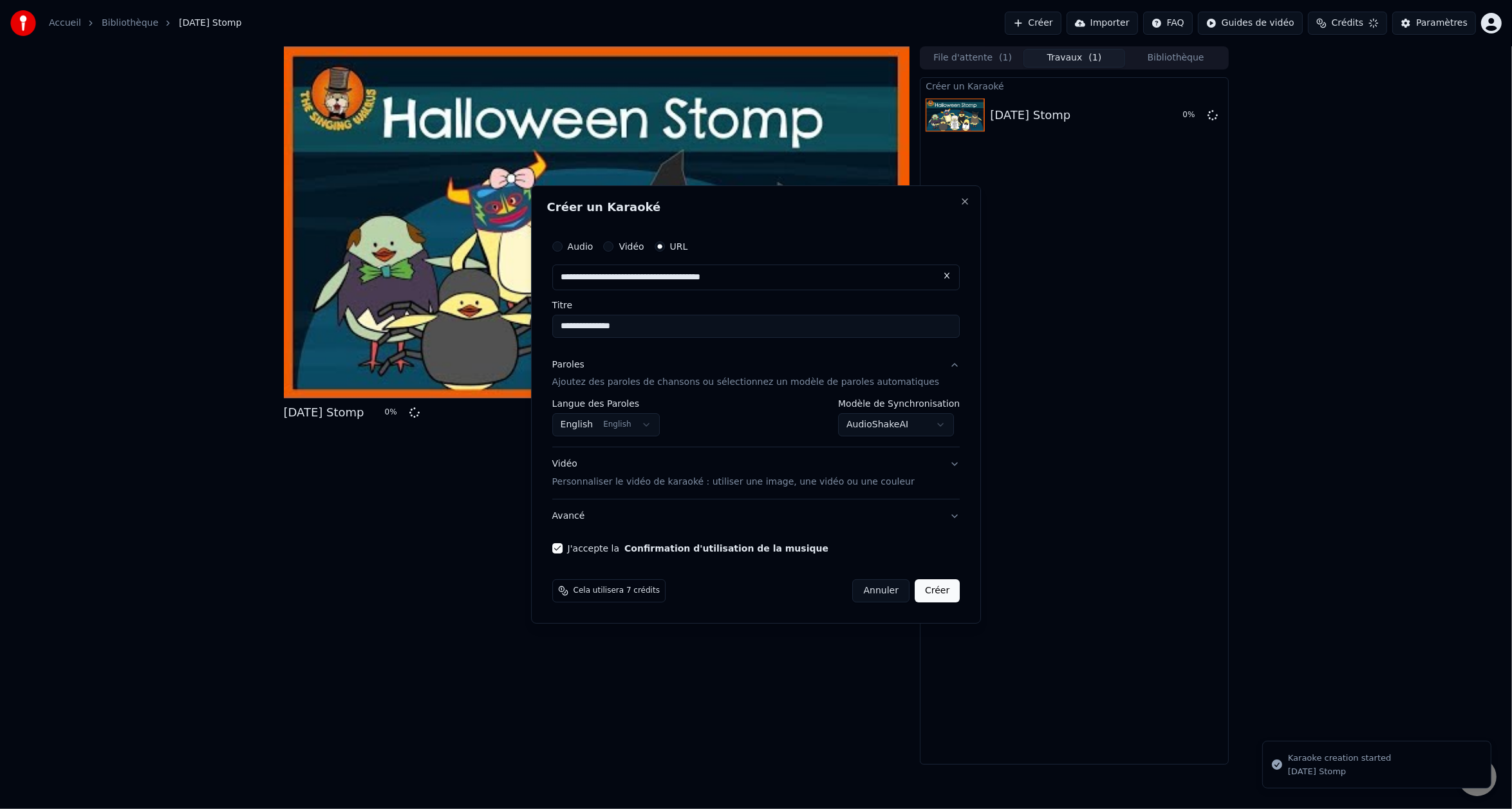
select select "**********"
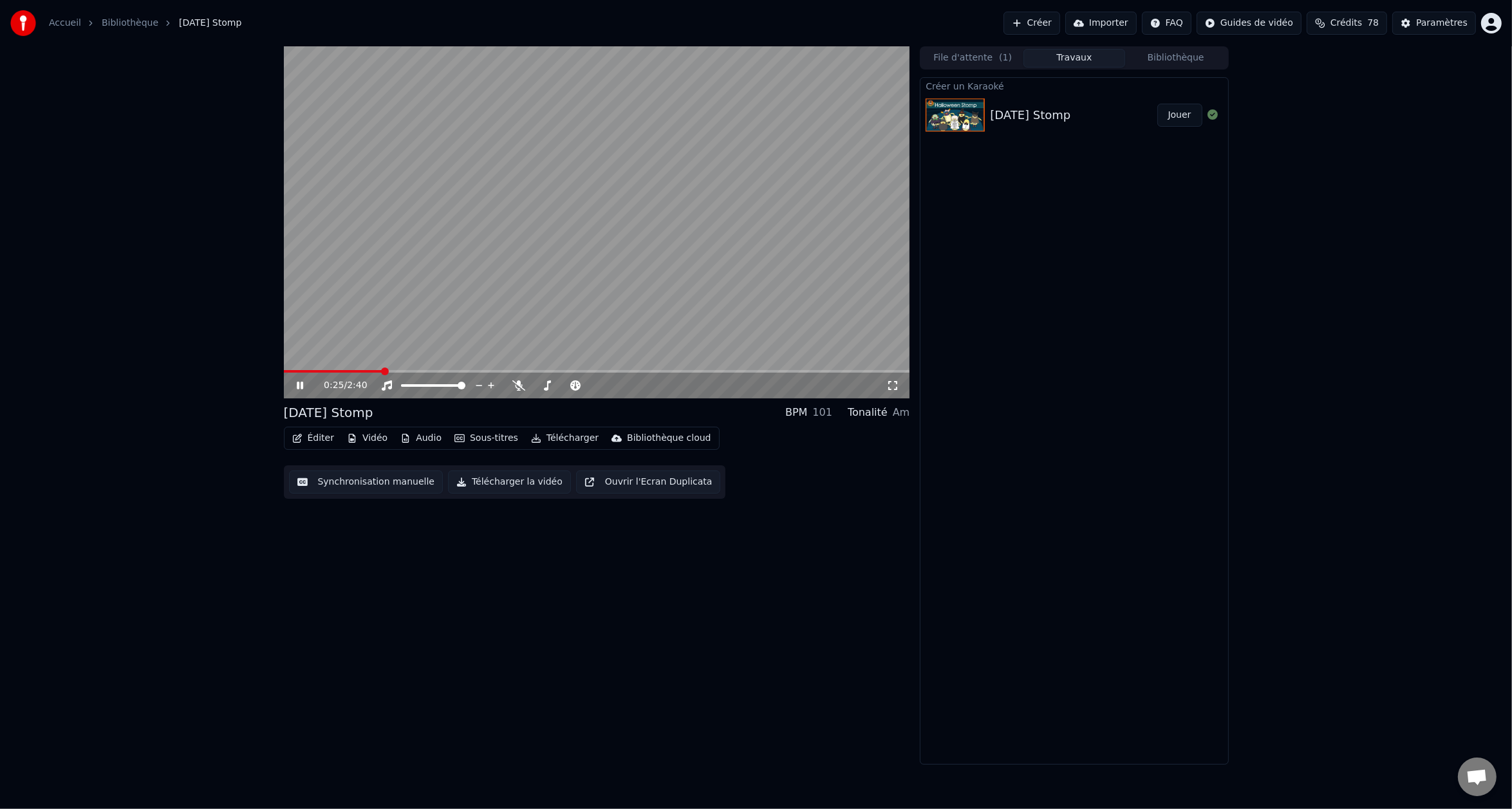
click at [549, 237] on video at bounding box center [597, 222] width 626 height 352
click at [367, 580] on div "0:25 / 2:40 Halloween Stomp BPM 101 Tonalité Am Éditer Vidéo Audio Sous-titres …" at bounding box center [597, 405] width 626 height 718
click at [327, 434] on button "Éditer" at bounding box center [313, 438] width 52 height 18
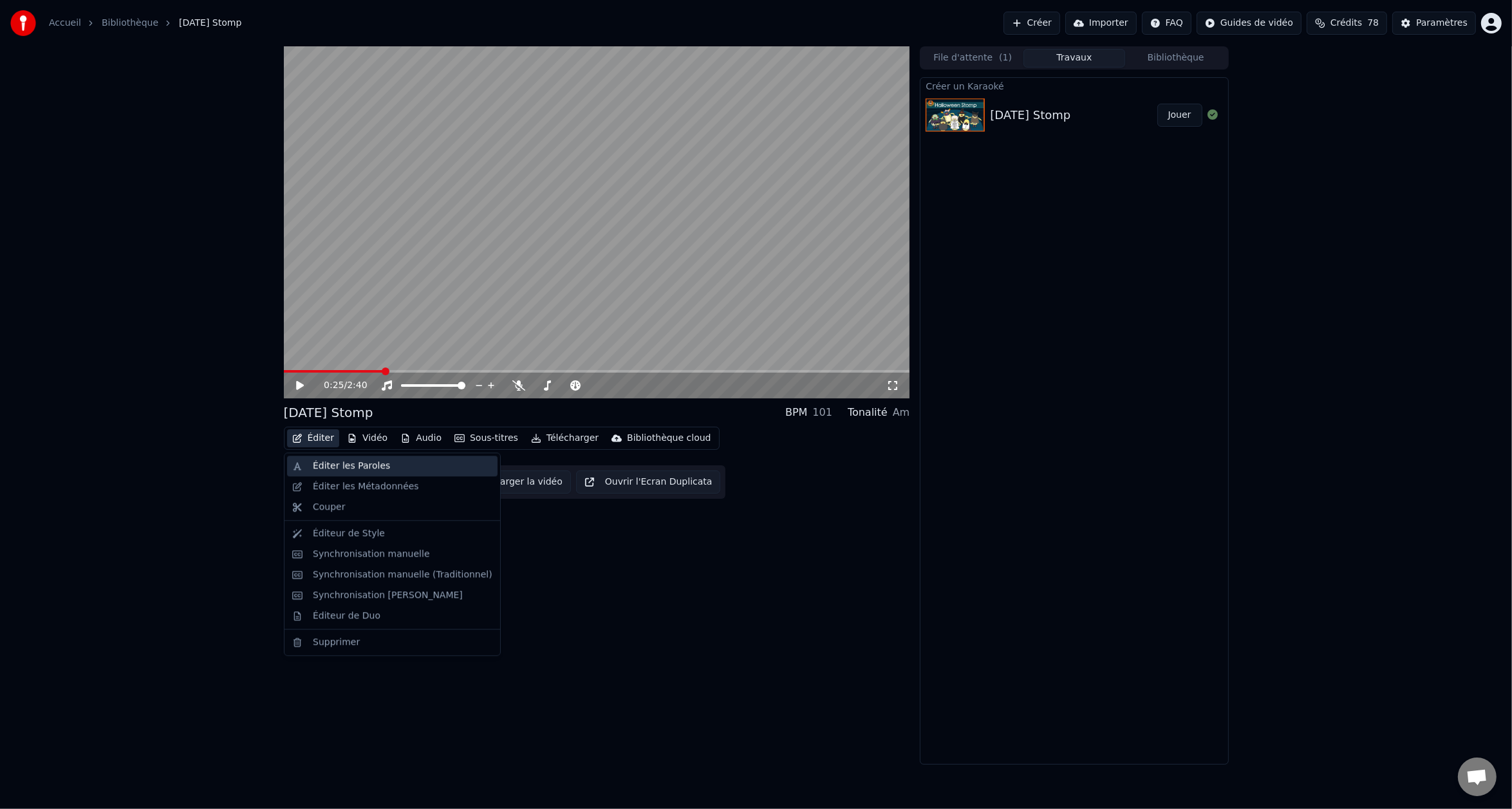
click at [336, 456] on div "Éditer les Paroles" at bounding box center [392, 466] width 210 height 20
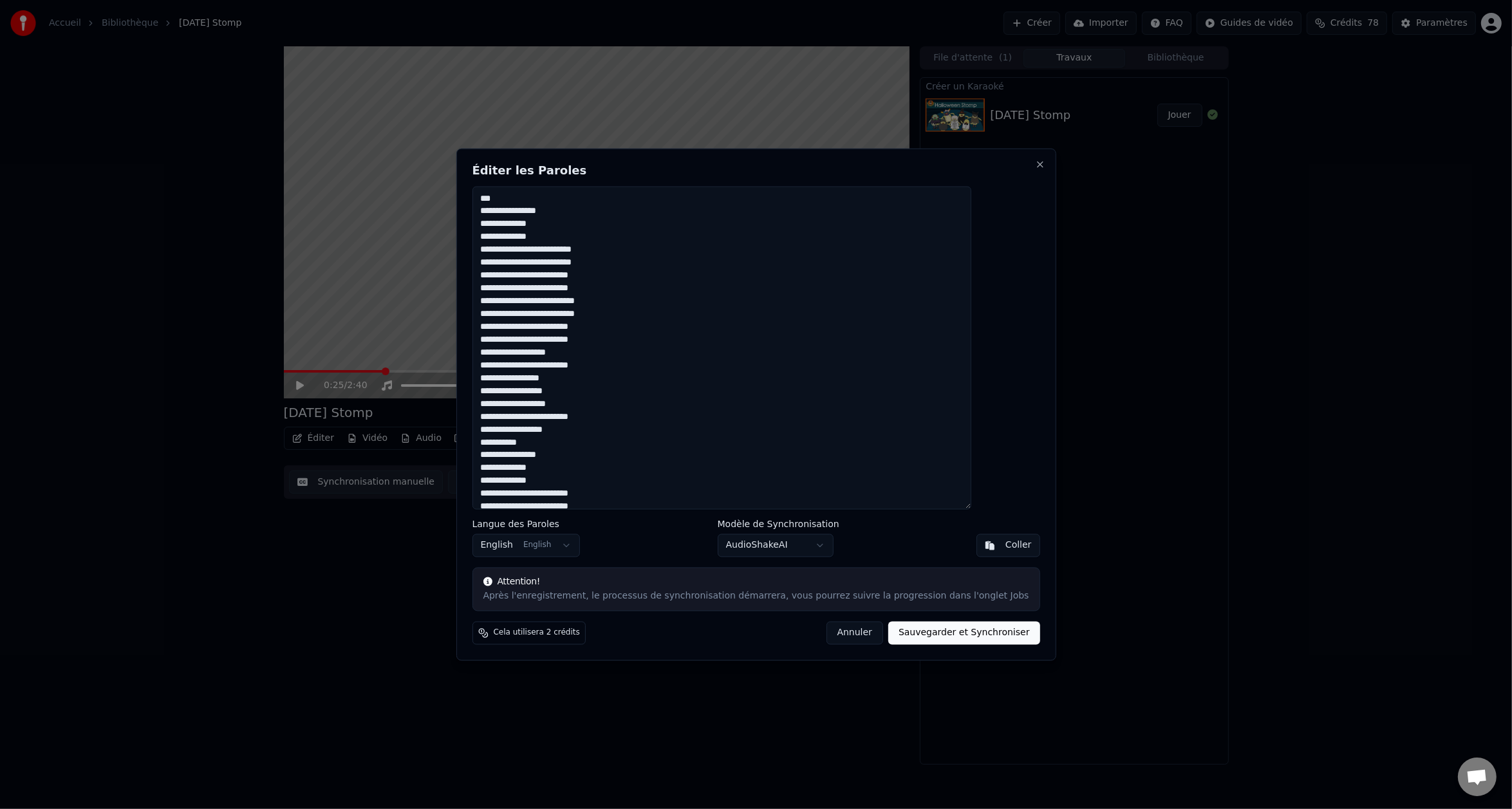
click at [553, 205] on textarea "**********" at bounding box center [721, 348] width 499 height 323
click at [577, 250] on textarea "**********" at bounding box center [721, 348] width 499 height 323
click at [576, 250] on textarea "**********" at bounding box center [721, 348] width 499 height 323
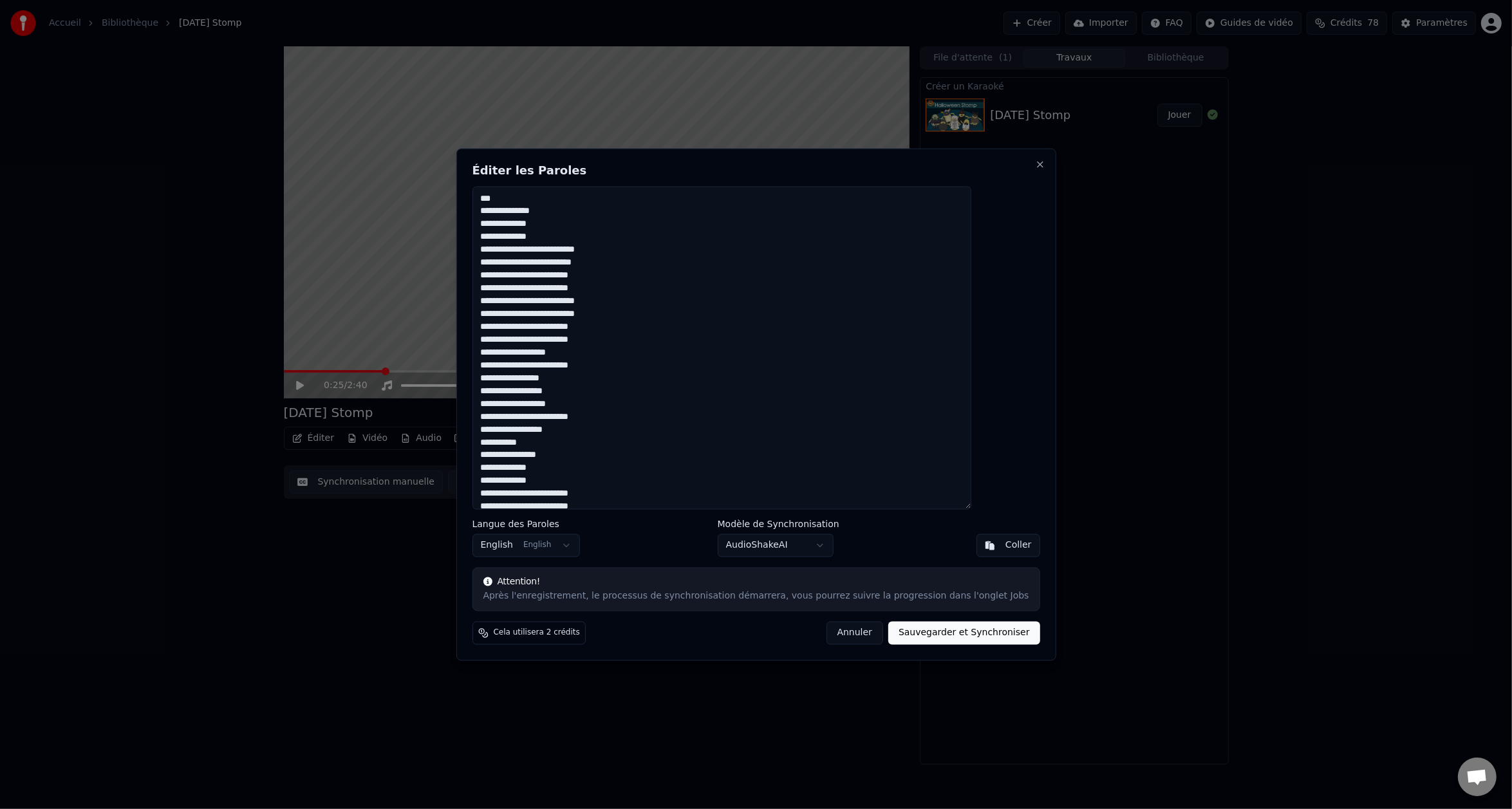
click at [576, 250] on textarea "**********" at bounding box center [721, 348] width 499 height 323
click at [577, 263] on textarea "**********" at bounding box center [721, 348] width 499 height 323
click at [581, 278] on textarea "**********" at bounding box center [721, 348] width 499 height 323
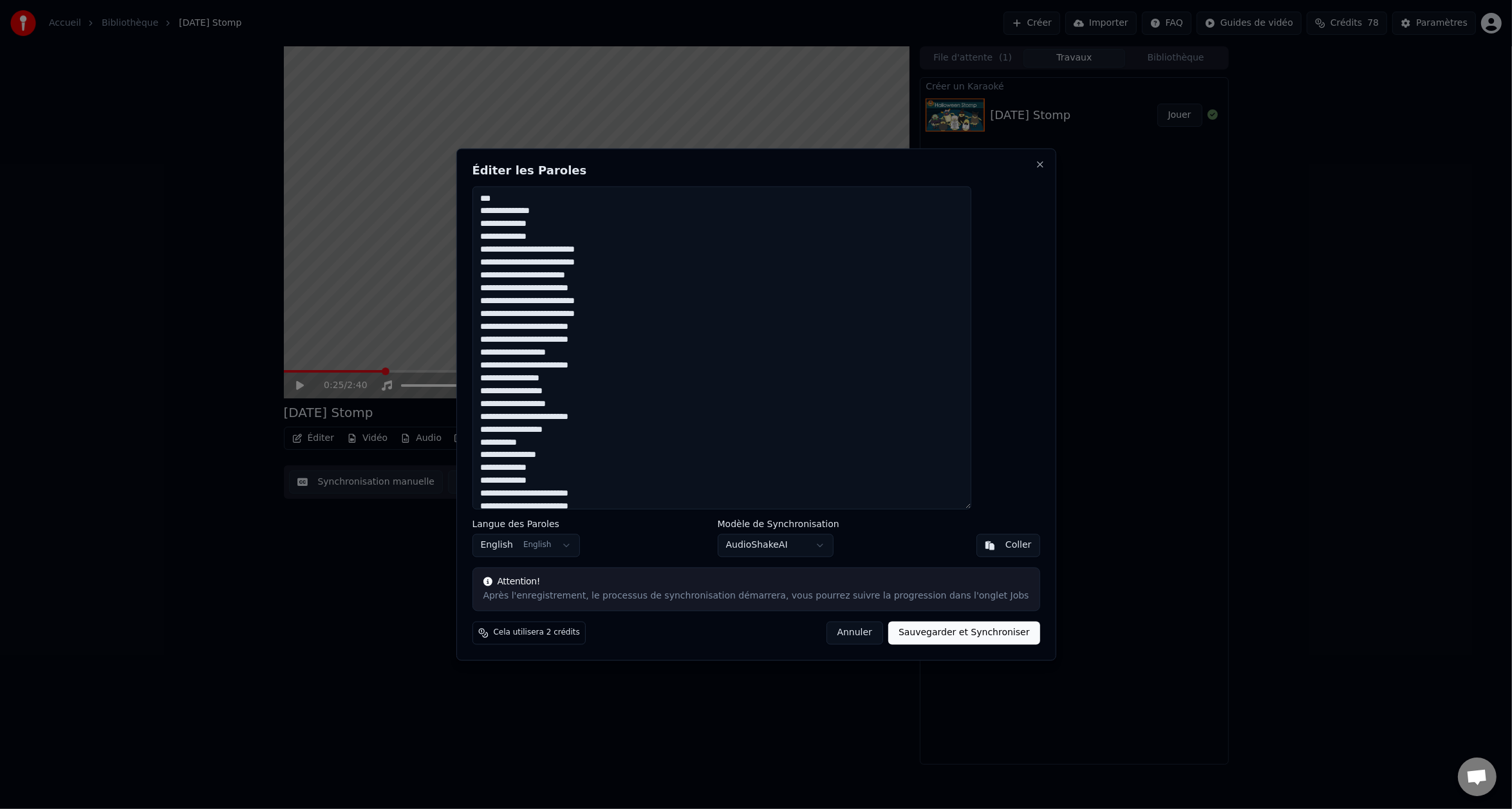
click at [580, 280] on textarea "**********" at bounding box center [721, 348] width 499 height 323
click at [582, 291] on textarea "**********" at bounding box center [721, 348] width 499 height 323
click at [581, 300] on textarea "**********" at bounding box center [721, 348] width 499 height 323
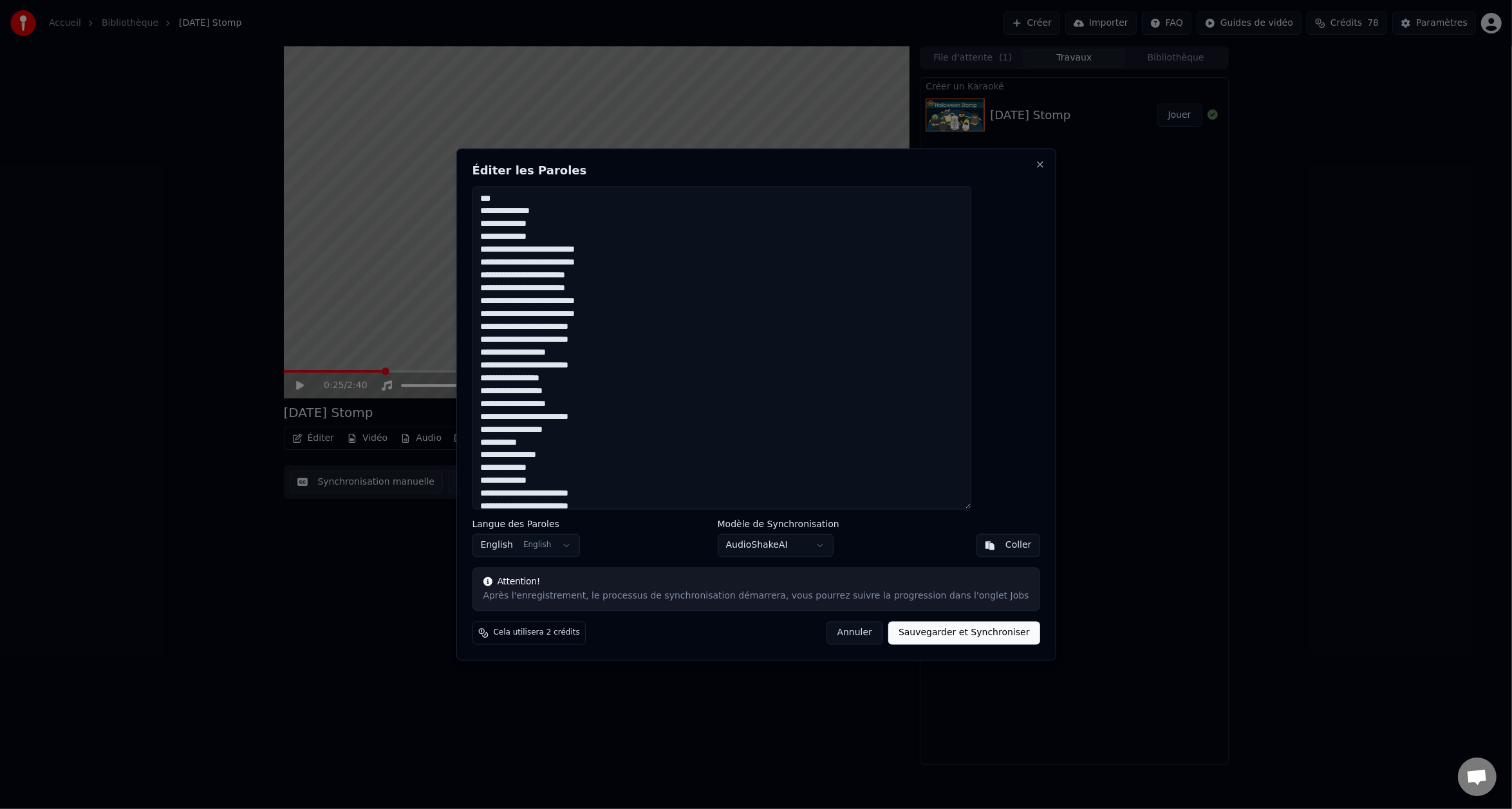
click at [581, 300] on textarea "**********" at bounding box center [721, 348] width 499 height 323
click at [580, 316] on textarea "**********" at bounding box center [721, 348] width 499 height 323
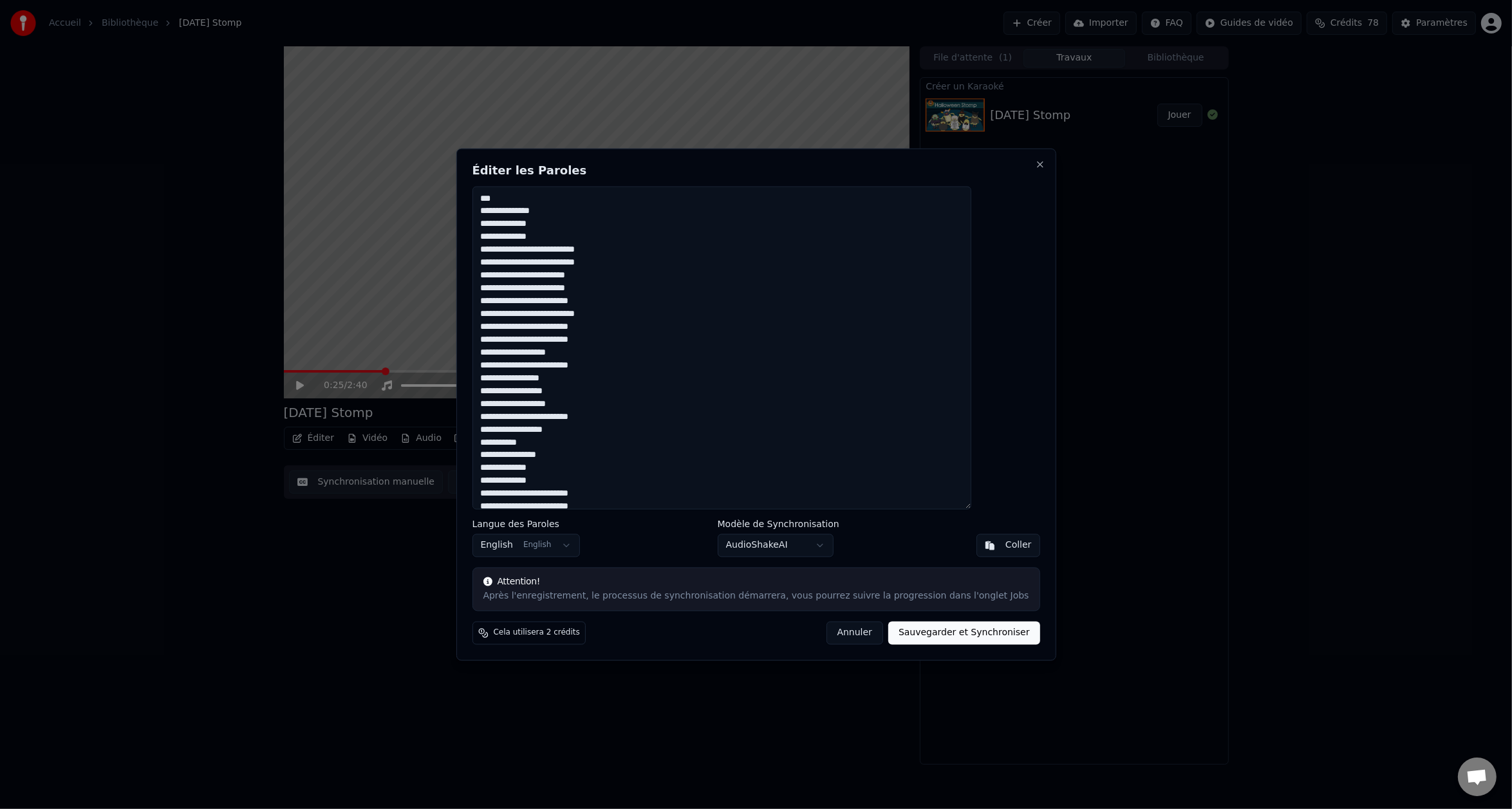
click at [580, 316] on textarea "**********" at bounding box center [721, 348] width 499 height 323
click at [574, 333] on textarea "**********" at bounding box center [721, 348] width 499 height 323
click at [577, 331] on textarea "**********" at bounding box center [721, 348] width 499 height 323
click at [577, 341] on textarea "**********" at bounding box center [721, 348] width 499 height 323
click at [578, 341] on textarea "**********" at bounding box center [721, 348] width 499 height 323
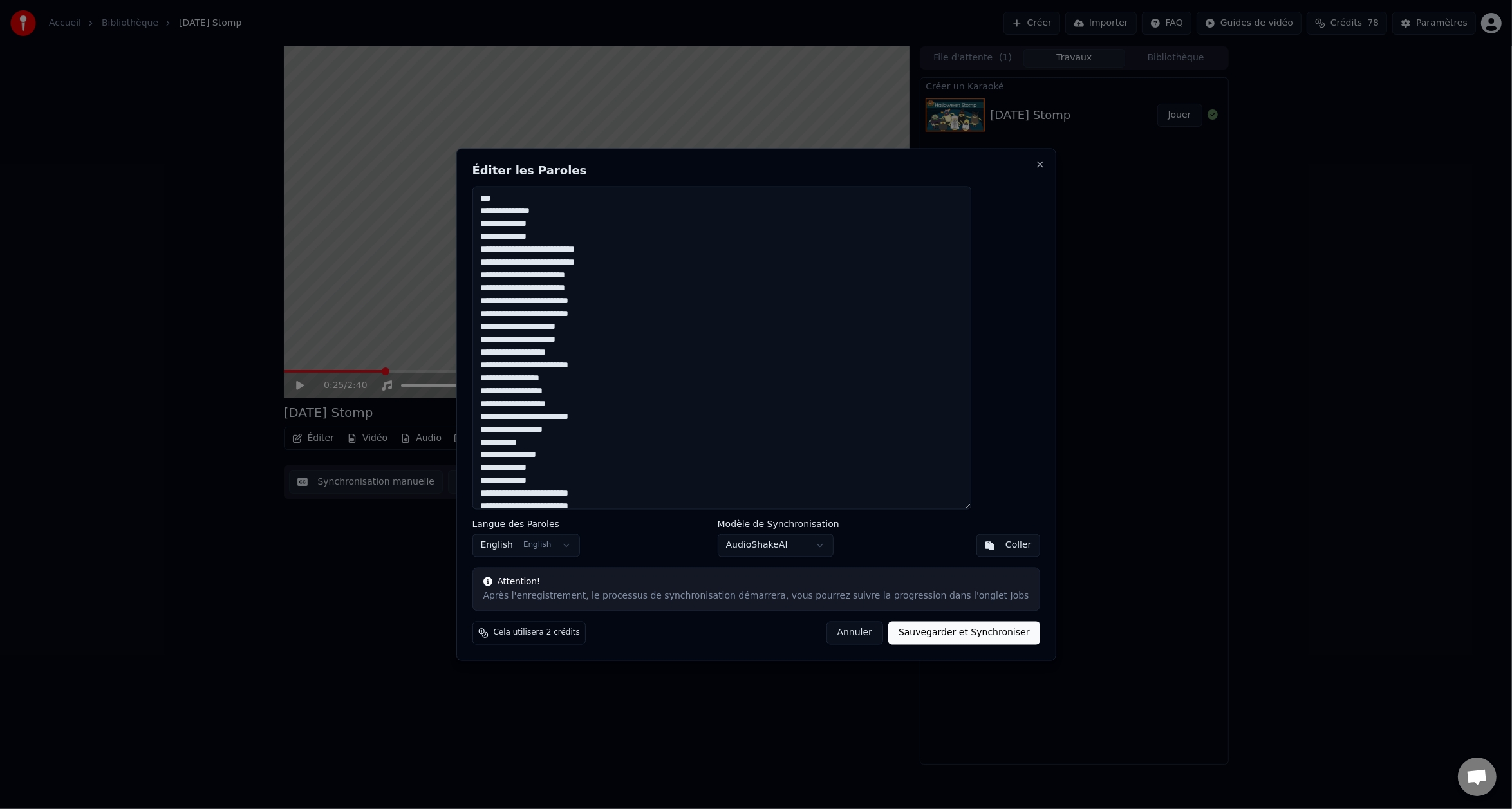
type textarea "**********"
click at [934, 633] on button "Sauvegarder et Synchroniser" at bounding box center [964, 633] width 152 height 24
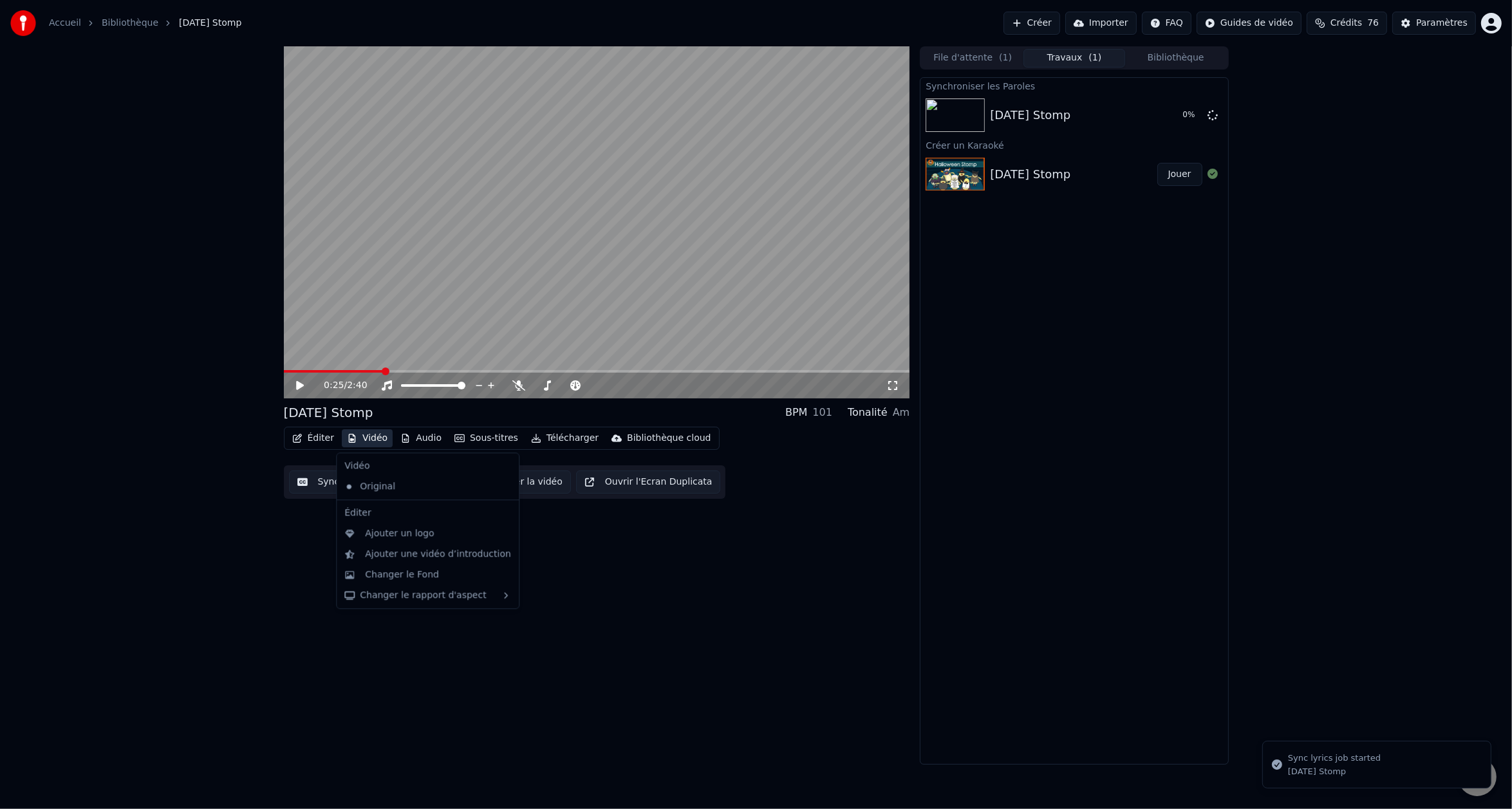
click at [365, 433] on button "Vidéo" at bounding box center [367, 438] width 51 height 18
click at [425, 575] on div "Changer le Fond" at bounding box center [402, 574] width 74 height 13
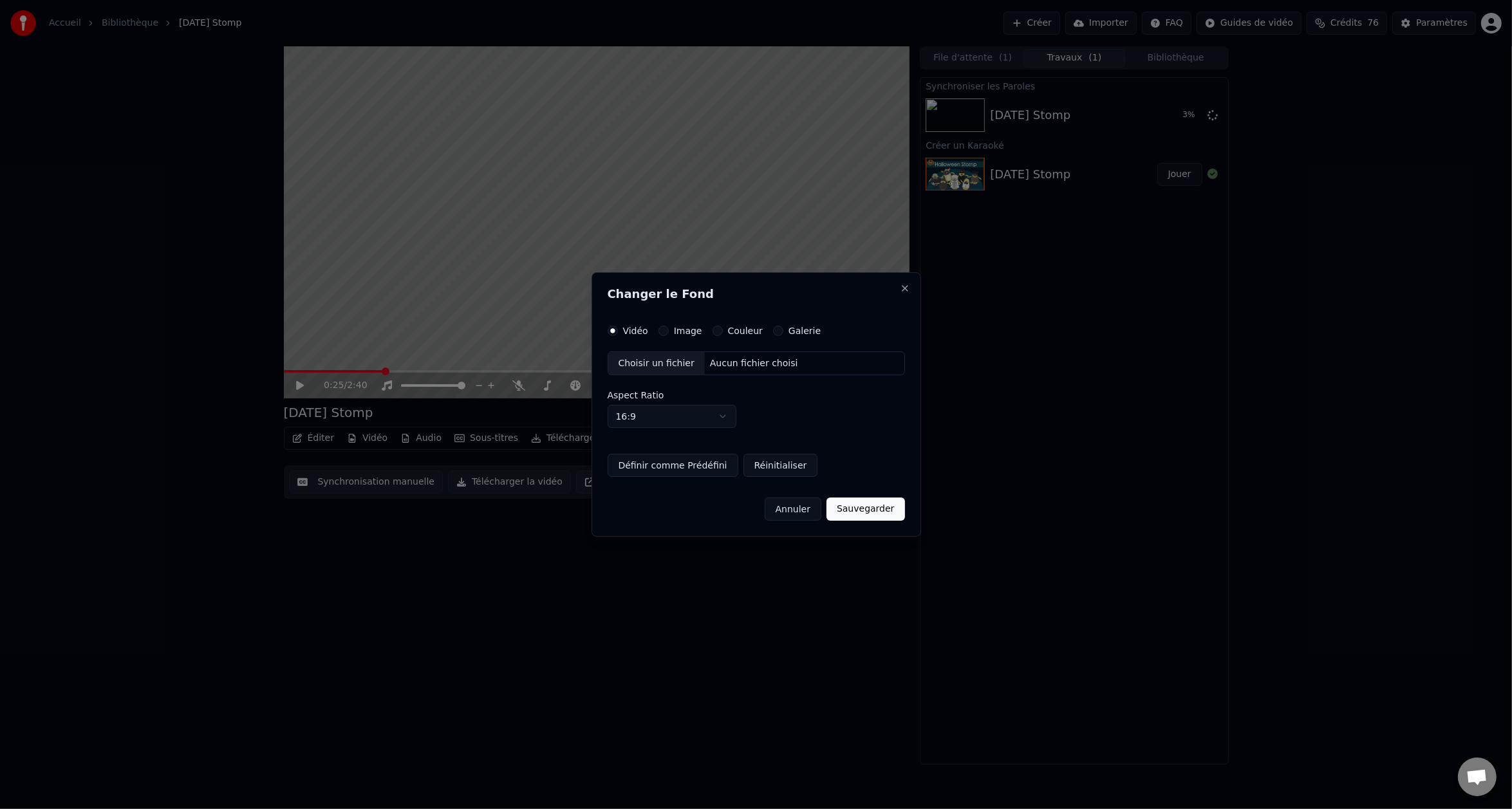
click at [720, 334] on div "Couleur" at bounding box center [737, 331] width 51 height 10
click at [717, 331] on button "Couleur" at bounding box center [717, 331] width 10 height 10
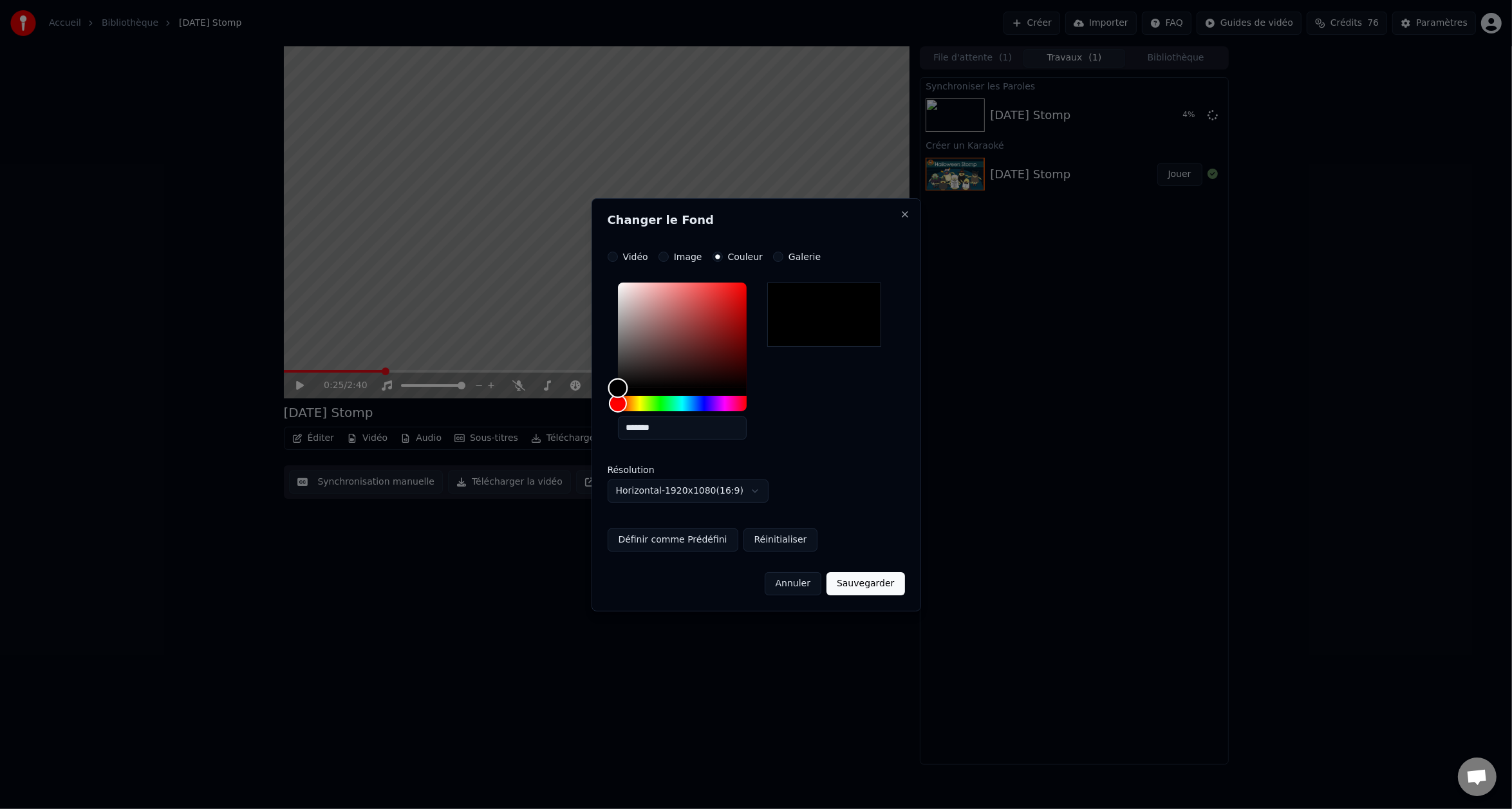
click at [613, 389] on div "Color" at bounding box center [618, 388] width 20 height 20
click at [865, 580] on button "Sauvegarder" at bounding box center [865, 584] width 77 height 24
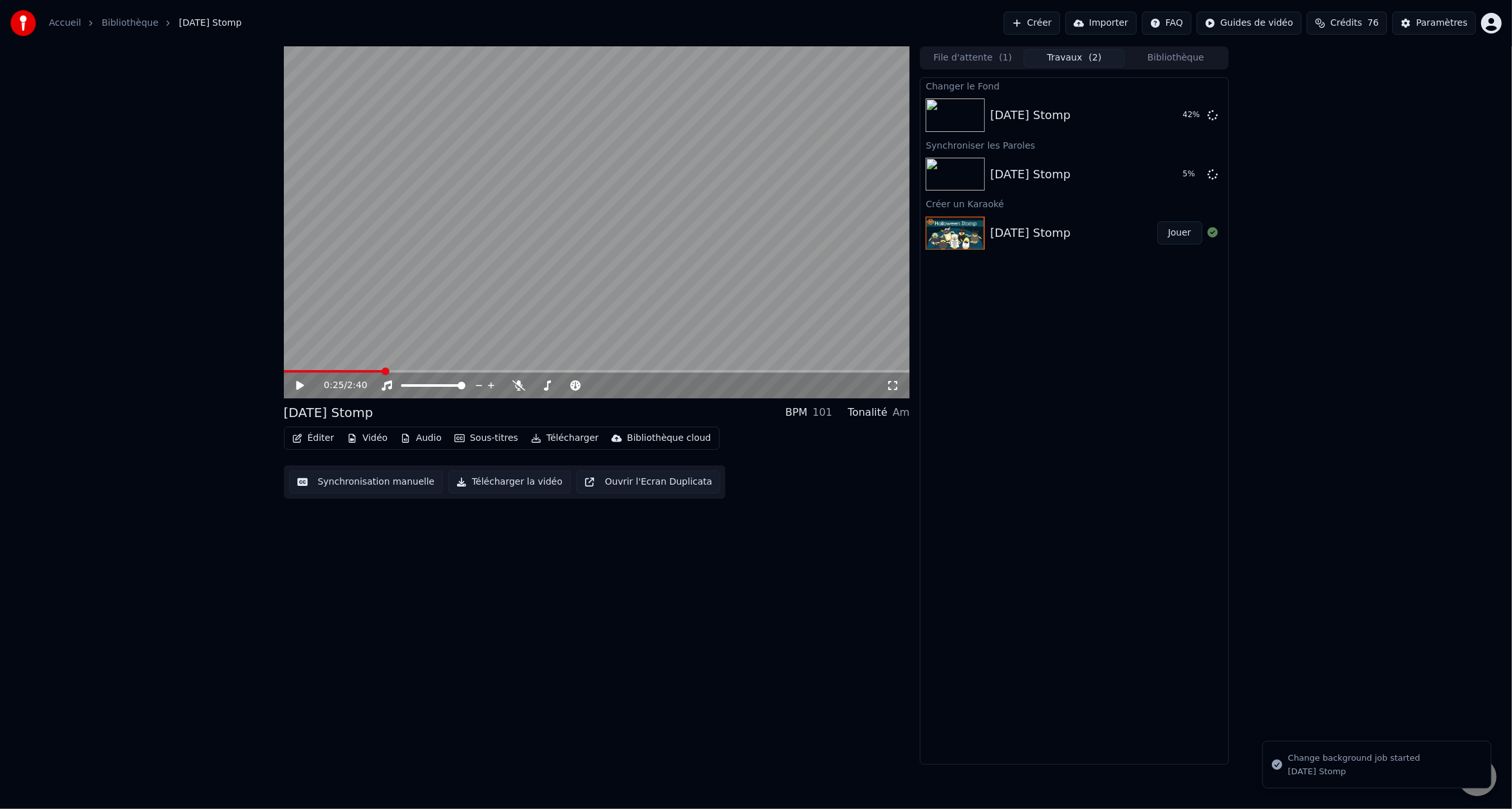
click at [295, 384] on icon at bounding box center [309, 386] width 30 height 10
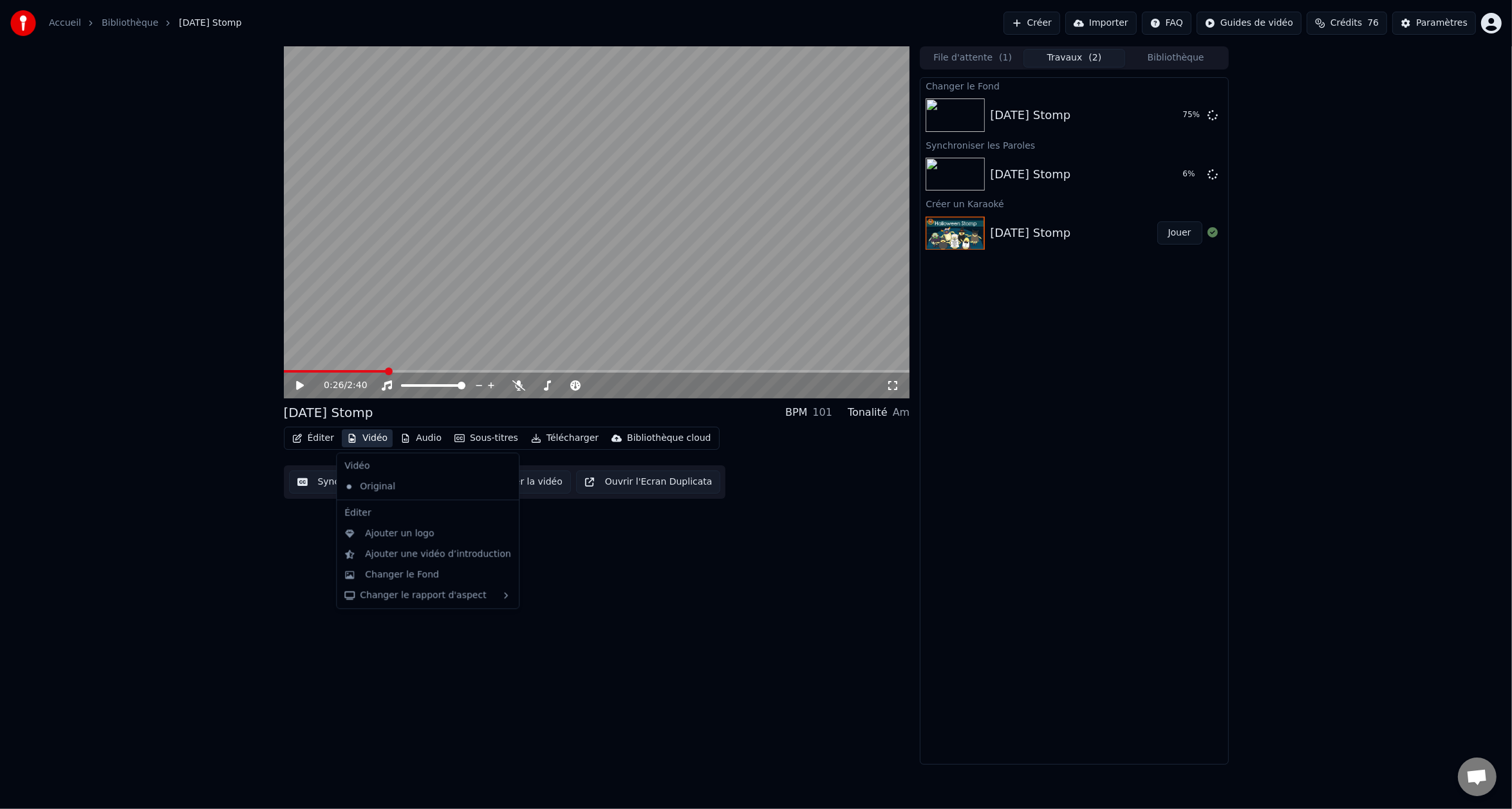
click at [365, 437] on button "Vidéo" at bounding box center [367, 438] width 51 height 18
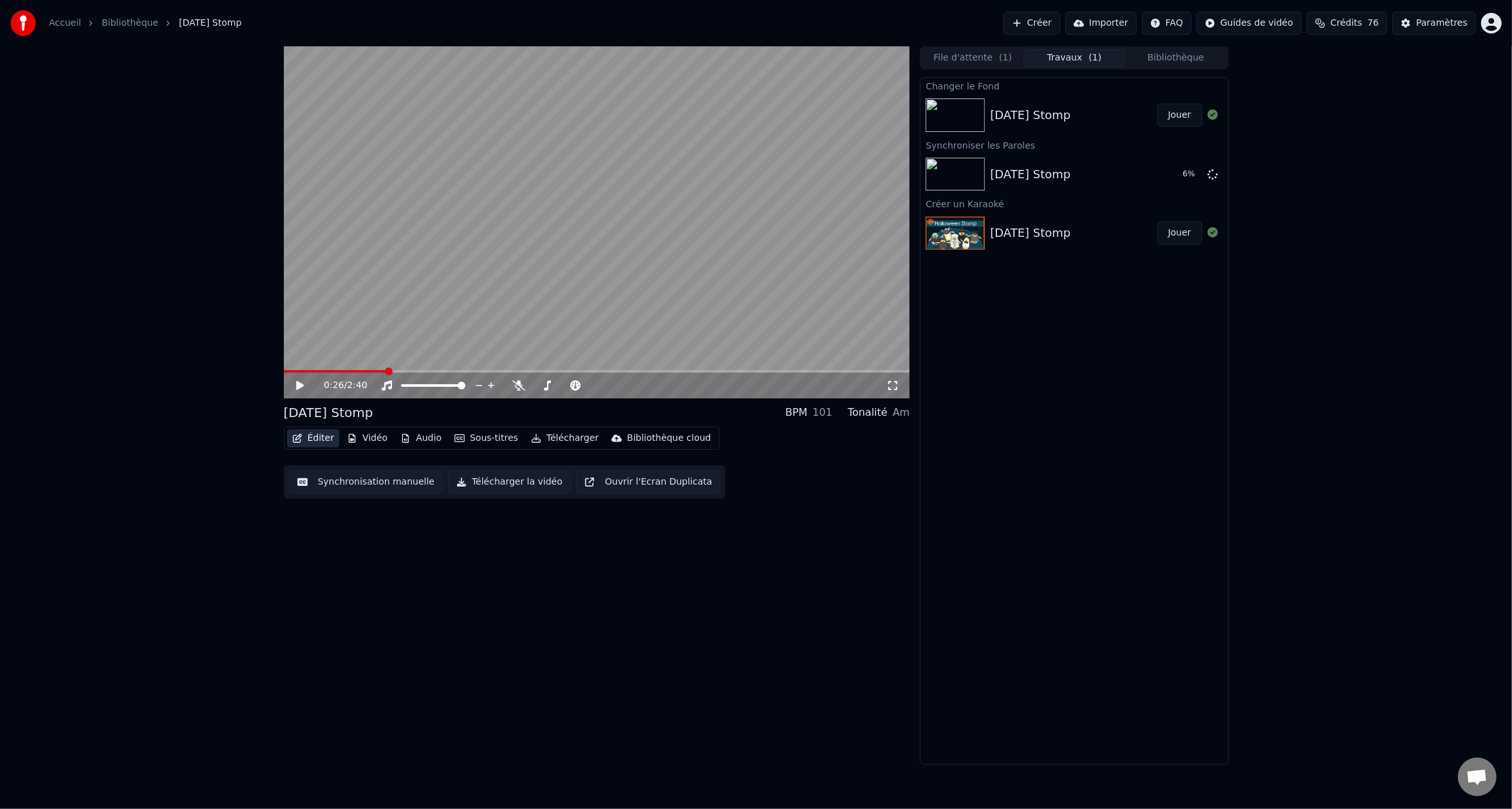
click at [317, 439] on button "Éditer" at bounding box center [313, 438] width 52 height 18
click at [328, 439] on button "Éditer" at bounding box center [313, 438] width 52 height 18
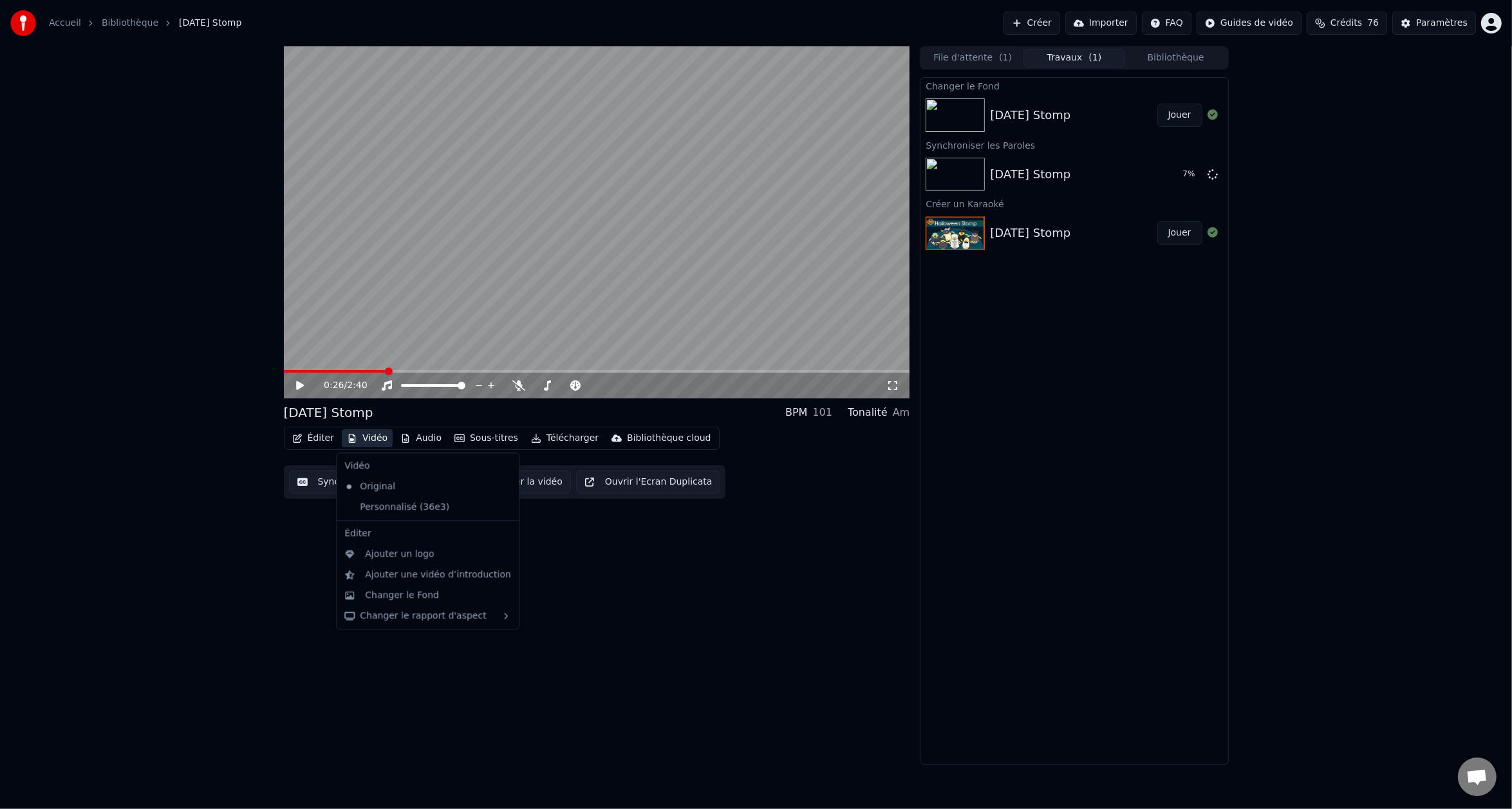
click at [357, 440] on button "Vidéo" at bounding box center [367, 438] width 51 height 18
click at [380, 512] on div "Personnalisé (36e3)" at bounding box center [418, 507] width 157 height 20
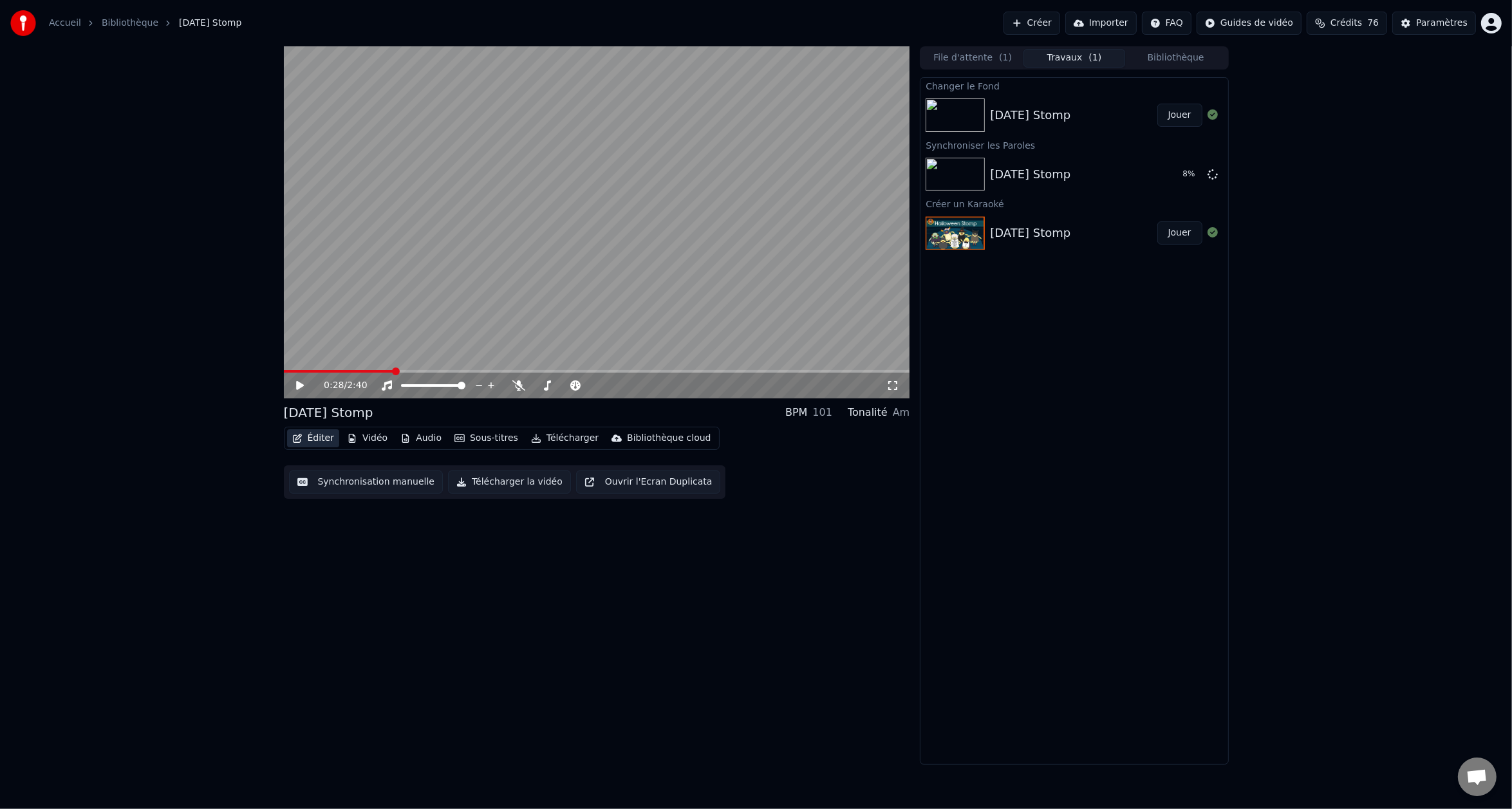
click at [321, 435] on button "Éditer" at bounding box center [313, 438] width 52 height 18
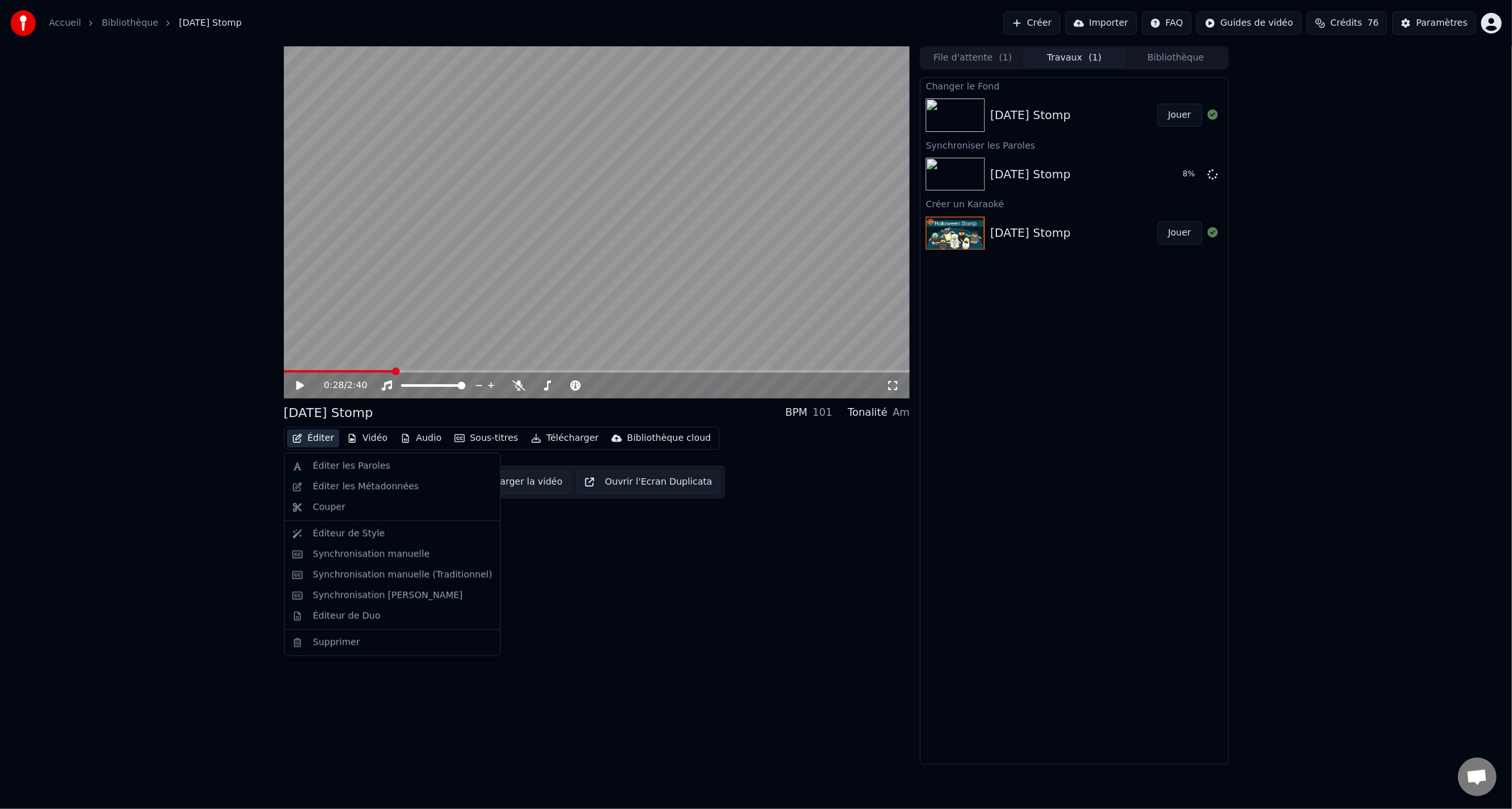
click at [321, 435] on button "Éditer" at bounding box center [313, 438] width 52 height 18
click at [349, 464] on div "Éditer les Paroles" at bounding box center [351, 466] width 77 height 13
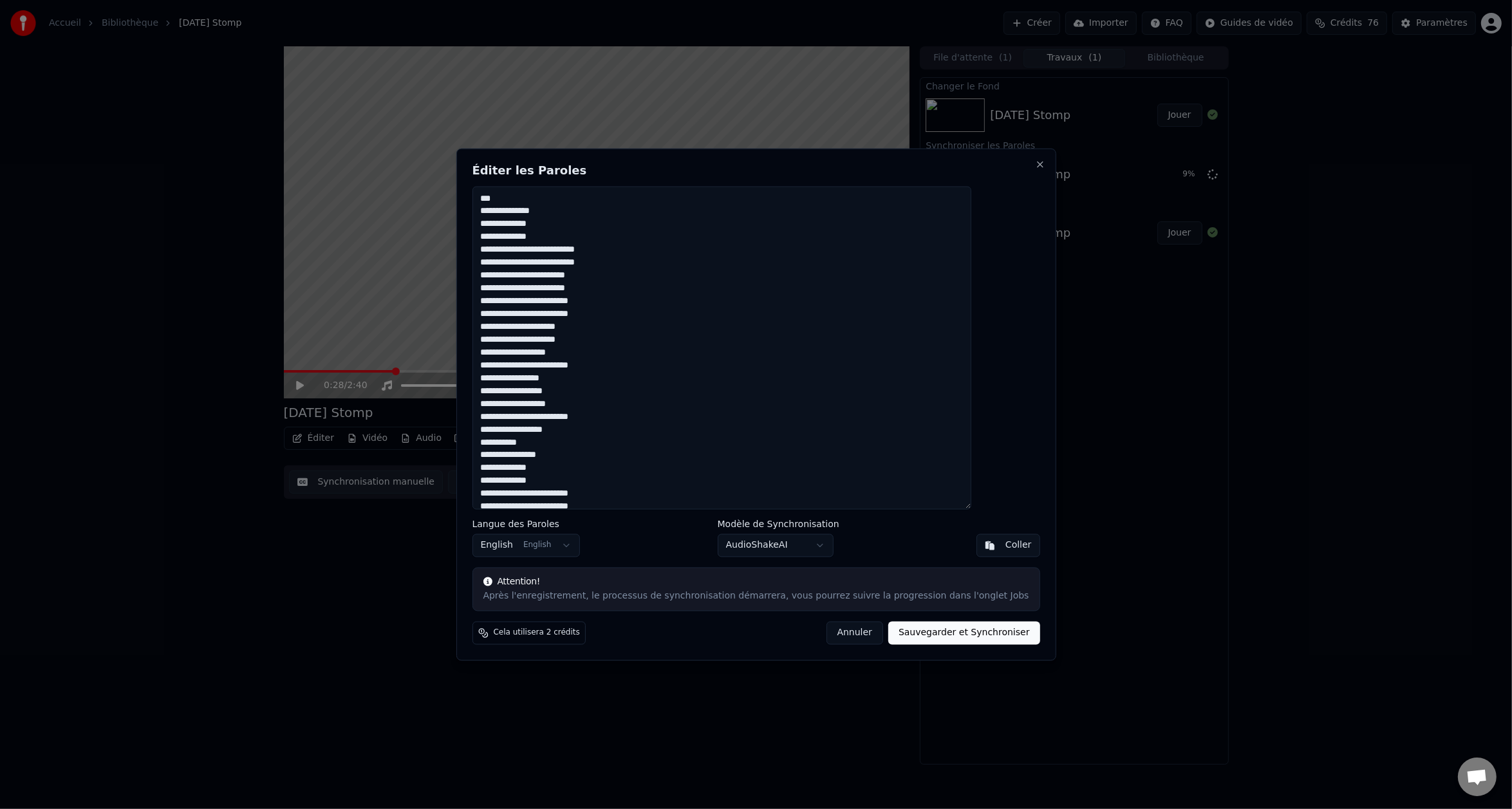
click at [917, 626] on button "Sauvegarder et Synchroniser" at bounding box center [964, 633] width 152 height 24
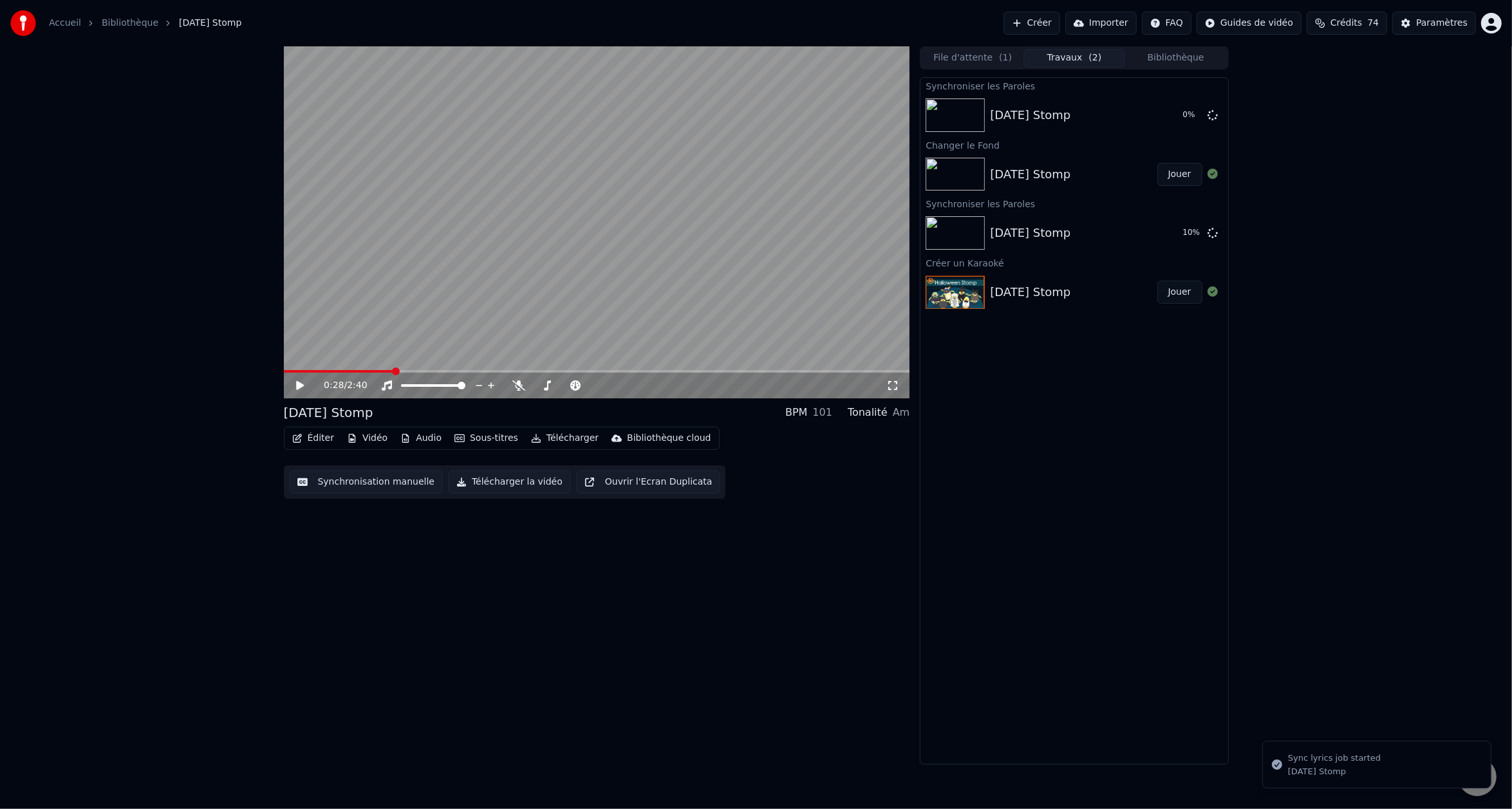
click at [351, 370] on video at bounding box center [597, 222] width 626 height 352
click at [305, 384] on icon at bounding box center [309, 386] width 30 height 10
click at [299, 386] on icon at bounding box center [300, 385] width 7 height 8
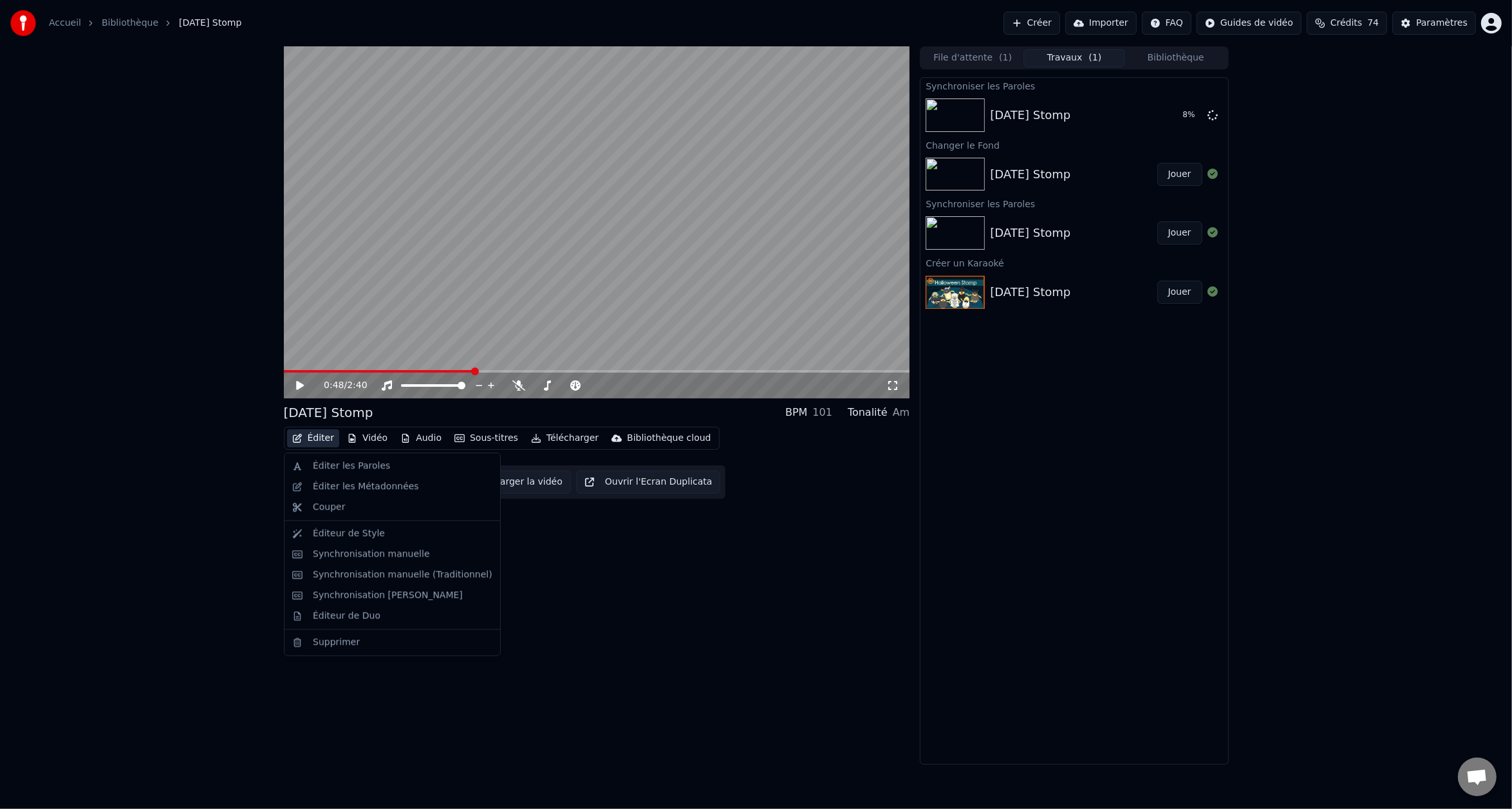
click at [310, 441] on button "Éditer" at bounding box center [313, 438] width 52 height 18
click at [373, 534] on div "Éditeur de Style" at bounding box center [349, 533] width 72 height 13
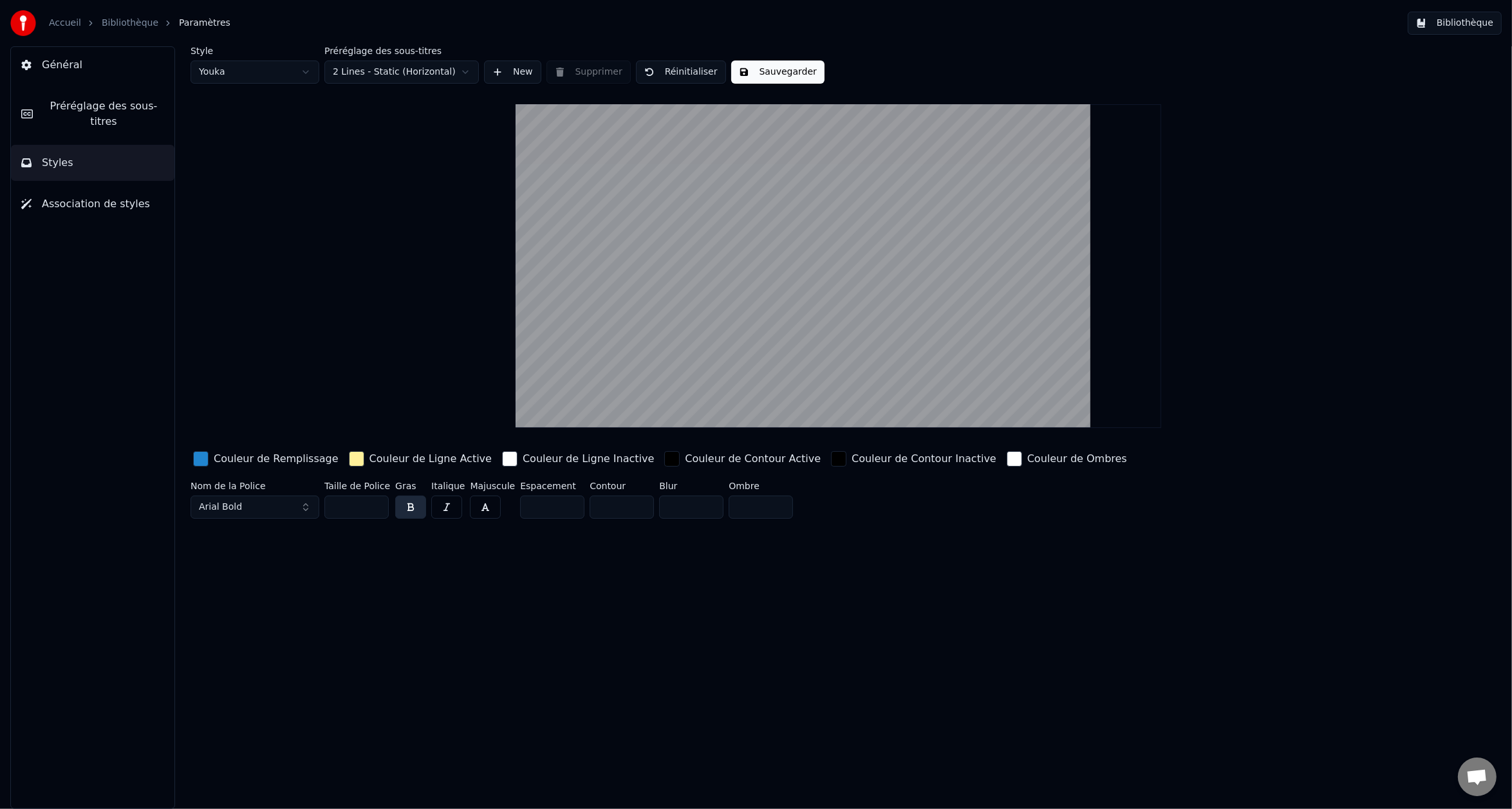
click at [72, 108] on span "Préréglage des sous-titres" at bounding box center [104, 114] width 121 height 31
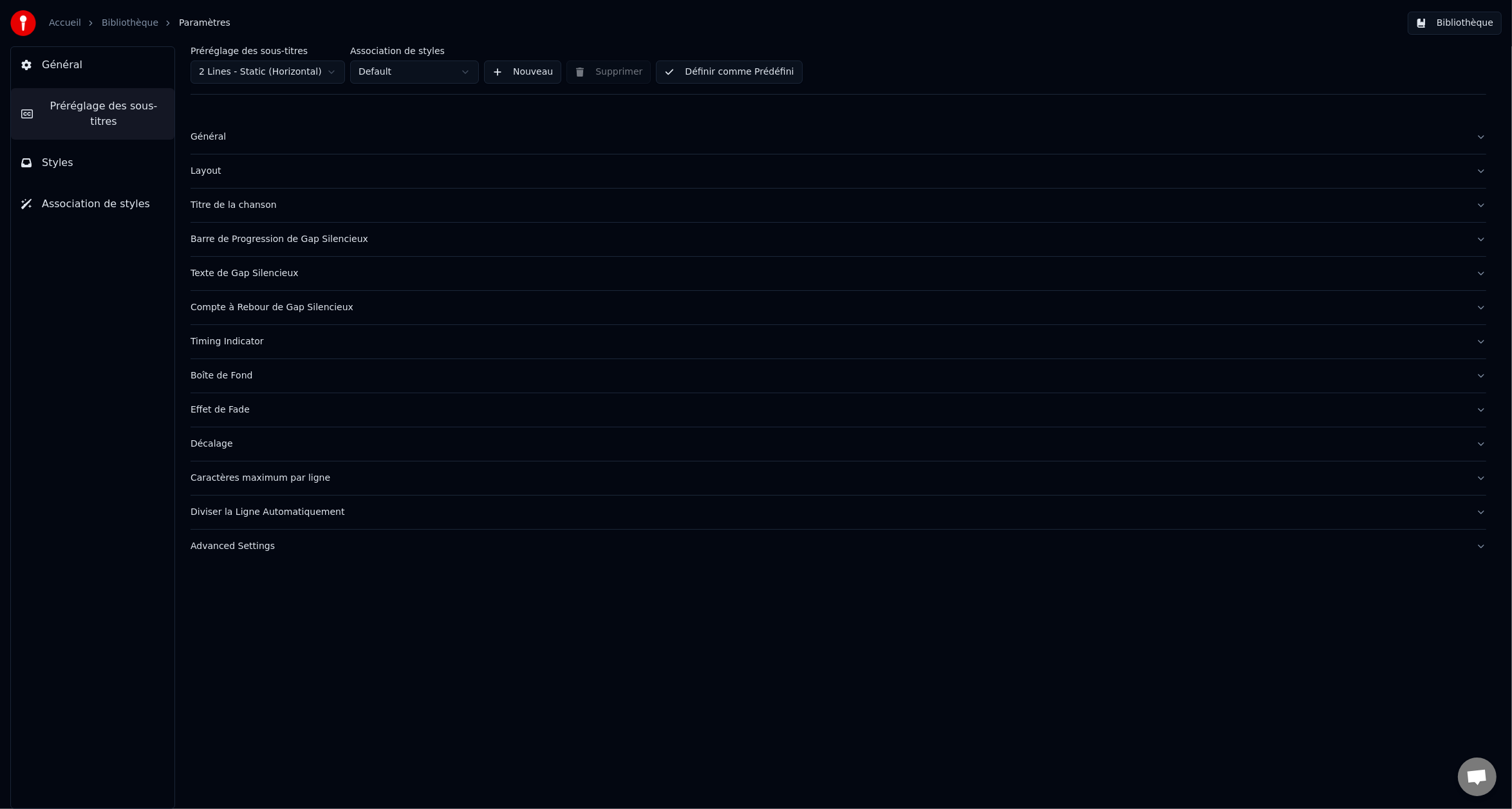
click at [231, 271] on div "Texte de Gap Silencieux" at bounding box center [828, 273] width 1275 height 13
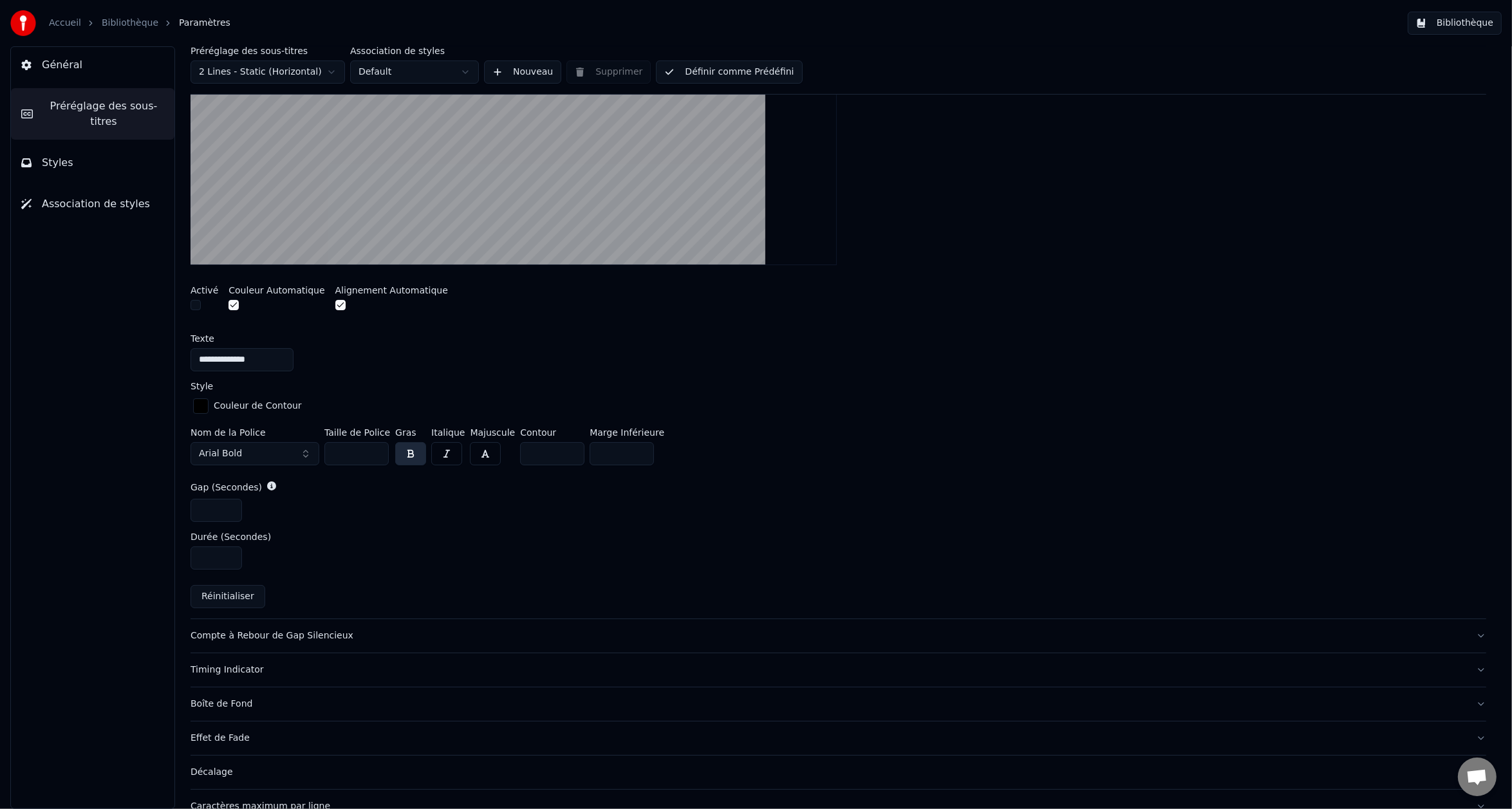
scroll to position [464, 0]
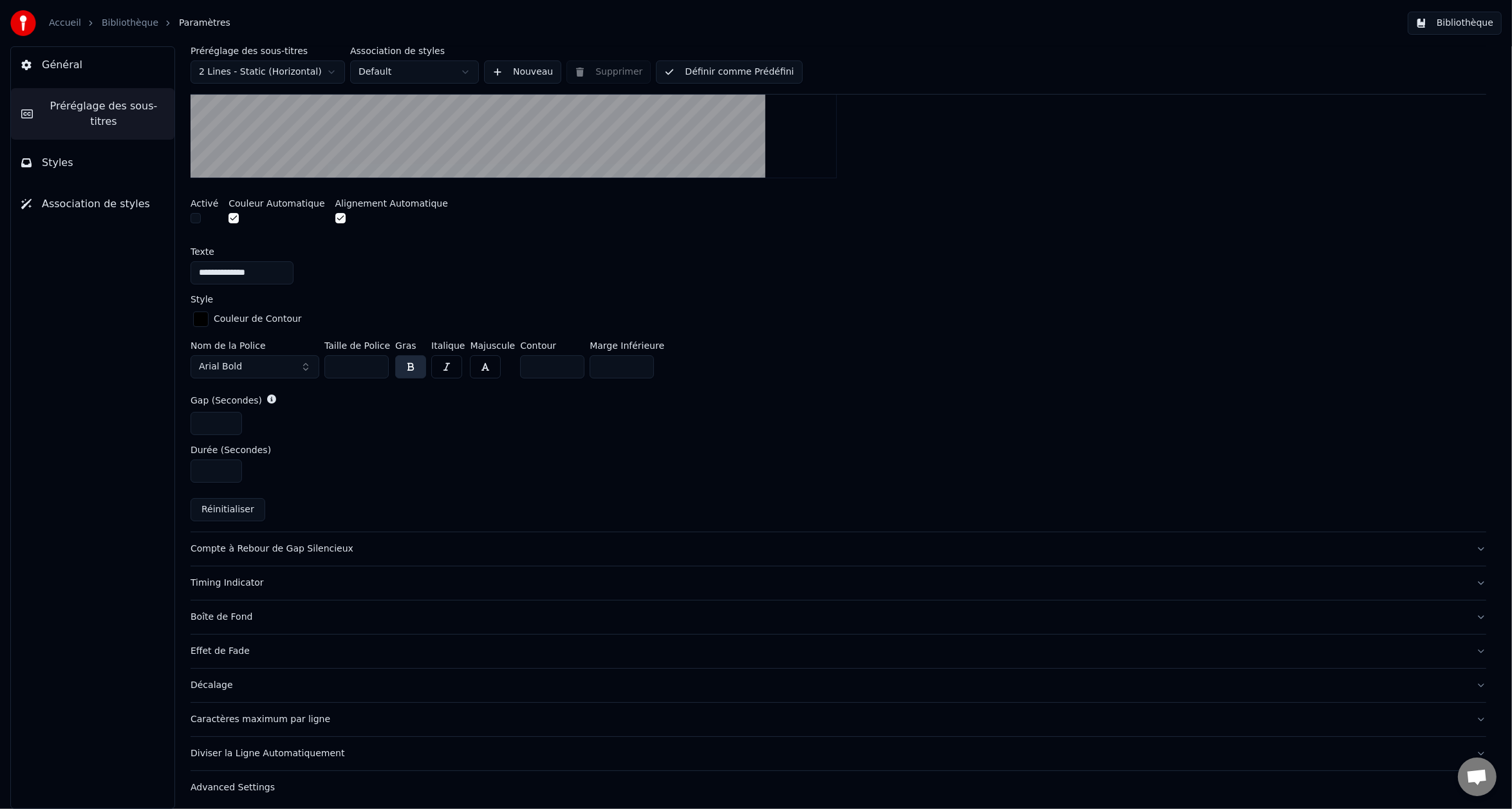
click at [268, 617] on div "Boîte de Fond" at bounding box center [828, 616] width 1275 height 13
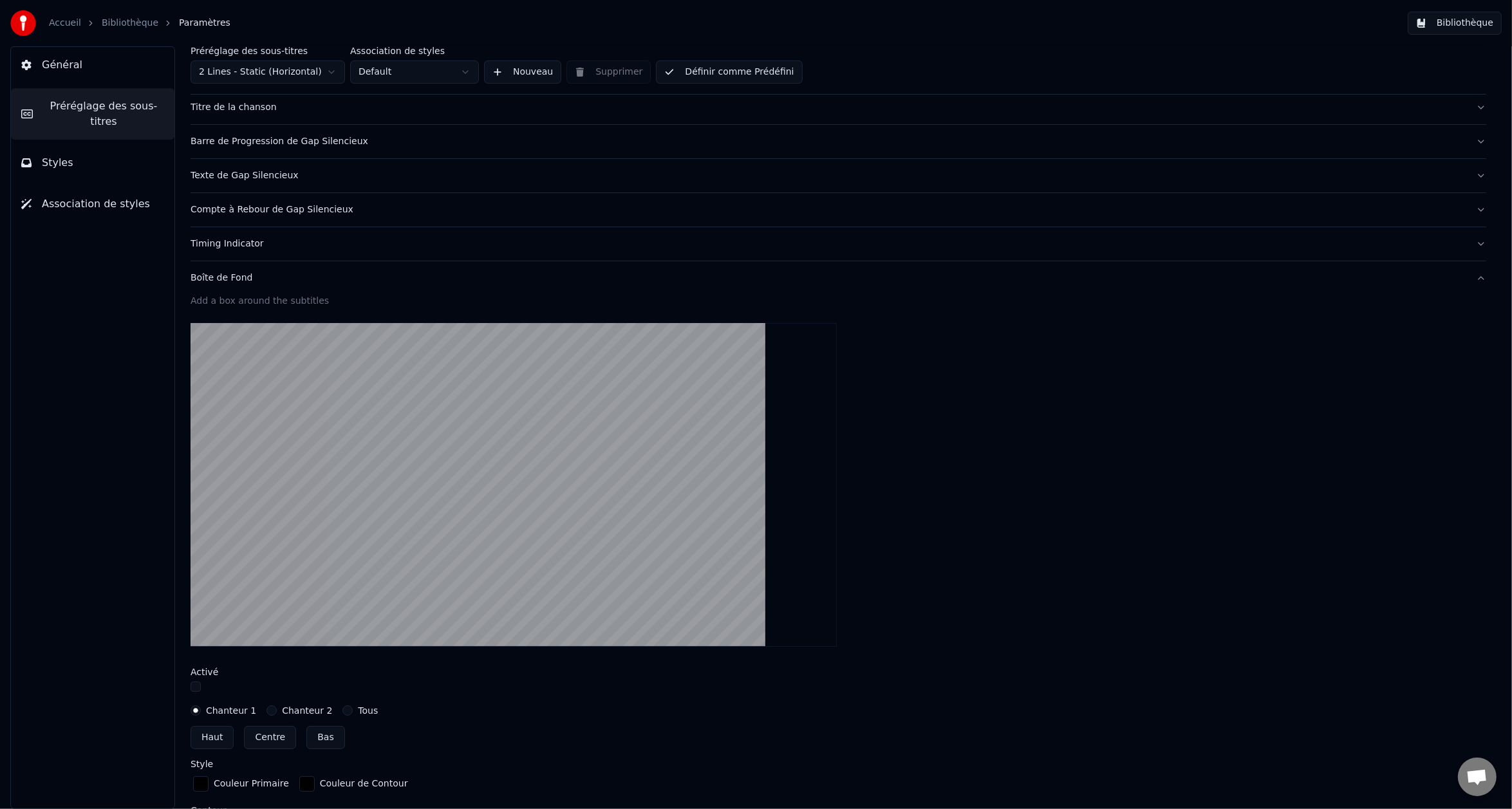
scroll to position [0, 0]
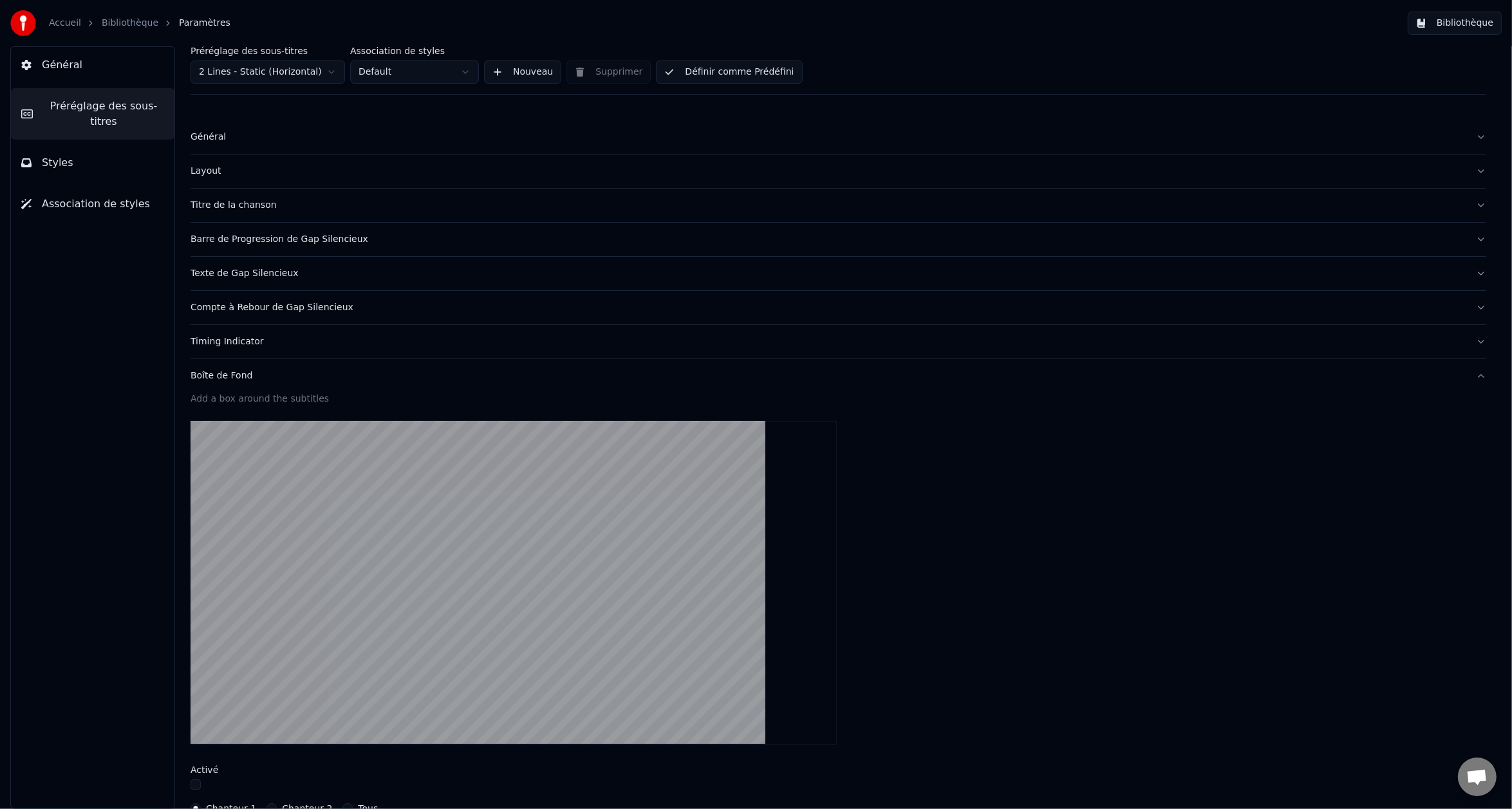
click at [233, 365] on button "Boîte de Fond" at bounding box center [838, 376] width 1296 height 34
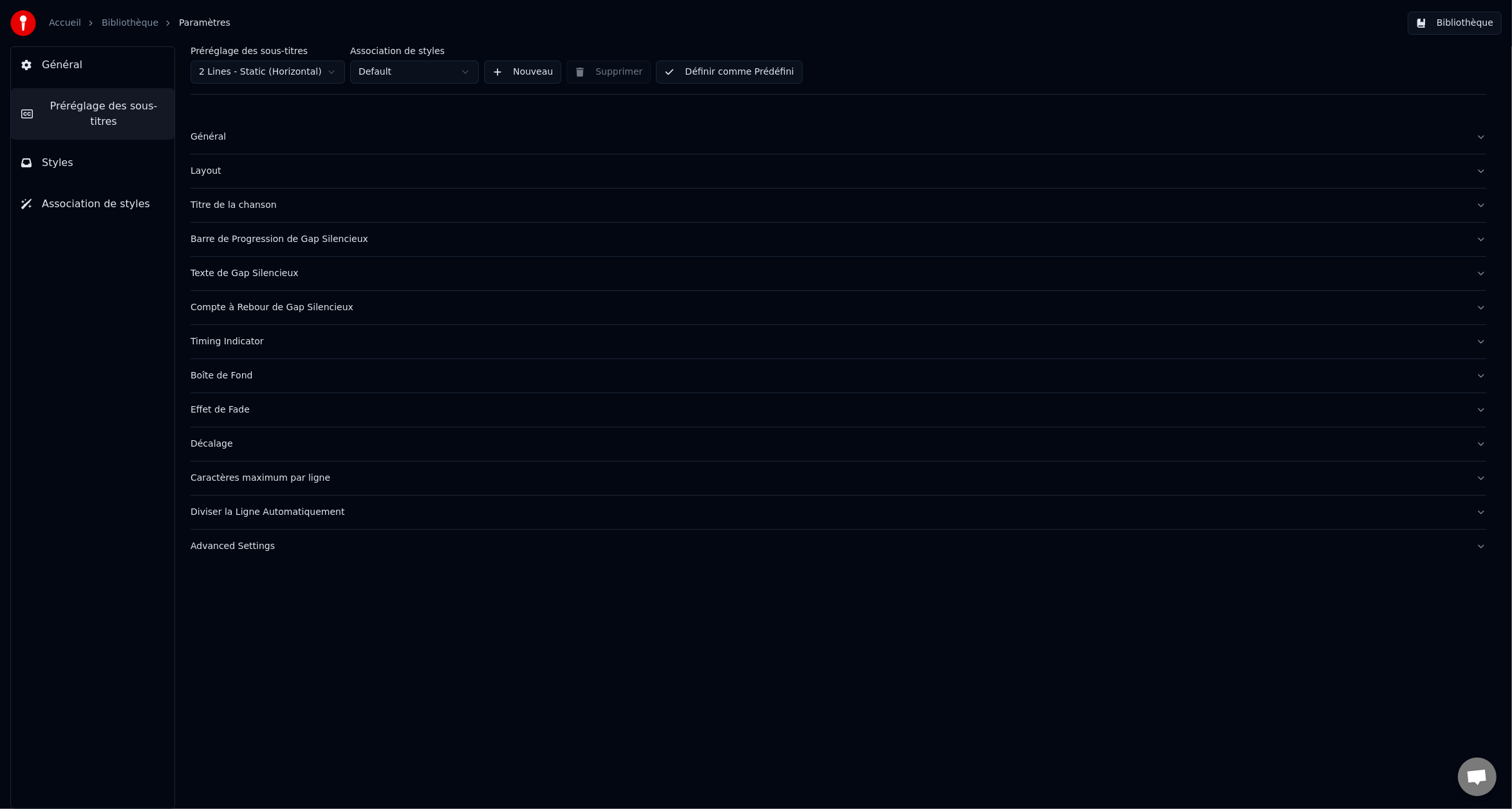
click at [71, 64] on span "Général" at bounding box center [62, 65] width 40 height 15
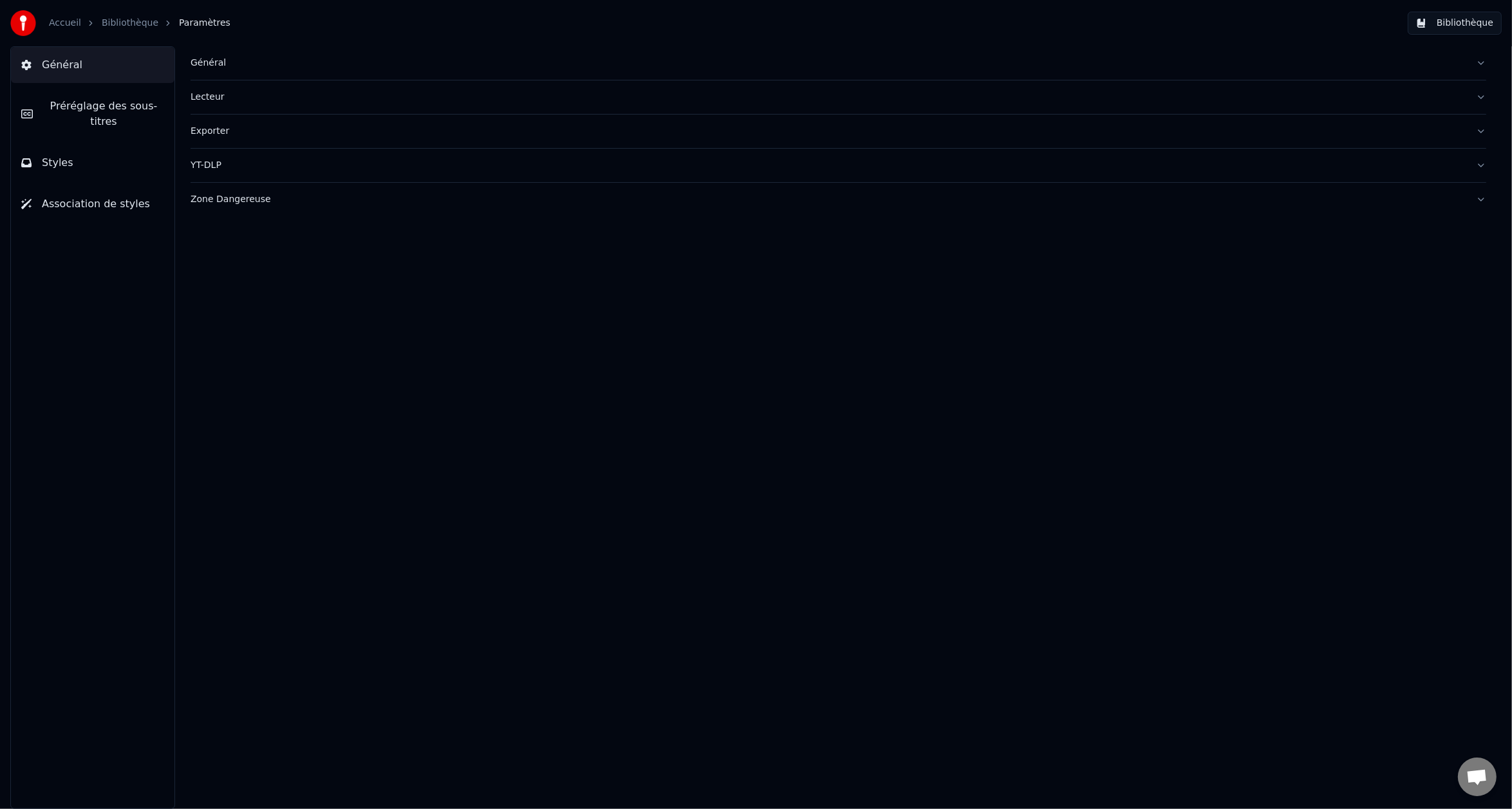
click at [1451, 24] on button "Bibliothèque" at bounding box center [1455, 24] width 94 height 24
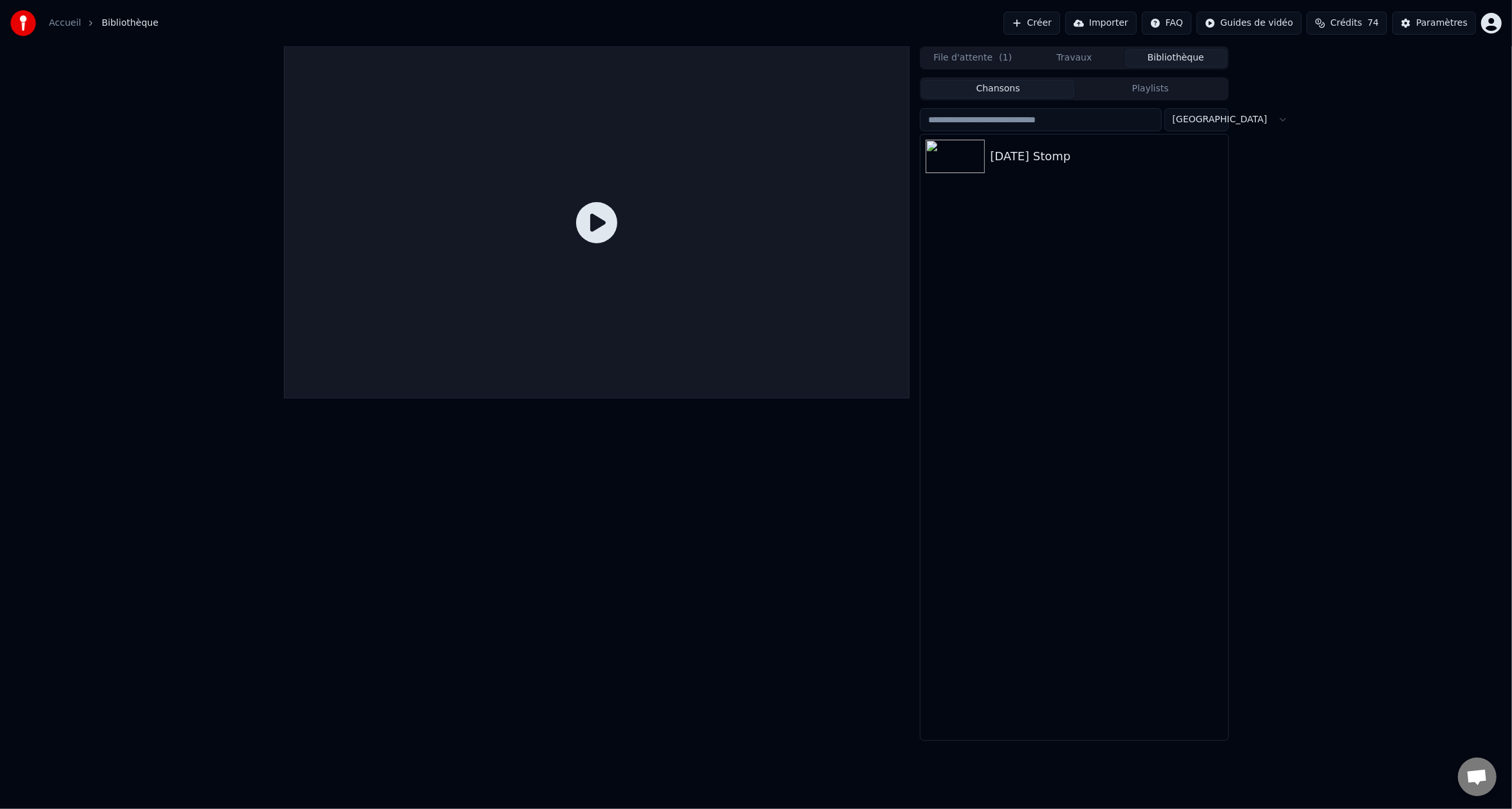
click at [599, 216] on icon at bounding box center [596, 222] width 41 height 41
click at [1028, 147] on div "Halloween Stomp" at bounding box center [1099, 156] width 220 height 18
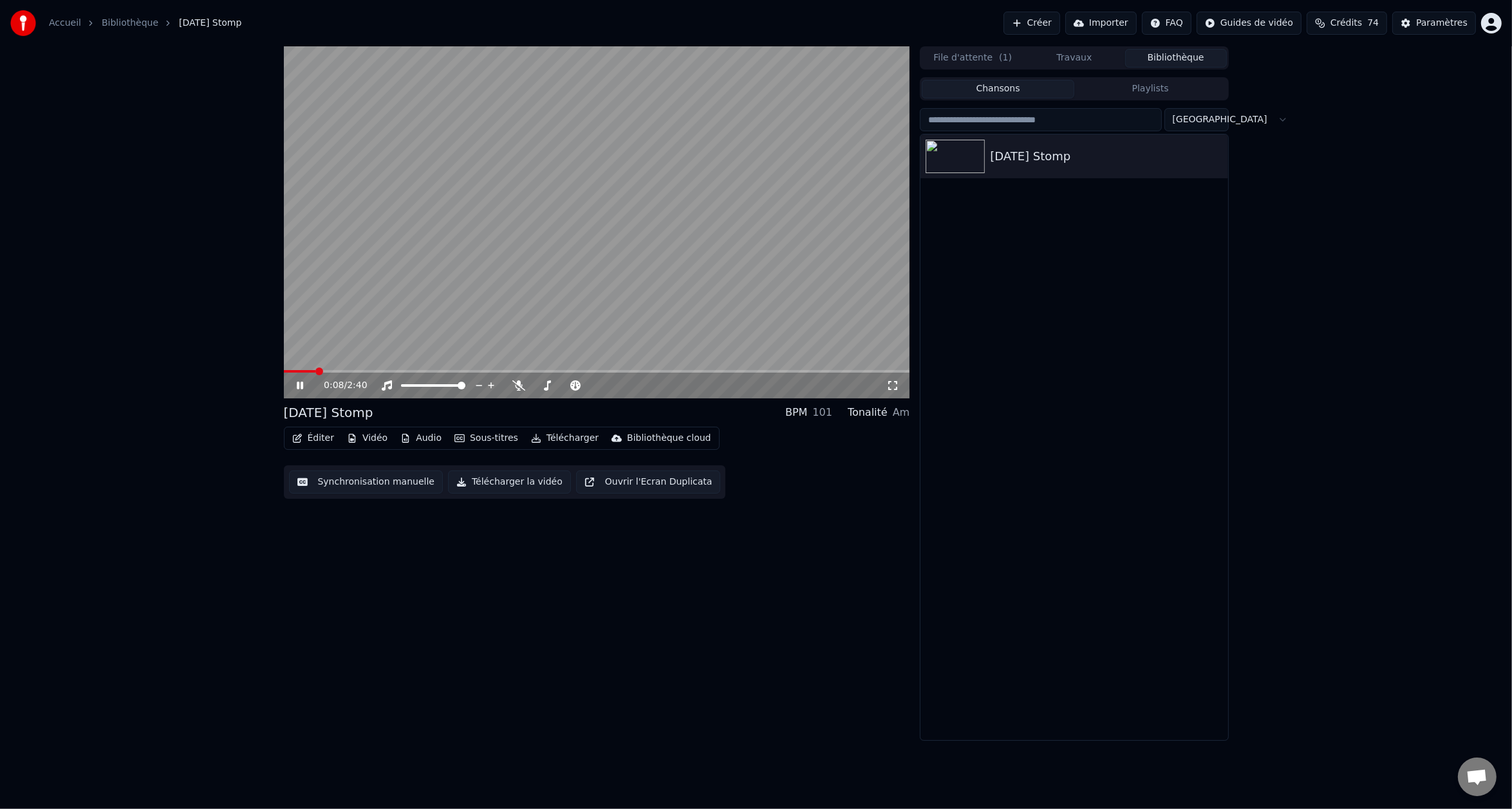
click at [295, 389] on icon at bounding box center [309, 386] width 30 height 10
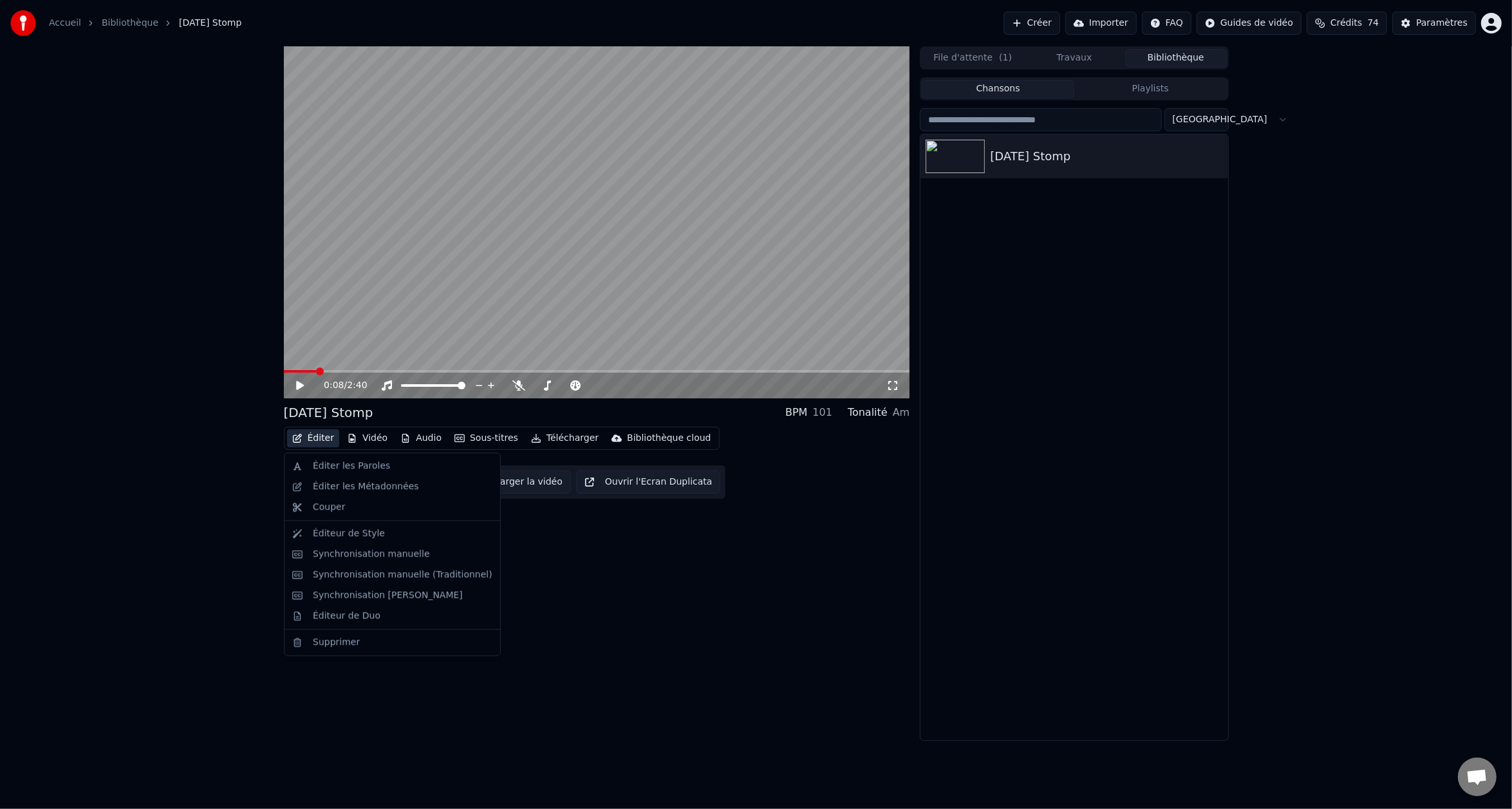
click at [320, 434] on button "Éditer" at bounding box center [313, 438] width 52 height 18
click at [349, 470] on div "Éditer les Paroles" at bounding box center [351, 466] width 77 height 13
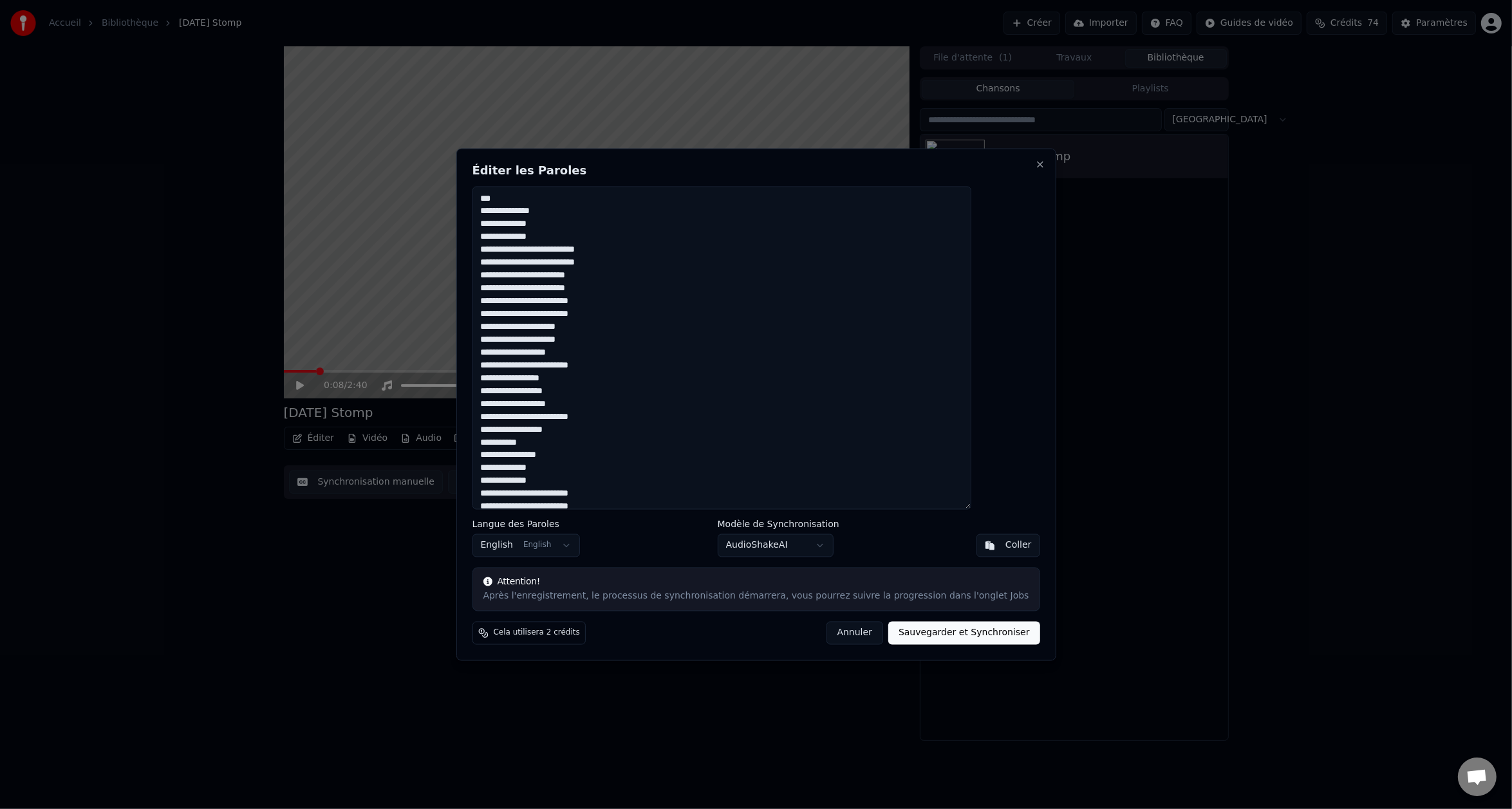
drag, startPoint x: 540, startPoint y: 190, endPoint x: 474, endPoint y: 189, distance: 66.0
click at [474, 189] on body "Accueil Bibliothèque Halloween Stomp Créer Importer FAQ Guides de vidéo Crédits…" at bounding box center [756, 404] width 1512 height 809
type textarea "**********"
click at [915, 634] on button "Sauvegarder et Synchroniser" at bounding box center [964, 633] width 152 height 24
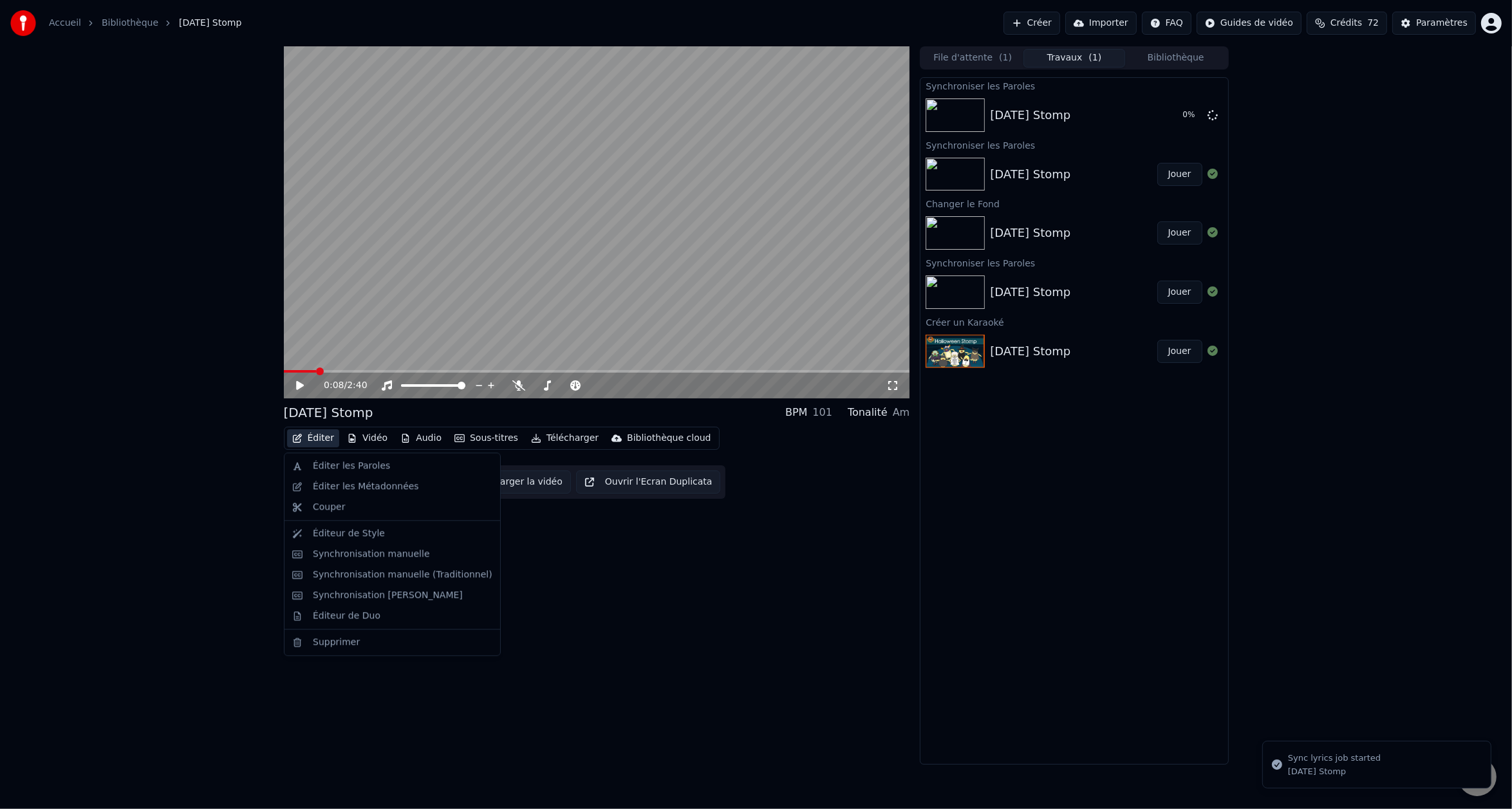
click at [319, 433] on button "Éditer" at bounding box center [313, 438] width 52 height 18
click at [358, 488] on div "Éditer les Métadonnées" at bounding box center [365, 486] width 106 height 13
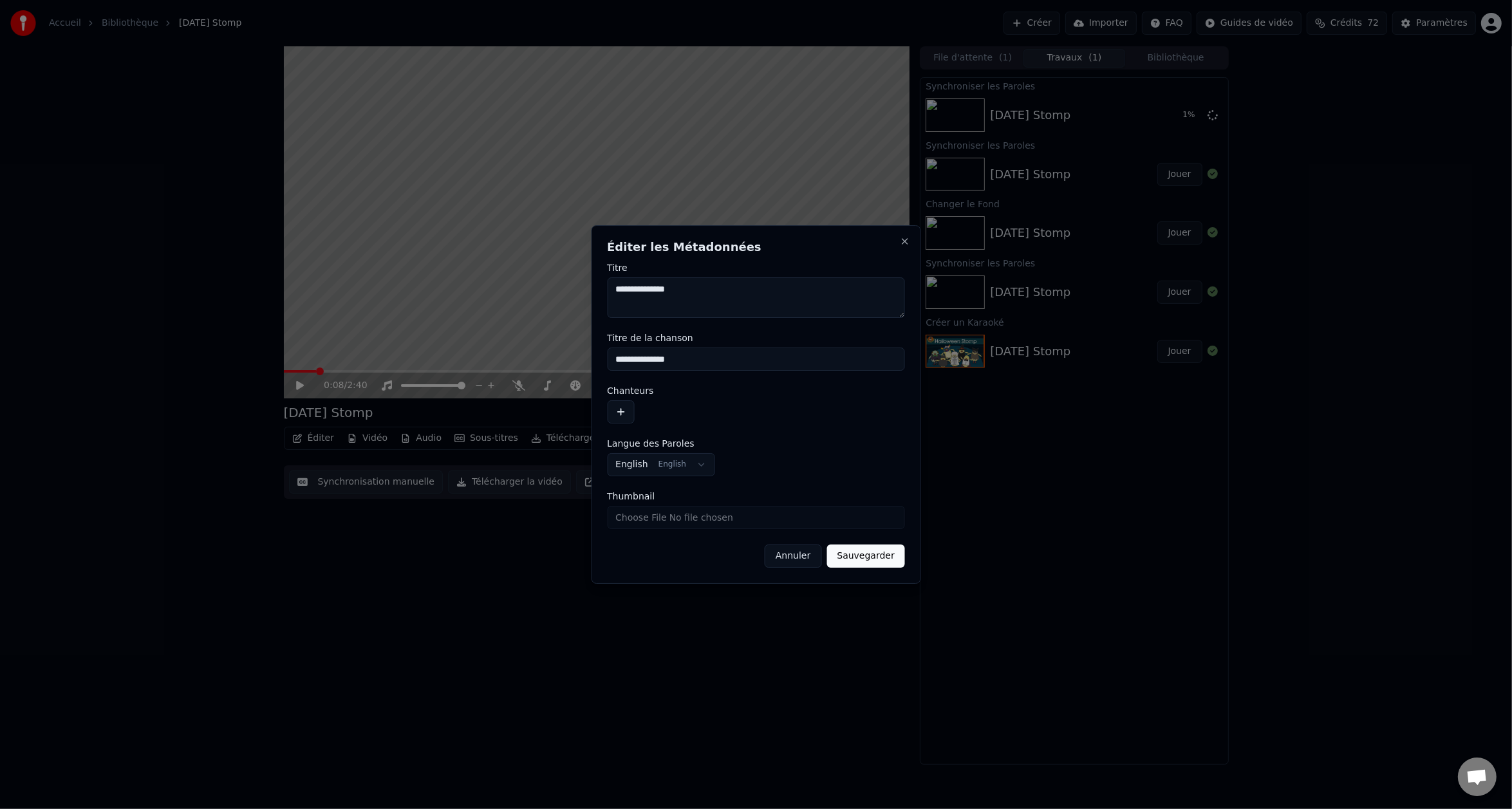
click at [650, 288] on textarea "**********" at bounding box center [756, 297] width 298 height 41
drag, startPoint x: 656, startPoint y: 288, endPoint x: 572, endPoint y: 288, distance: 84.0
click at [572, 288] on body "**********" at bounding box center [756, 404] width 1512 height 809
click at [624, 294] on textarea "**********" at bounding box center [756, 297] width 298 height 41
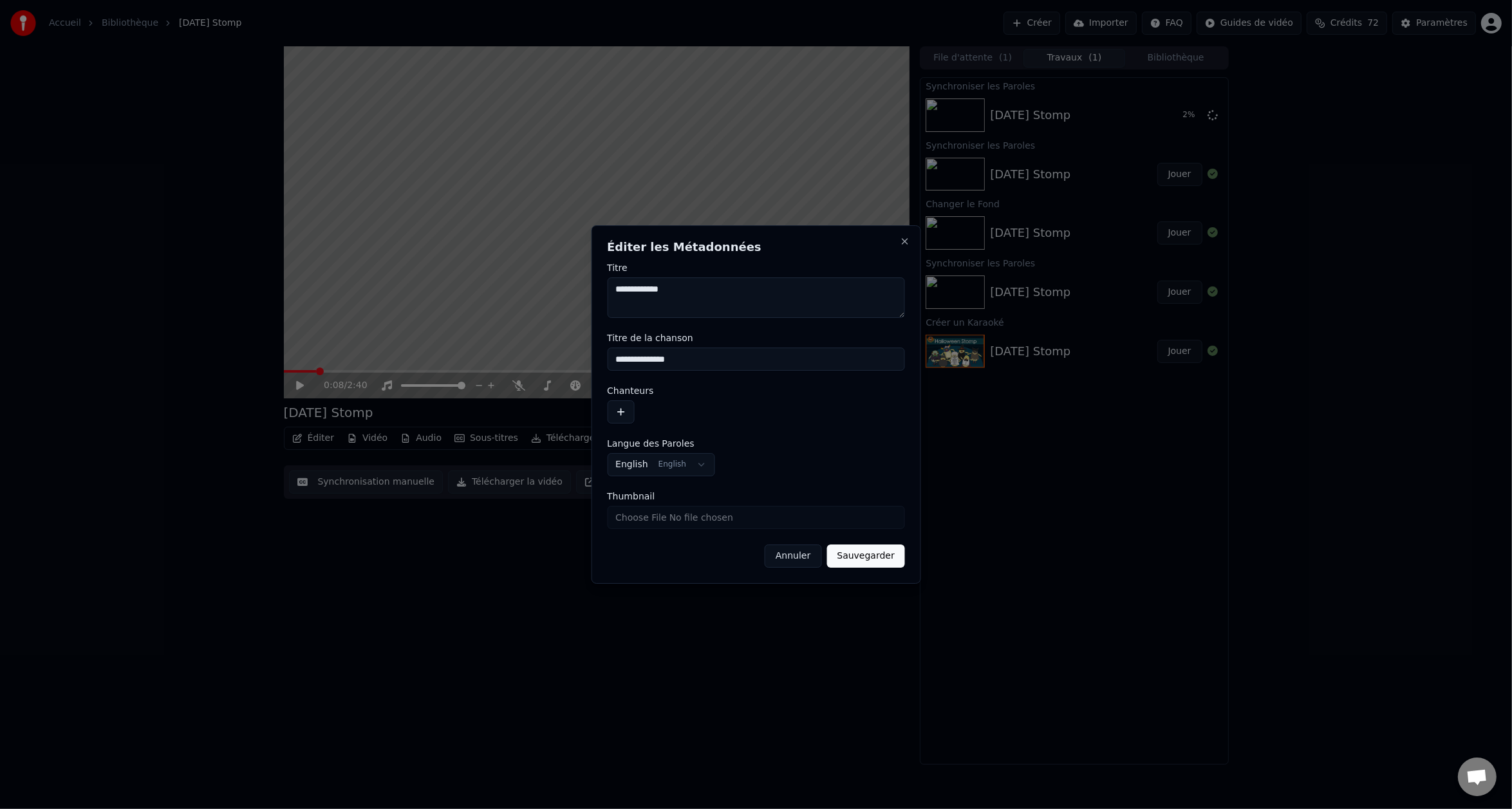
type textarea "**********"
click at [629, 357] on input "**********" at bounding box center [756, 359] width 298 height 24
paste input
type input "**********"
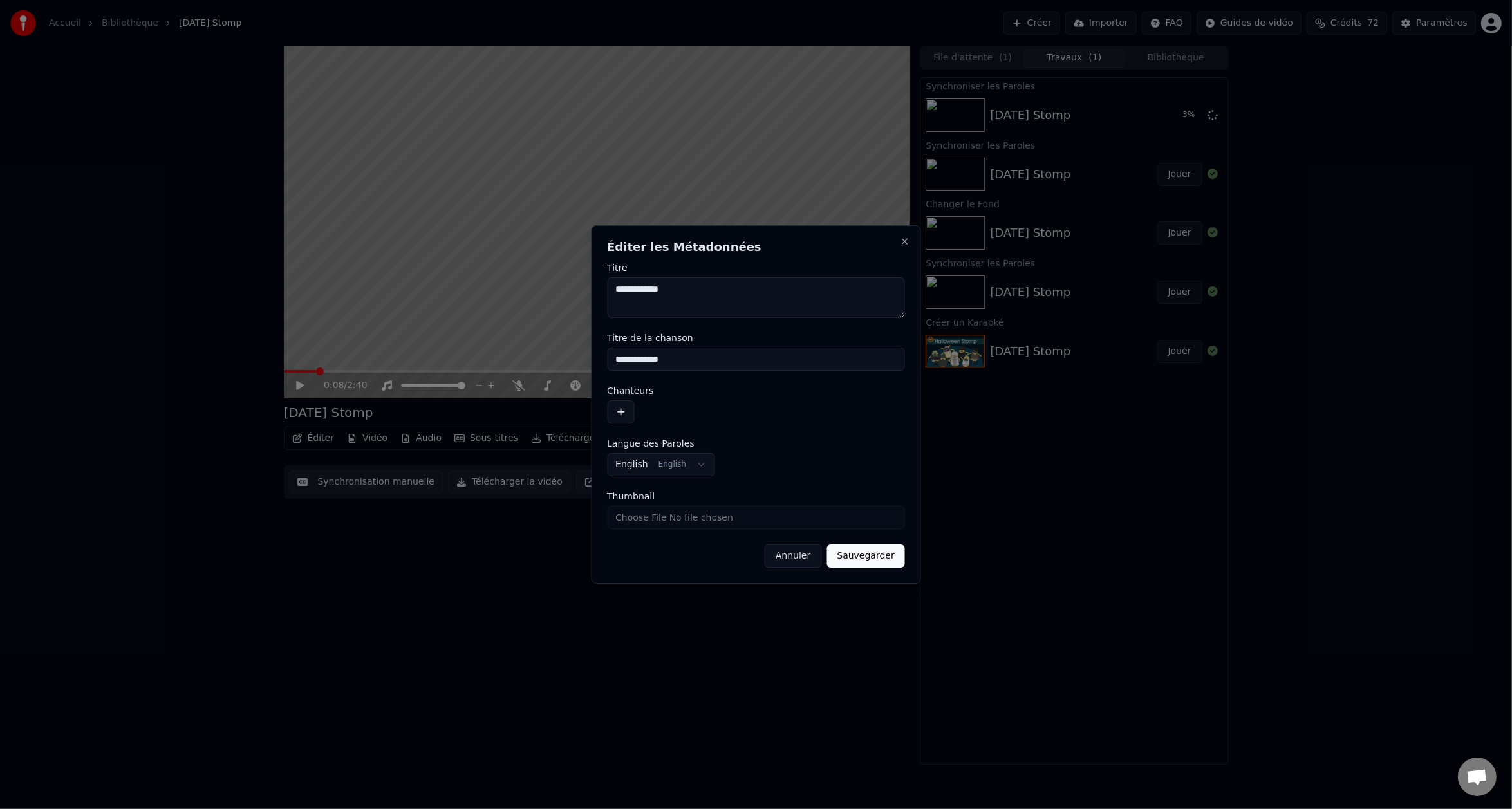
click at [870, 551] on button "Sauvegarder" at bounding box center [865, 556] width 77 height 24
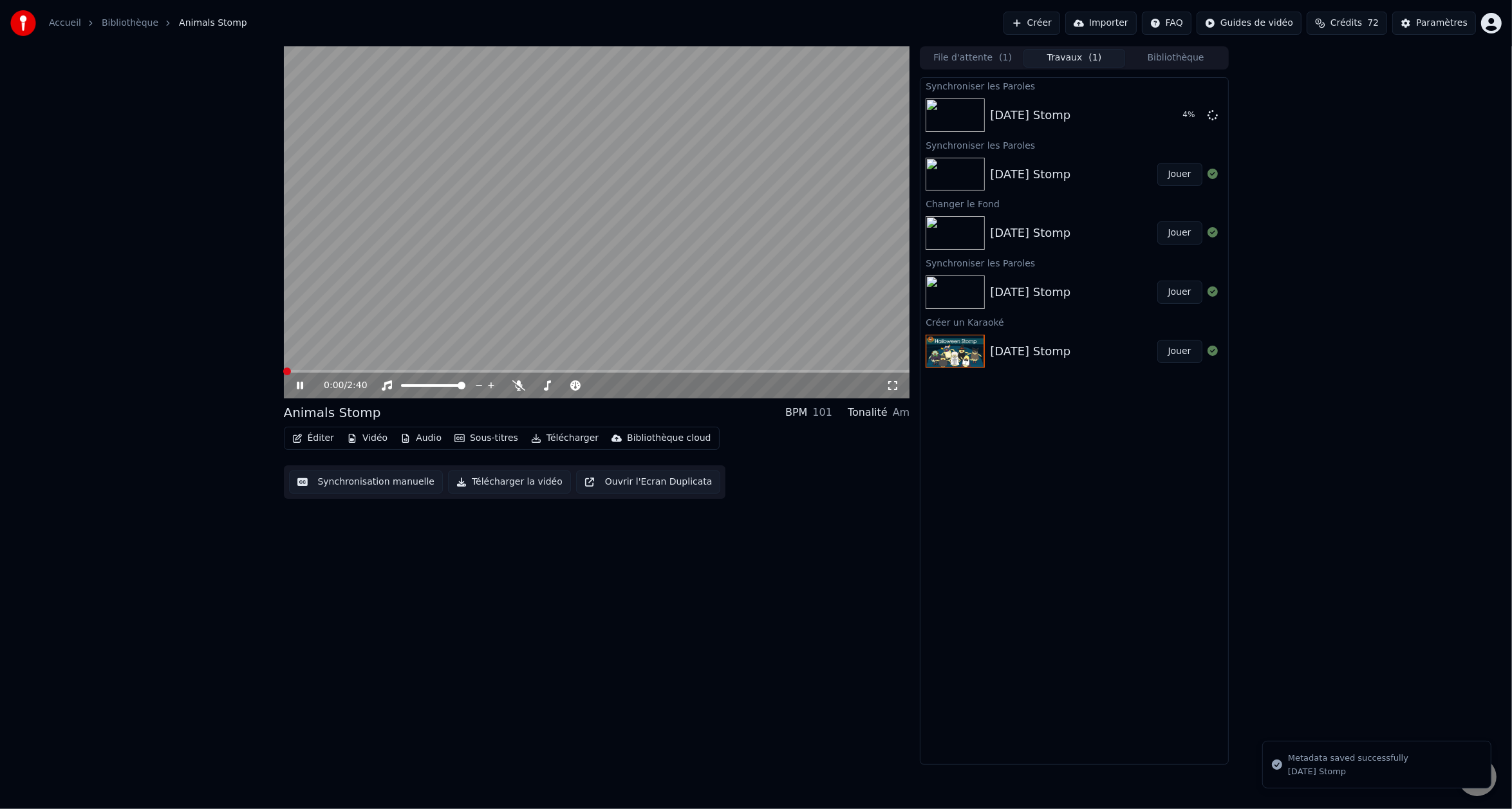
click at [283, 367] on span at bounding box center [286, 370] width 8 height 8
click at [334, 368] on video at bounding box center [597, 222] width 626 height 352
click at [334, 370] on span at bounding box center [597, 371] width 626 height 3
click at [283, 367] on span at bounding box center [286, 370] width 8 height 8
click at [319, 446] on button "Éditer" at bounding box center [313, 438] width 52 height 18
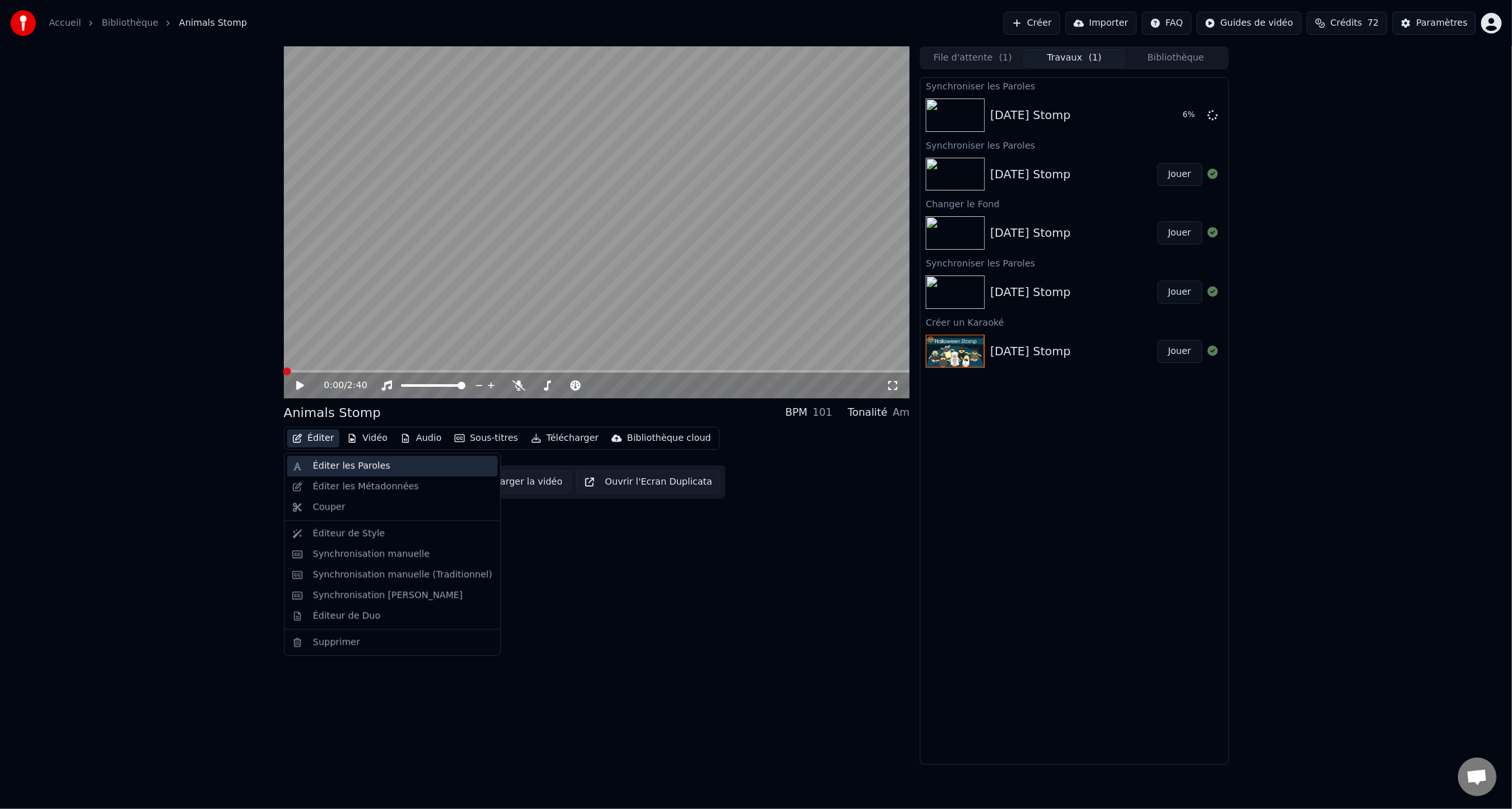
click at [332, 460] on div "Éditer les Paroles" at bounding box center [351, 466] width 77 height 13
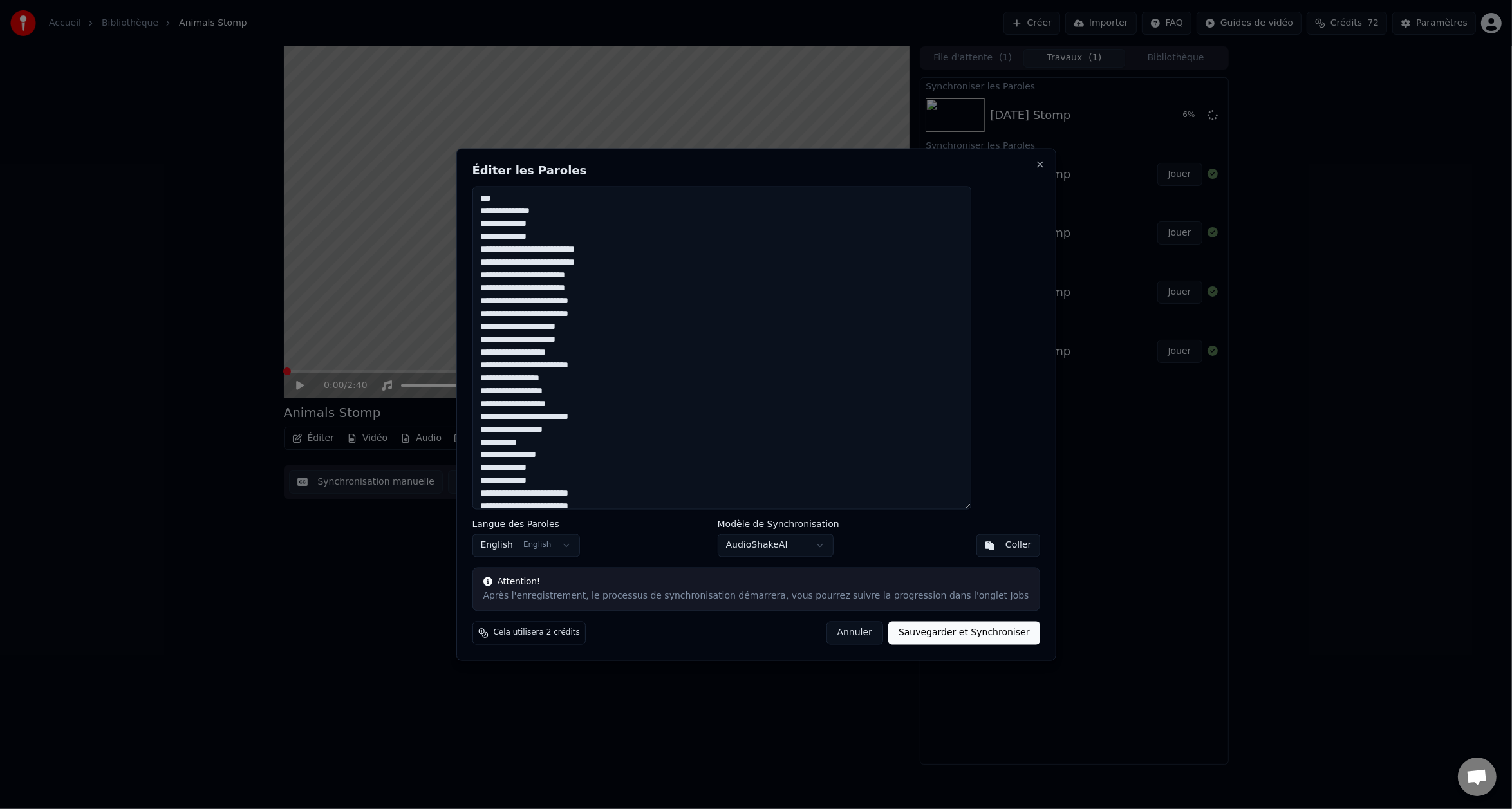
click at [924, 636] on button "Sauvegarder et Synchroniser" at bounding box center [964, 633] width 152 height 24
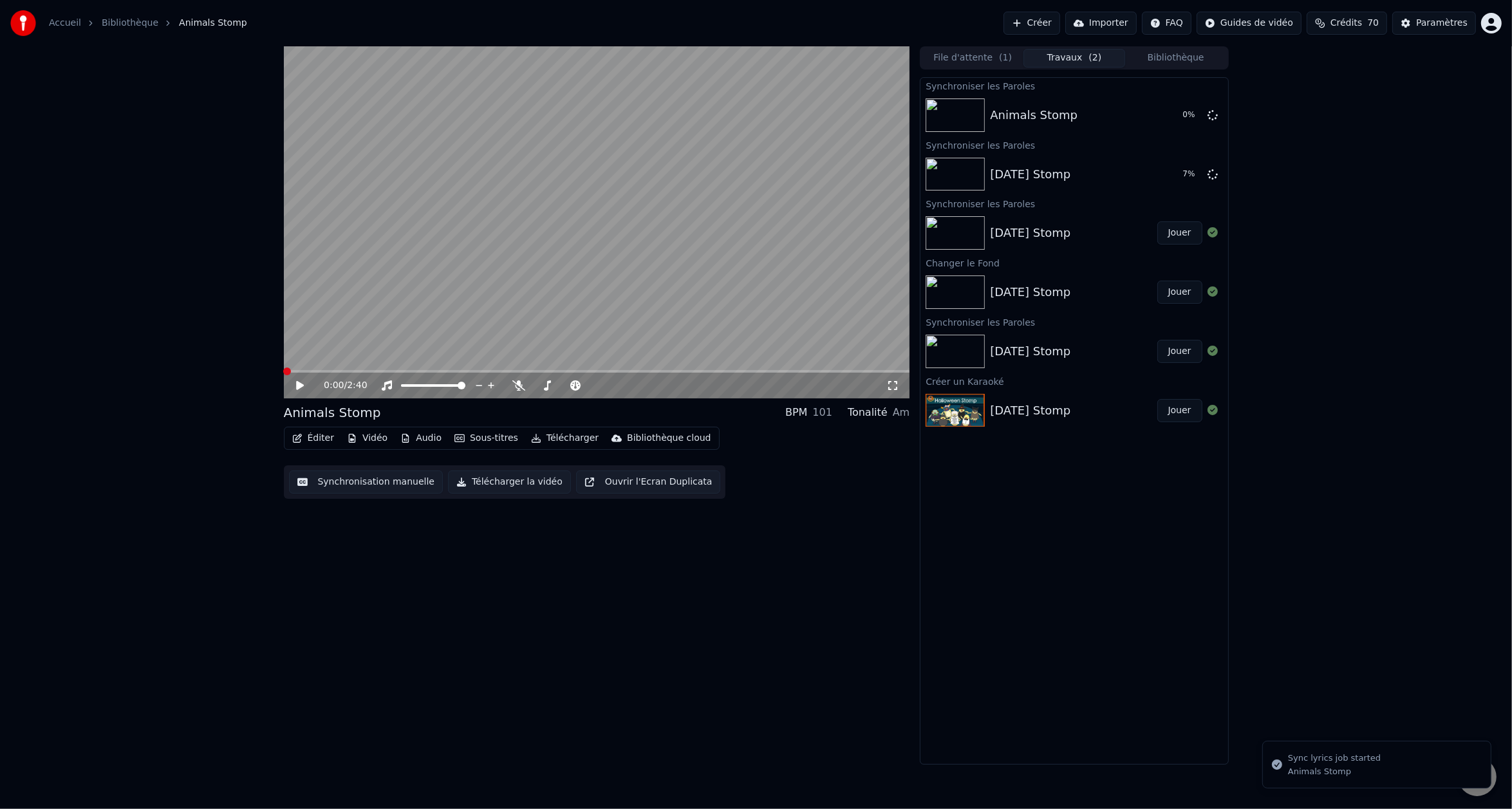
click at [300, 382] on icon at bounding box center [309, 386] width 30 height 10
click at [452, 371] on span at bounding box center [597, 371] width 626 height 3
click at [441, 367] on video at bounding box center [597, 222] width 626 height 352
click at [440, 370] on span at bounding box center [362, 371] width 157 height 3
click at [326, 370] on span at bounding box center [329, 370] width 8 height 8
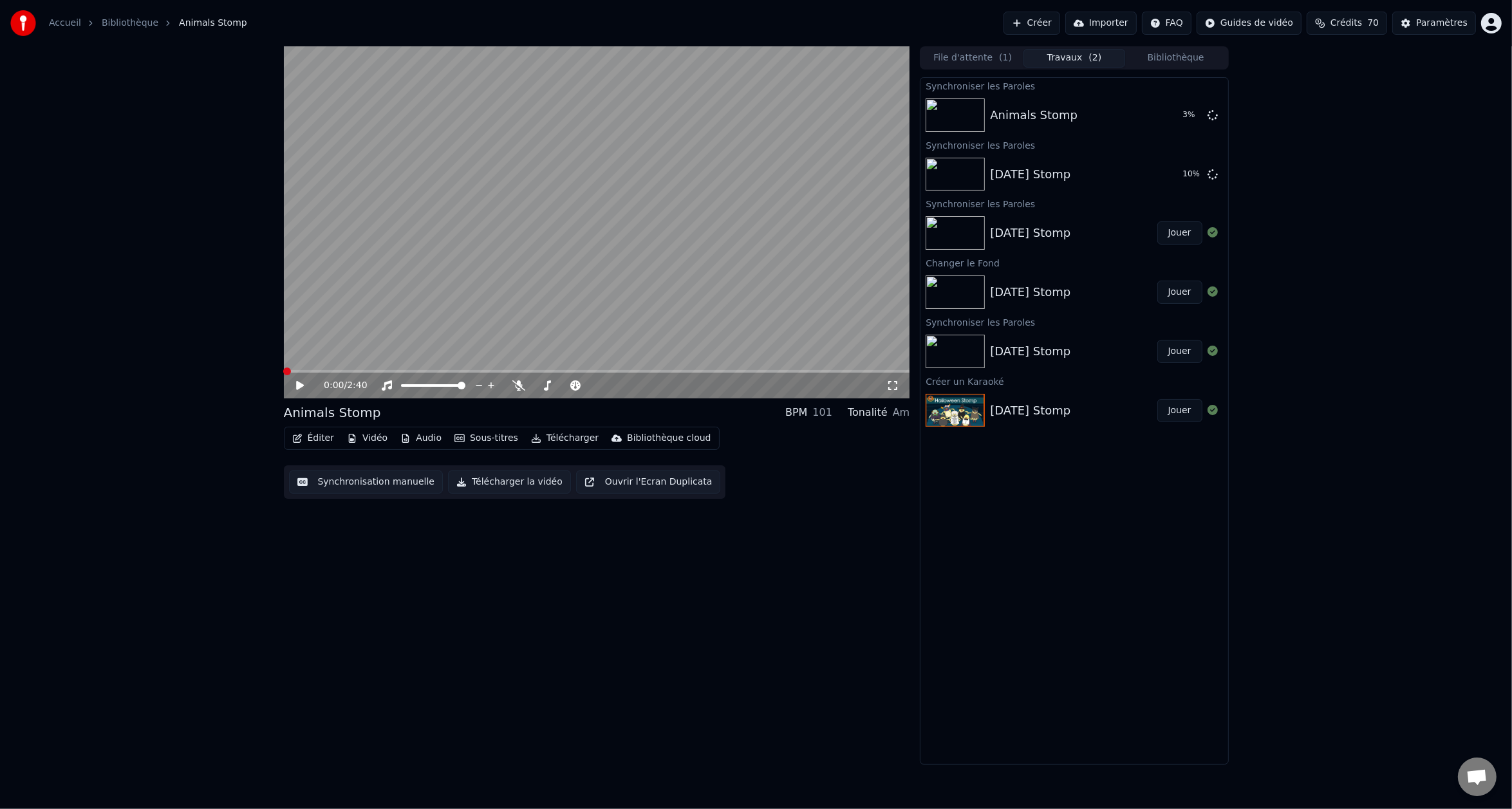
click at [283, 369] on span at bounding box center [286, 370] width 8 height 8
click at [317, 436] on button "Éditer" at bounding box center [313, 438] width 52 height 18
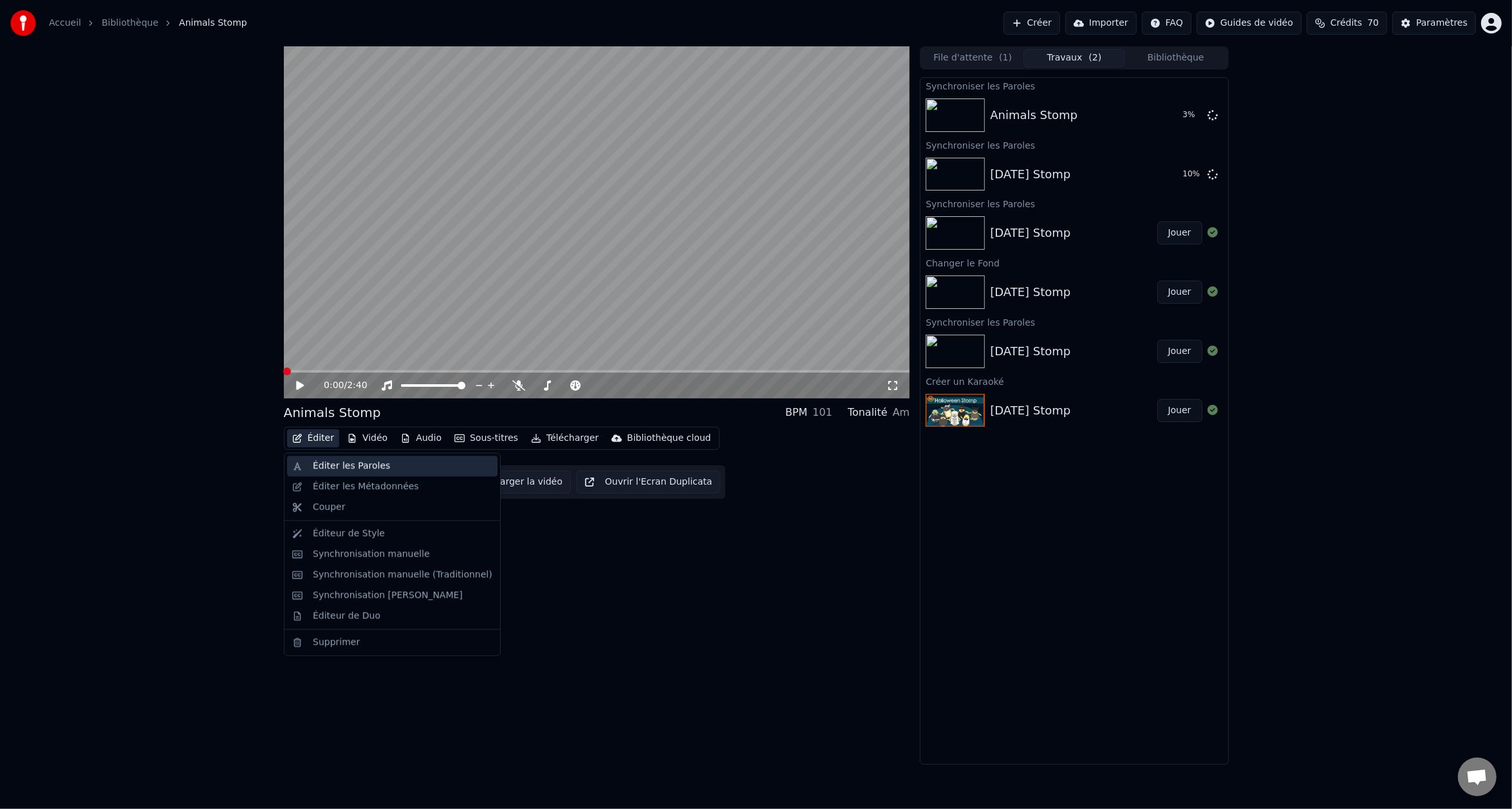
click at [340, 466] on div "Éditer les Paroles" at bounding box center [351, 466] width 77 height 13
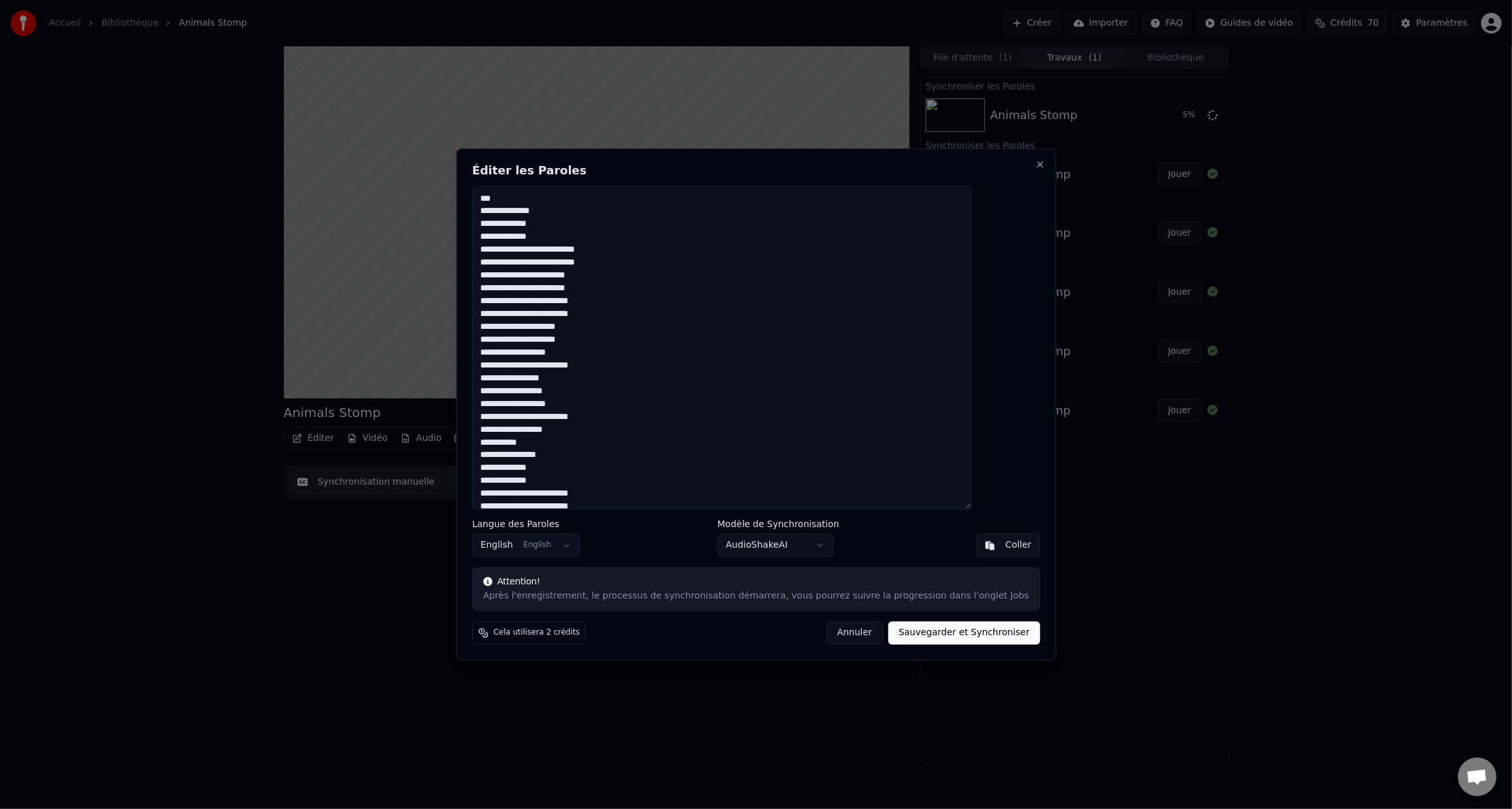
click at [897, 636] on button "Sauvegarder et Synchroniser" at bounding box center [964, 633] width 152 height 24
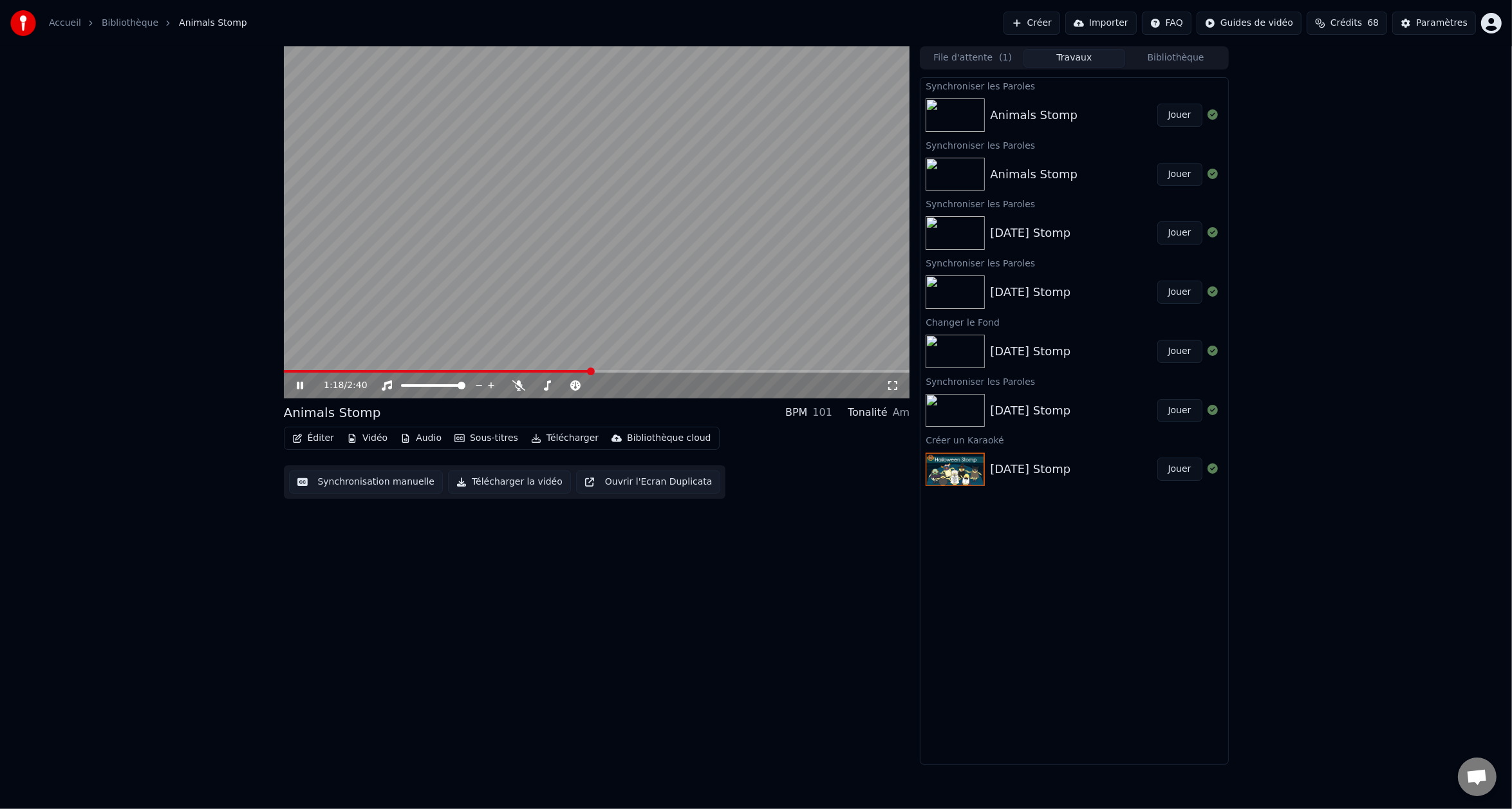
click at [302, 386] on icon at bounding box center [300, 385] width 7 height 8
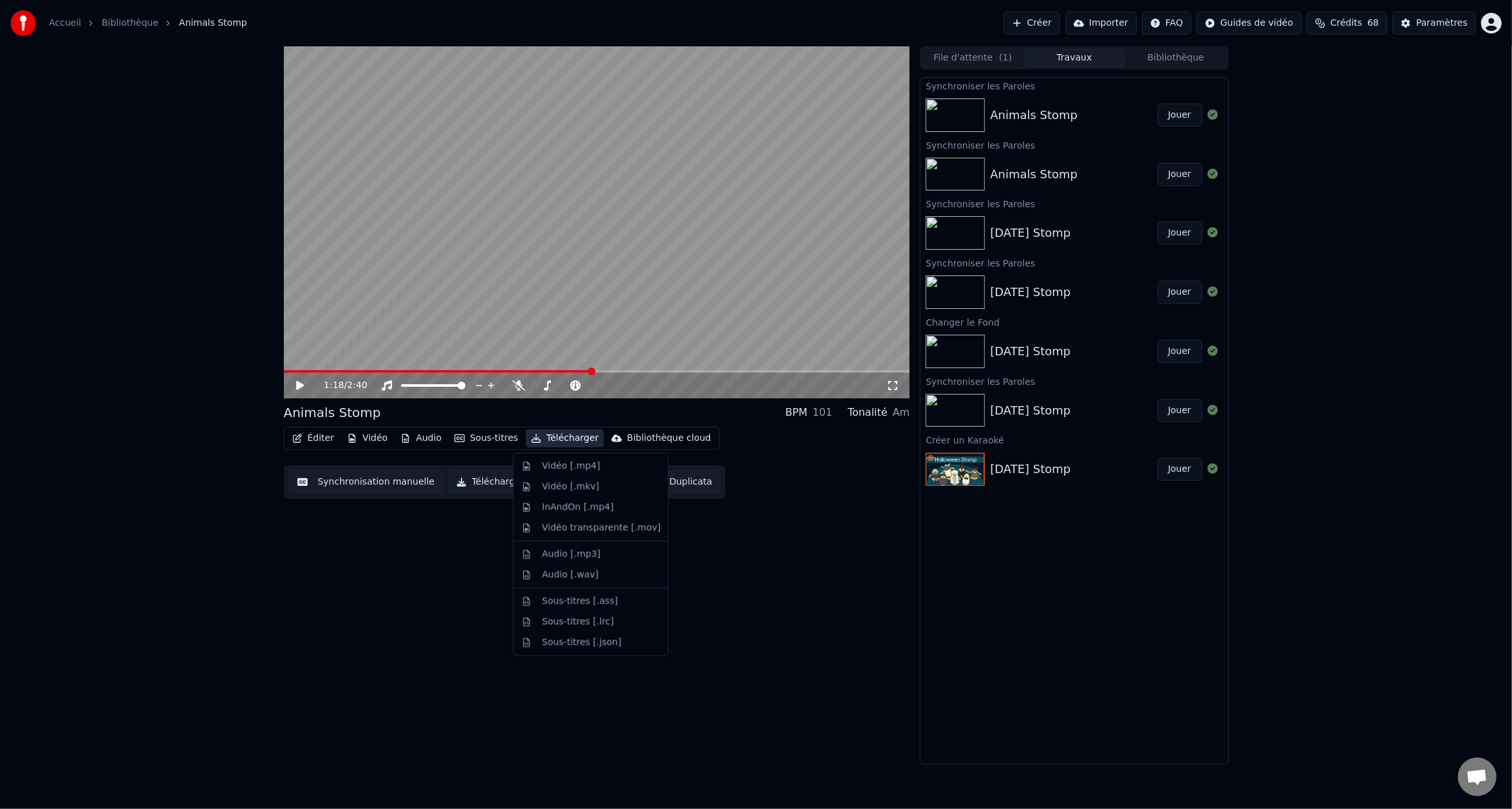
click at [540, 436] on button "Télécharger" at bounding box center [565, 438] width 77 height 18
click at [558, 470] on div "Vidéo [.mp4]" at bounding box center [571, 466] width 58 height 13
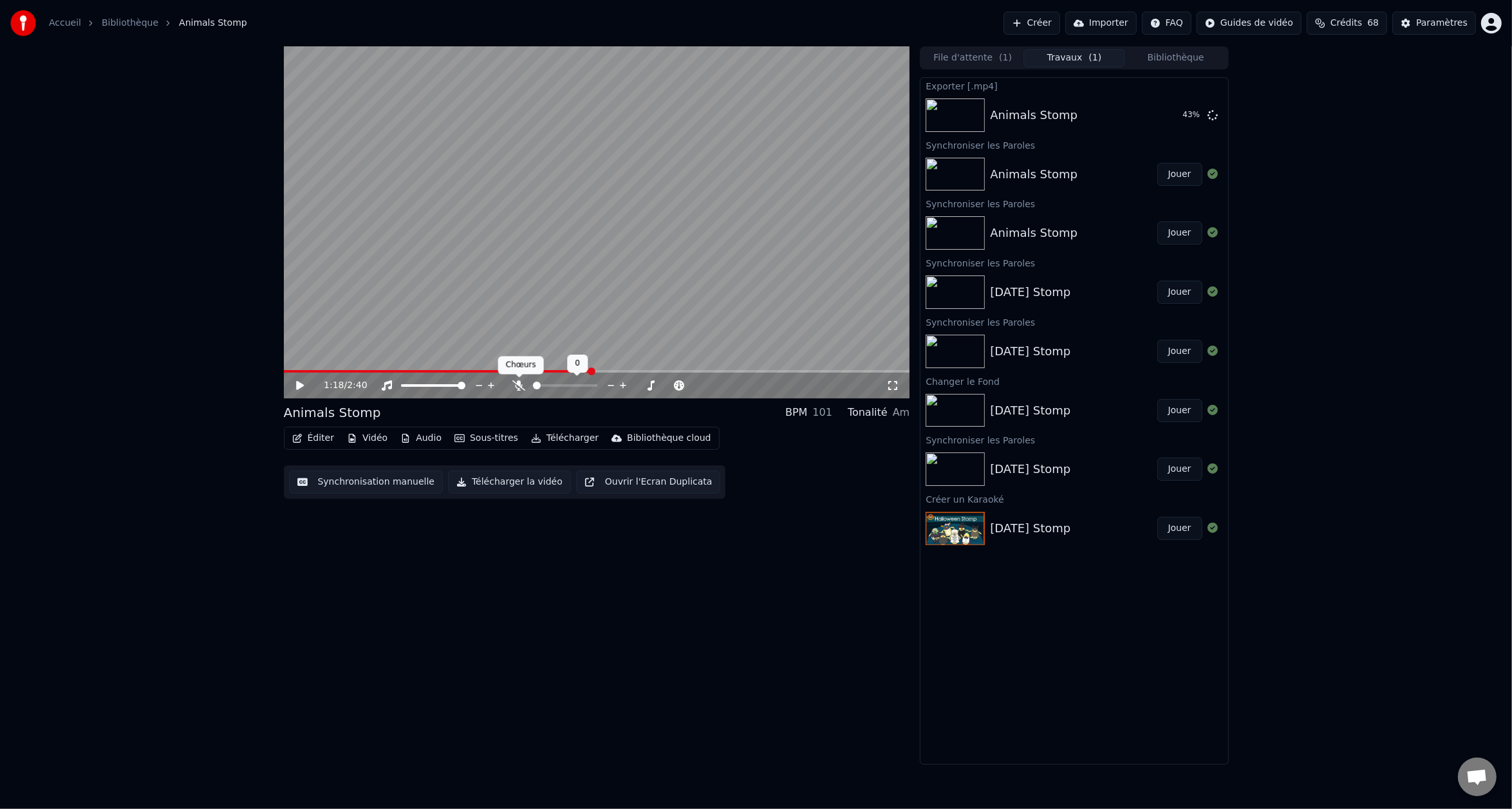
click at [515, 387] on icon at bounding box center [518, 386] width 13 height 10
click at [299, 381] on icon at bounding box center [309, 386] width 30 height 10
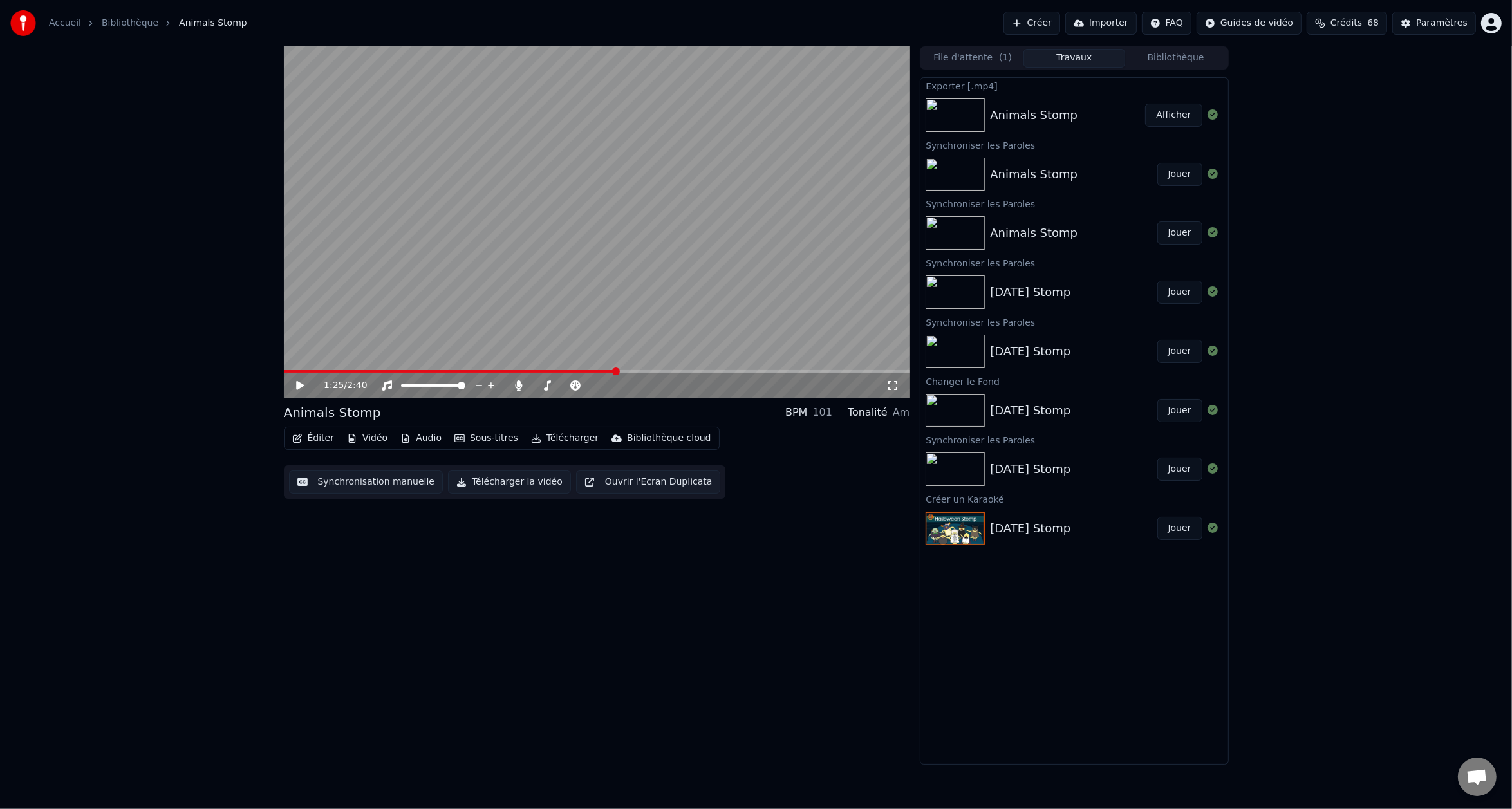
click at [299, 381] on icon at bounding box center [309, 386] width 30 height 10
click at [287, 375] on span at bounding box center [290, 370] width 8 height 8
click at [295, 389] on icon at bounding box center [309, 386] width 30 height 10
click at [302, 386] on icon at bounding box center [300, 385] width 7 height 8
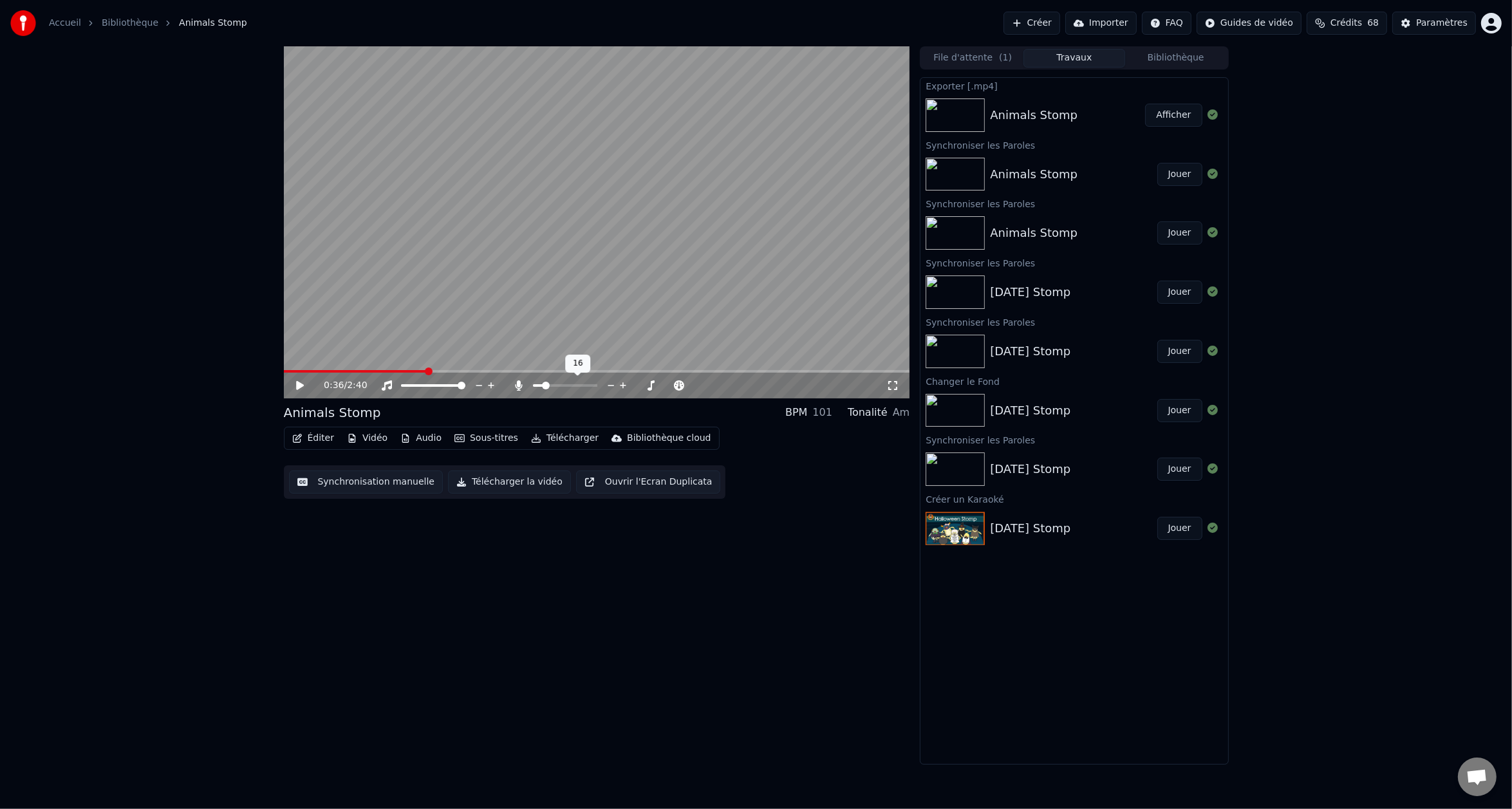
click at [542, 384] on span at bounding box center [538, 385] width 10 height 3
click at [300, 381] on icon at bounding box center [309, 386] width 30 height 10
click at [284, 370] on span at bounding box center [284, 371] width 0 height 3
click at [593, 386] on span at bounding box center [593, 385] width 8 height 8
click at [553, 381] on div at bounding box center [577, 385] width 104 height 13
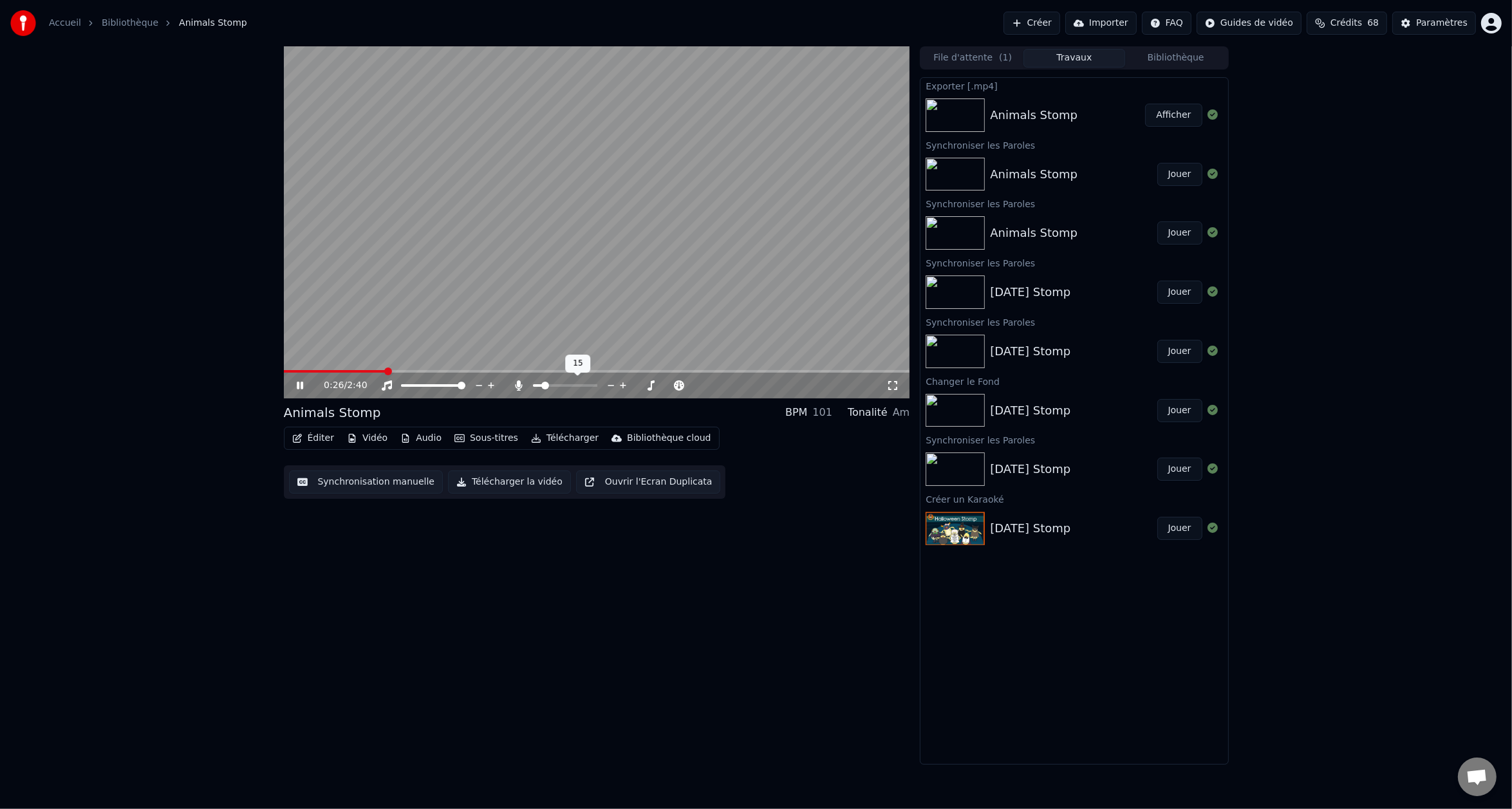
click at [558, 384] on div at bounding box center [577, 385] width 104 height 13
click at [559, 386] on span at bounding box center [565, 385] width 64 height 3
click at [547, 386] on span at bounding box center [546, 385] width 27 height 3
click at [546, 386] on span at bounding box center [548, 385] width 8 height 8
click at [543, 385] on span at bounding box center [546, 385] width 8 height 8
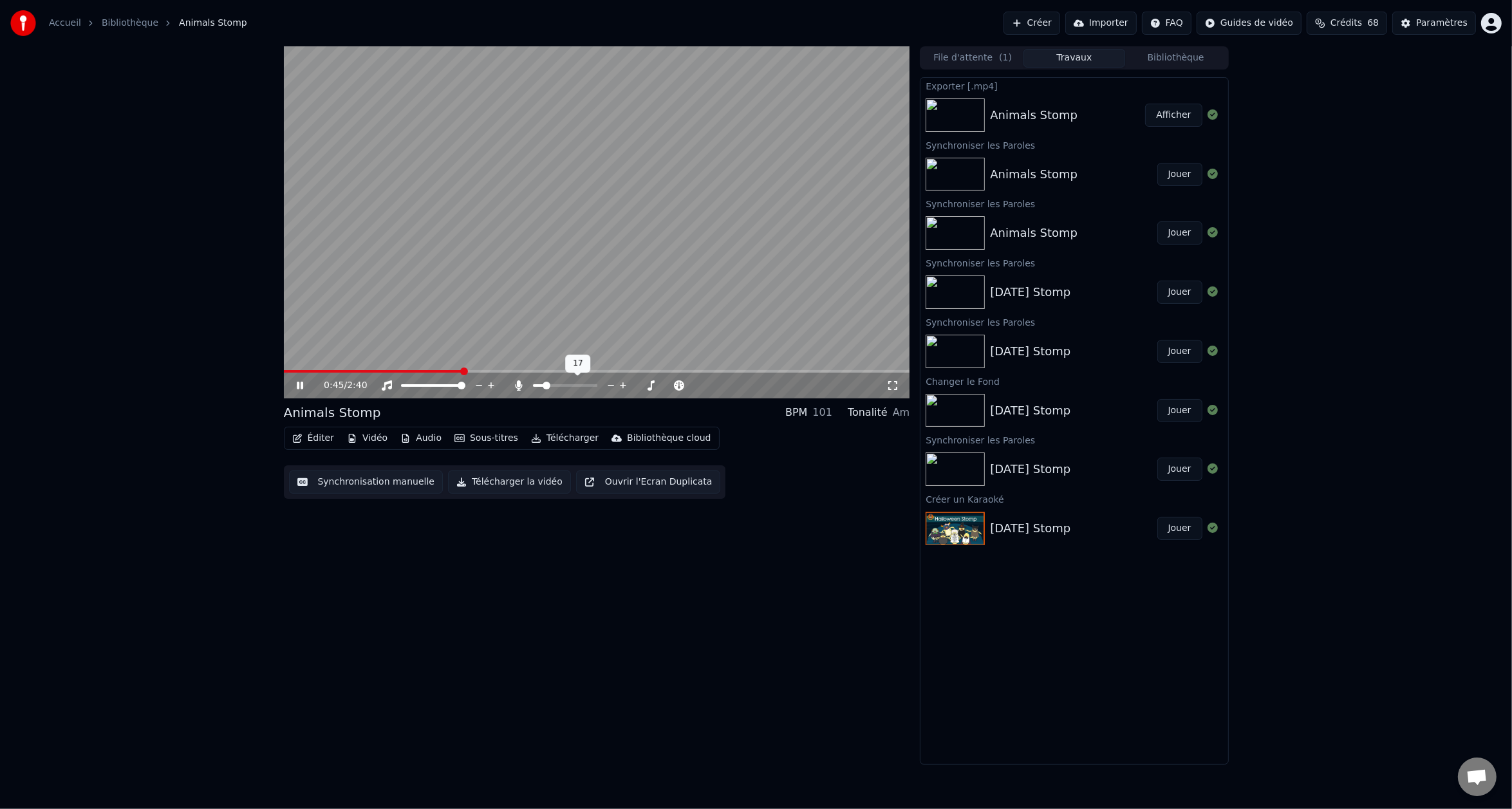
click at [544, 385] on span at bounding box center [546, 385] width 8 height 8
click at [297, 384] on icon at bounding box center [300, 385] width 7 height 8
click at [556, 435] on button "Télécharger" at bounding box center [565, 438] width 77 height 18
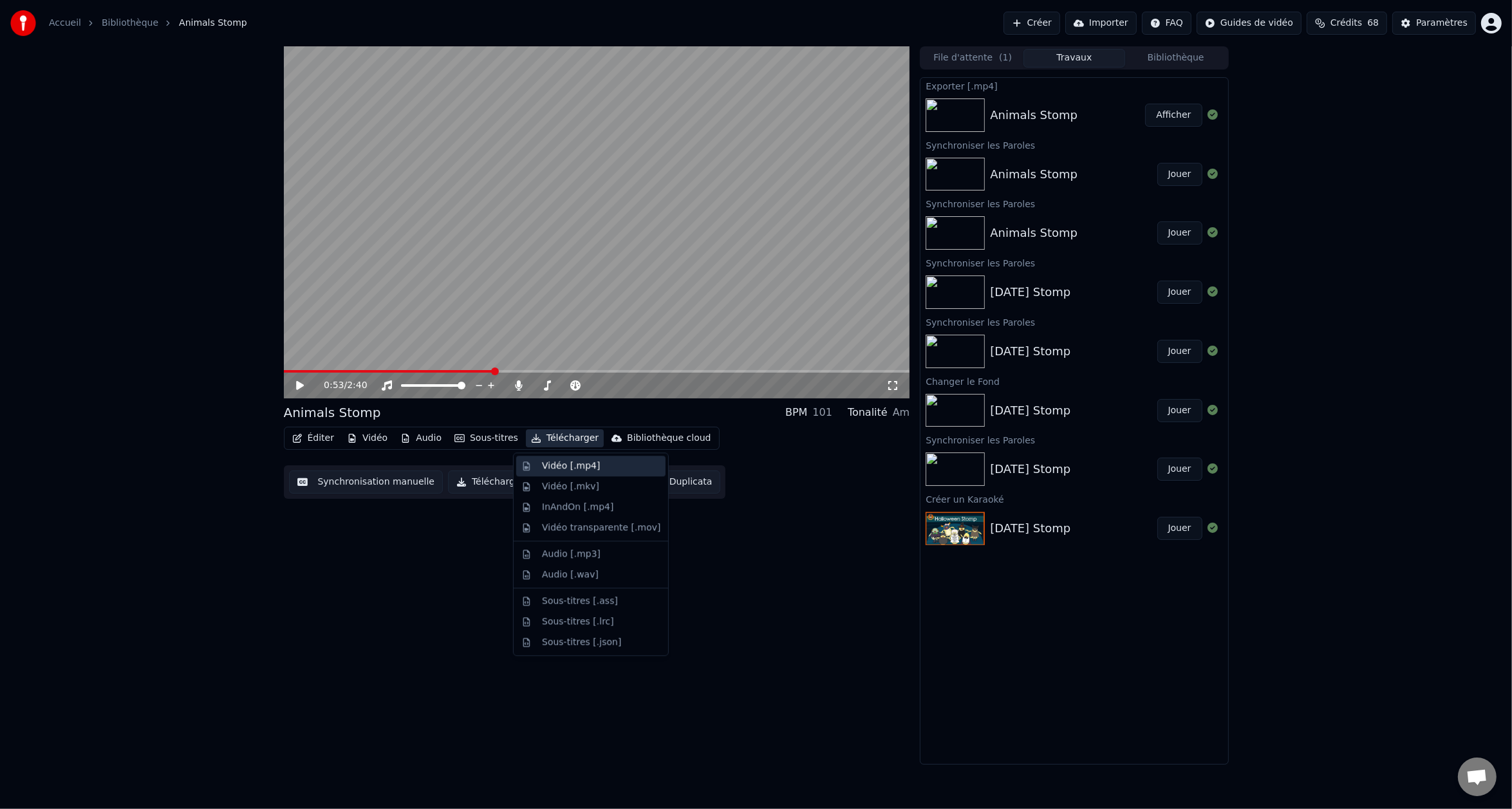
click at [569, 463] on div "Vidéo [.mp4]" at bounding box center [571, 466] width 58 height 13
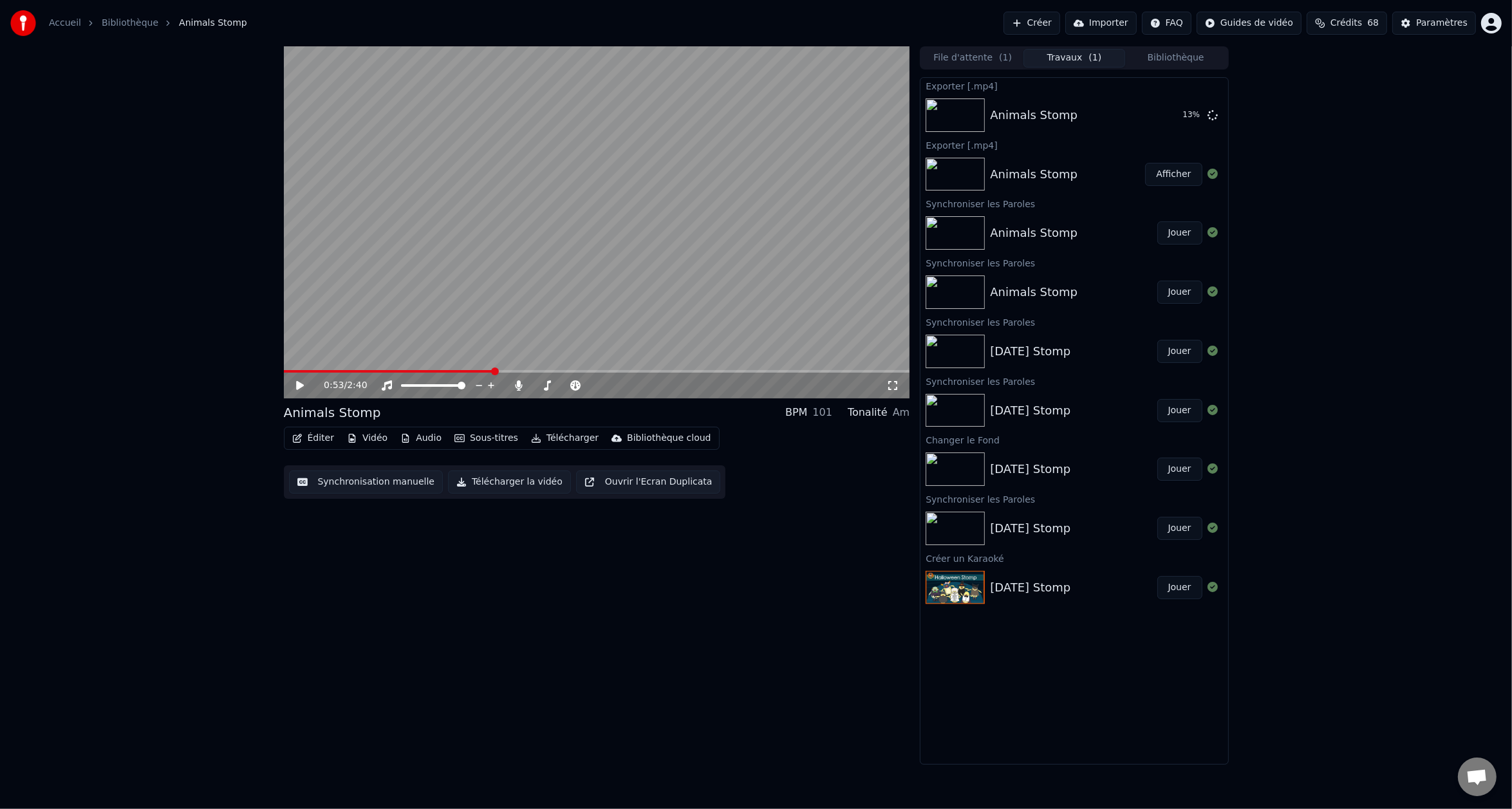
click at [1170, 170] on button "Afficher" at bounding box center [1173, 174] width 56 height 24
click at [116, 383] on div "0:53 / 2:40 Animals Stomp BPM 101 Tonalité Am Éditer Vidéo Audio Sous-titres Té…" at bounding box center [756, 405] width 1512 height 718
drag, startPoint x: 327, startPoint y: 690, endPoint x: 349, endPoint y: 674, distance: 27.2
click at [327, 690] on div "0:53 / 2:40 Animals Stomp BPM 101 Tonalité Am Éditer Vidéo Audio Sous-titres Té…" at bounding box center [597, 405] width 626 height 718
click at [546, 387] on span at bounding box center [548, 385] width 8 height 8
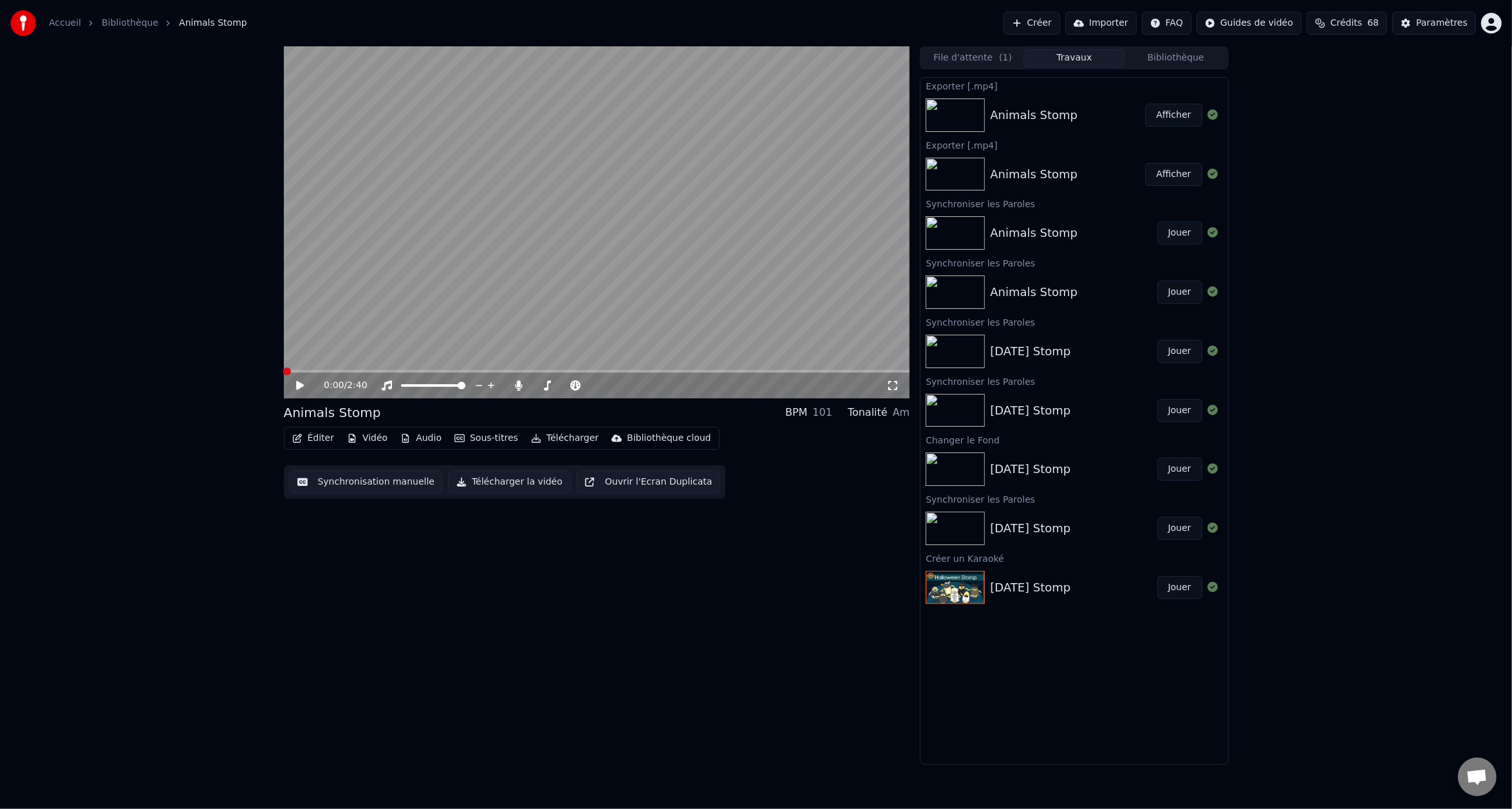
click at [284, 370] on span at bounding box center [284, 371] width 0 height 3
click at [296, 385] on icon at bounding box center [300, 386] width 8 height 9
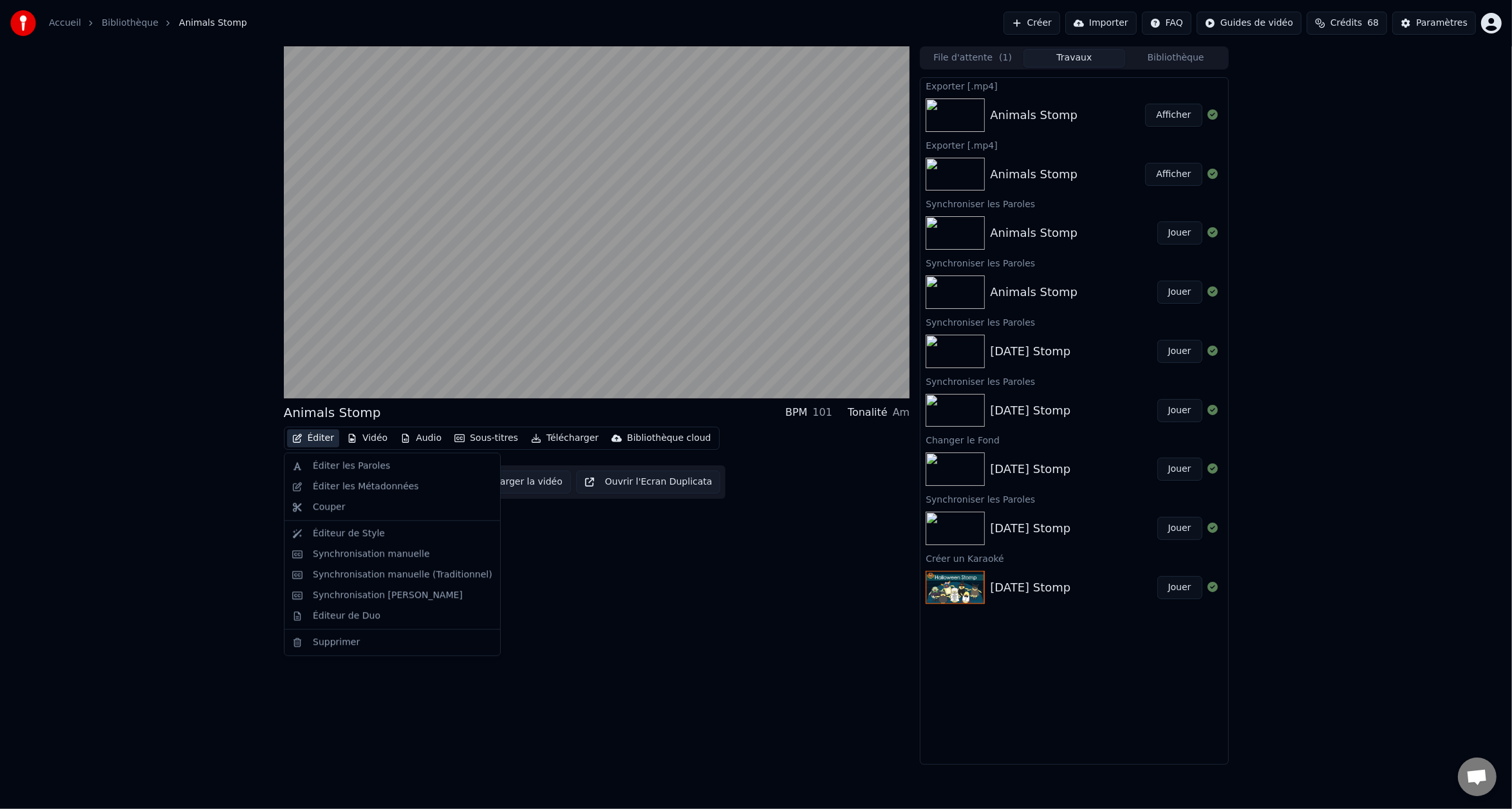
click at [311, 435] on button "Éditer" at bounding box center [313, 438] width 52 height 18
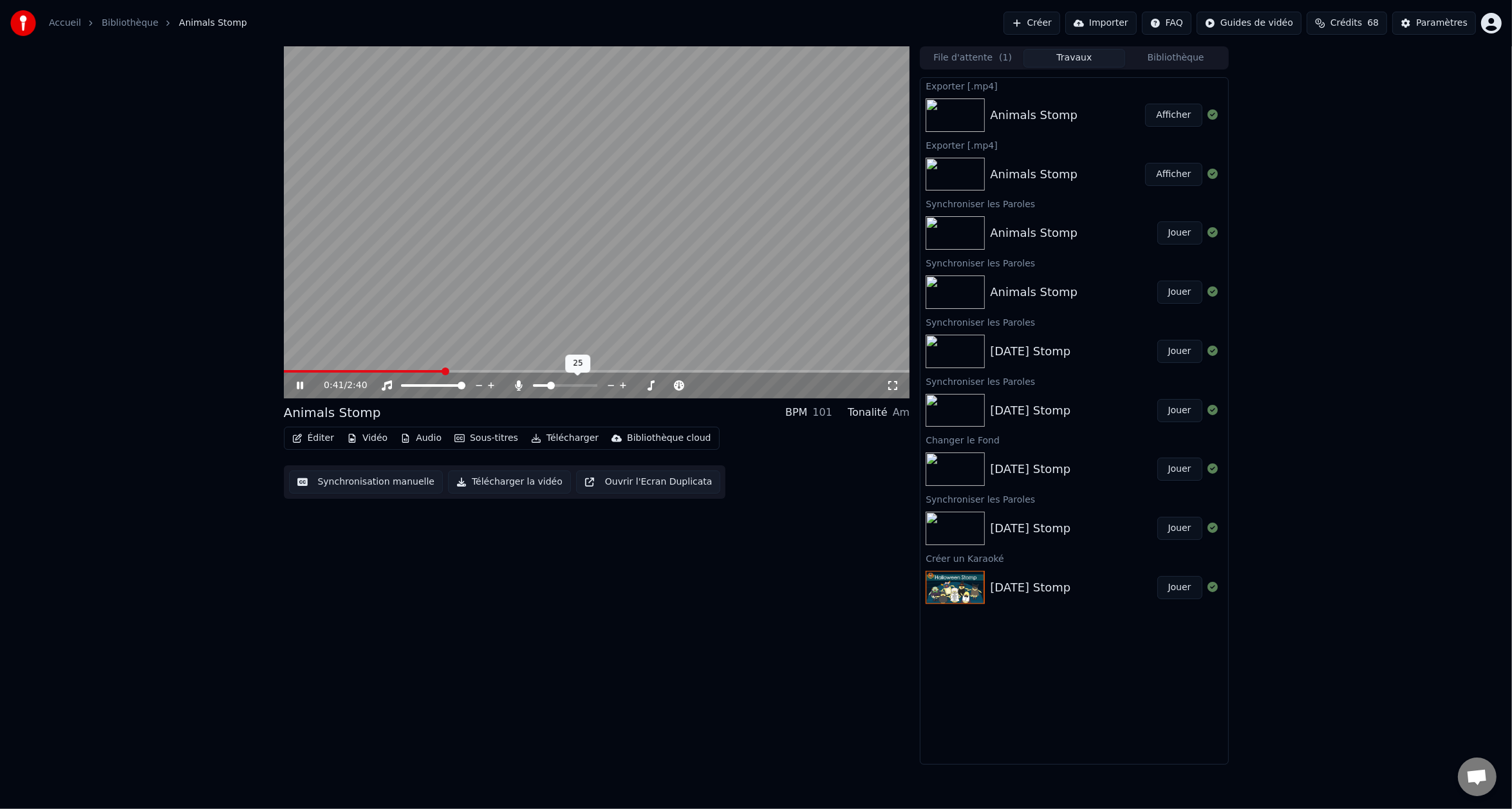
click at [549, 383] on span at bounding box center [551, 385] width 8 height 8
click at [335, 372] on span at bounding box center [367, 371] width 167 height 3
click at [329, 372] on span at bounding box center [311, 371] width 56 height 3
click at [553, 440] on button "Télécharger" at bounding box center [565, 438] width 77 height 18
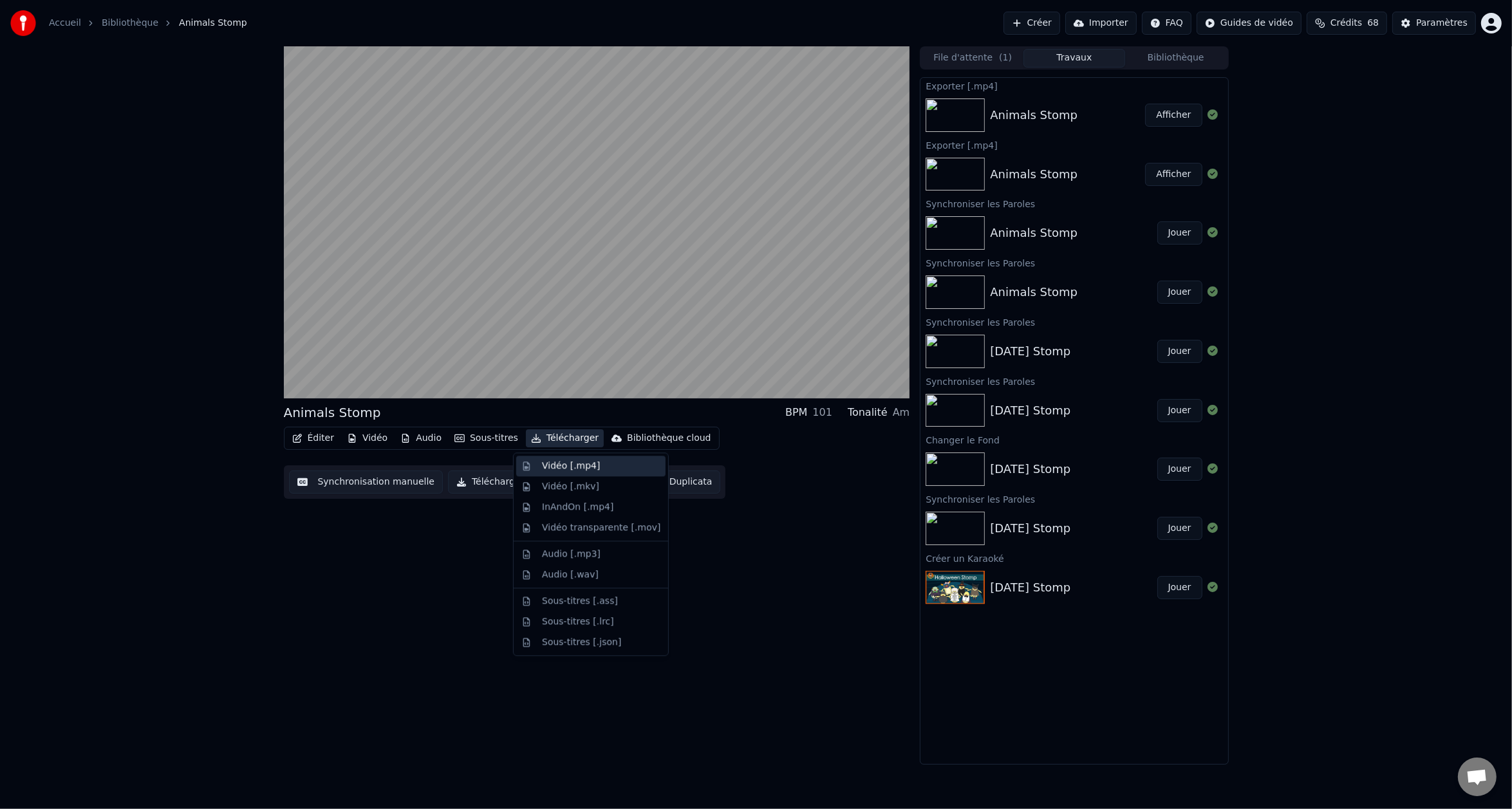
click at [564, 464] on div "Vidéo [.mp4]" at bounding box center [571, 466] width 58 height 13
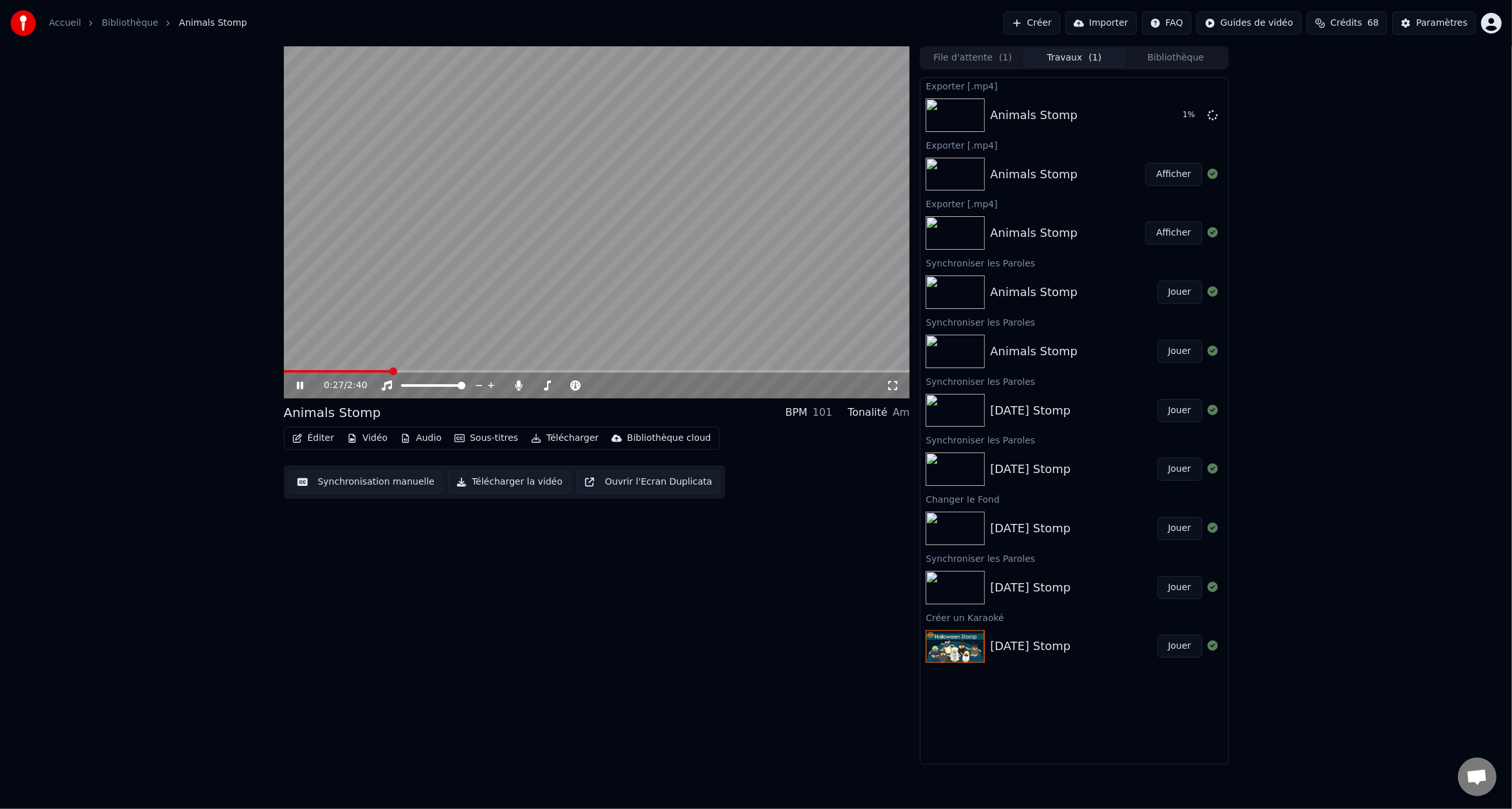
click at [305, 382] on icon at bounding box center [309, 386] width 30 height 10
click at [209, 200] on div "0:27 / 2:40 Animals Stomp BPM 101 Tonalité Am Éditer Vidéo Audio Sous-titres Té…" at bounding box center [756, 405] width 1512 height 718
click at [564, 385] on span at bounding box center [565, 385] width 8 height 8
click at [302, 386] on icon at bounding box center [309, 386] width 30 height 10
click at [597, 383] on span at bounding box center [593, 385] width 8 height 8
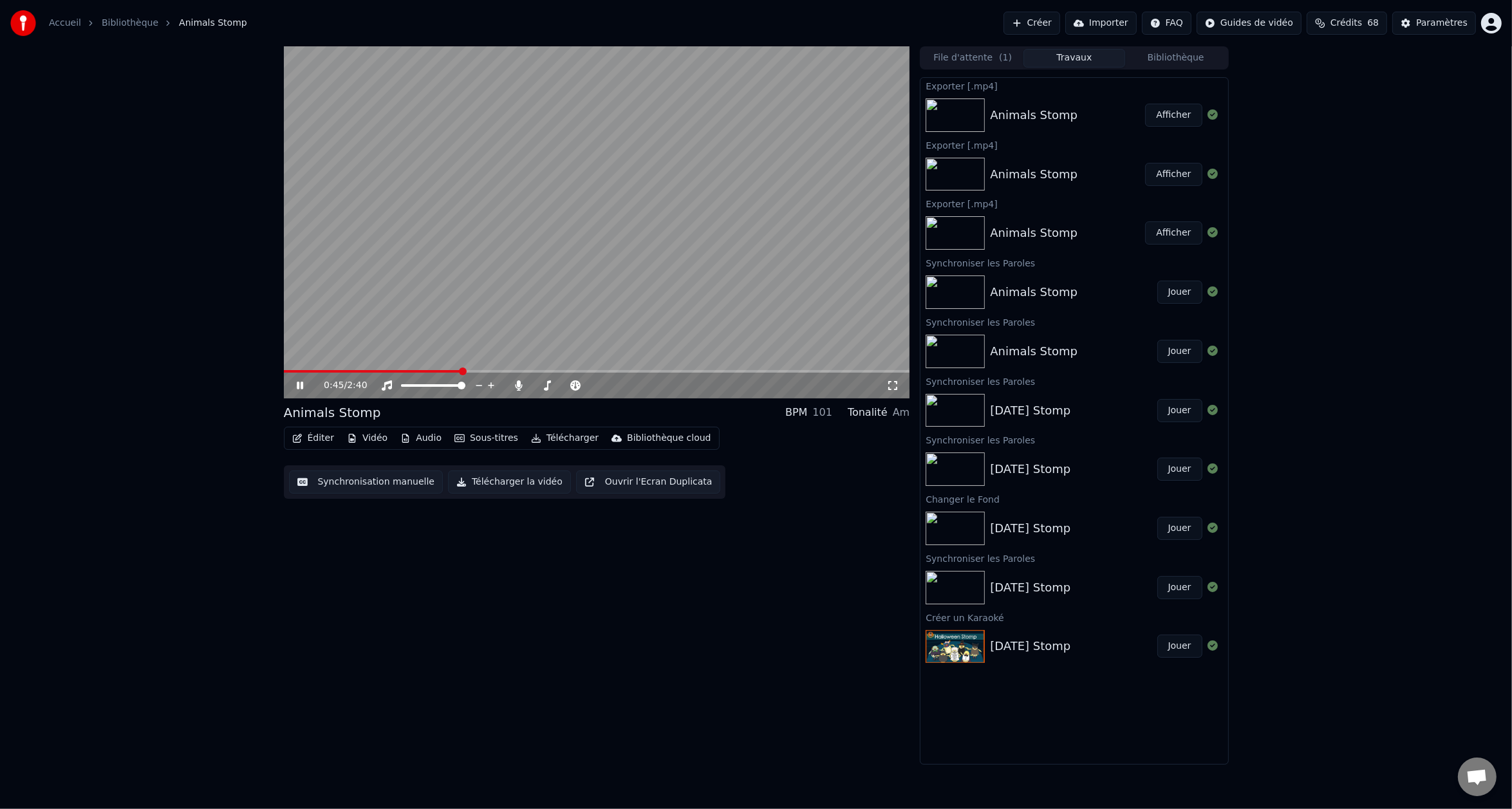
click at [297, 386] on icon at bounding box center [300, 385] width 7 height 8
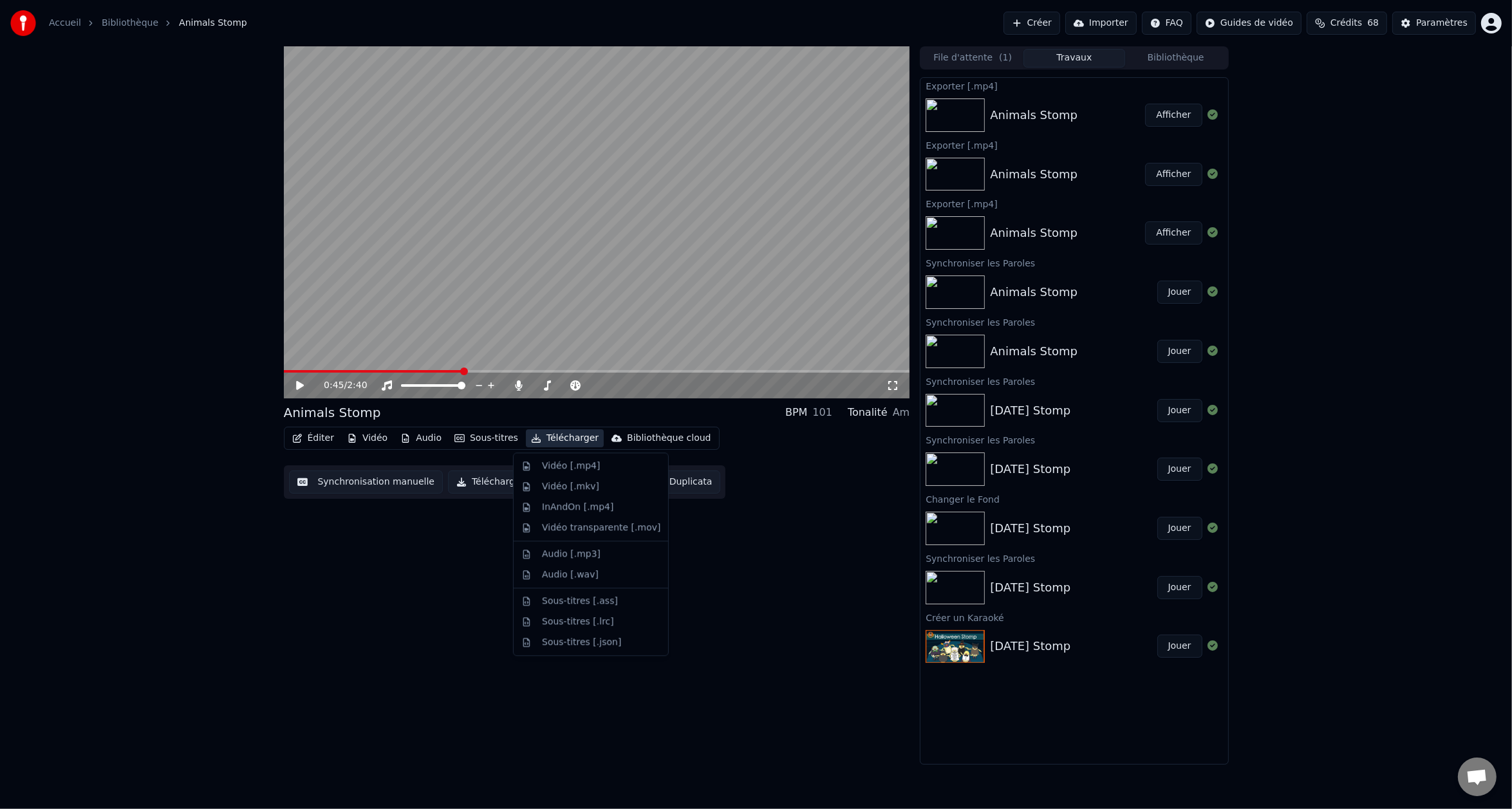
click at [545, 437] on button "Télécharger" at bounding box center [565, 438] width 77 height 18
click at [557, 460] on div "Vidéo [.mp4]" at bounding box center [571, 466] width 58 height 13
